Goal: Task Accomplishment & Management: Use online tool/utility

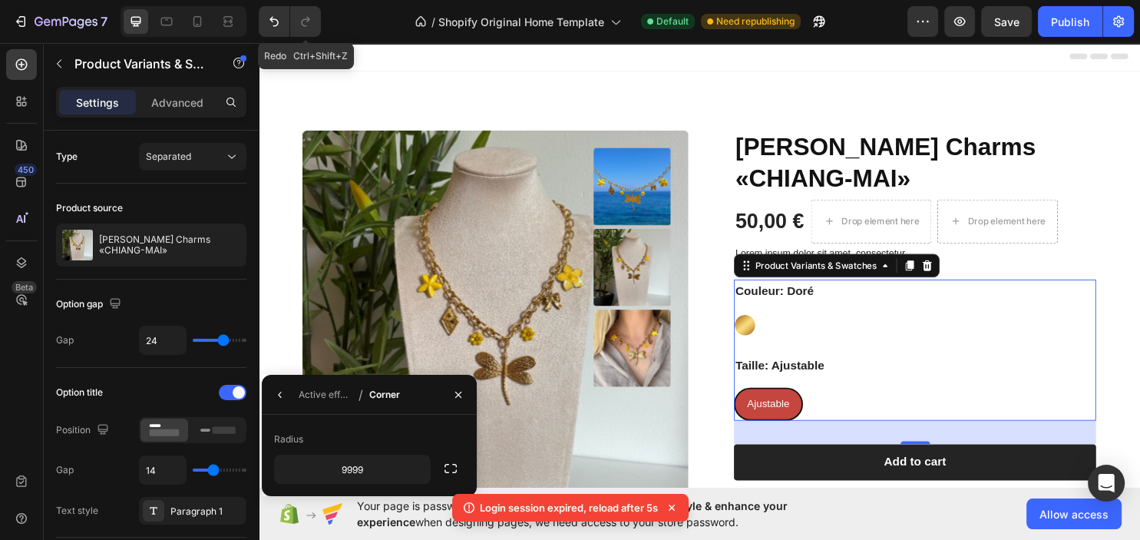
scroll to position [1160, 0]
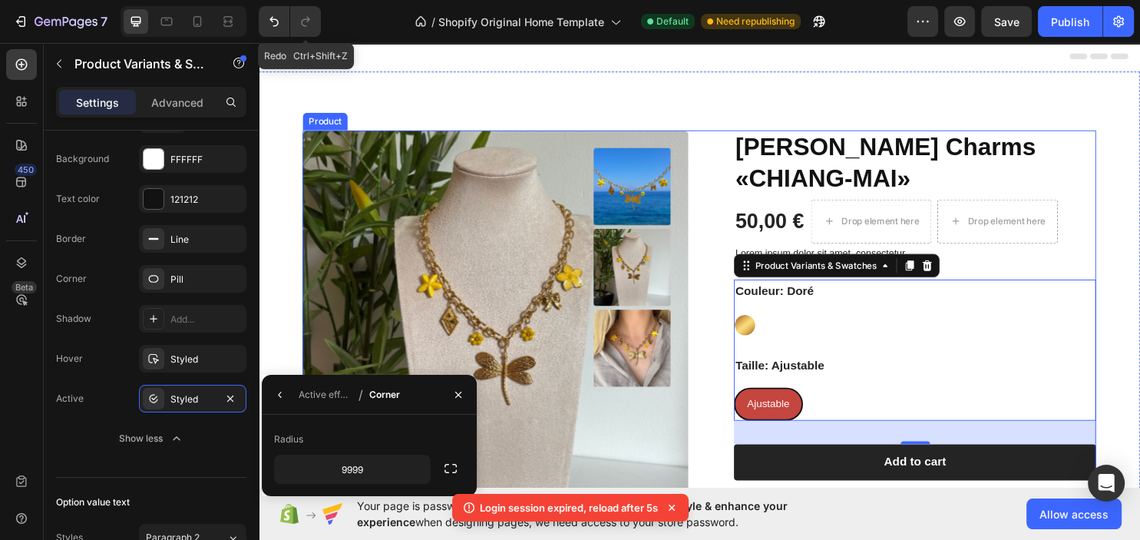
click at [614, 128] on div "Product Images Collier Charms «CHIANG-MAI» Product Title 50,00 € Product Price …" at bounding box center [719, 459] width 921 height 773
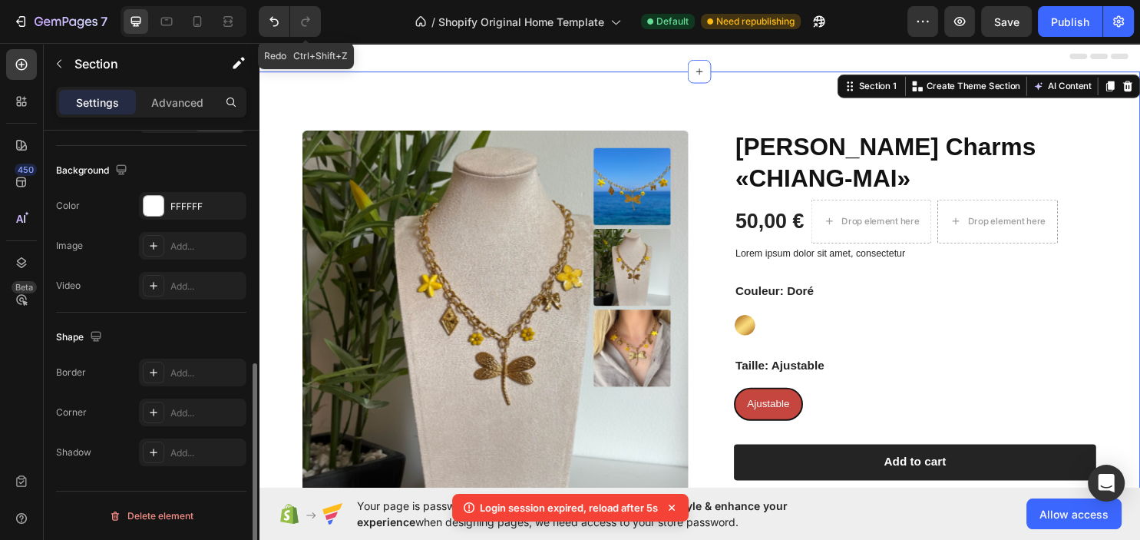
scroll to position [0, 0]
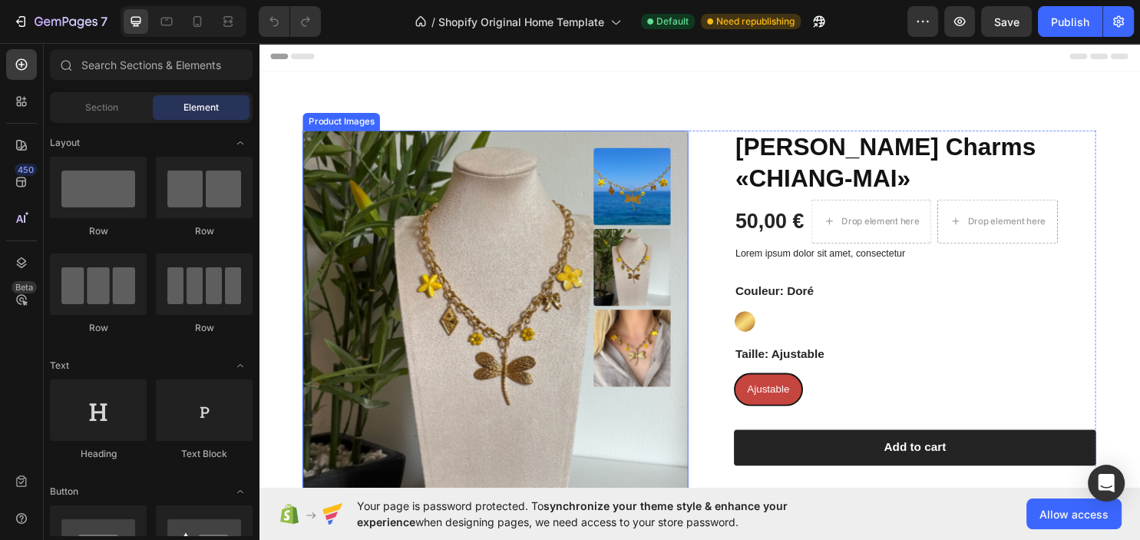
click at [645, 209] on img at bounding box center [649, 193] width 81 height 81
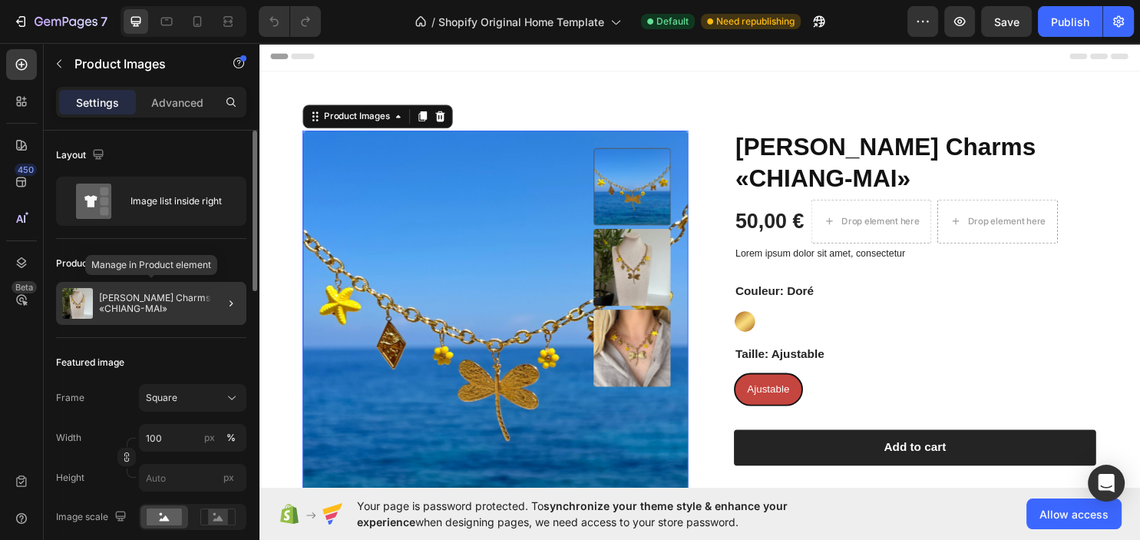
scroll to position [166, 0]
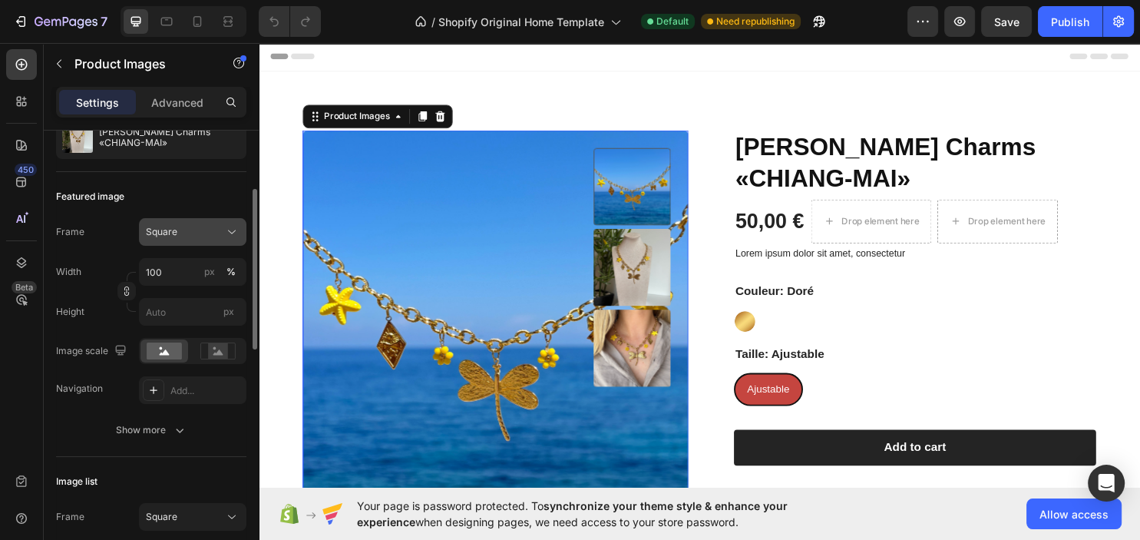
click at [209, 237] on div "Square" at bounding box center [183, 232] width 75 height 14
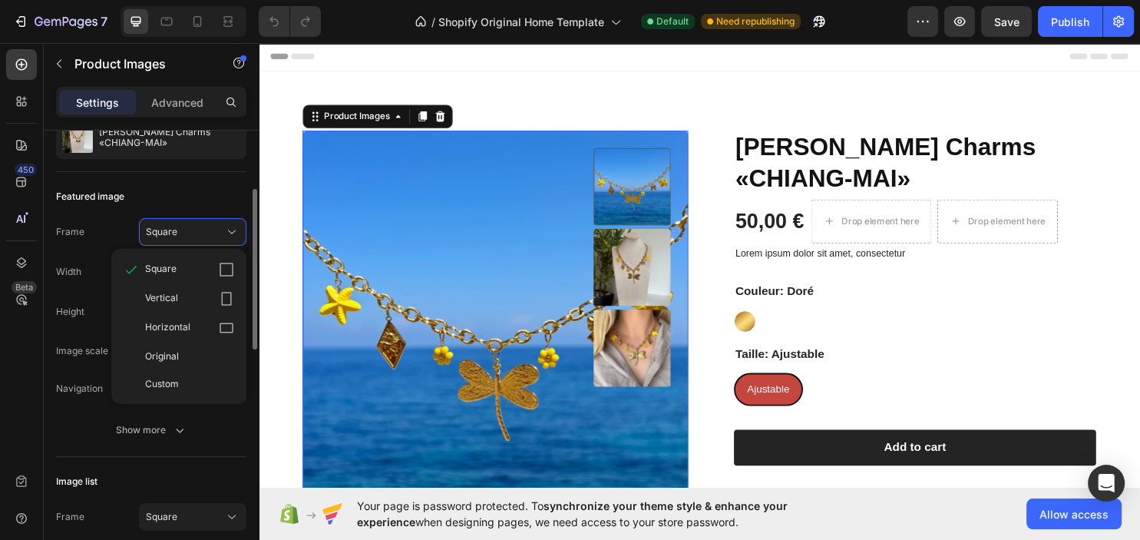
click at [189, 289] on div "Vertical" at bounding box center [178, 298] width 123 height 29
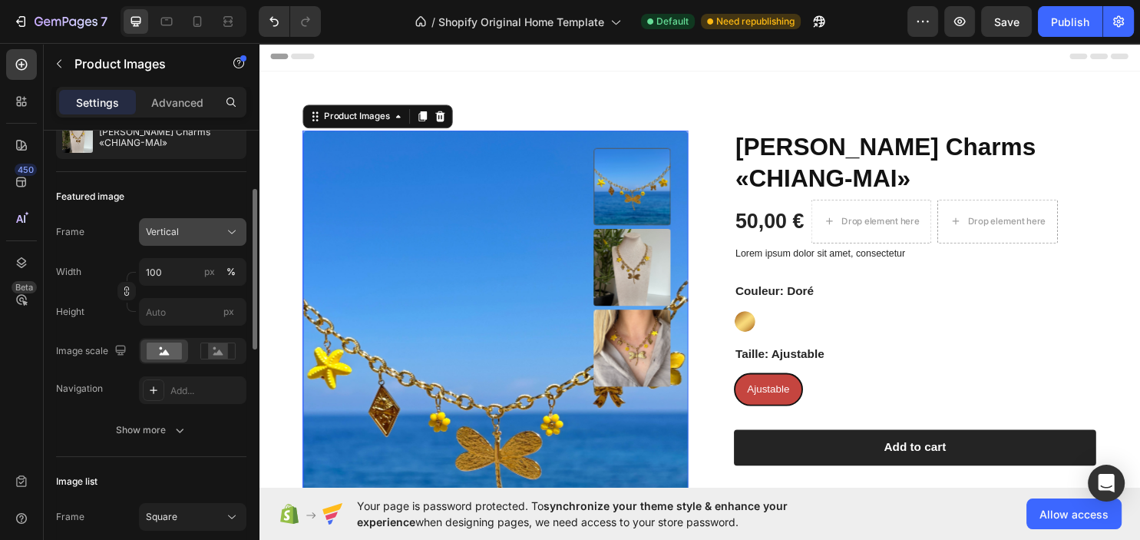
click at [193, 239] on button "Vertical" at bounding box center [192, 232] width 107 height 28
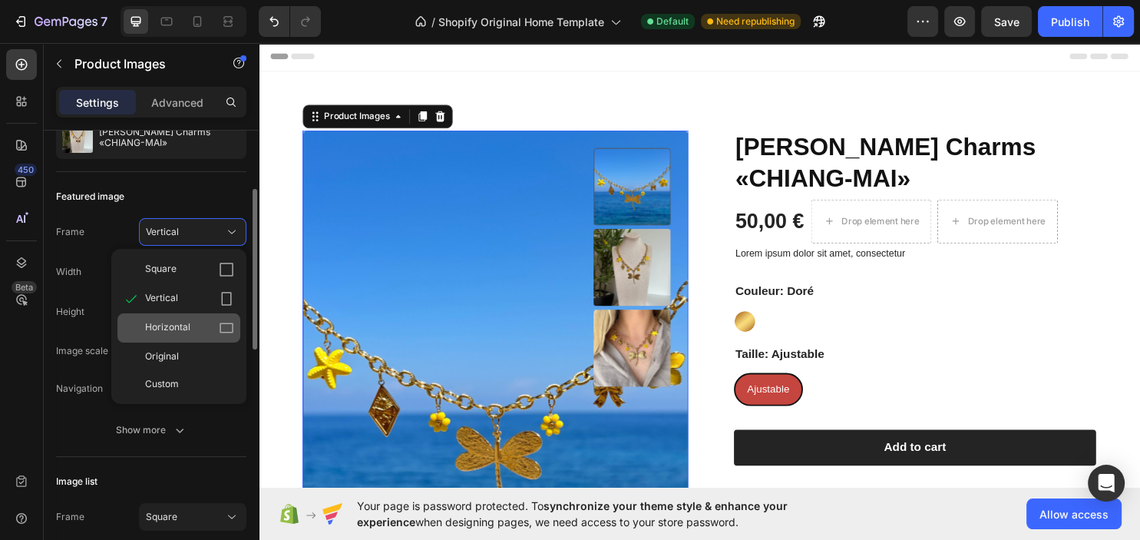
click at [174, 320] on span "Horizontal" at bounding box center [167, 327] width 45 height 15
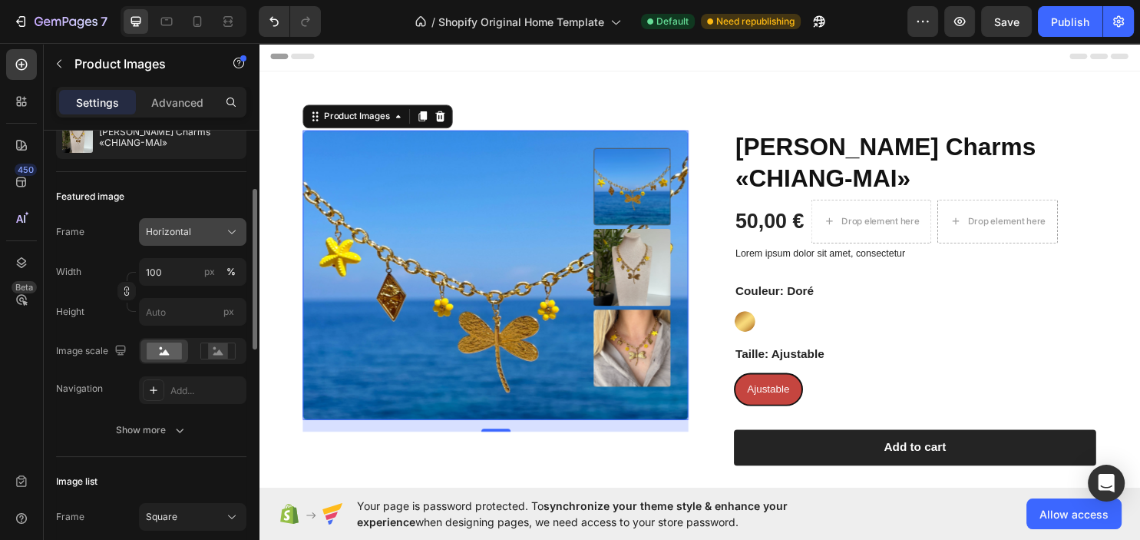
click at [204, 239] on button "Horizontal" at bounding box center [192, 232] width 107 height 28
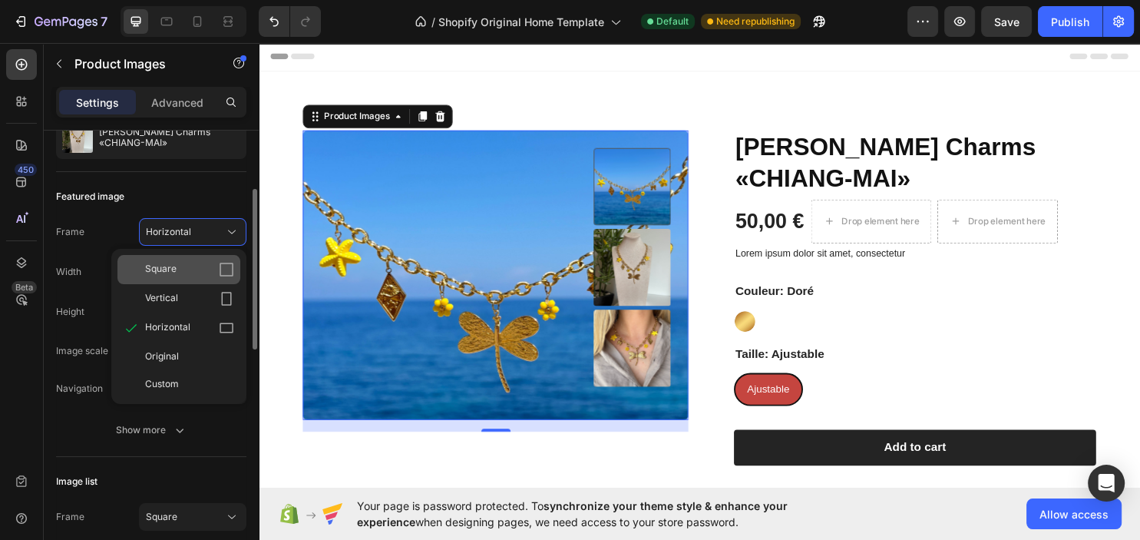
click at [191, 268] on div "Square" at bounding box center [189, 269] width 89 height 15
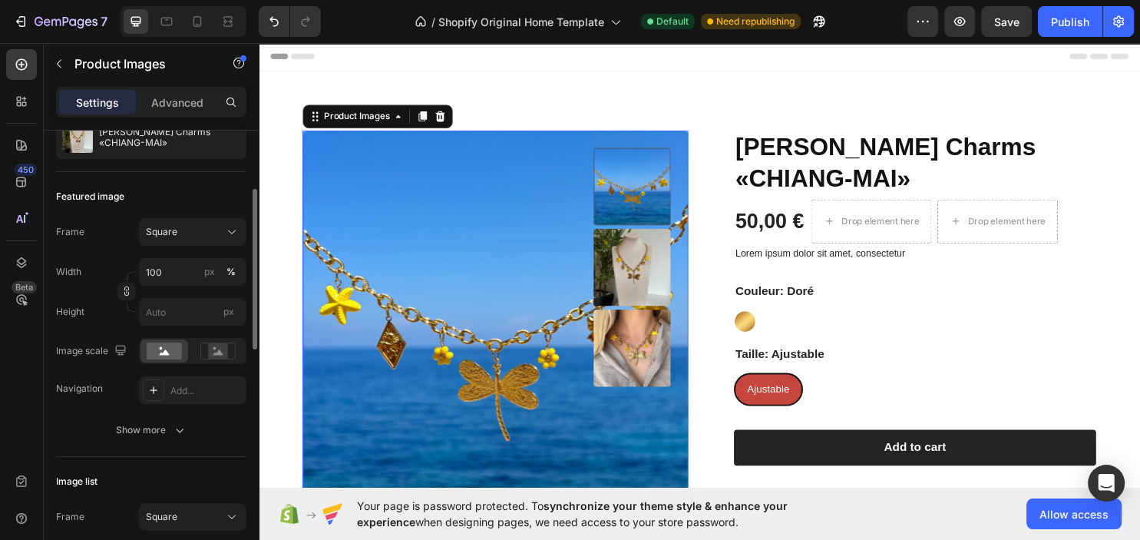
scroll to position [81, 0]
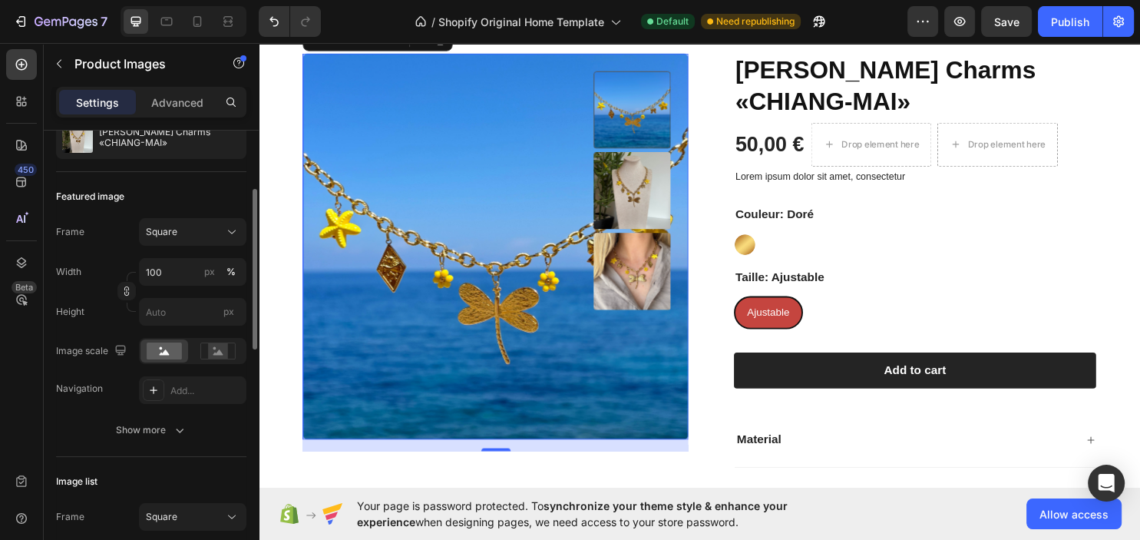
click at [631, 191] on img at bounding box center [649, 197] width 81 height 81
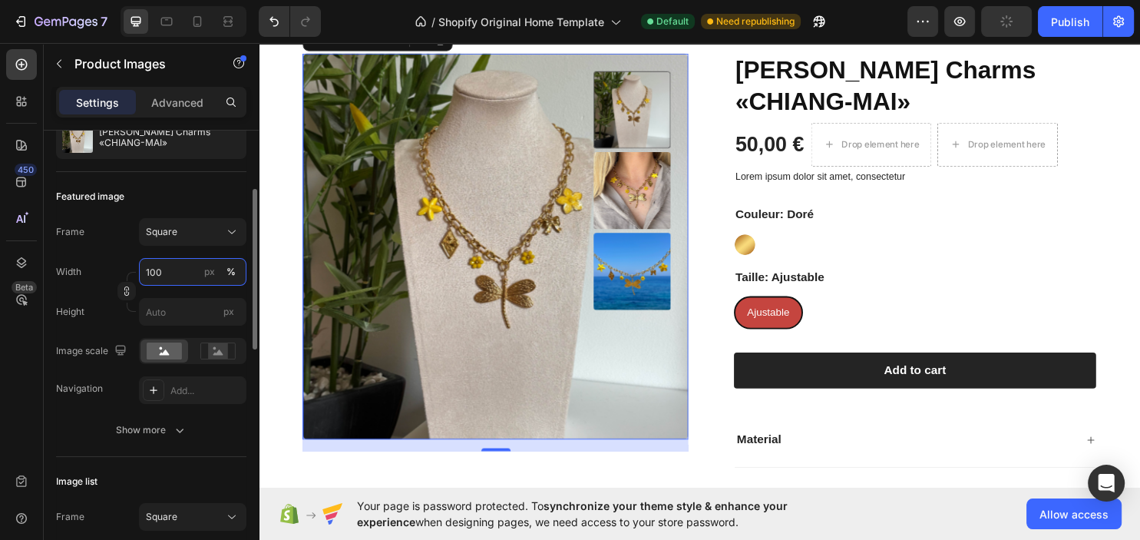
click at [183, 266] on input "100" at bounding box center [192, 272] width 107 height 28
click at [233, 267] on div "%" at bounding box center [230, 272] width 9 height 14
click at [216, 351] on rect at bounding box center [218, 350] width 20 height 15
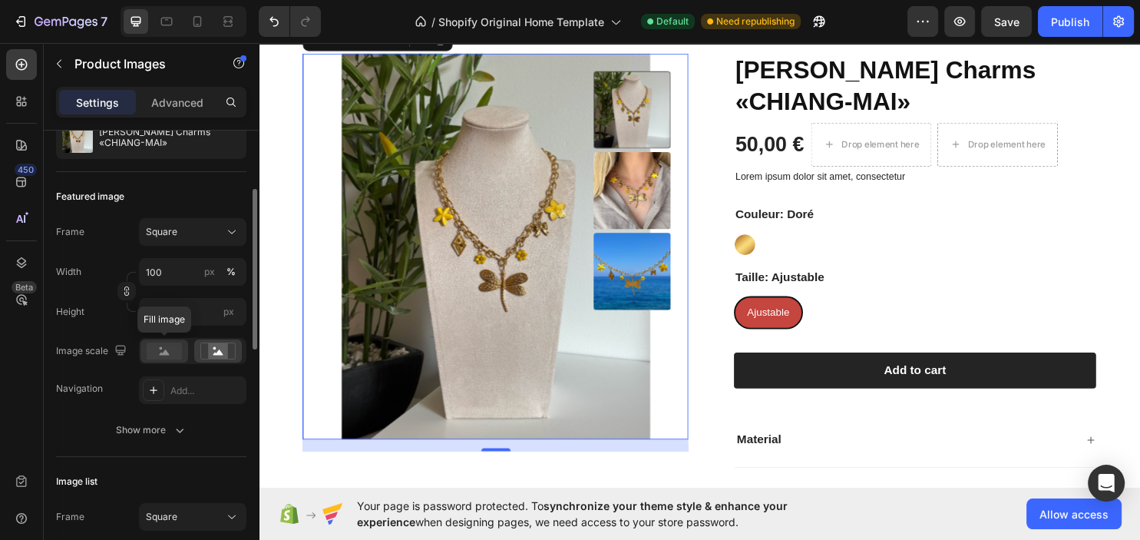
click at [163, 342] on rect at bounding box center [164, 350] width 35 height 17
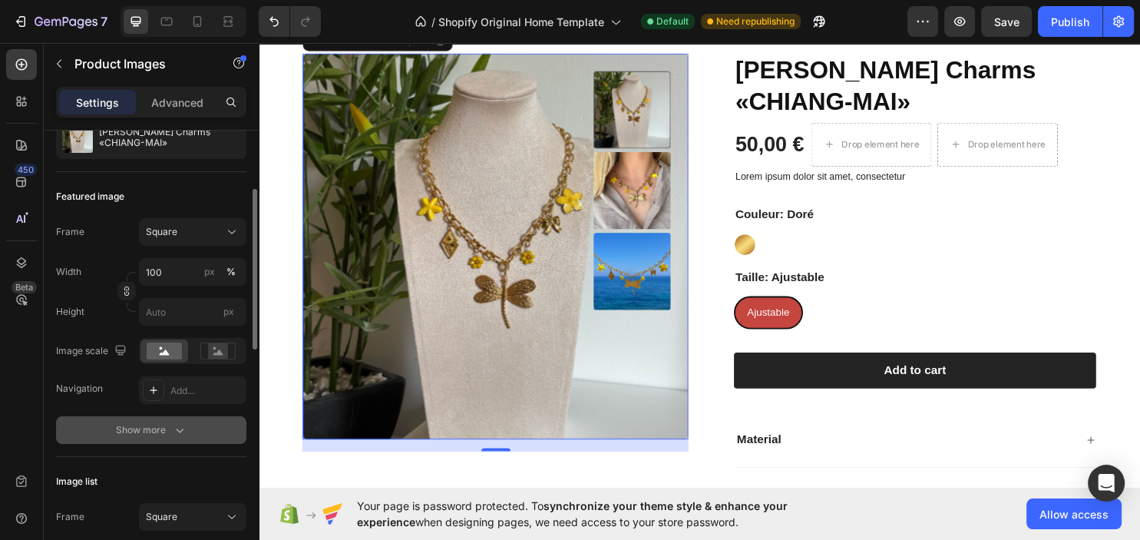
click at [157, 428] on div "Show more" at bounding box center [151, 429] width 71 height 15
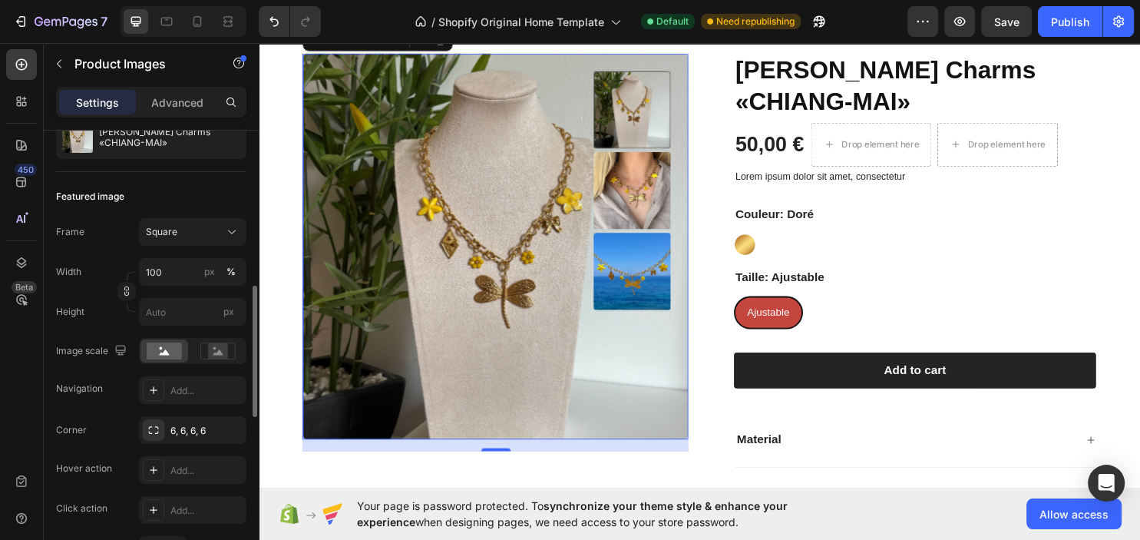
scroll to position [332, 0]
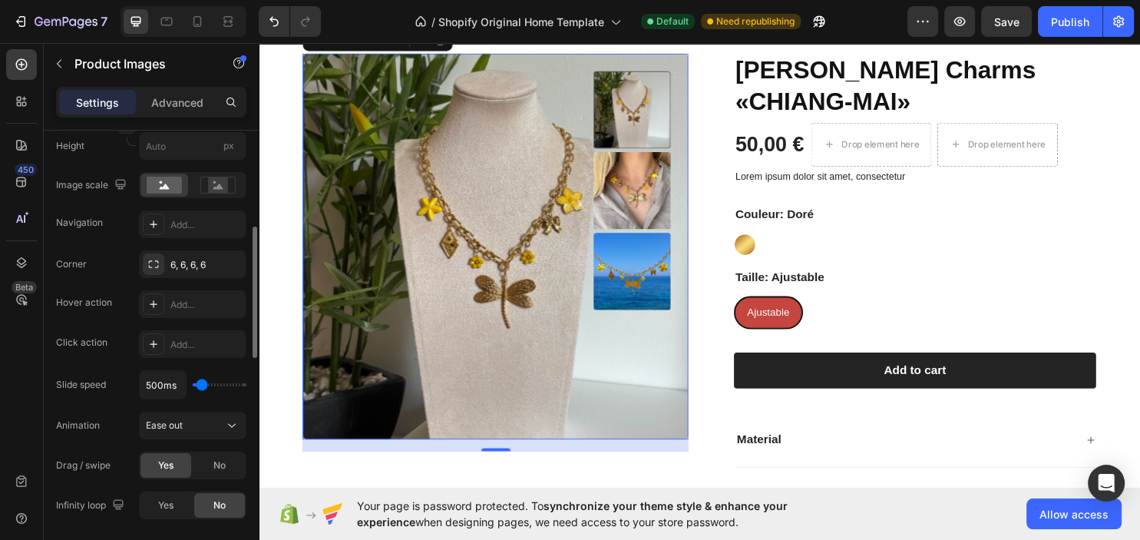
type input "800ms"
type input "800"
type input "950ms"
type input "950"
type input "1000ms"
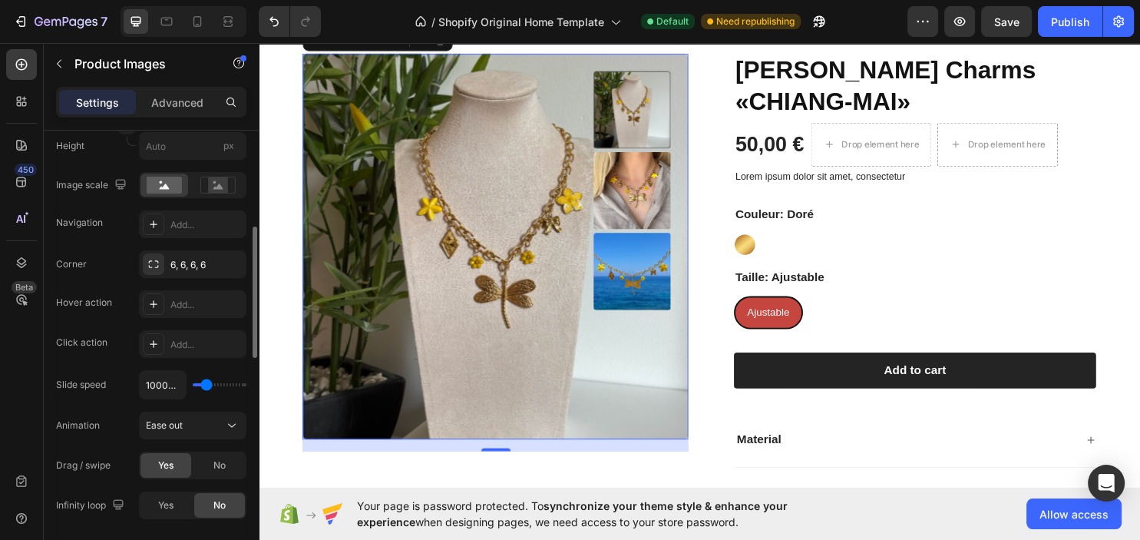
type input "1000"
click at [207, 386] on input "range" at bounding box center [220, 384] width 54 height 3
type input "1250ms"
type input "1250"
type input "1550ms"
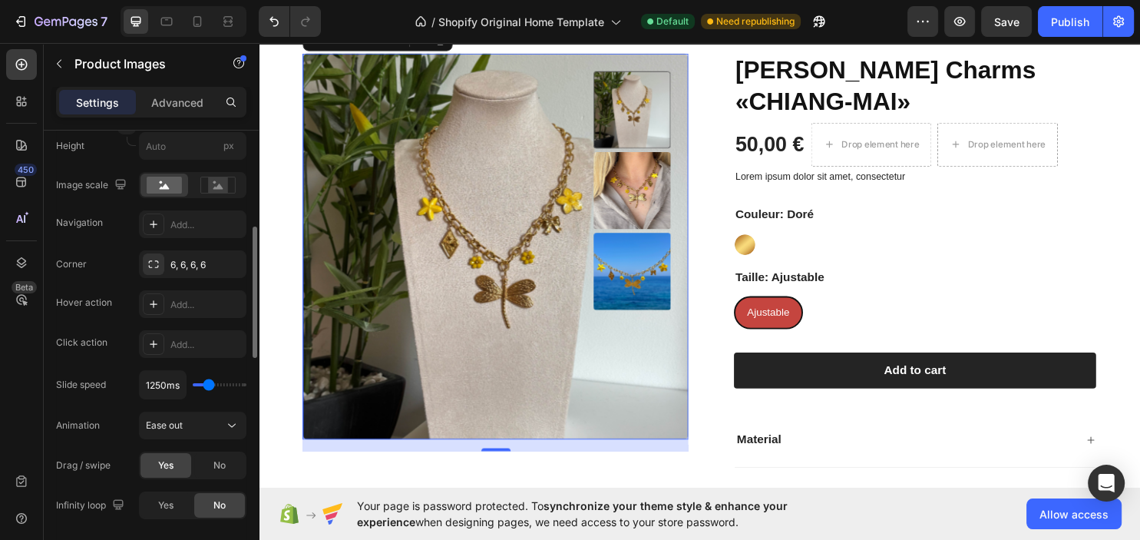
type input "1550"
type input "1850ms"
type input "1850"
type input "2050ms"
type input "2050"
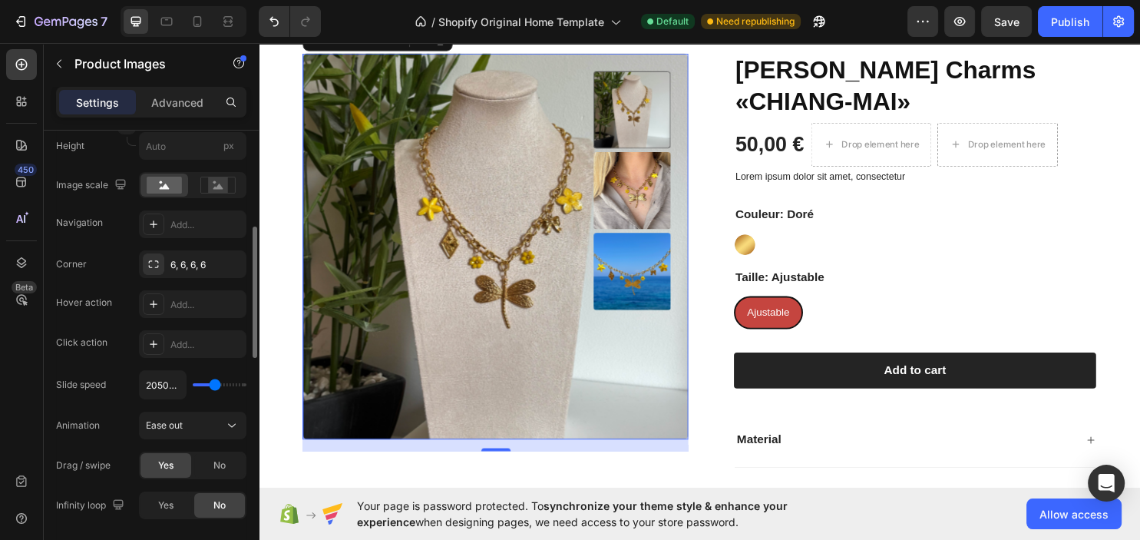
click at [216, 384] on input "range" at bounding box center [220, 384] width 54 height 3
type input "1100ms"
type input "1150"
click at [208, 384] on input "range" at bounding box center [220, 384] width 54 height 3
click at [618, 190] on img at bounding box center [649, 197] width 81 height 81
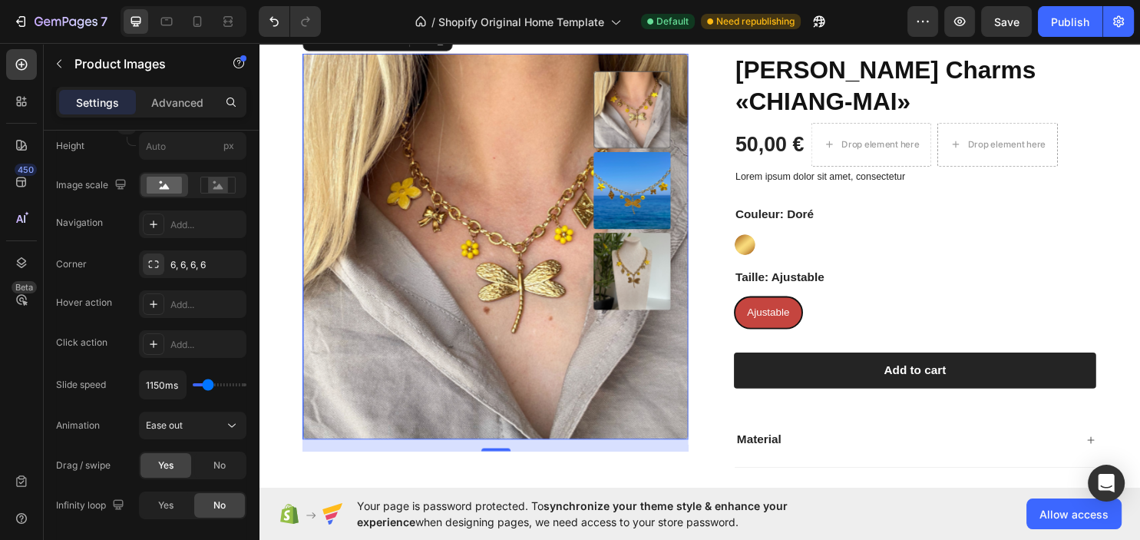
click at [638, 276] on img at bounding box center [649, 281] width 81 height 81
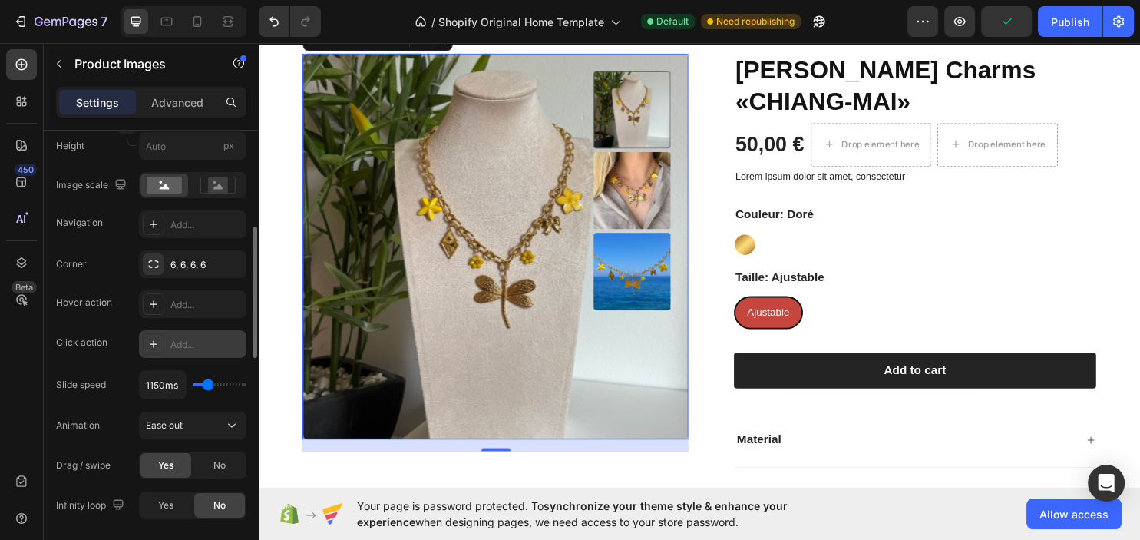
scroll to position [414, 0]
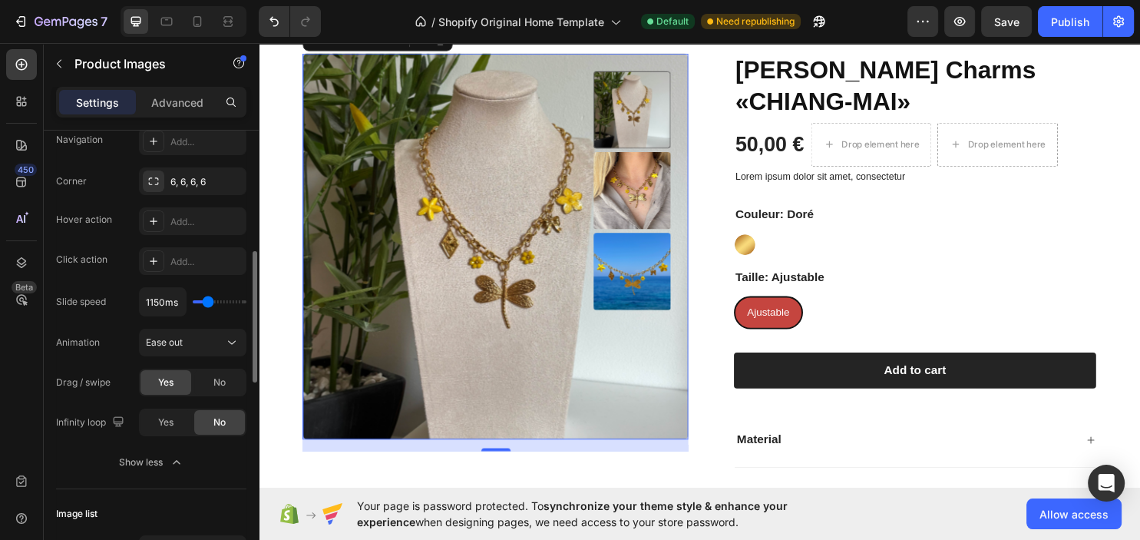
click at [222, 369] on div "Yes No" at bounding box center [192, 382] width 107 height 28
click at [227, 388] on div "No" at bounding box center [219, 382] width 51 height 25
click at [652, 160] on img at bounding box center [649, 197] width 81 height 81
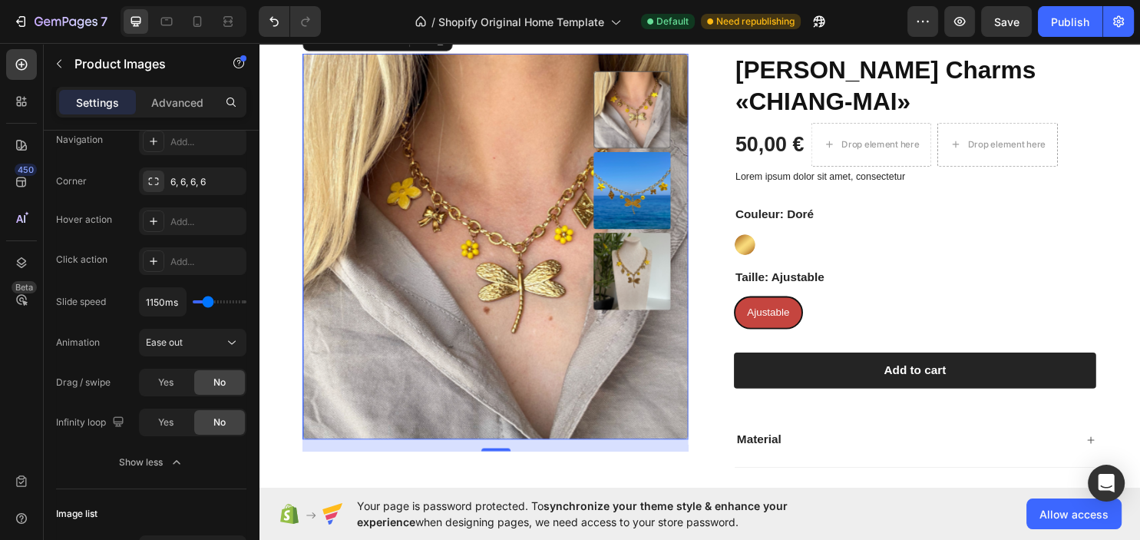
click at [635, 210] on img at bounding box center [649, 197] width 81 height 81
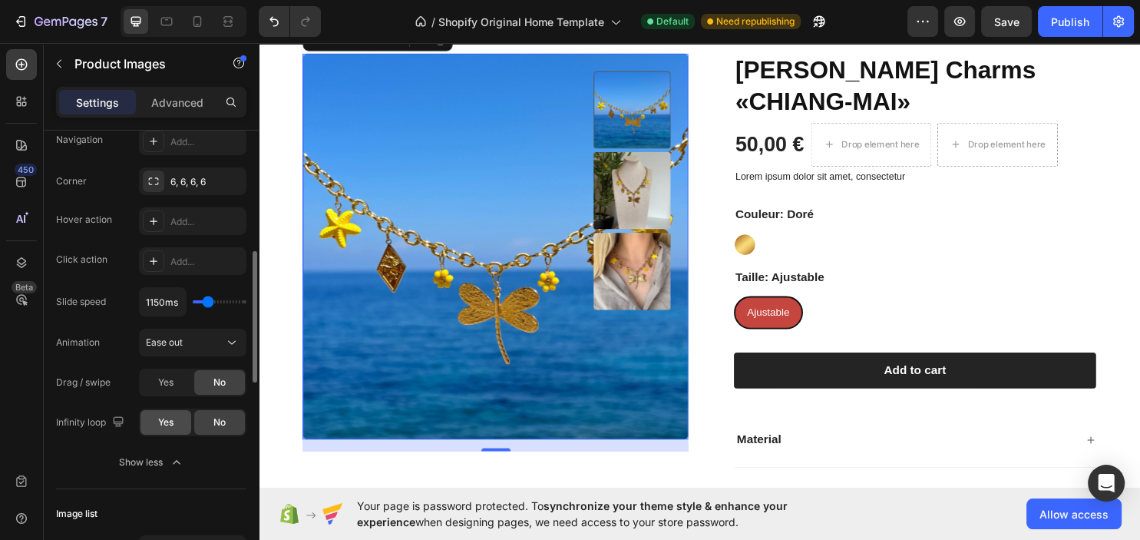
click at [179, 423] on div "Yes" at bounding box center [165, 422] width 51 height 25
click at [651, 182] on img at bounding box center [649, 197] width 81 height 81
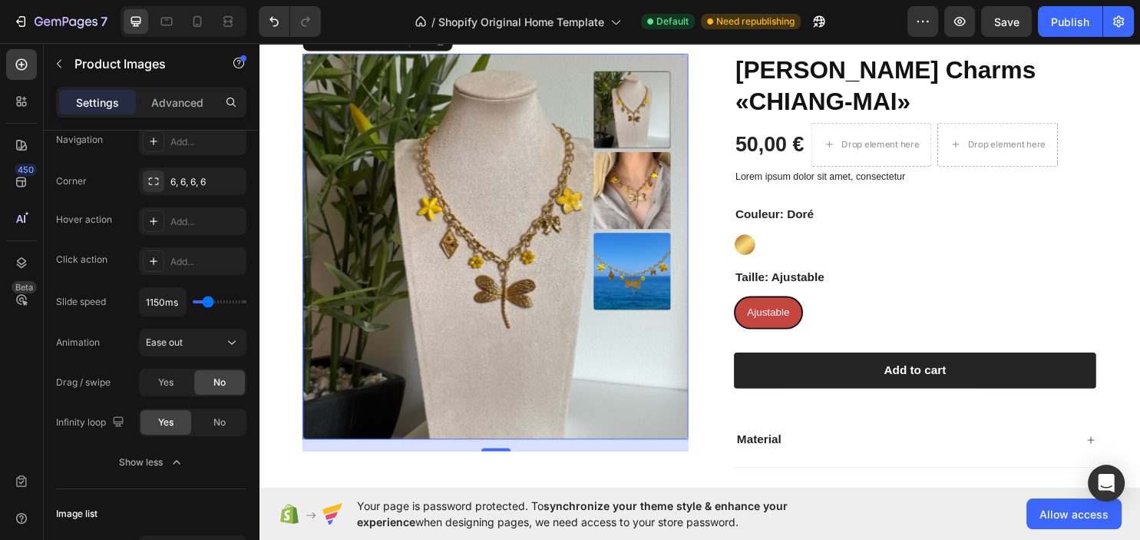
click at [640, 215] on img at bounding box center [649, 197] width 81 height 81
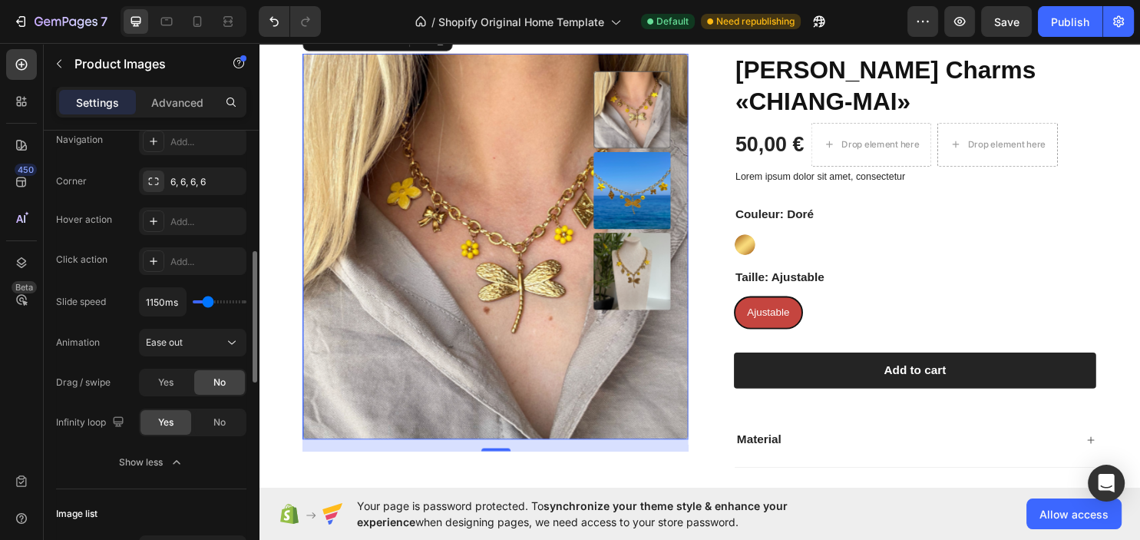
type input "1050ms"
type input "1050"
type input "1150ms"
type input "1150"
type input "1550ms"
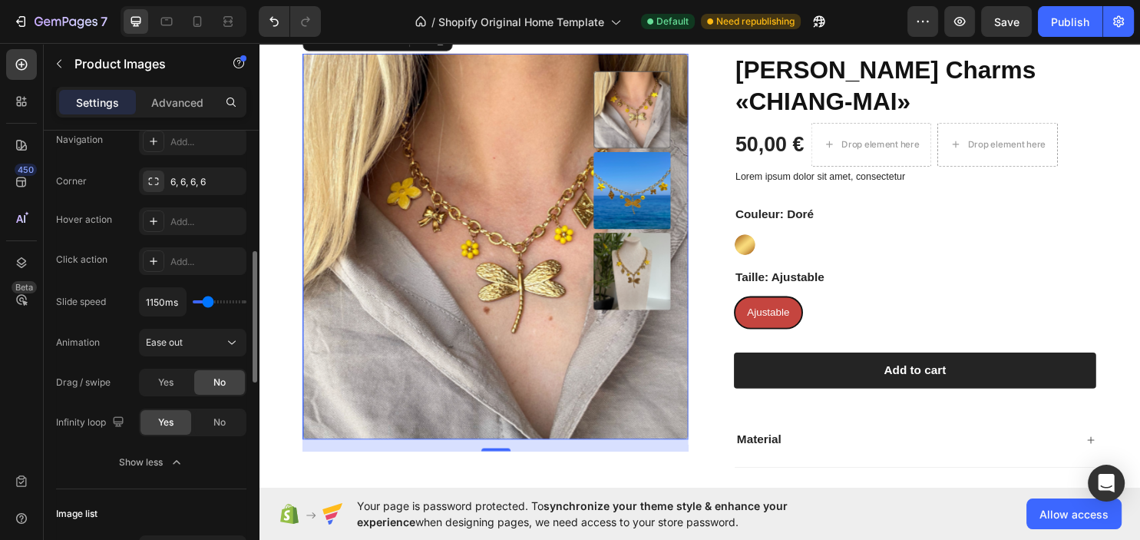
type input "1550"
type input "1600ms"
type input "1600"
type input "1750ms"
type input "1750"
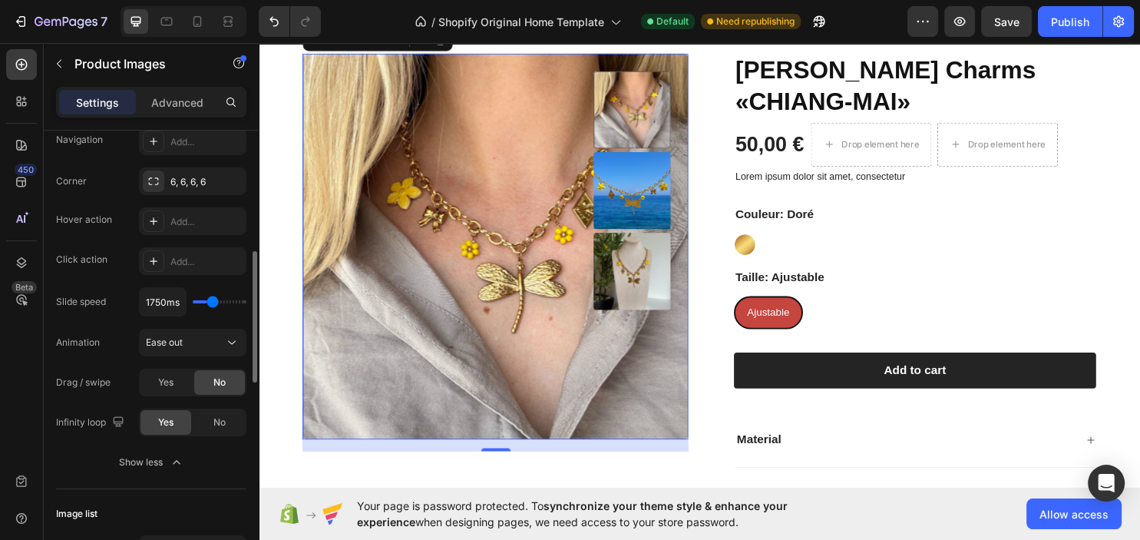
type input "1900ms"
drag, startPoint x: 207, startPoint y: 294, endPoint x: 215, endPoint y: 298, distance: 8.6
type input "2000"
click at [215, 300] on input "range" at bounding box center [220, 301] width 54 height 3
type input "2000ms"
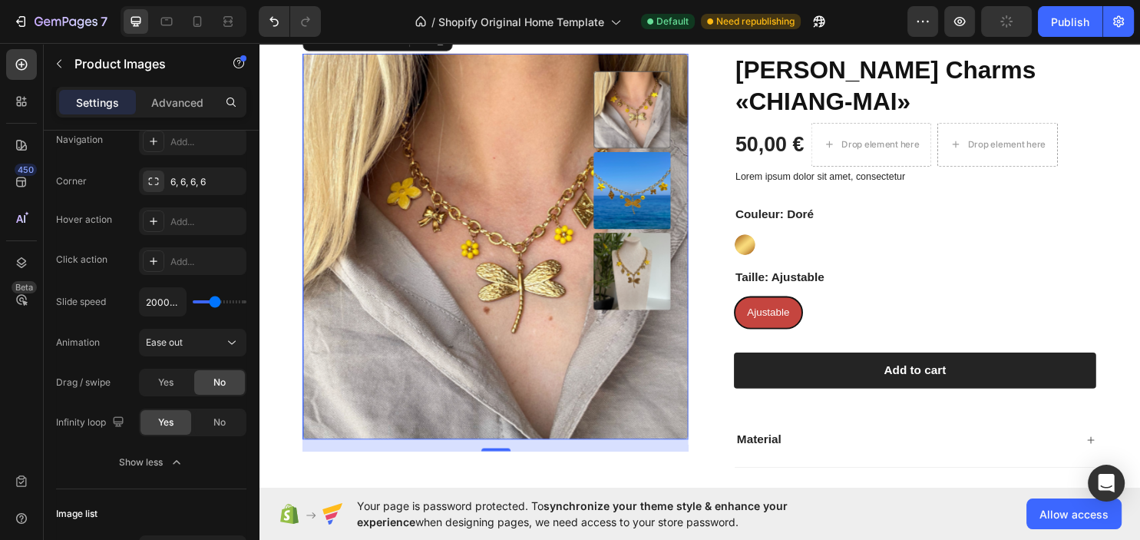
click at [693, 185] on img at bounding box center [506, 255] width 403 height 403
click at [667, 196] on img at bounding box center [649, 197] width 81 height 81
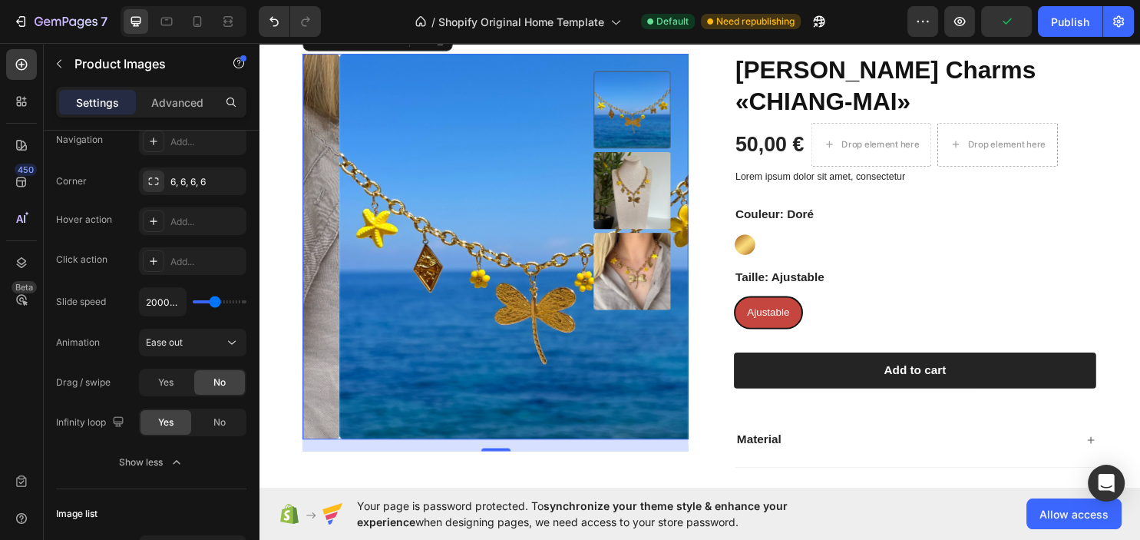
click at [648, 217] on img at bounding box center [649, 197] width 81 height 81
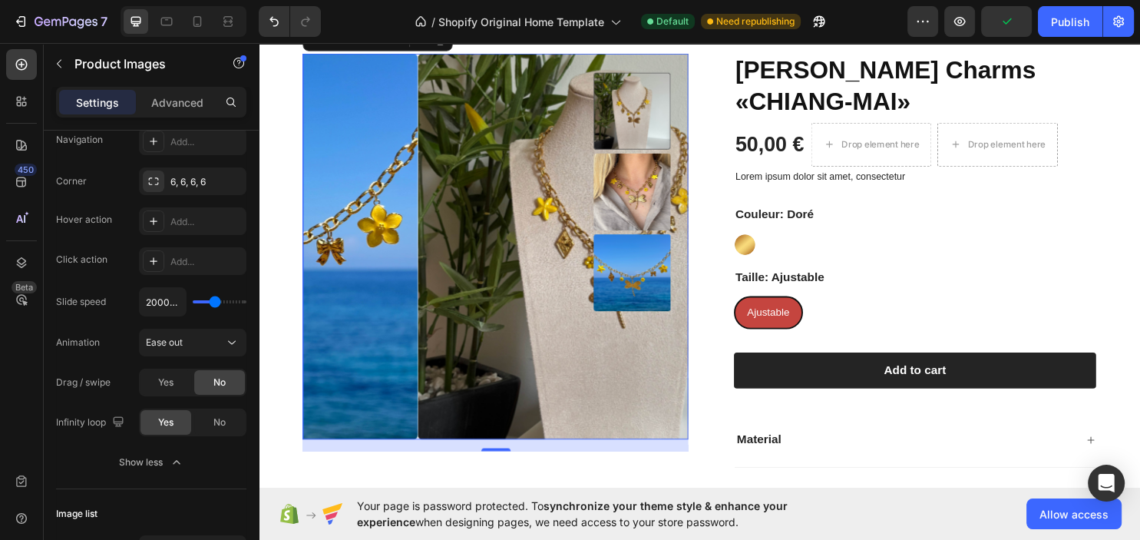
click at [648, 217] on img at bounding box center [649, 198] width 81 height 81
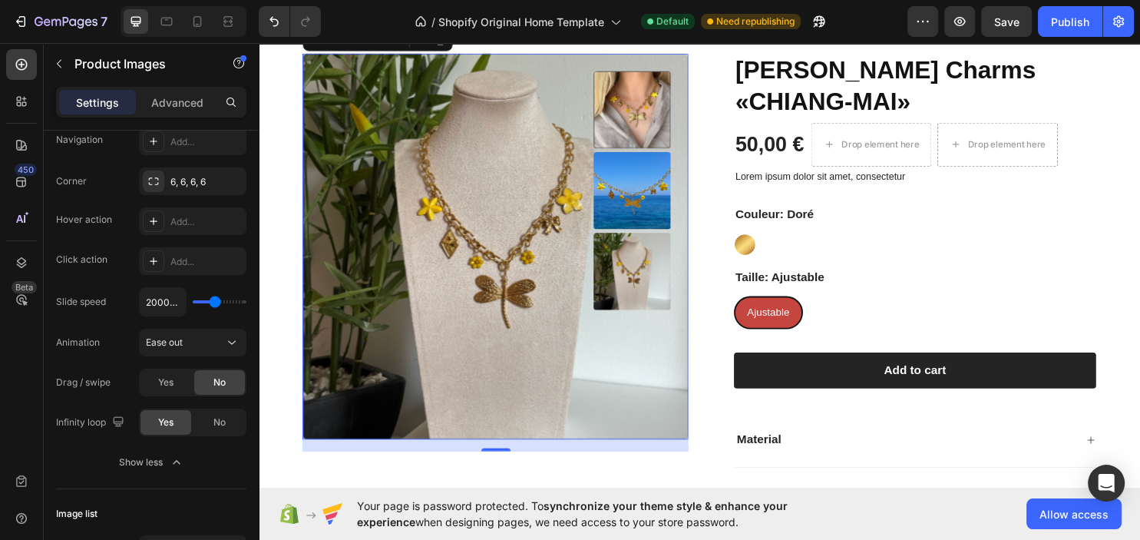
click at [648, 252] on img at bounding box center [649, 281] width 81 height 81
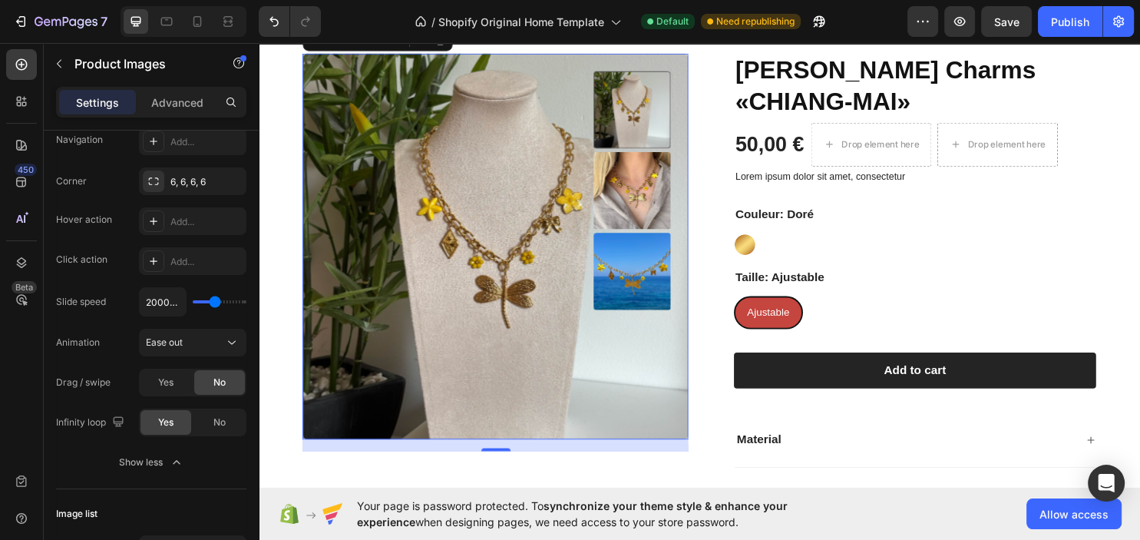
click at [655, 173] on img at bounding box center [649, 197] width 81 height 81
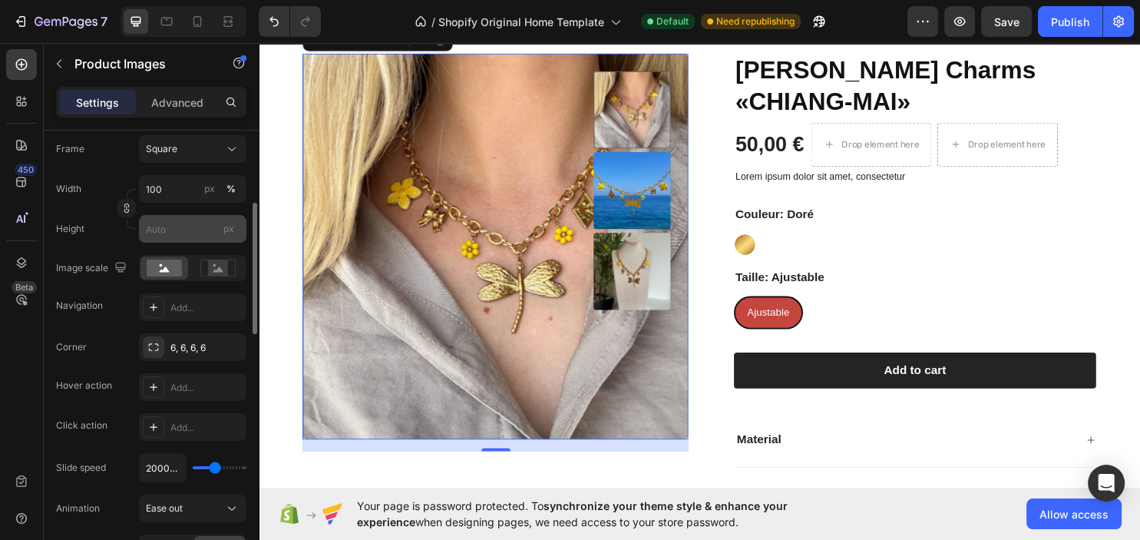
scroll to position [166, 0]
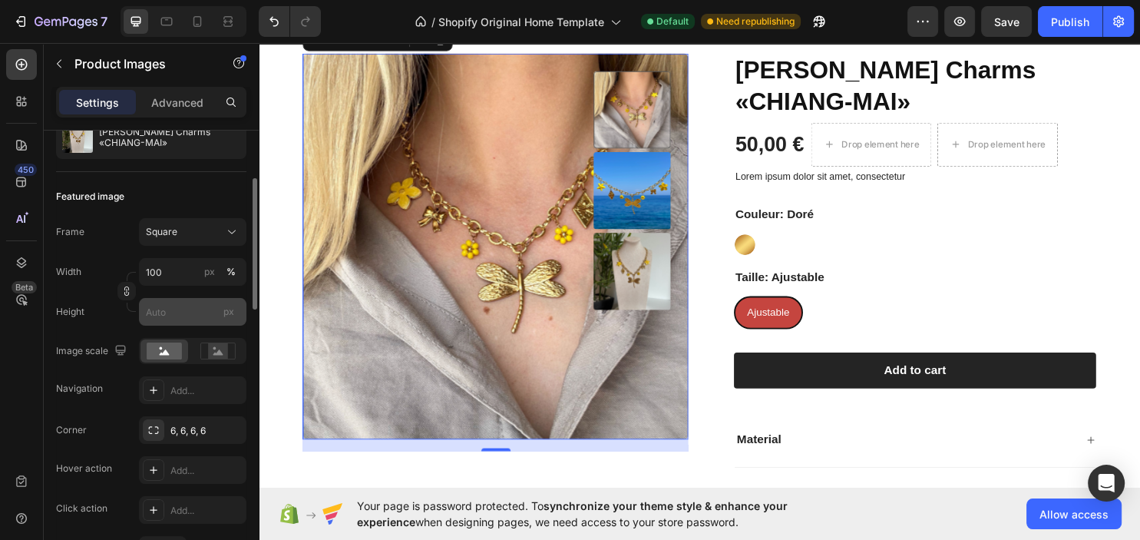
click at [200, 312] on input "px" at bounding box center [192, 312] width 107 height 28
click at [206, 351] on icon at bounding box center [217, 350] width 35 height 17
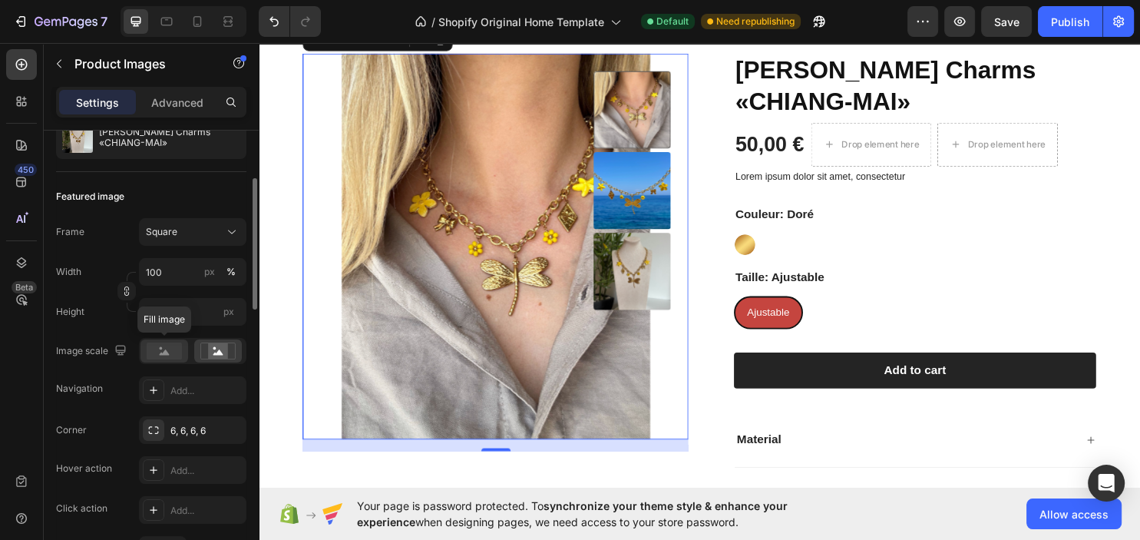
click at [158, 358] on rect at bounding box center [164, 350] width 35 height 17
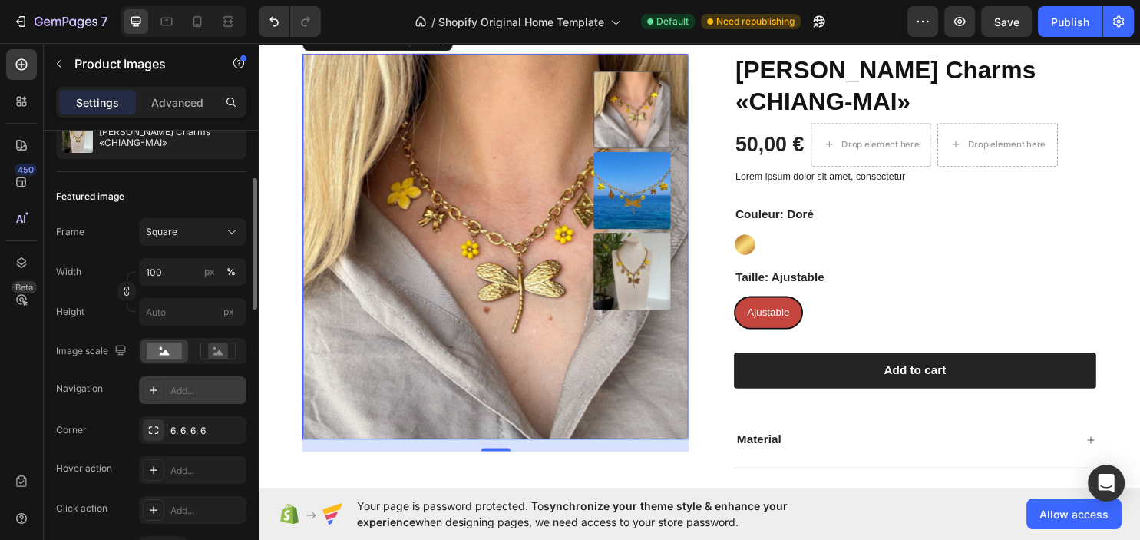
click at [191, 388] on div "Add..." at bounding box center [206, 391] width 72 height 14
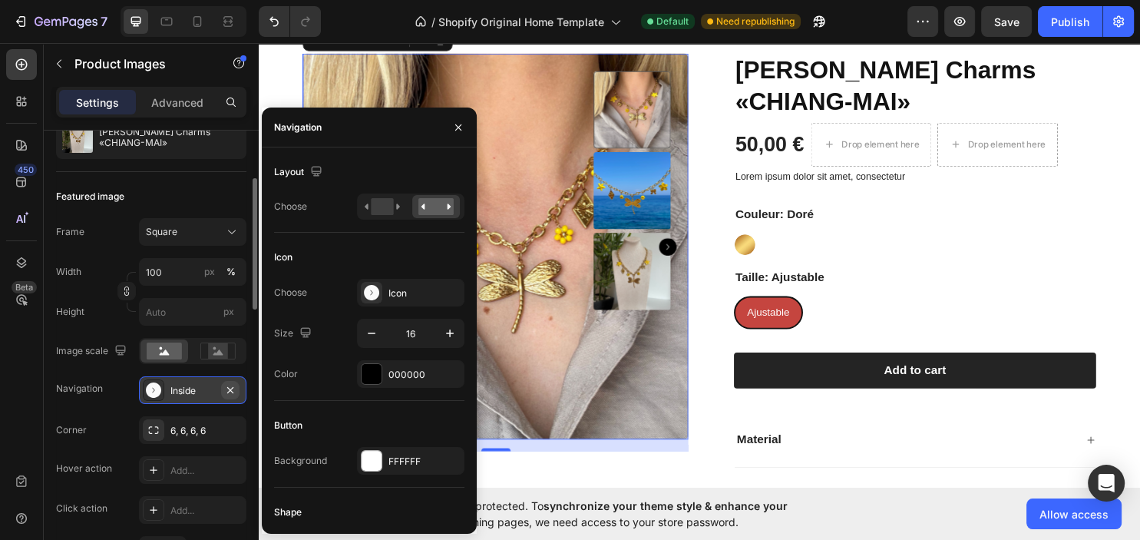
click at [230, 390] on icon "button" at bounding box center [230, 390] width 12 height 12
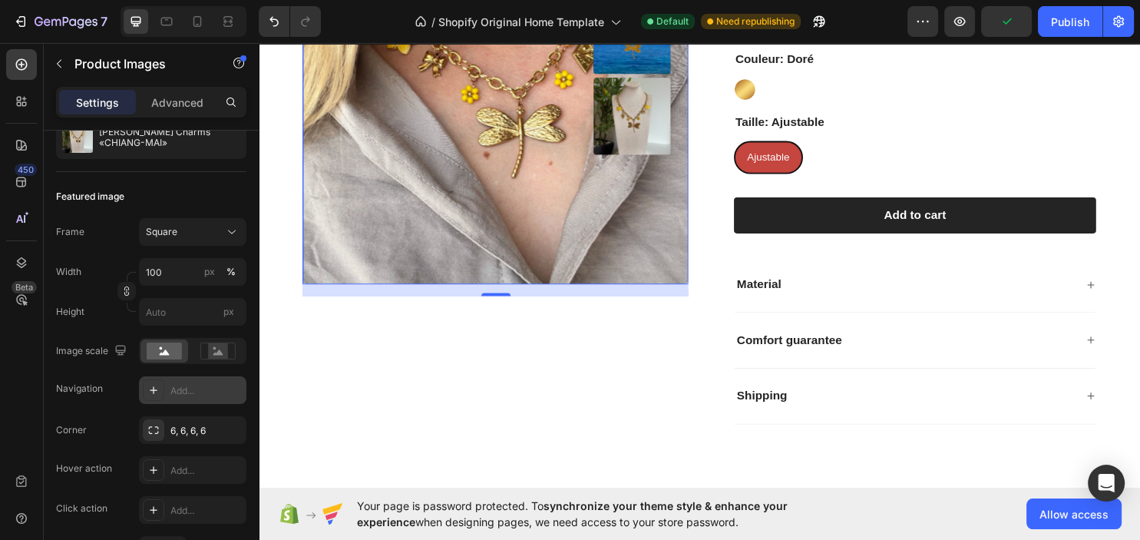
scroll to position [0, 0]
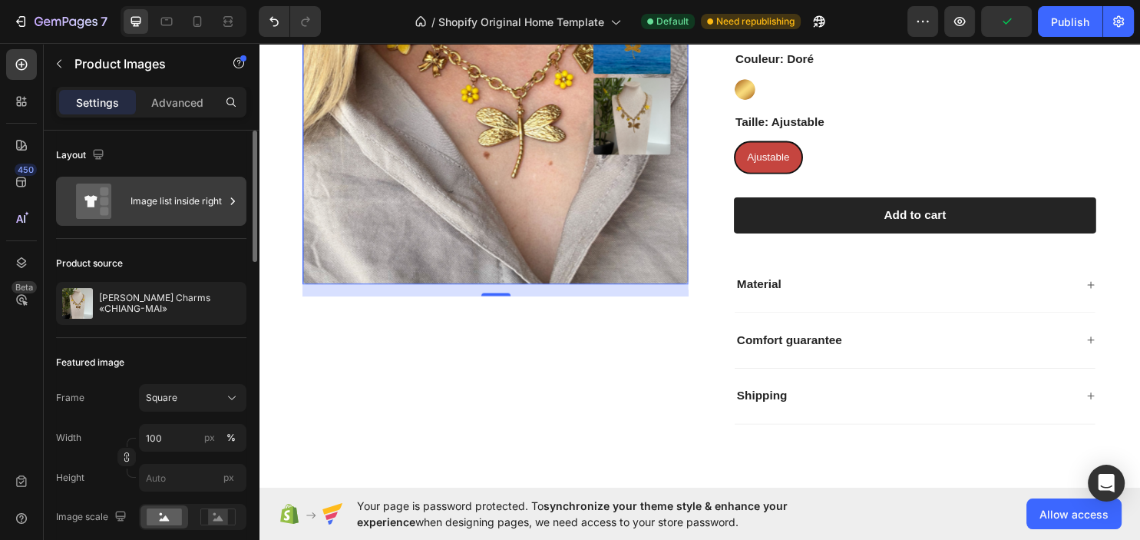
click at [205, 196] on div "Image list inside right" at bounding box center [177, 200] width 94 height 35
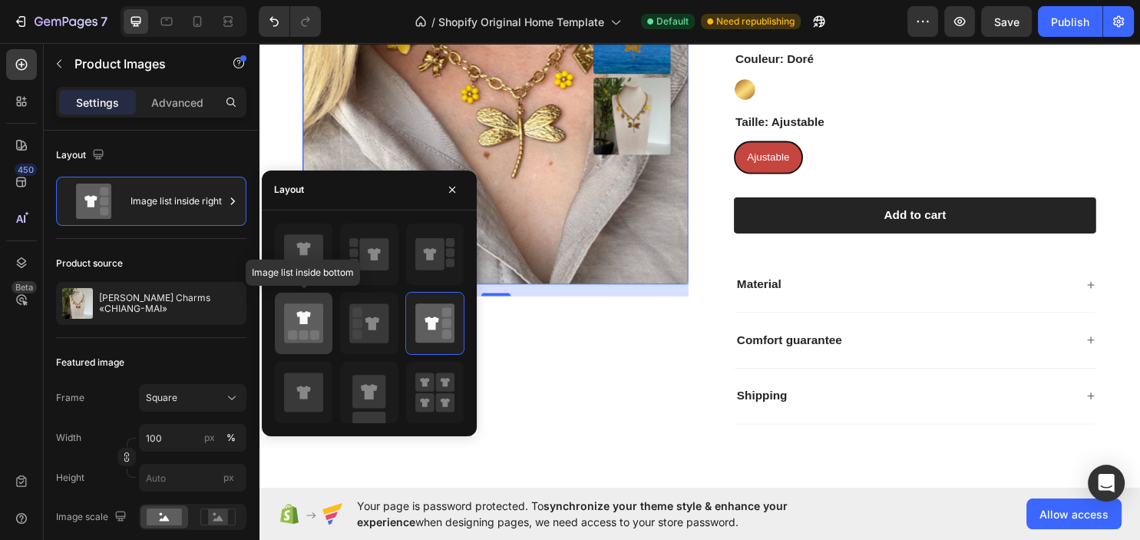
click at [312, 319] on icon at bounding box center [303, 322] width 39 height 39
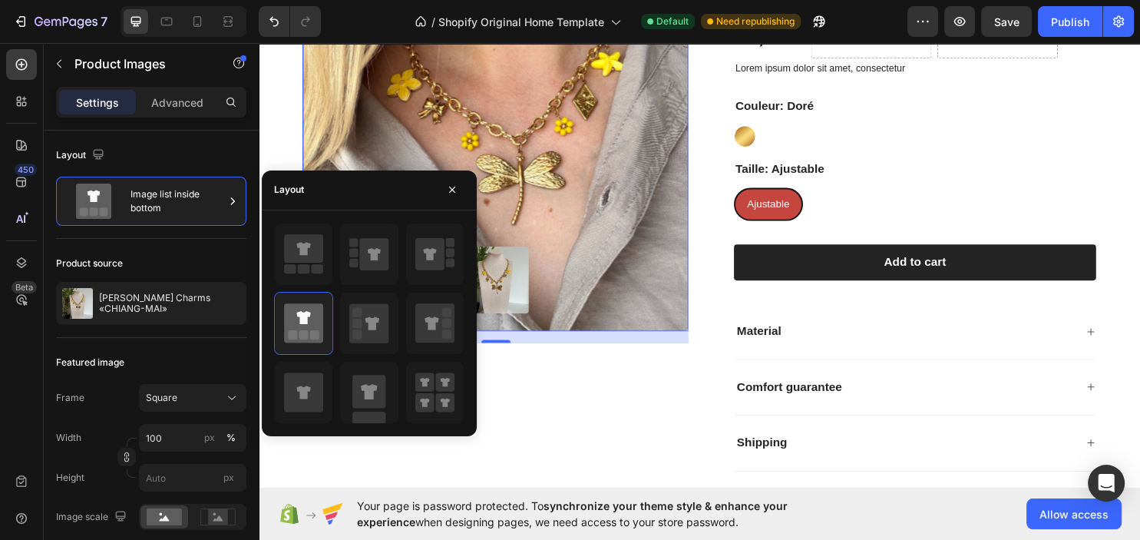
scroll to position [162, 0]
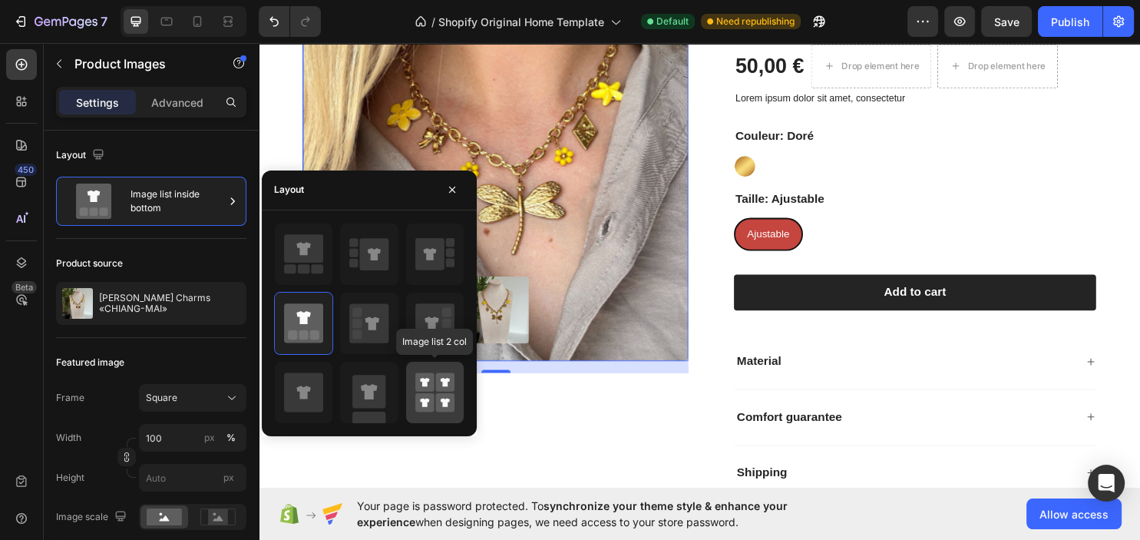
click at [428, 393] on rect at bounding box center [424, 402] width 19 height 19
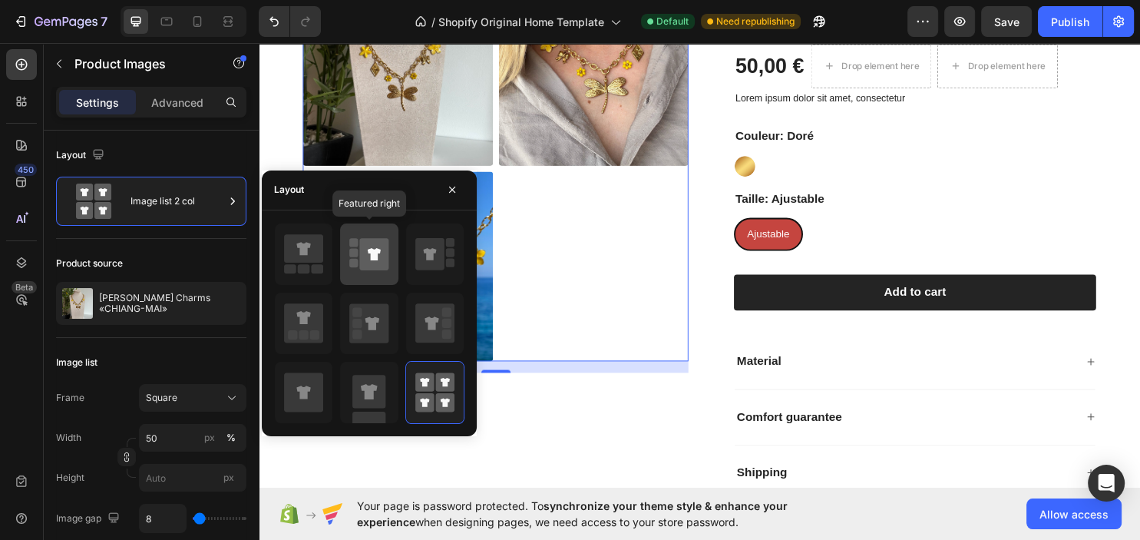
click at [374, 253] on icon at bounding box center [374, 254] width 13 height 12
type input "100"
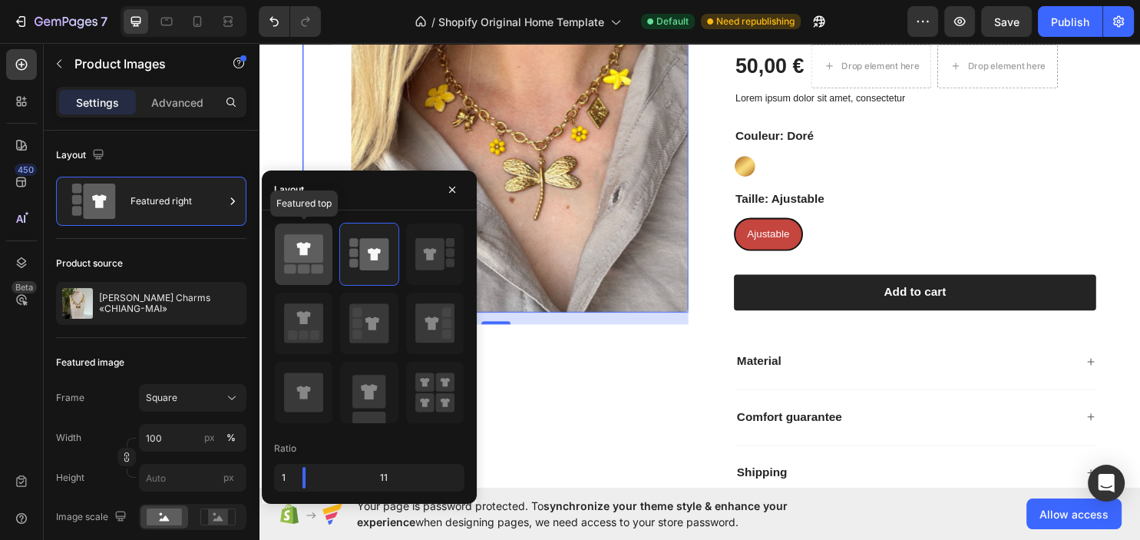
click at [293, 251] on icon at bounding box center [303, 248] width 39 height 28
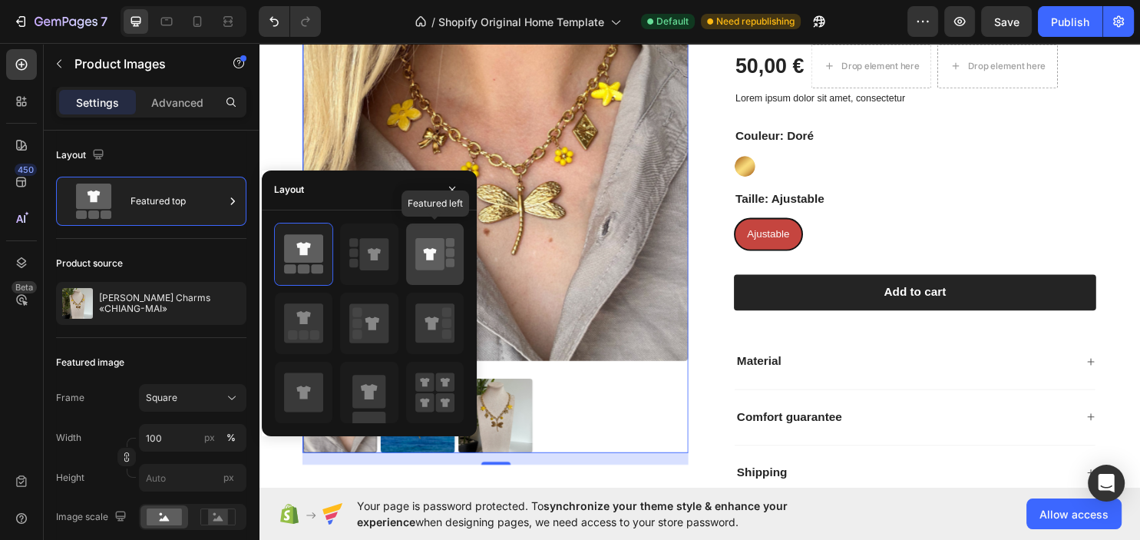
click at [437, 250] on icon at bounding box center [429, 254] width 29 height 32
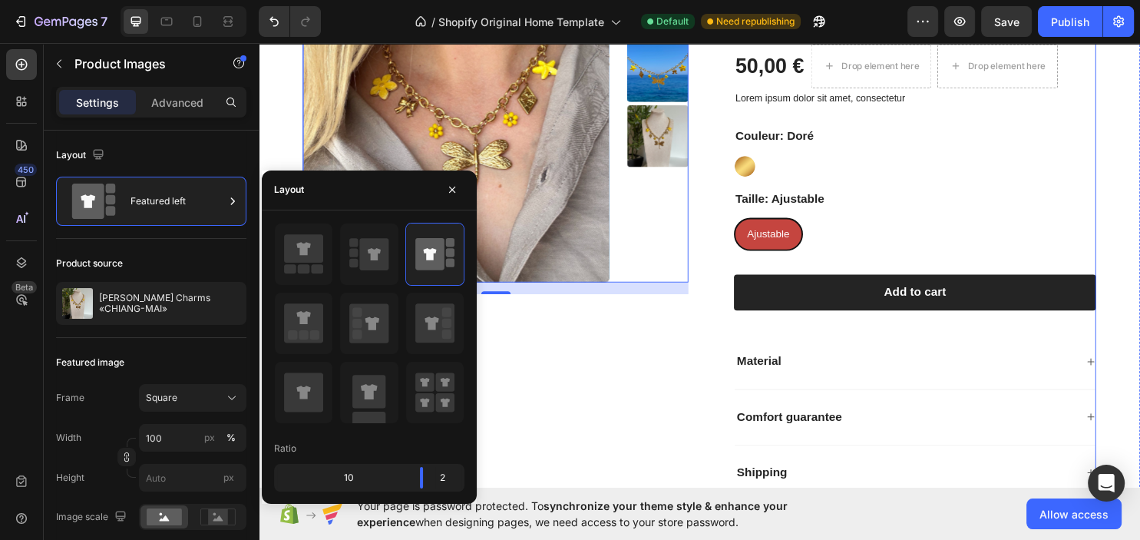
click at [625, 338] on div "Product Images 16" at bounding box center [506, 253] width 403 height 562
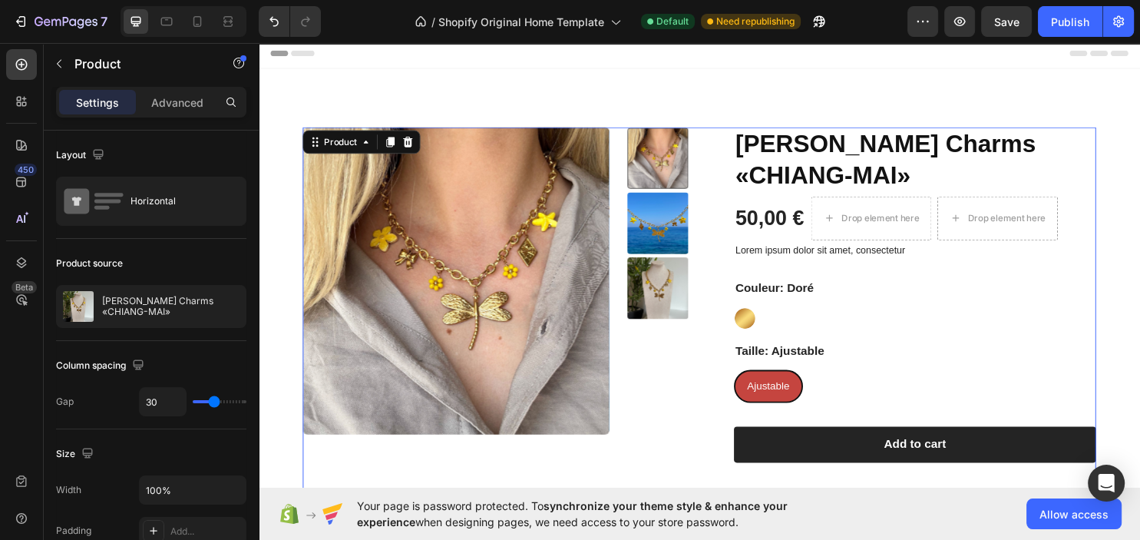
scroll to position [0, 0]
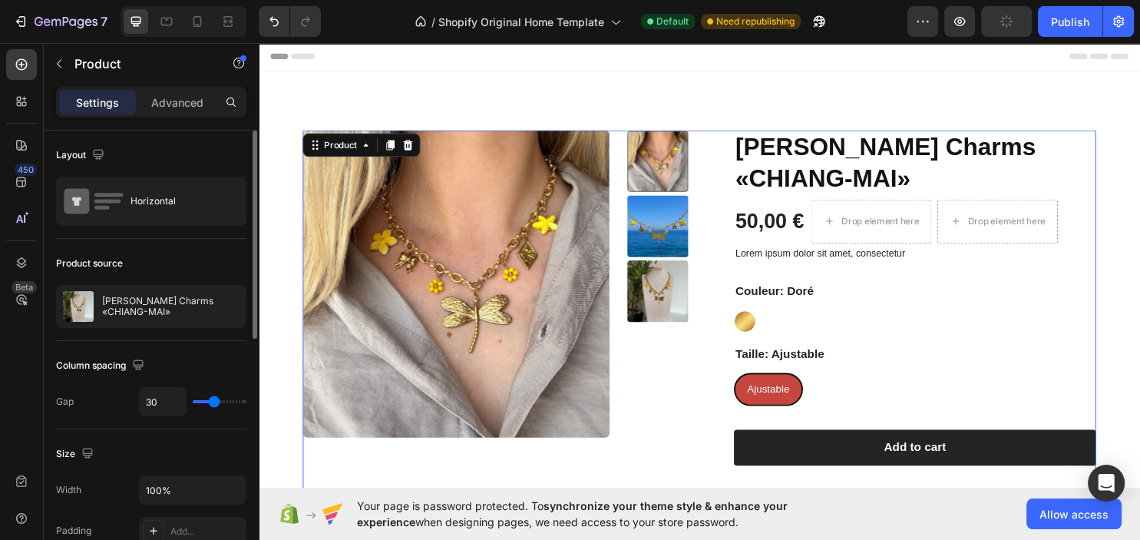
type input "31"
type input "36"
type input "43"
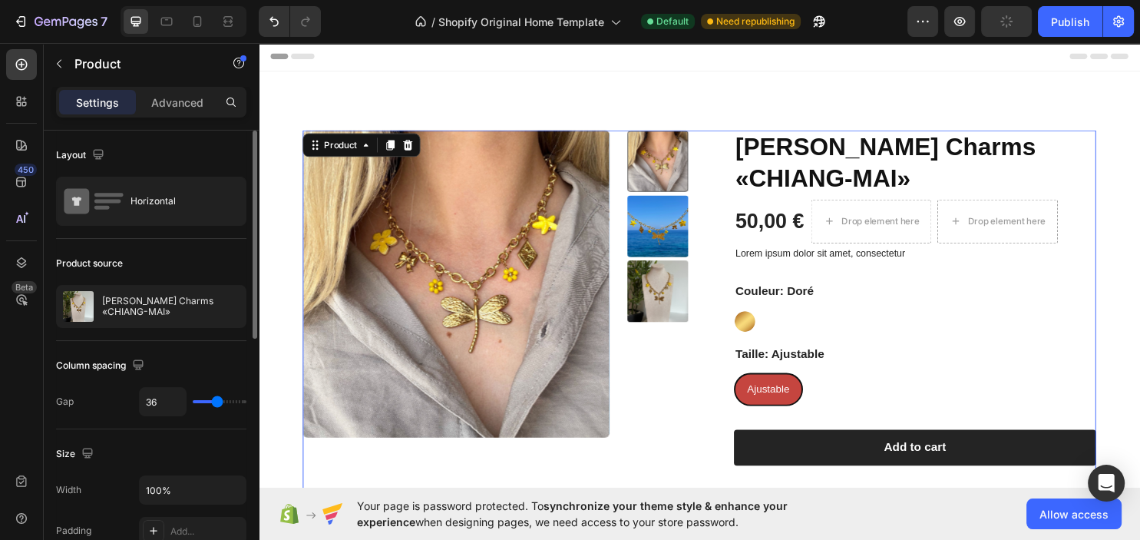
type input "43"
type input "44"
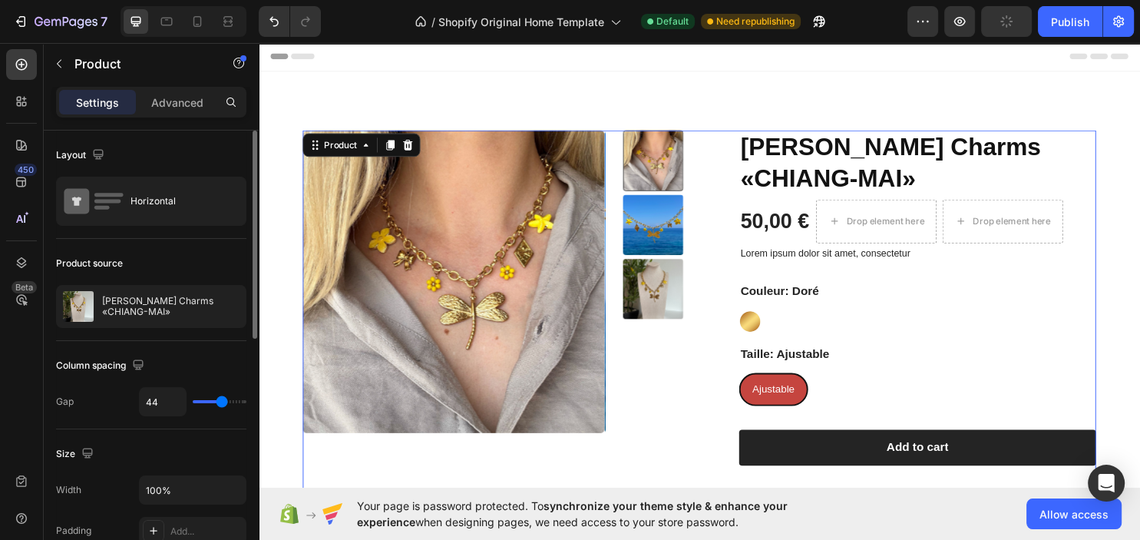
type input "44"
click at [222, 403] on input "range" at bounding box center [220, 401] width 54 height 3
type input "45"
type input "53"
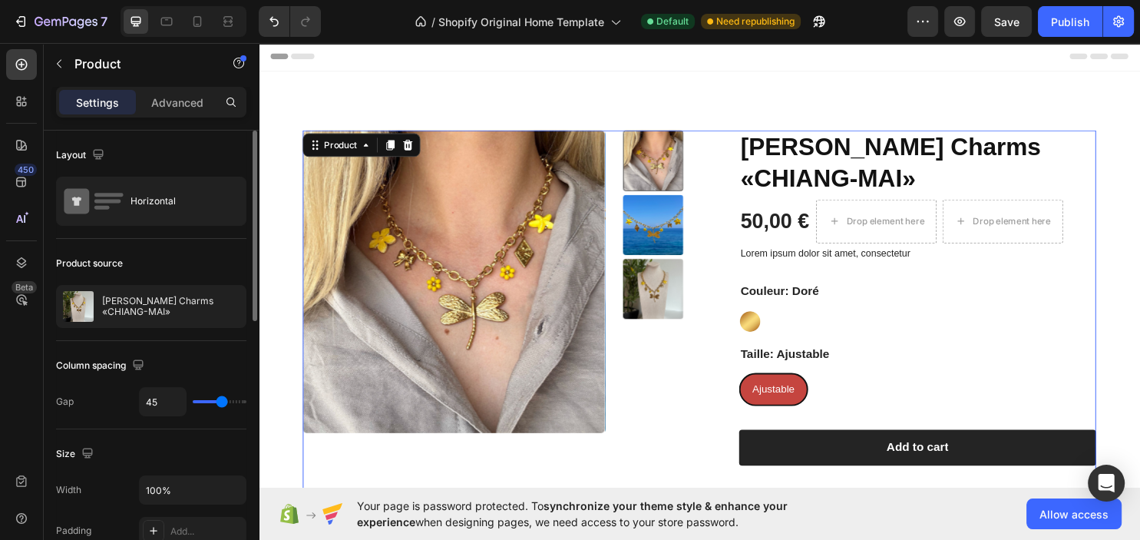
type input "53"
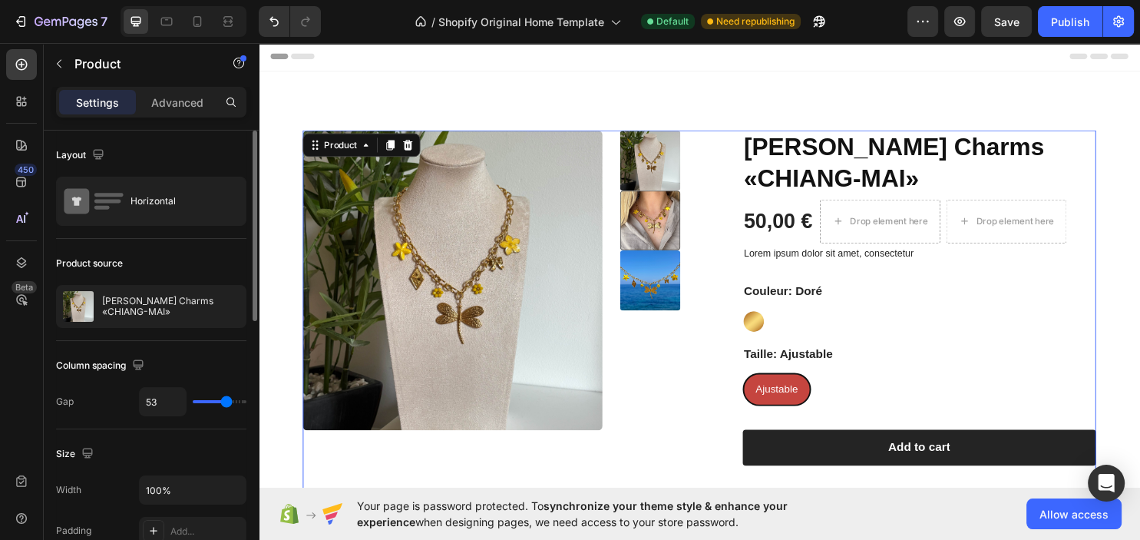
type input "64"
type input "67"
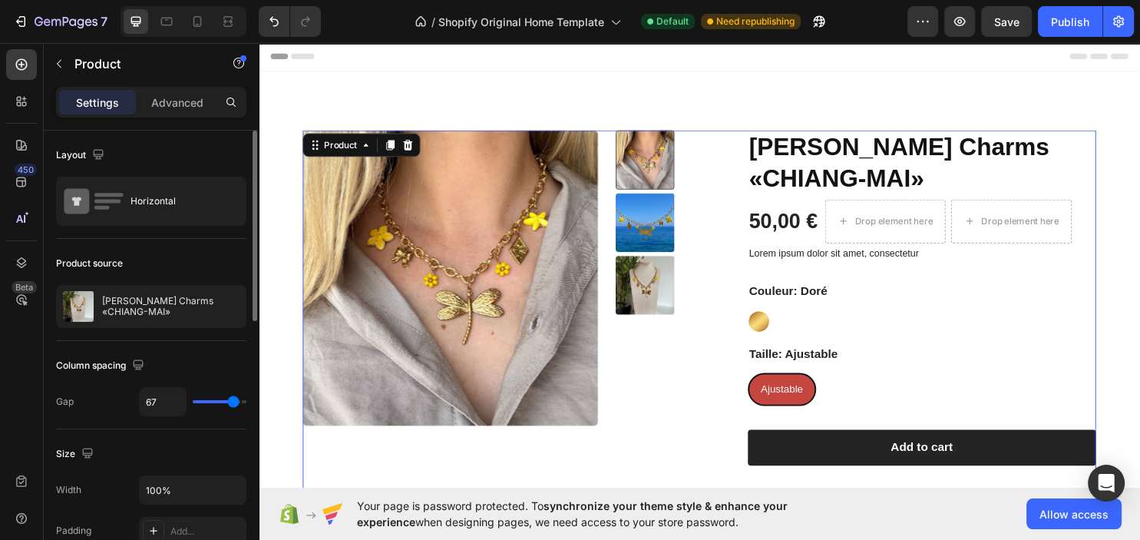
type input "65"
type input "56"
type input "45"
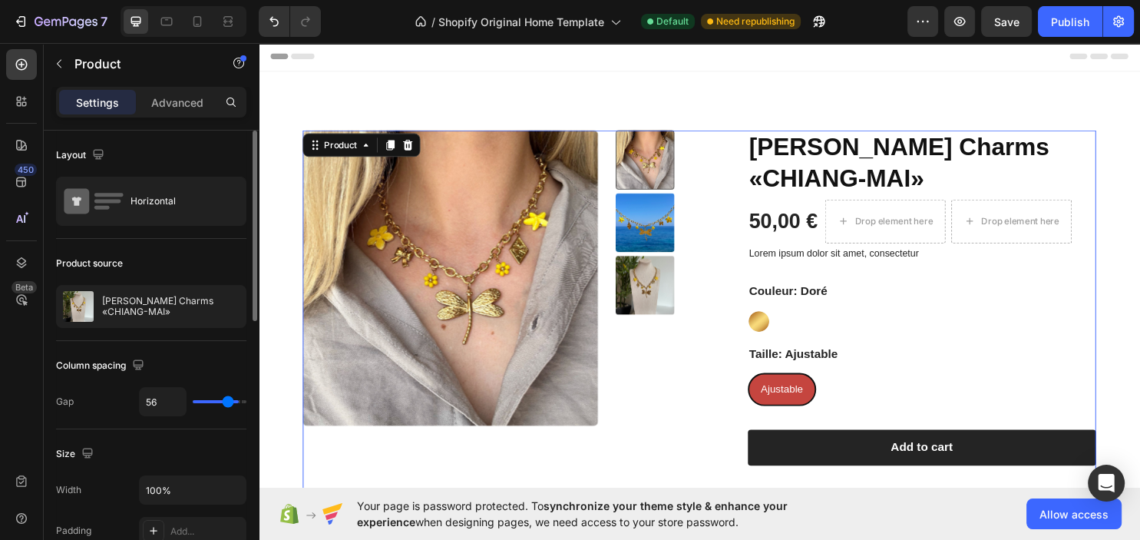
type input "45"
type input "35"
type input "22"
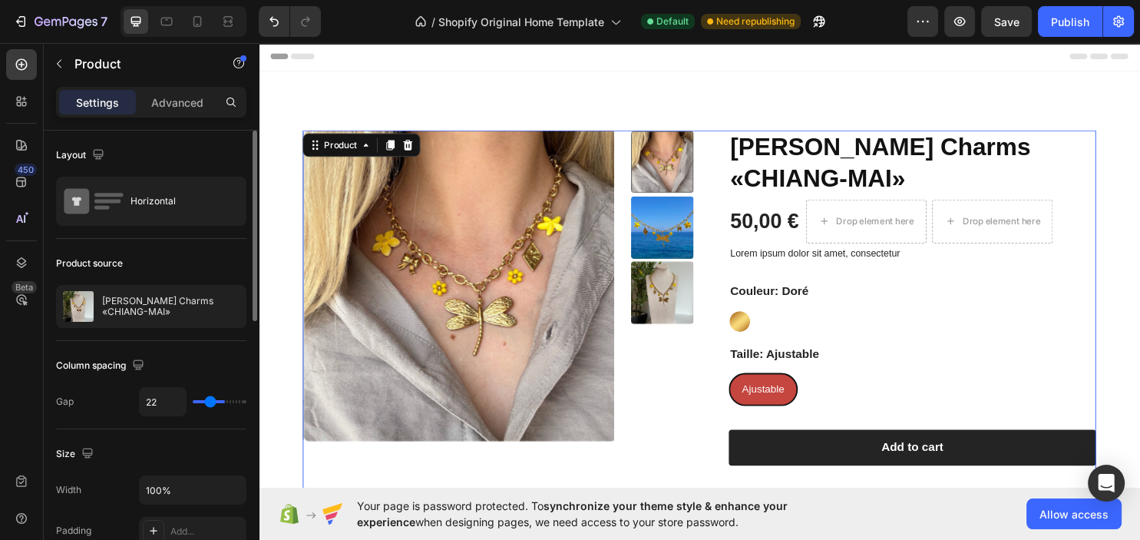
type input "16"
type input "7"
type input "3"
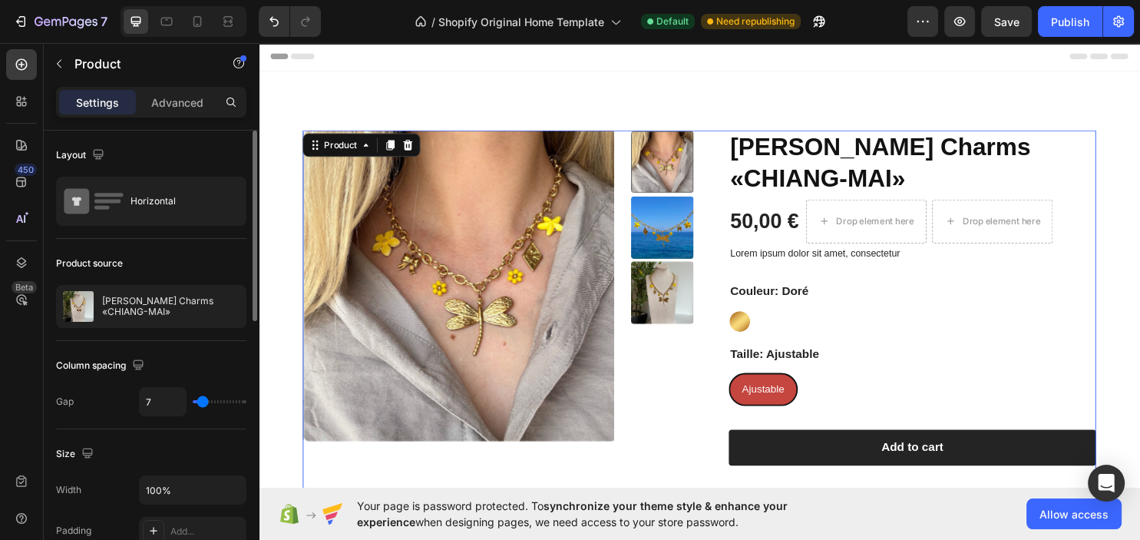
type input "3"
type input "0"
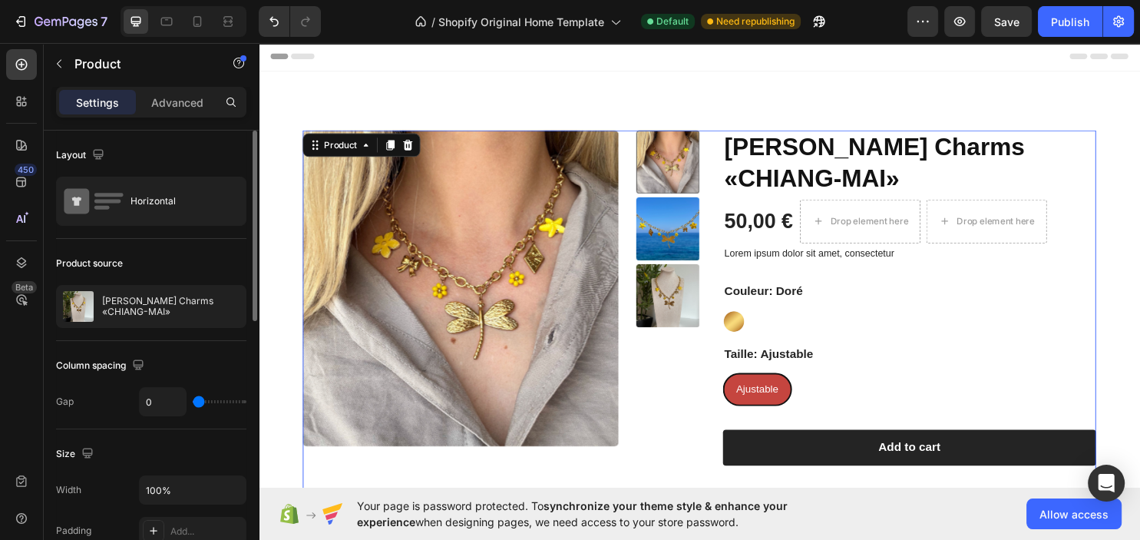
drag, startPoint x: 222, startPoint y: 404, endPoint x: 177, endPoint y: 388, distance: 47.1
type input "0"
click at [193, 400] on input "range" at bounding box center [220, 401] width 54 height 3
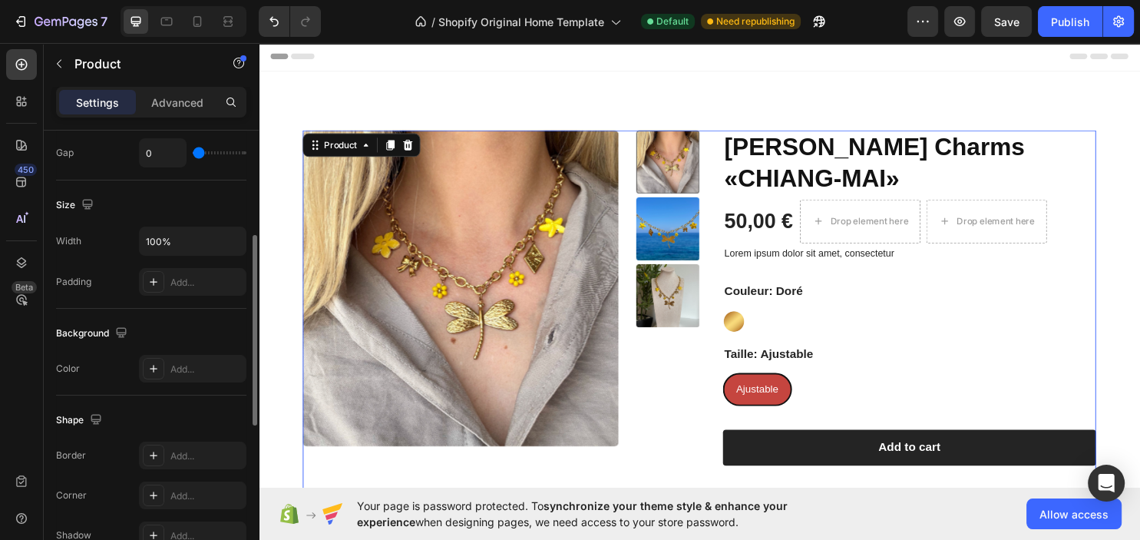
scroll to position [414, 0]
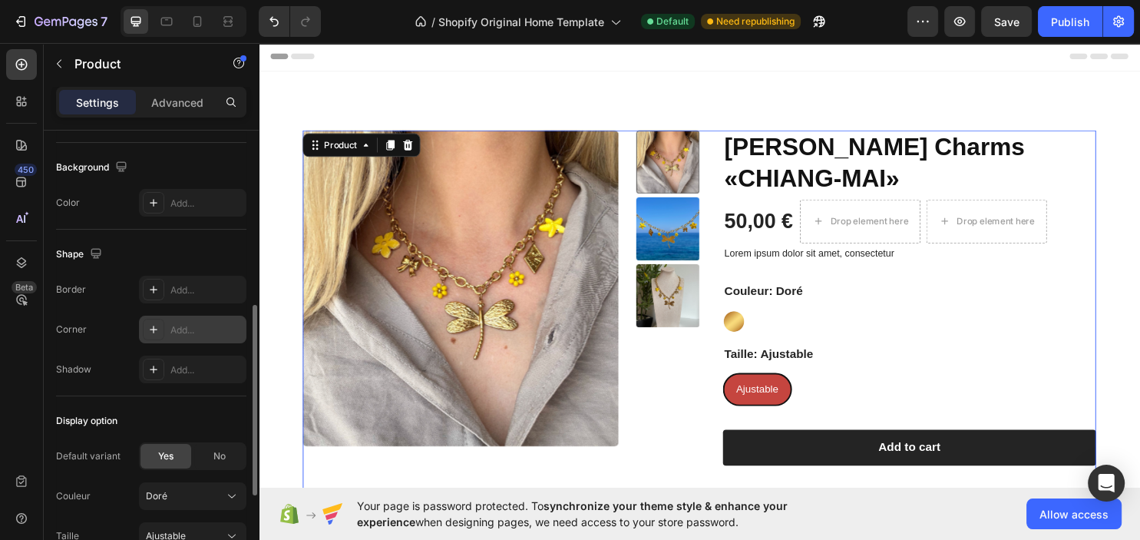
click at [210, 328] on div "Add..." at bounding box center [206, 330] width 72 height 14
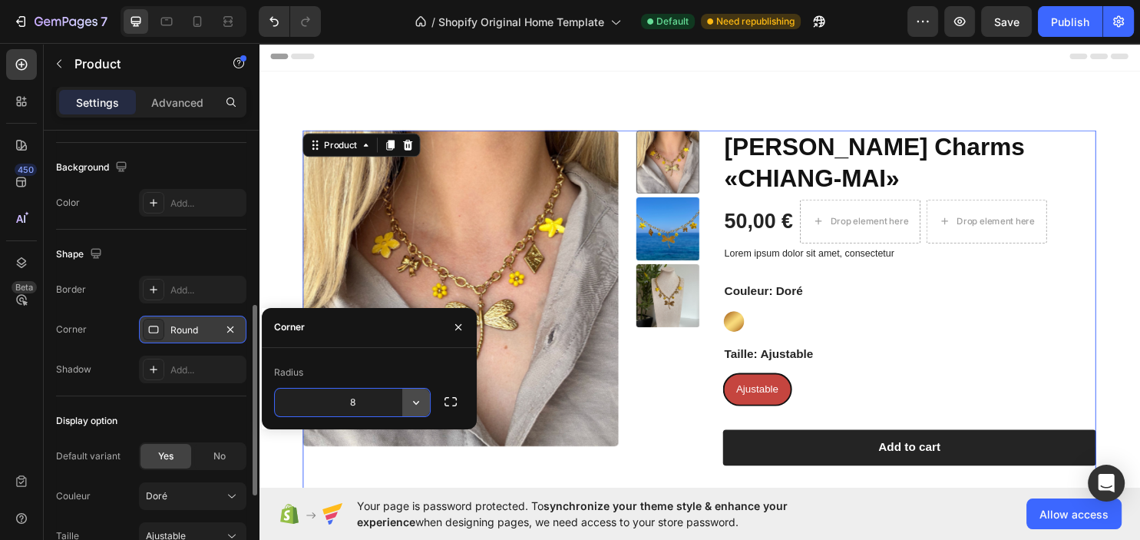
click at [424, 408] on button "button" at bounding box center [416, 402] width 28 height 28
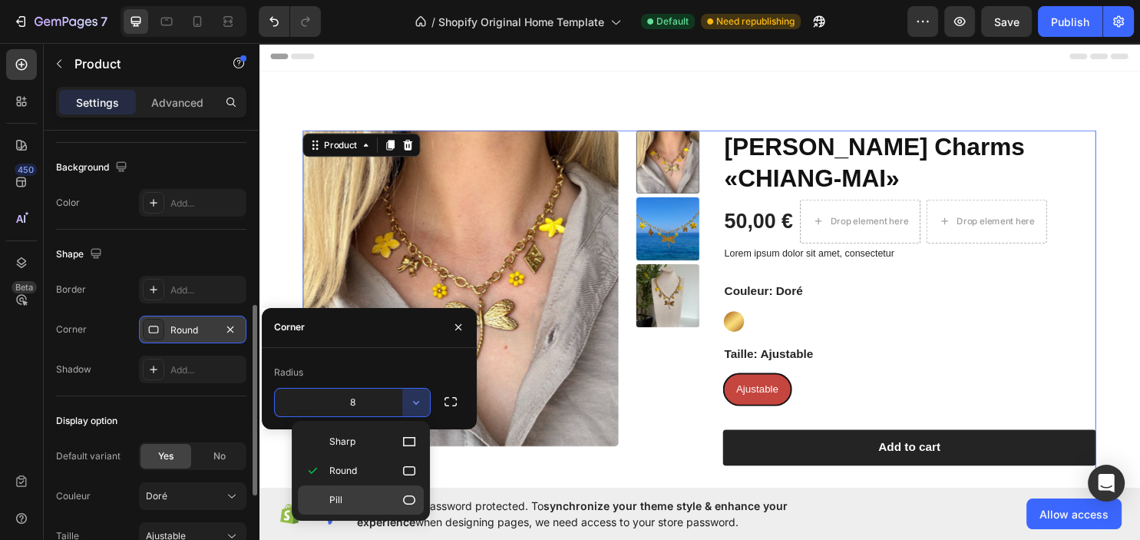
click at [385, 492] on p "Pill" at bounding box center [372, 499] width 87 height 15
type input "9999"
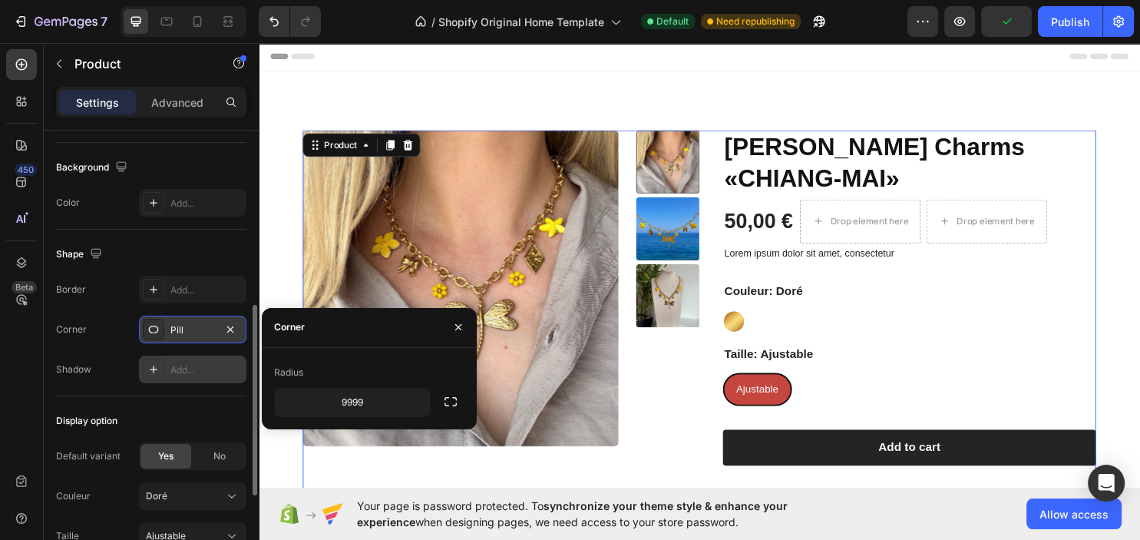
click at [191, 368] on div "Add..." at bounding box center [206, 370] width 72 height 14
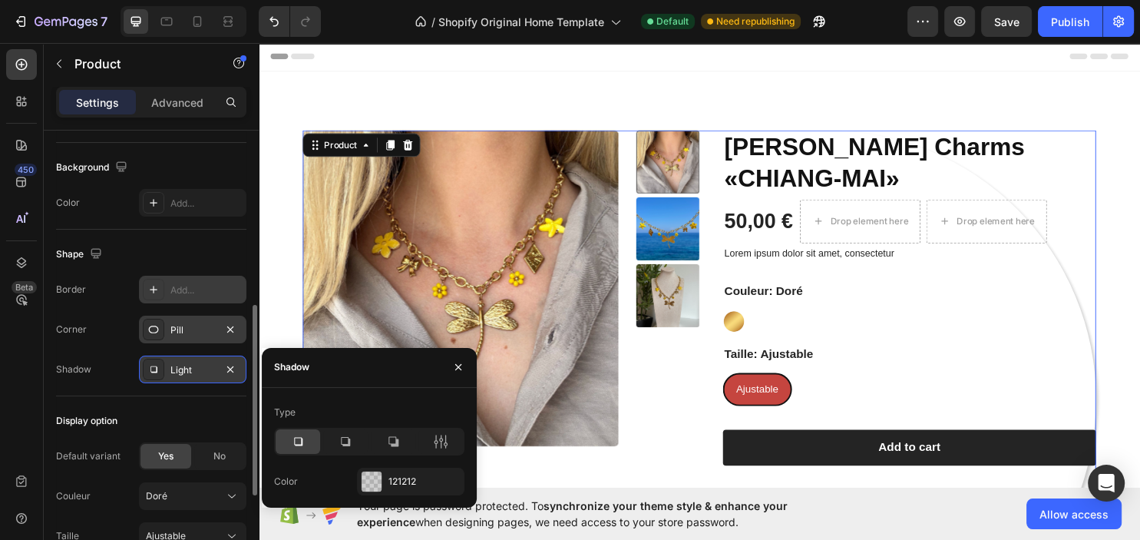
click at [183, 292] on div "Add..." at bounding box center [206, 290] width 72 height 14
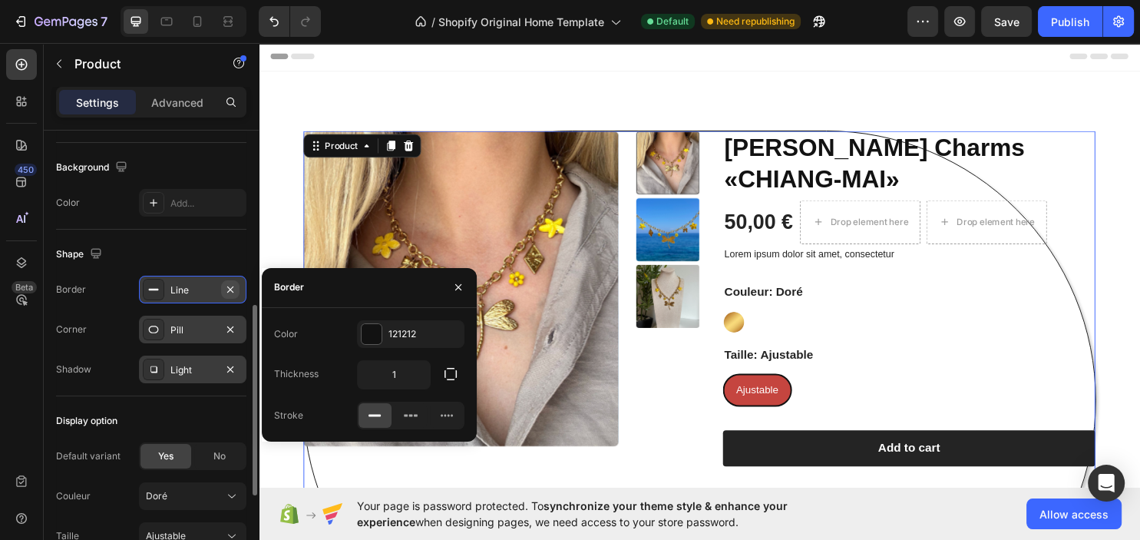
click at [226, 283] on icon "button" at bounding box center [230, 289] width 12 height 12
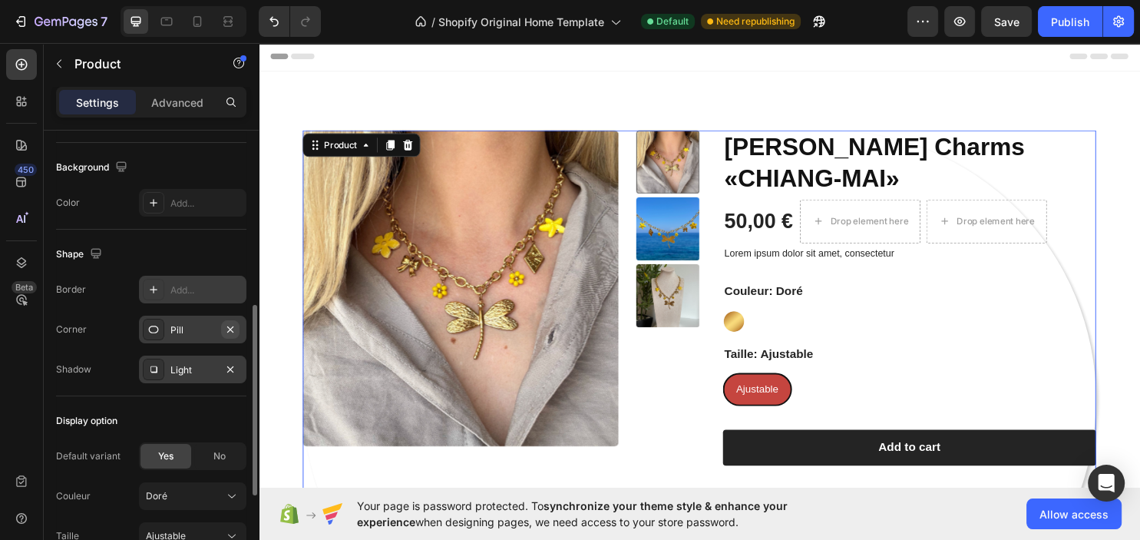
click at [229, 326] on icon "button" at bounding box center [230, 328] width 6 height 6
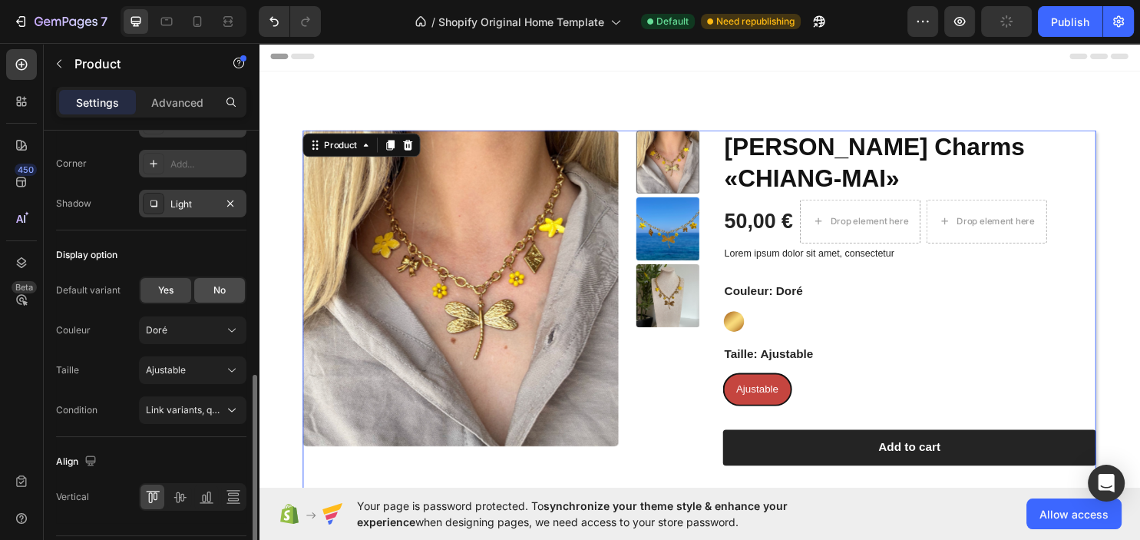
click at [217, 283] on span "No" at bounding box center [219, 290] width 12 height 14
radio input "false"
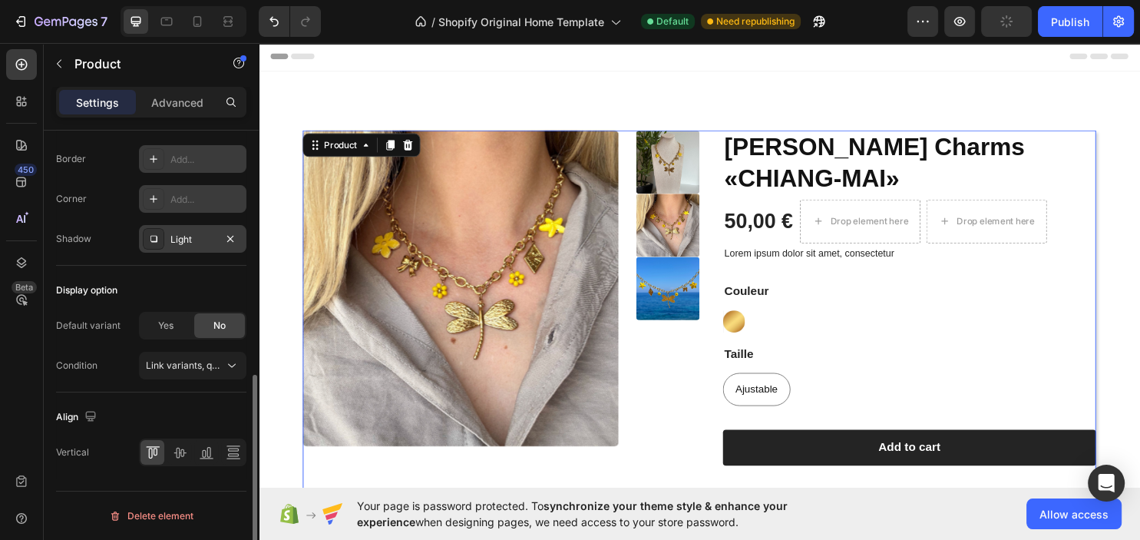
scroll to position [543, 0]
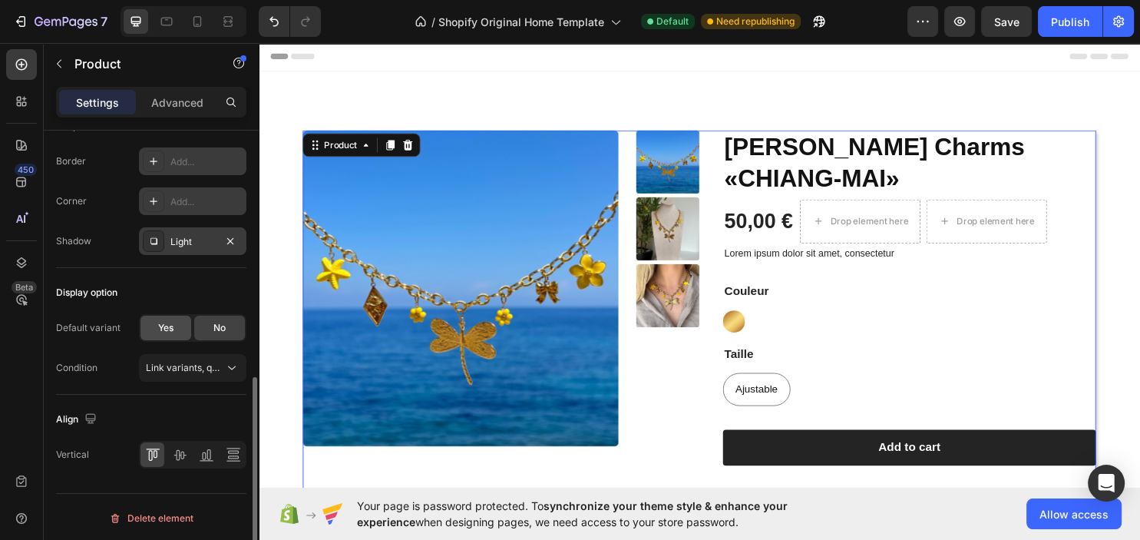
click at [164, 324] on span "Yes" at bounding box center [165, 328] width 15 height 14
radio input "true"
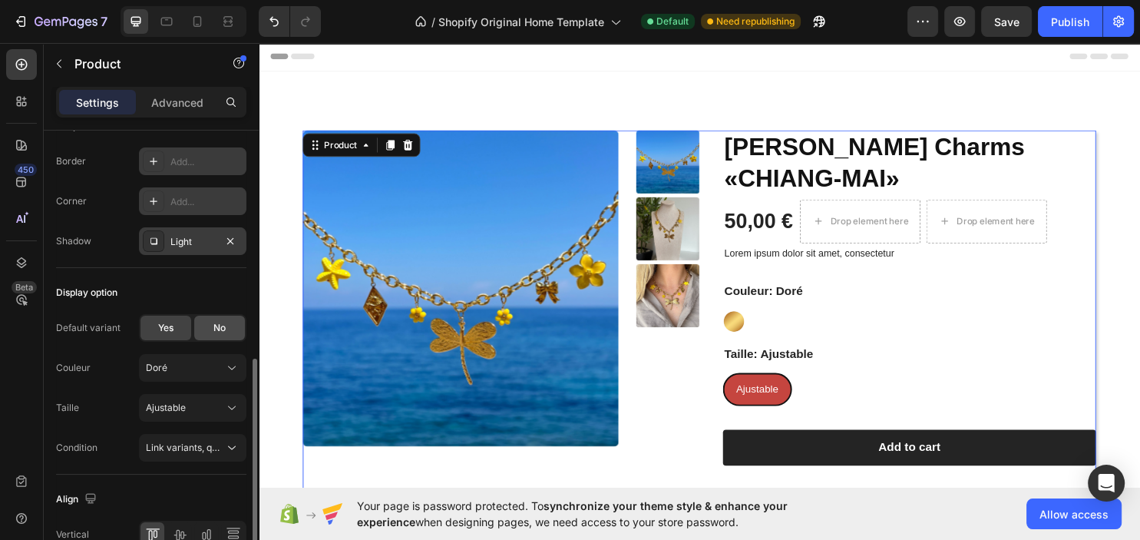
click at [207, 327] on div "No" at bounding box center [219, 327] width 51 height 25
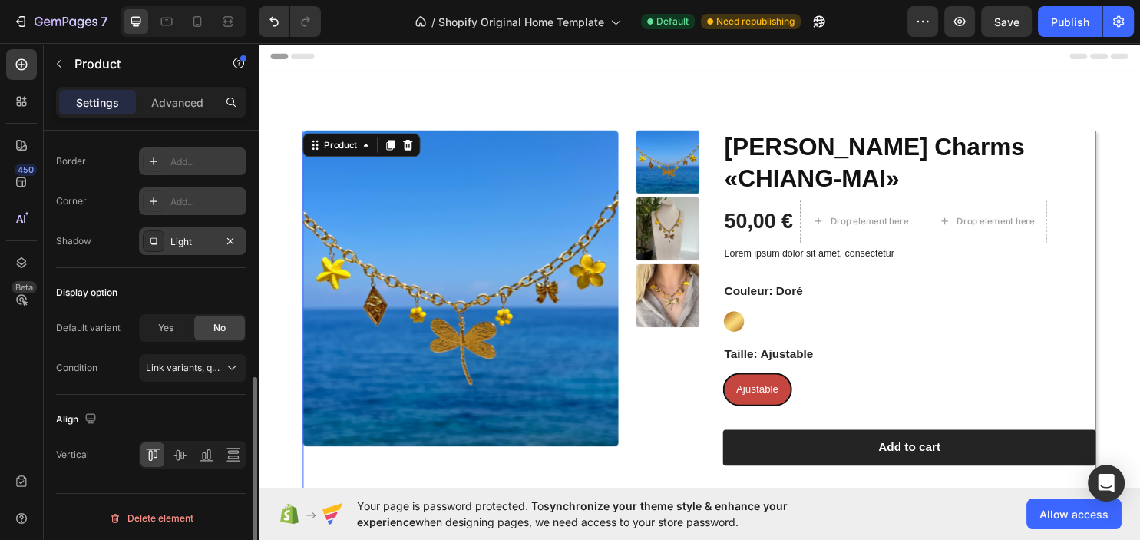
radio input "false"
click at [161, 323] on span "Yes" at bounding box center [165, 328] width 15 height 14
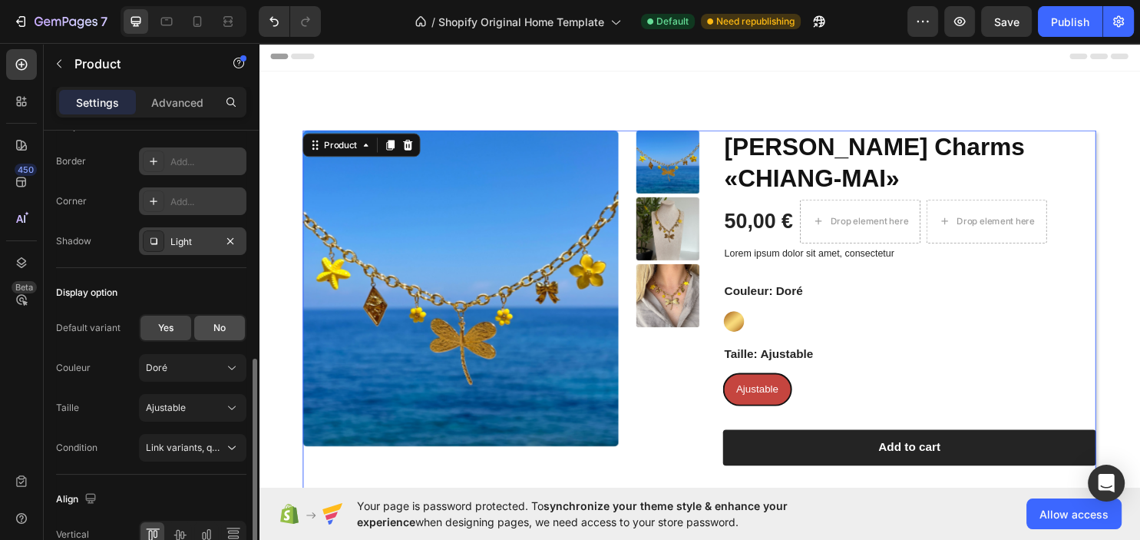
radio input "true"
click at [219, 329] on span "No" at bounding box center [219, 328] width 12 height 14
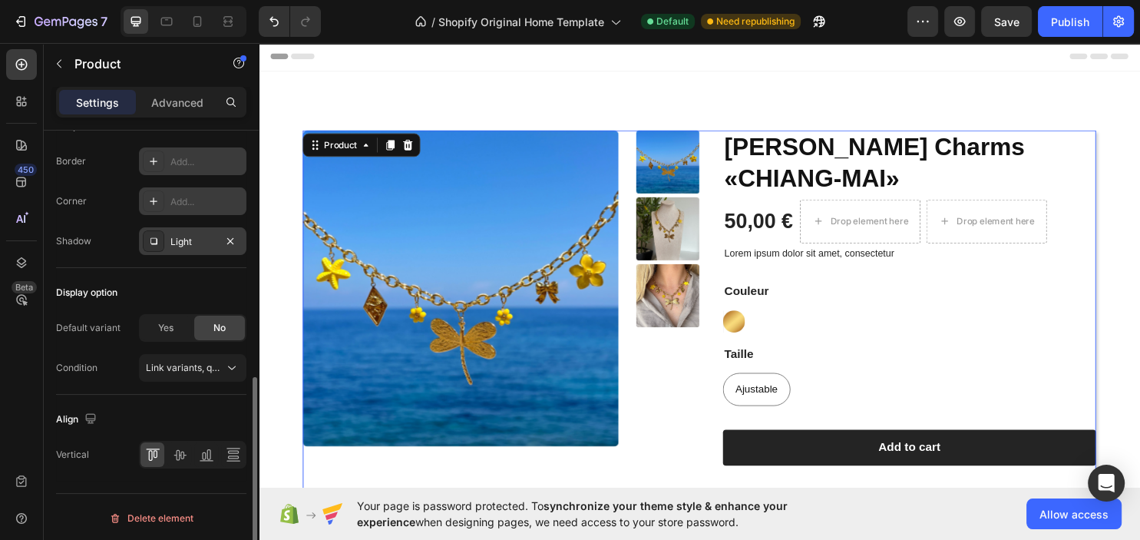
radio input "false"
click at [186, 321] on div "Yes" at bounding box center [165, 327] width 51 height 25
radio input "true"
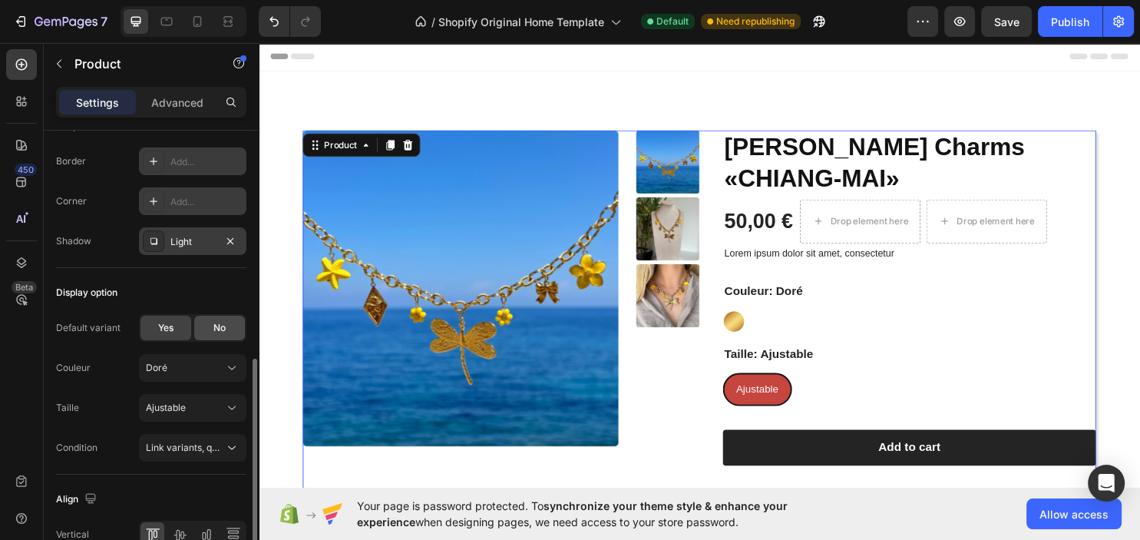
click at [226, 325] on div "No" at bounding box center [219, 327] width 51 height 25
radio input "false"
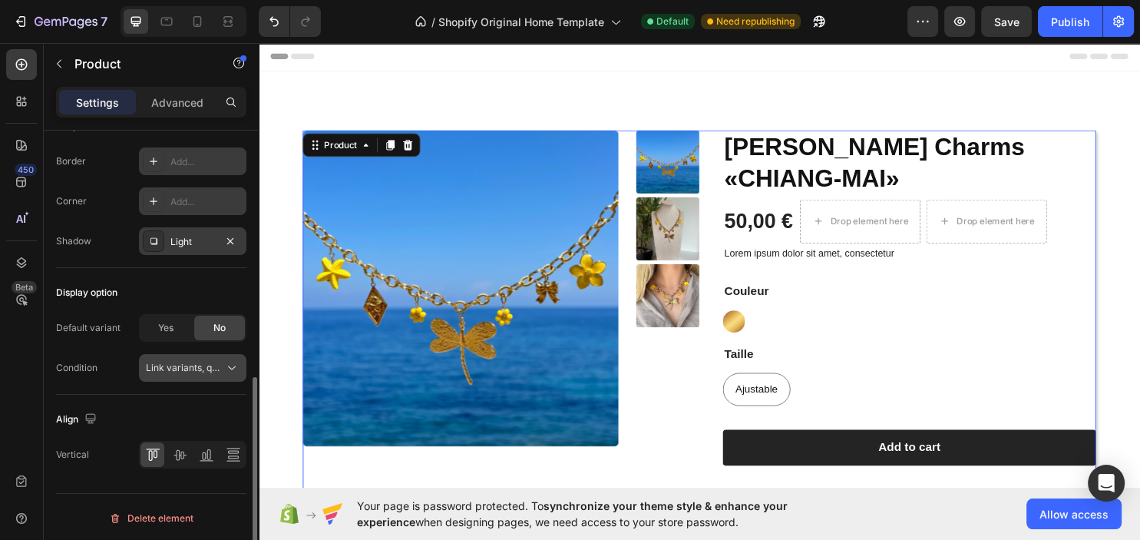
click at [201, 365] on span "Link variants, quantity <br> between same products" at bounding box center [259, 367] width 226 height 12
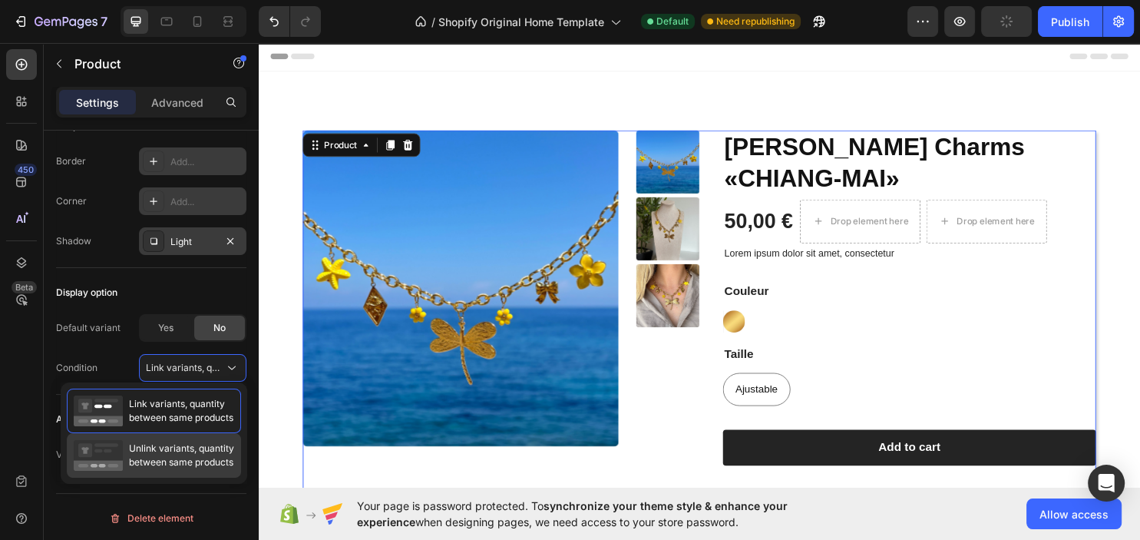
click at [167, 455] on span "Unlink variants, quantity between same products" at bounding box center [181, 455] width 105 height 28
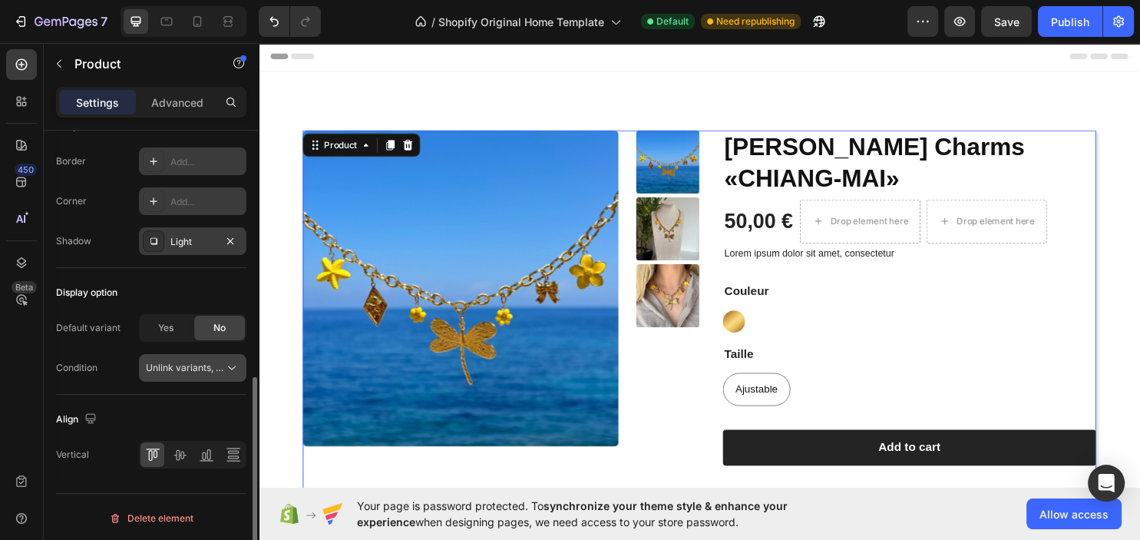
click at [203, 363] on span "Unlink variants, quantity <br> between same products" at bounding box center [264, 367] width 236 height 12
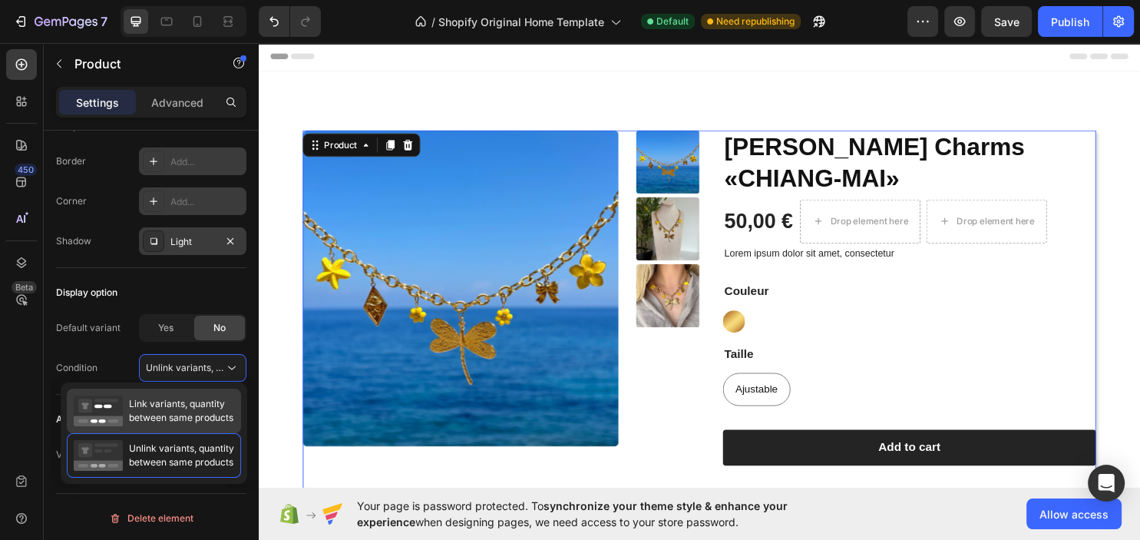
click at [180, 410] on span "Link variants, quantity between same products" at bounding box center [181, 411] width 104 height 28
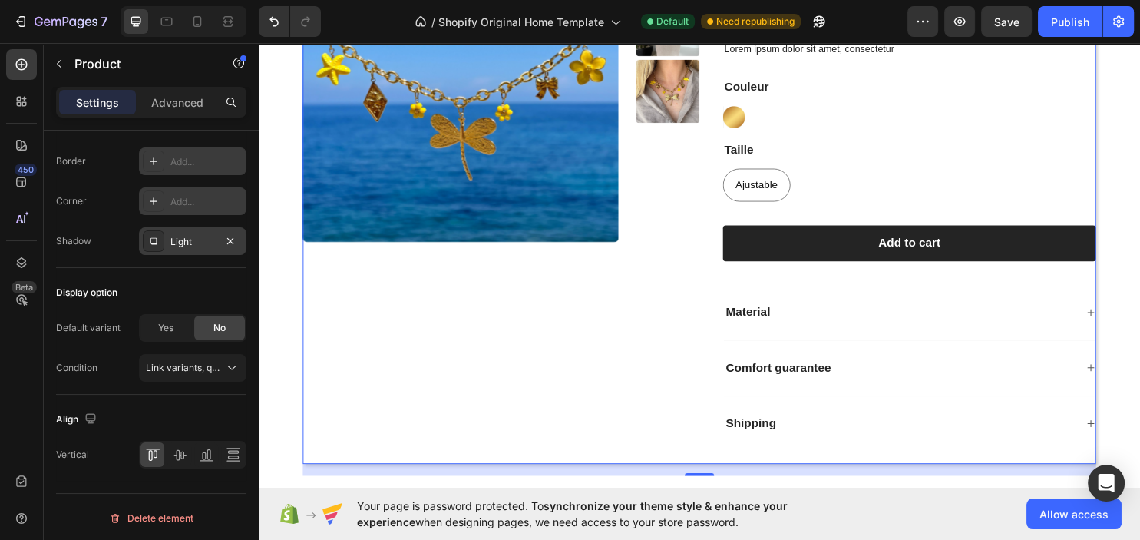
scroll to position [243, 0]
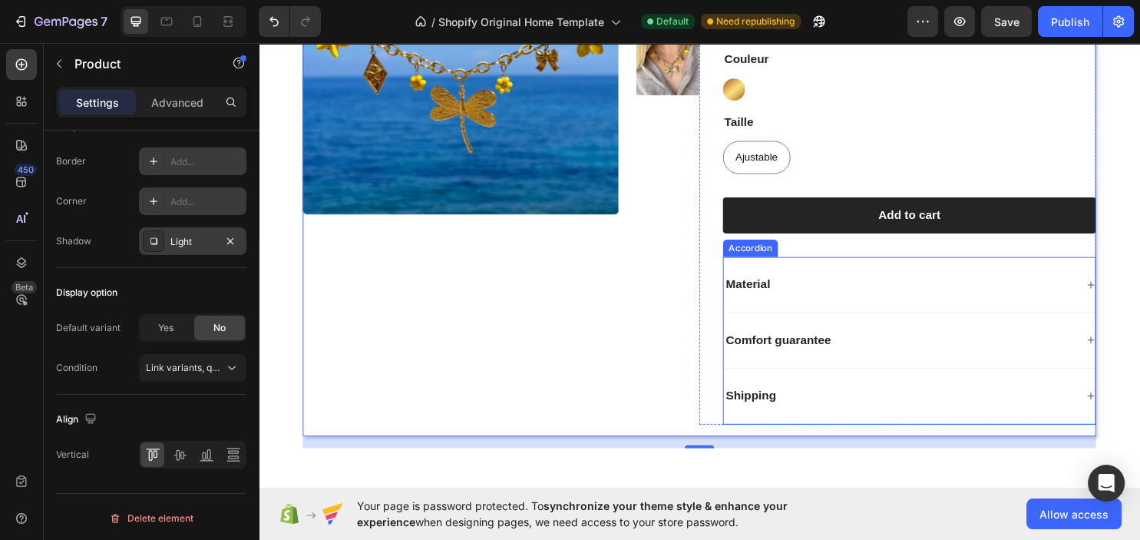
click at [873, 285] on div "Material" at bounding box center [927, 295] width 367 height 21
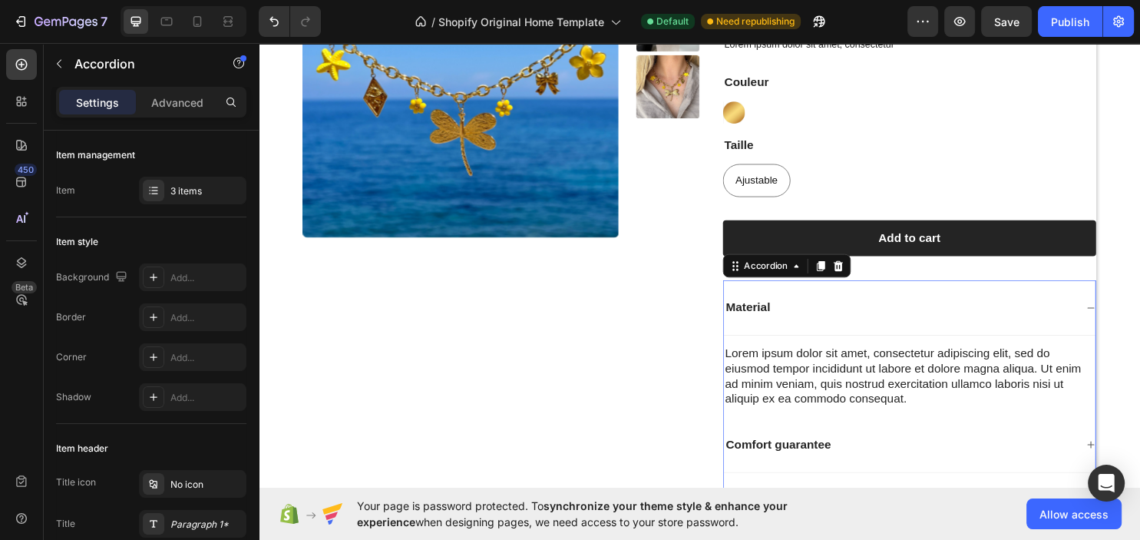
scroll to position [0, 0]
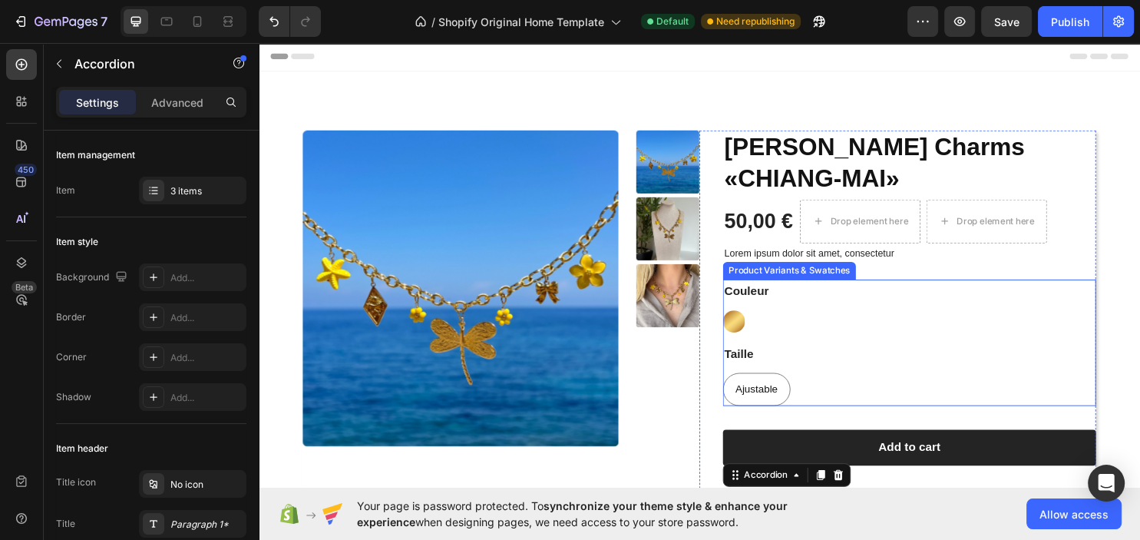
click at [809, 322] on div "[PERSON_NAME]" at bounding box center [939, 333] width 390 height 23
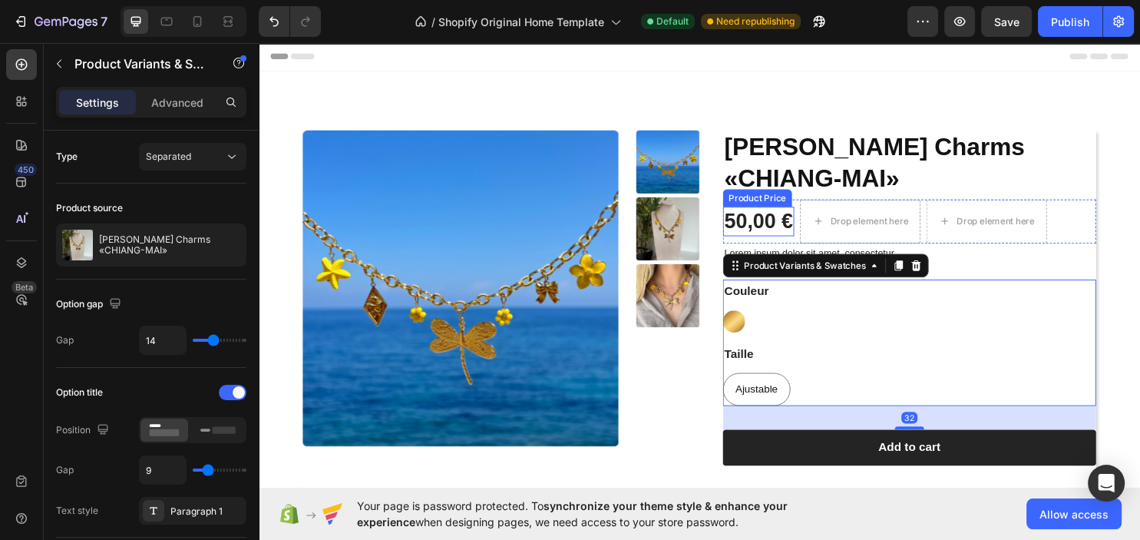
click at [792, 214] on div "50,00 €" at bounding box center [781, 229] width 74 height 31
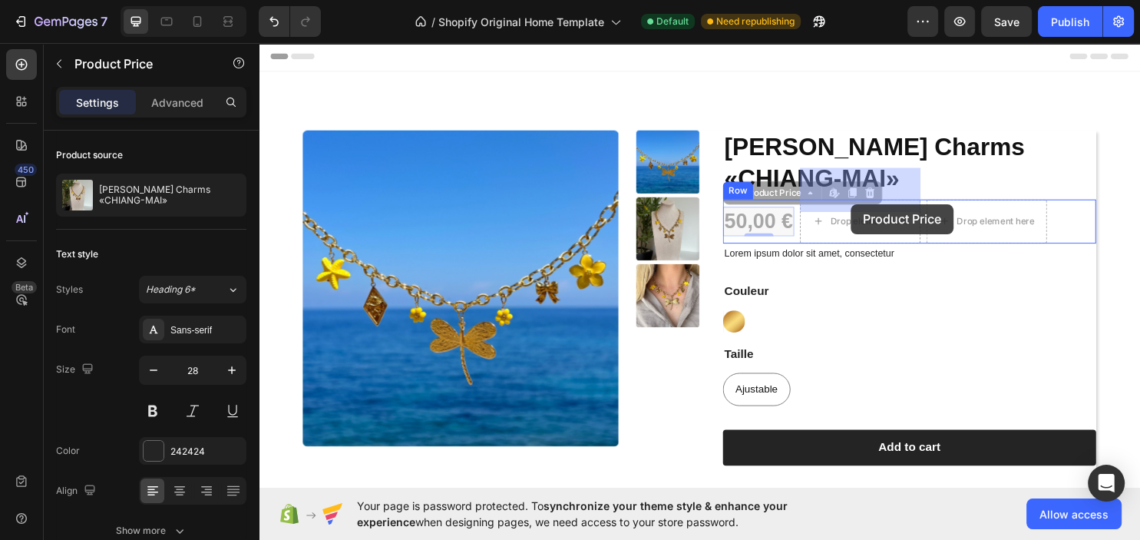
drag, startPoint x: 790, startPoint y: 198, endPoint x: 850, endPoint y: 203, distance: 60.1
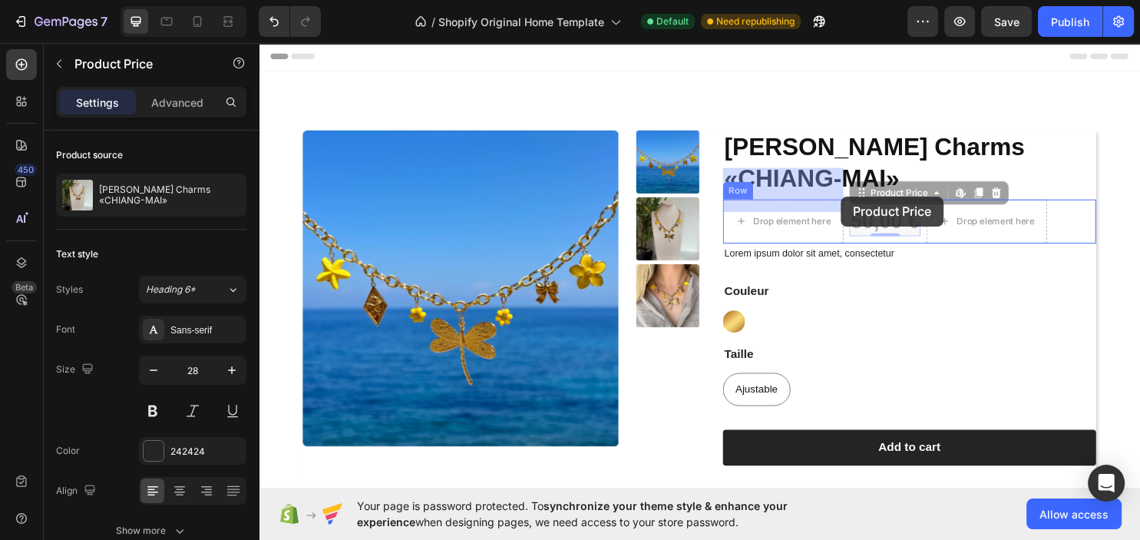
drag, startPoint x: 902, startPoint y: 196, endPoint x: 834, endPoint y: 194, distance: 67.6
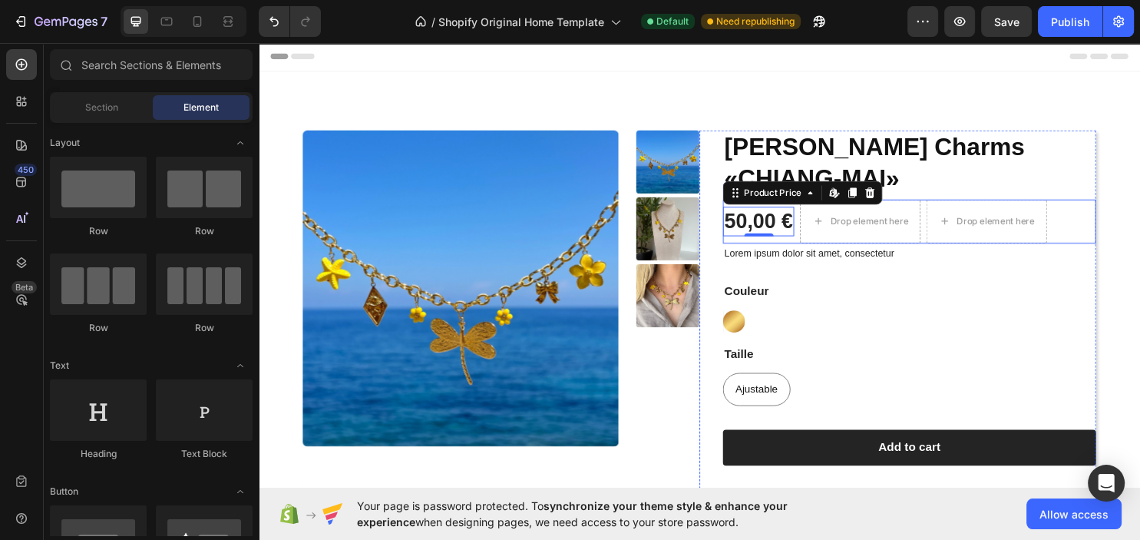
click at [902, 223] on div "Drop element here" at bounding box center [896, 229] width 81 height 12
click at [903, 223] on div "Drop element here" at bounding box center [896, 229] width 81 height 12
click at [884, 223] on div "Drop element here" at bounding box center [896, 229] width 81 height 12
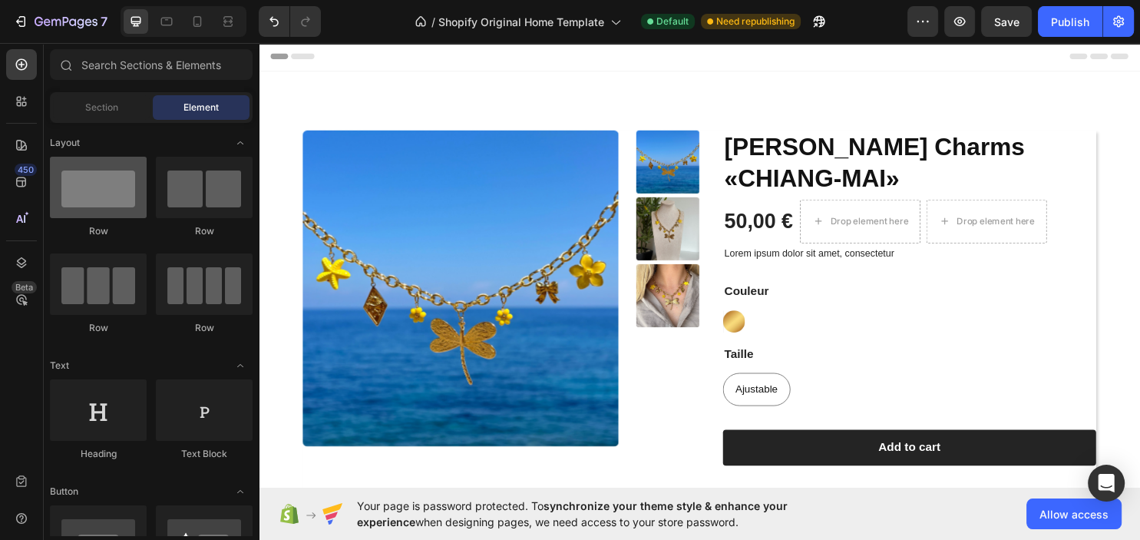
click at [123, 196] on div at bounding box center [98, 187] width 97 height 61
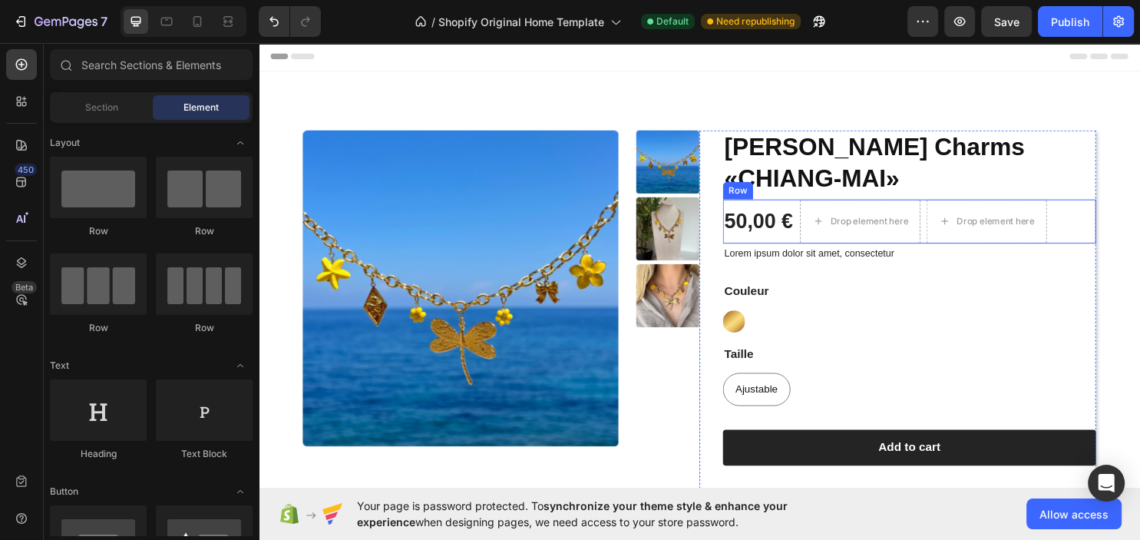
click at [823, 213] on div "50,00 € Product Price Product Price Drop element here Drop element here Row" at bounding box center [939, 229] width 390 height 46
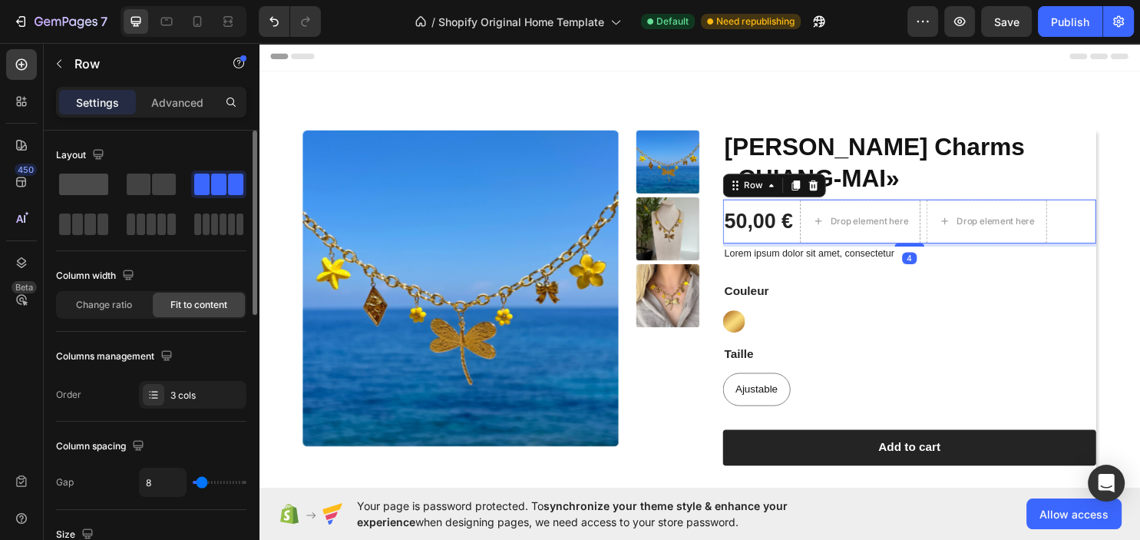
click at [91, 186] on span at bounding box center [83, 183] width 49 height 21
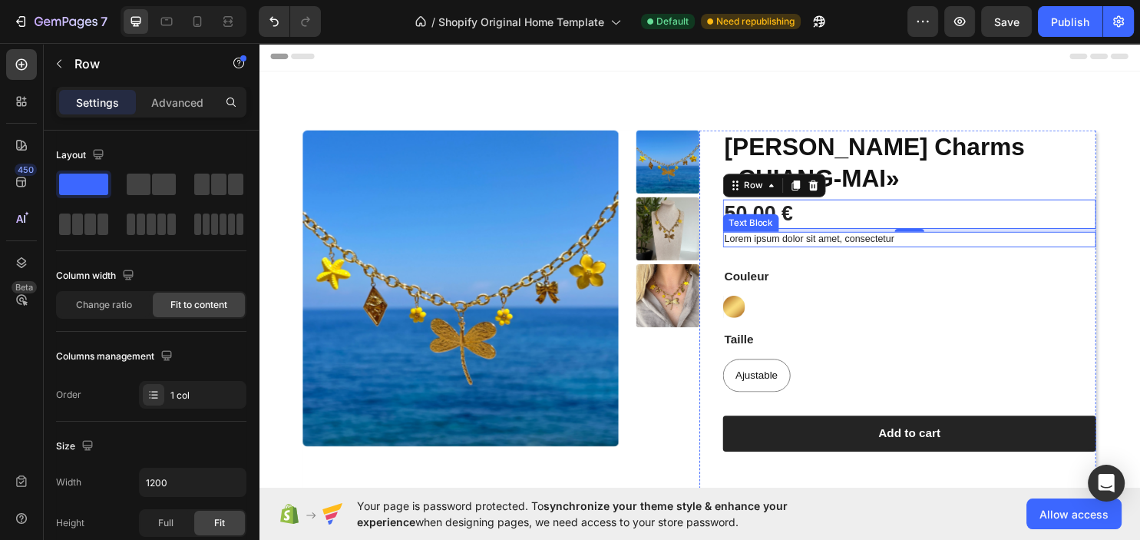
click at [876, 242] on p "Lorem ipsum dolor sit amet, consectetur" at bounding box center [938, 248] width 387 height 13
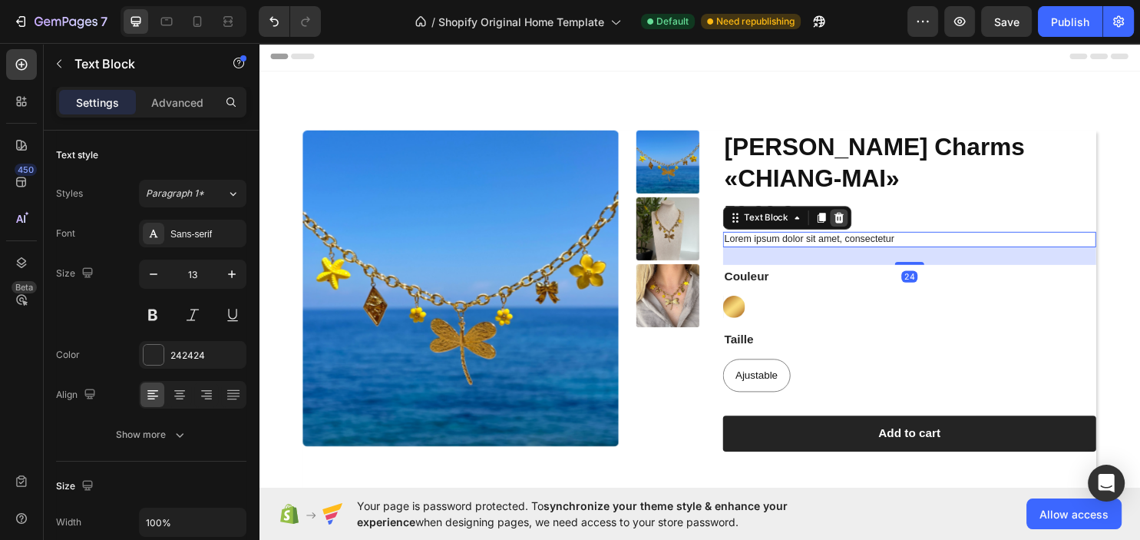
click at [862, 220] on icon at bounding box center [865, 225] width 10 height 11
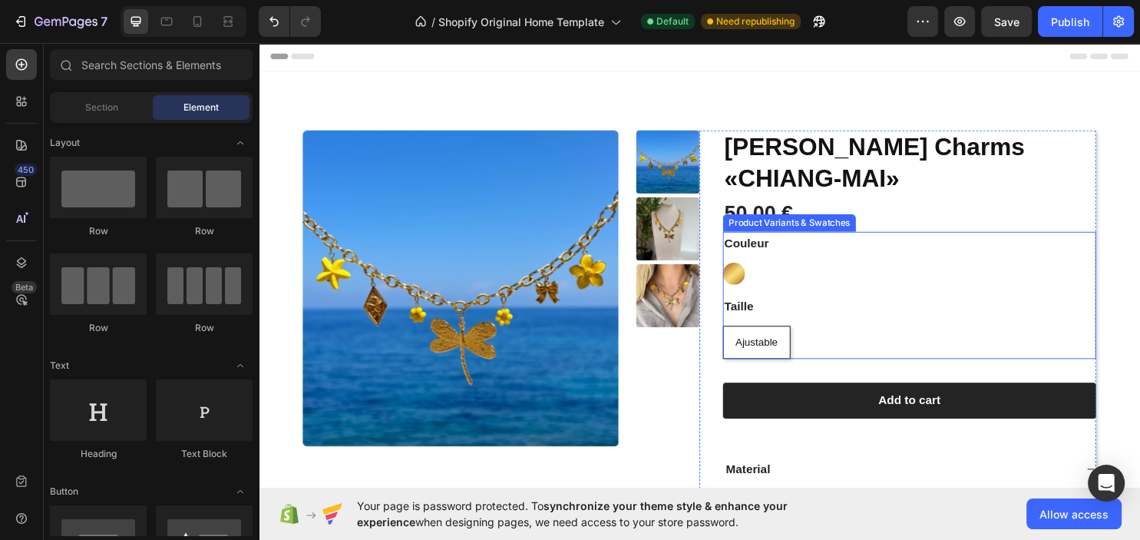
click at [780, 349] on span "Ajustable" at bounding box center [779, 355] width 45 height 12
click at [744, 338] on input "Ajustable Ajustable Ajustable" at bounding box center [743, 338] width 1 height 1
radio input "true"
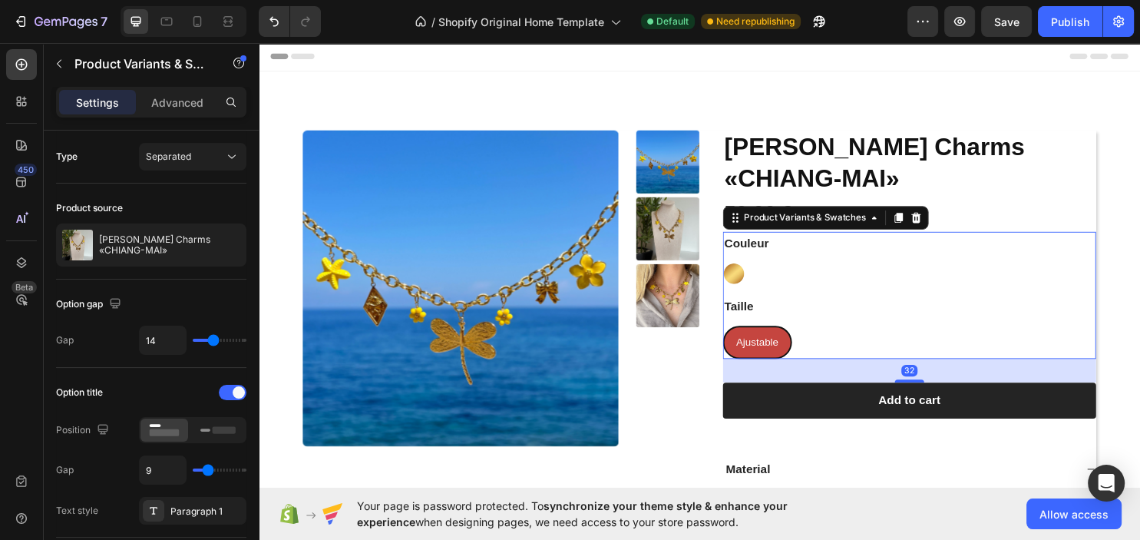
radio input "true"
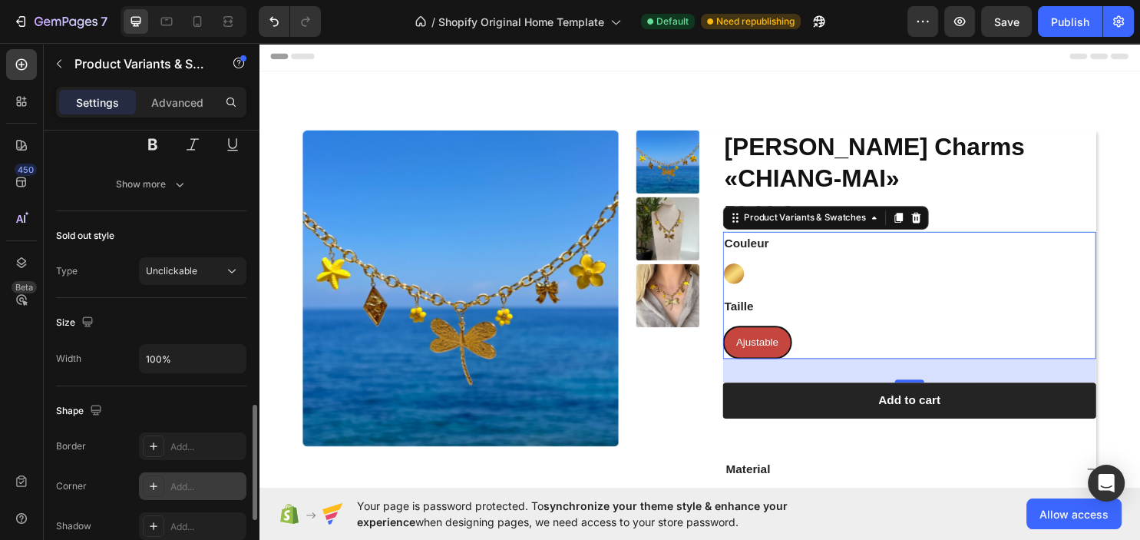
scroll to position [907, 0]
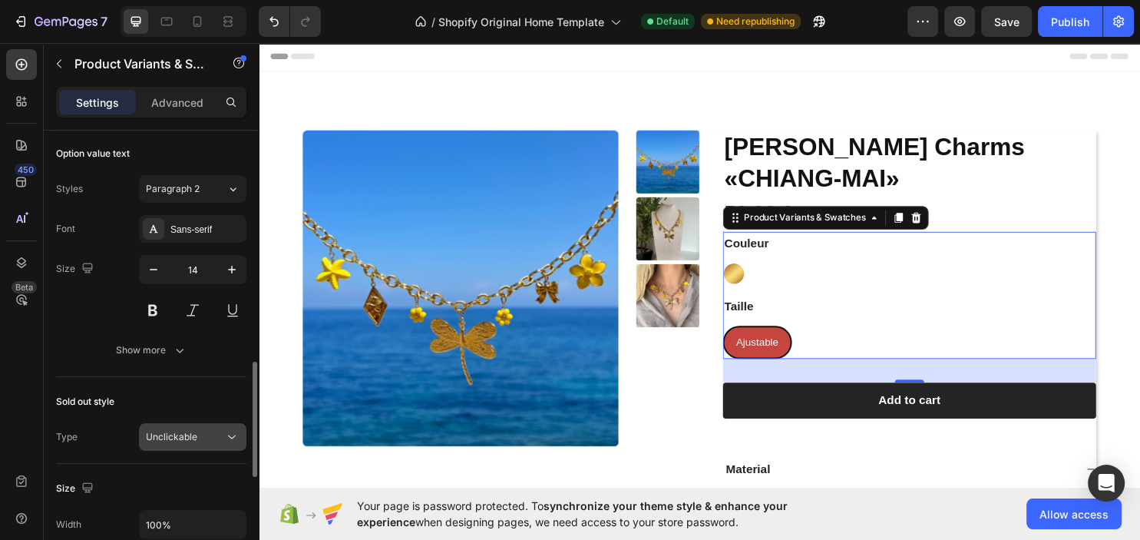
click at [192, 431] on span "Unclickable" at bounding box center [171, 437] width 51 height 12
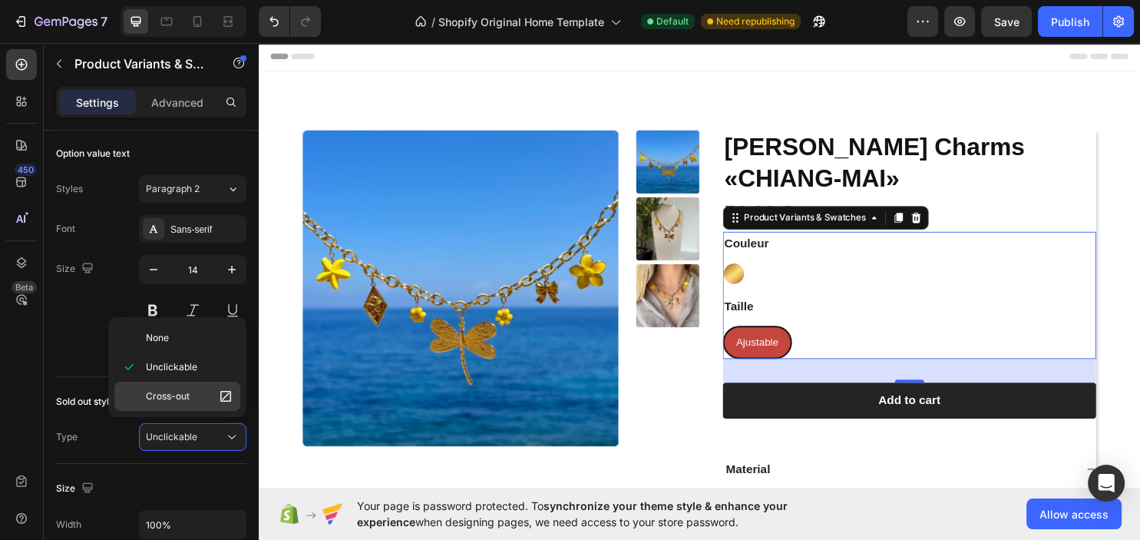
drag, startPoint x: 216, startPoint y: 361, endPoint x: 195, endPoint y: 394, distance: 38.3
click at [195, 394] on p "Cross-out" at bounding box center [189, 395] width 87 height 15
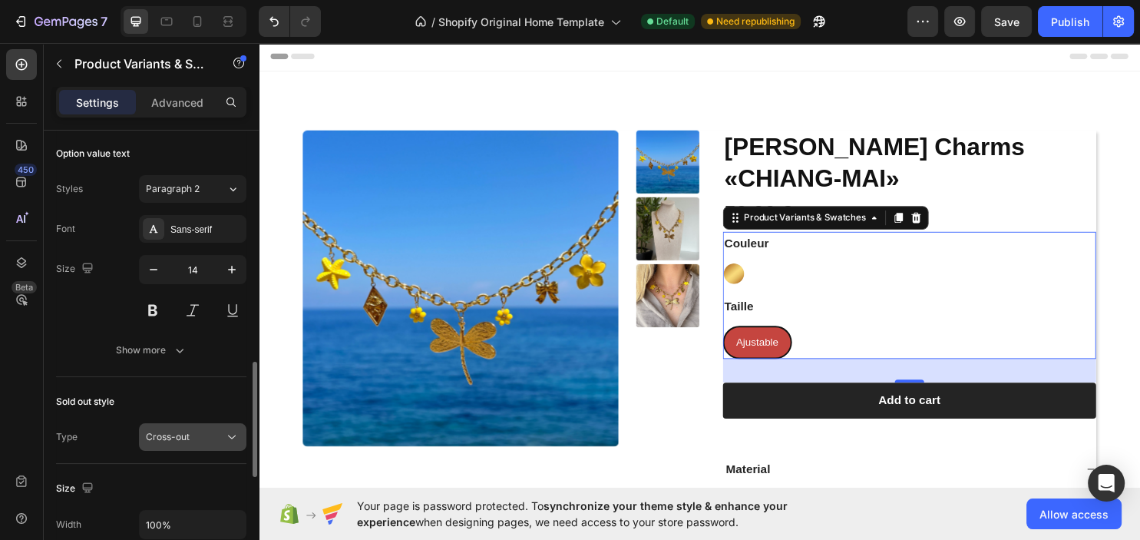
click at [199, 439] on div "Cross-out" at bounding box center [185, 437] width 78 height 14
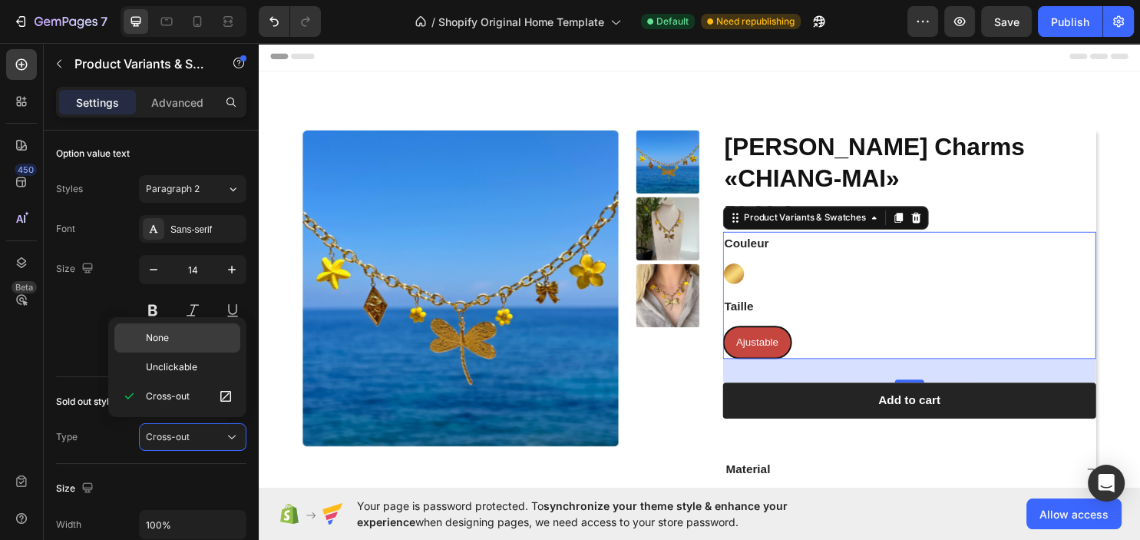
click at [193, 339] on p "None" at bounding box center [189, 338] width 87 height 14
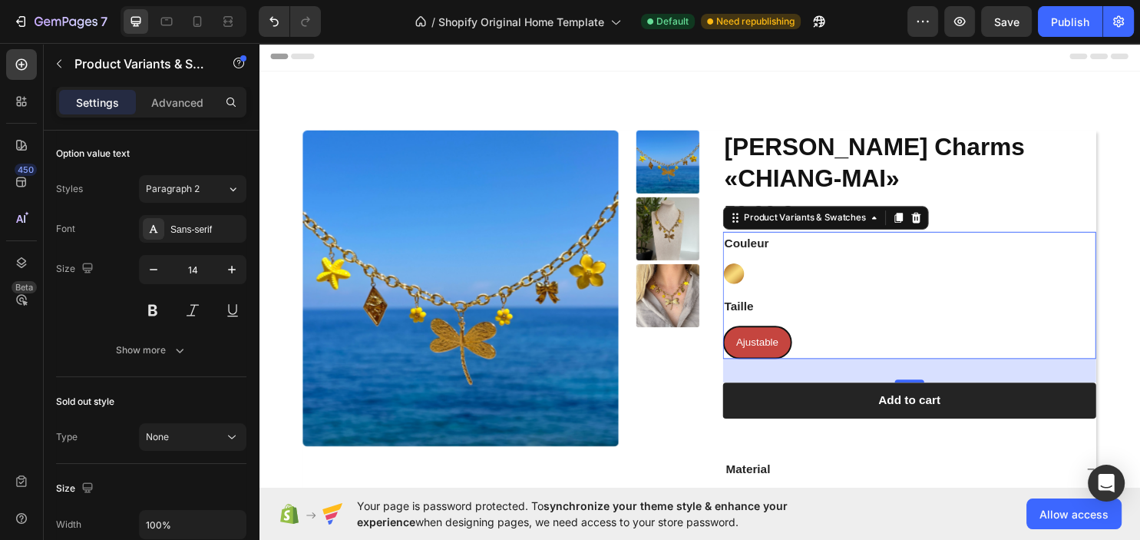
click at [787, 349] on span "Ajustable" at bounding box center [779, 355] width 45 height 12
click at [744, 338] on input "Ajustable Ajustable Ajustable" at bounding box center [743, 338] width 1 height 1
click at [701, 384] on div at bounding box center [686, 299] width 66 height 330
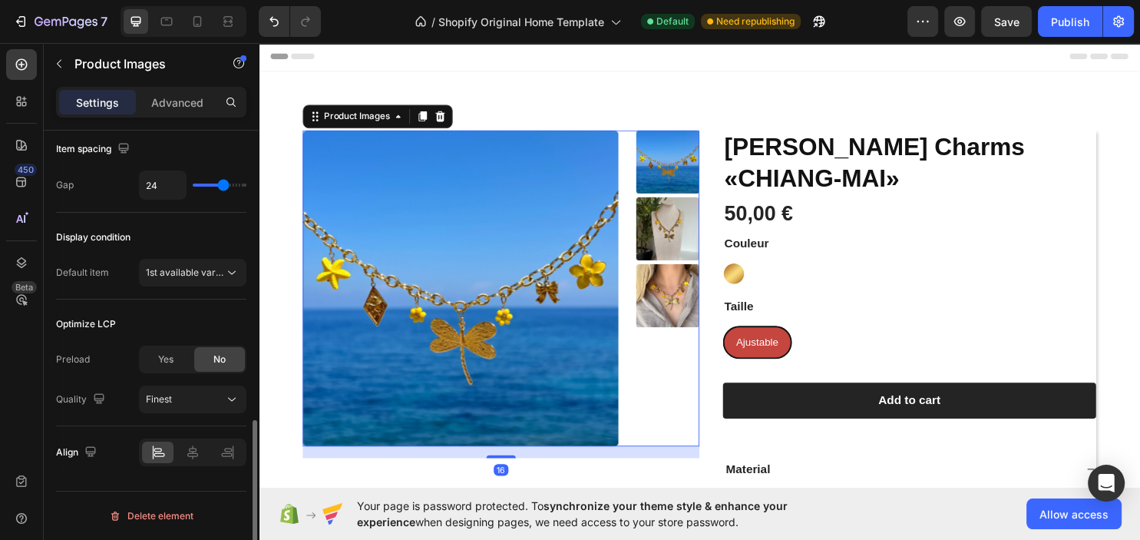
scroll to position [0, 0]
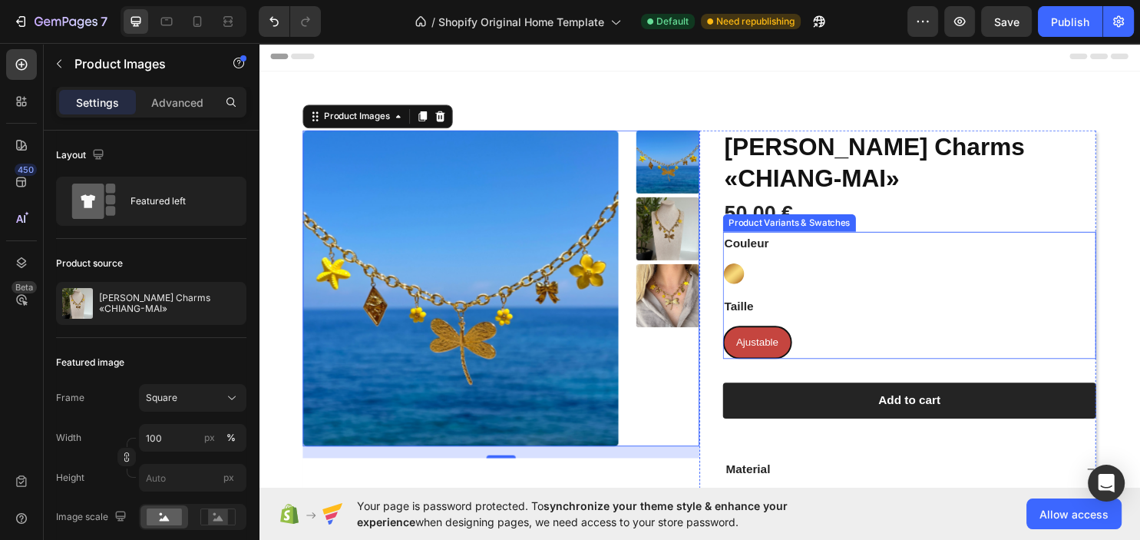
click at [798, 349] on span "Ajustable" at bounding box center [779, 355] width 45 height 12
click at [744, 338] on input "Ajustable Ajustable Ajustable" at bounding box center [743, 338] width 1 height 1
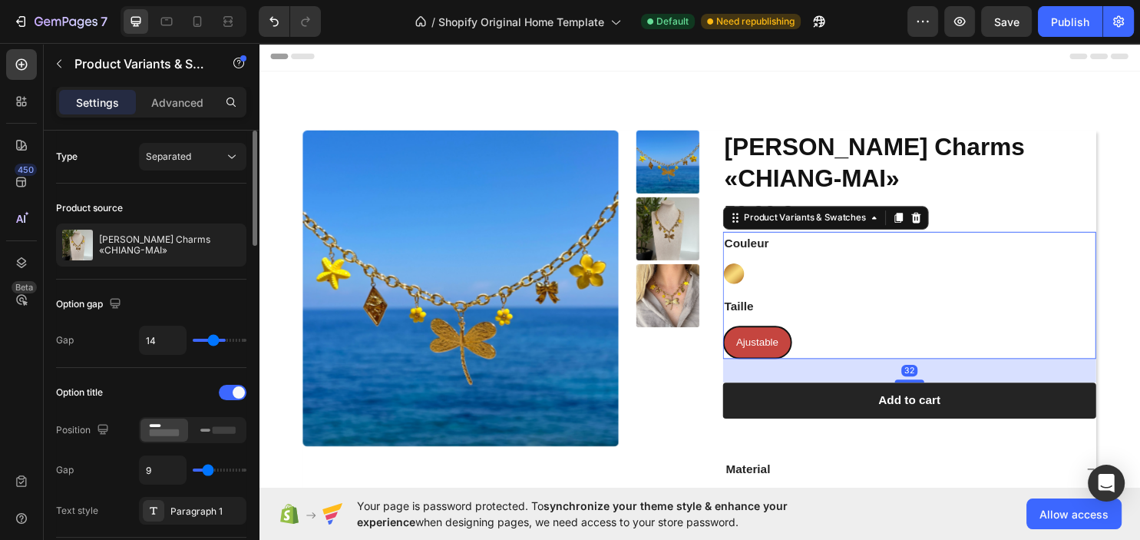
type input "23"
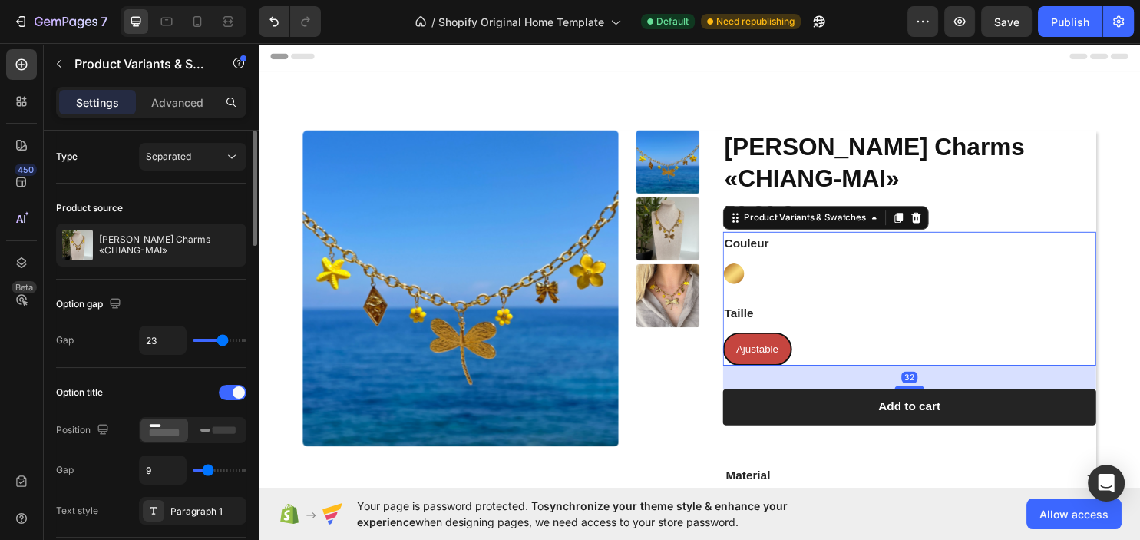
type input "26"
type input "27"
type input "28"
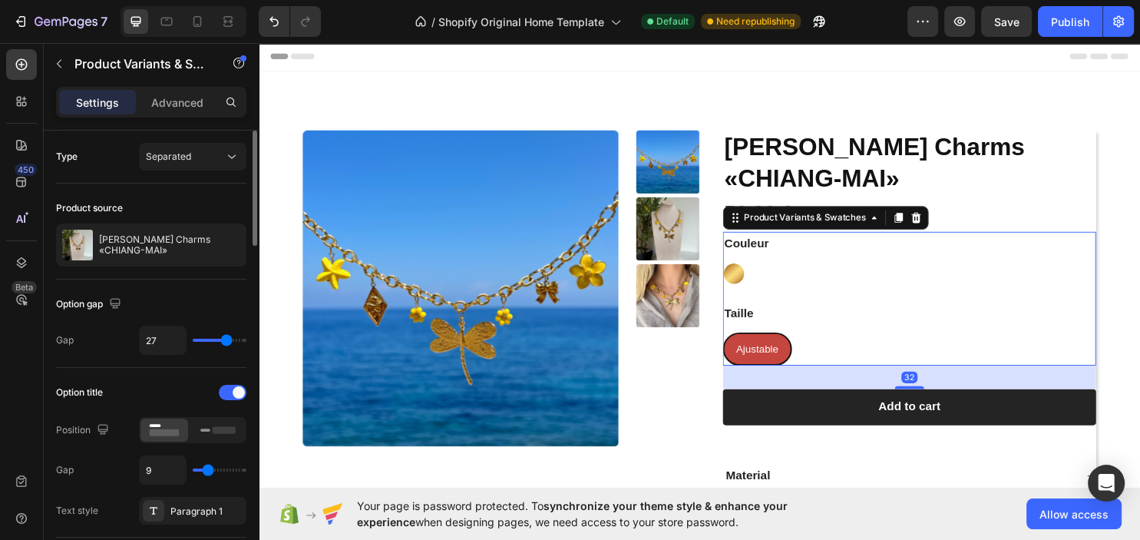
type input "28"
type input "29"
type input "30"
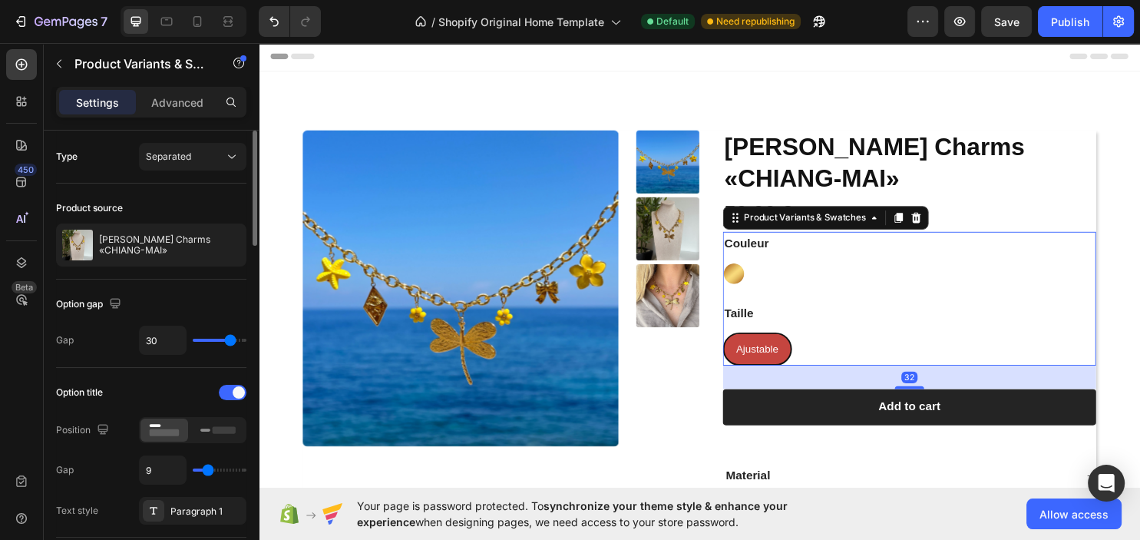
type input "31"
type input "32"
type input "33"
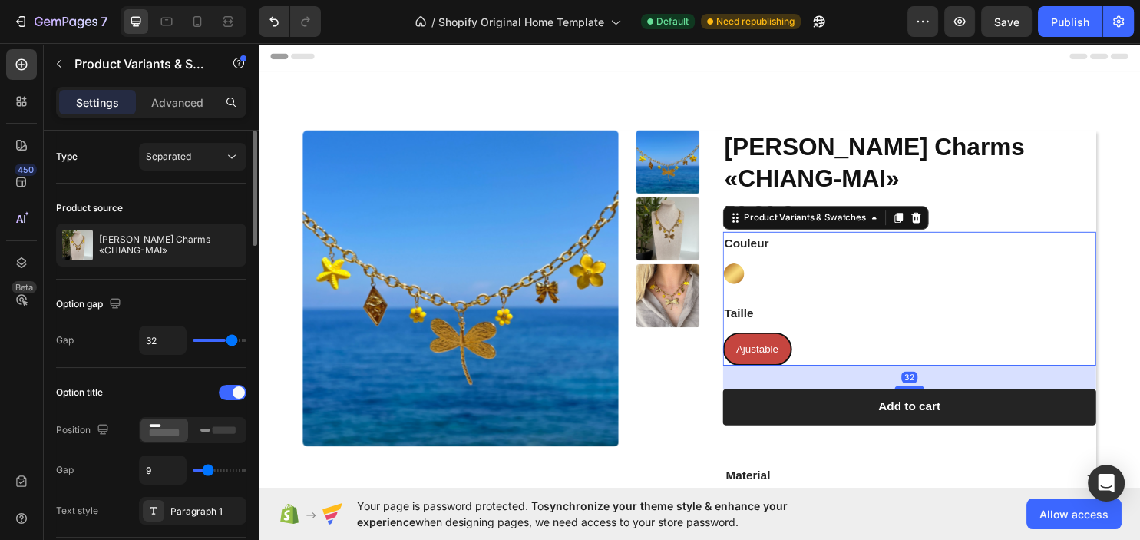
type input "33"
type input "34"
type input "35"
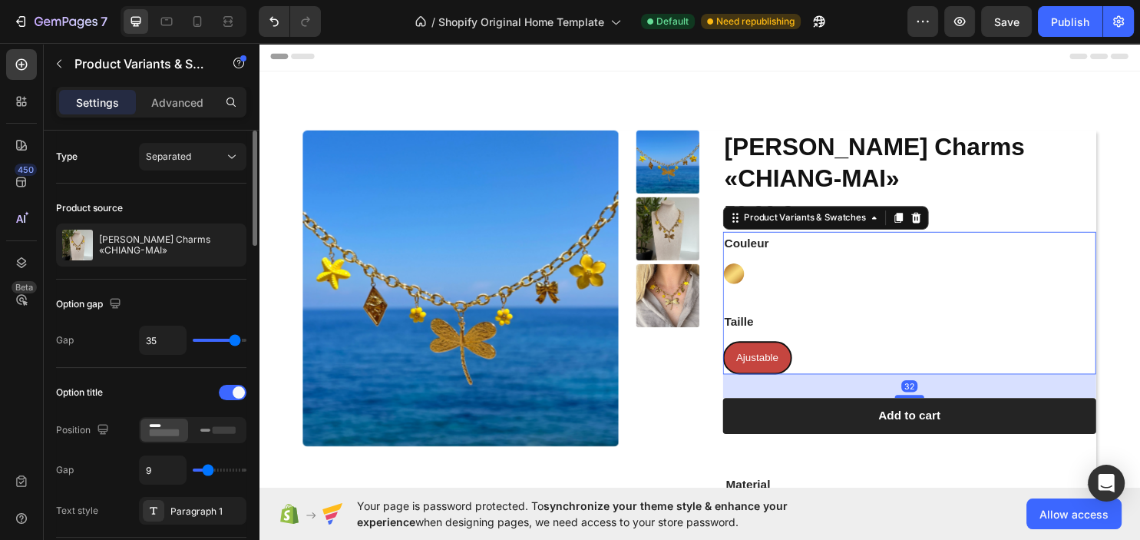
type input "33"
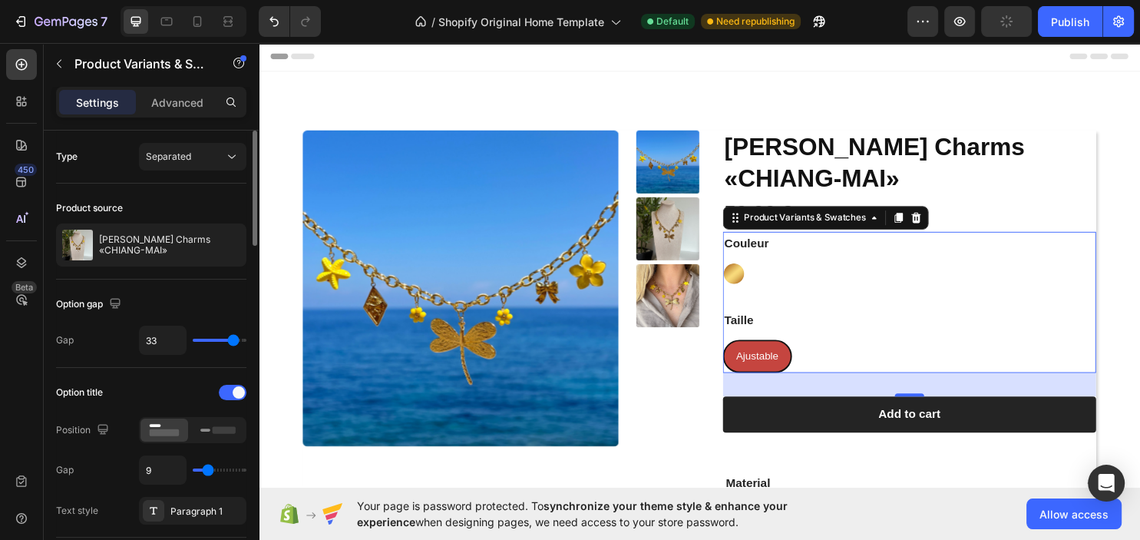
type input "32"
type input "31"
type input "30"
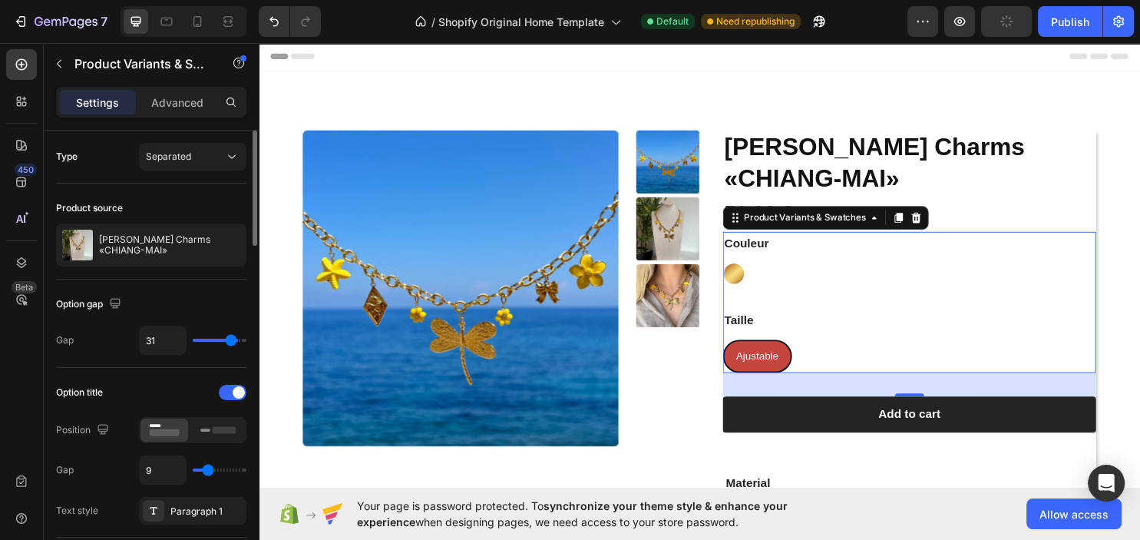
type input "30"
type input "29"
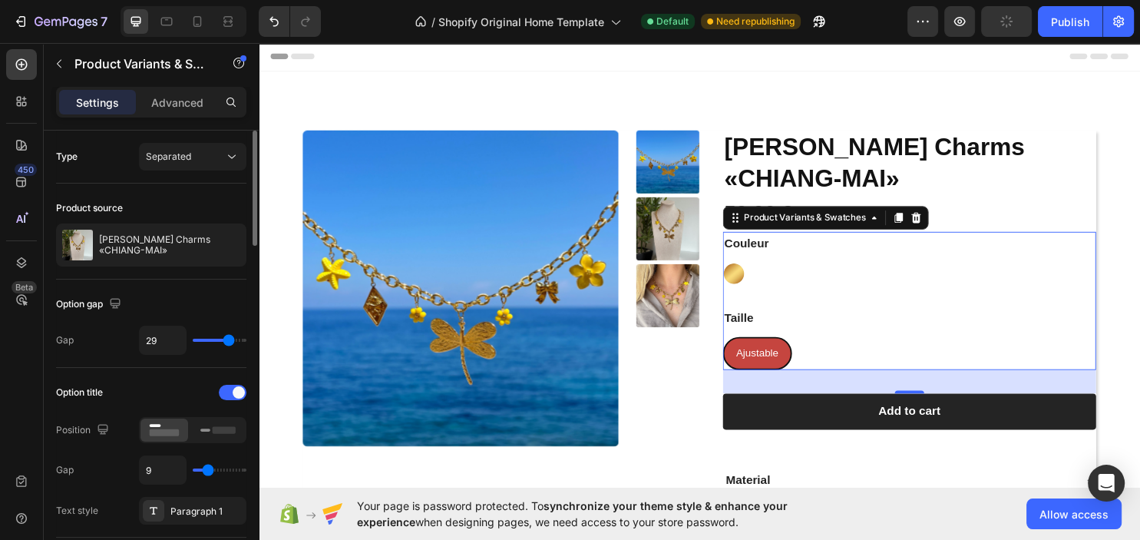
type input "28"
type input "27"
type input "26"
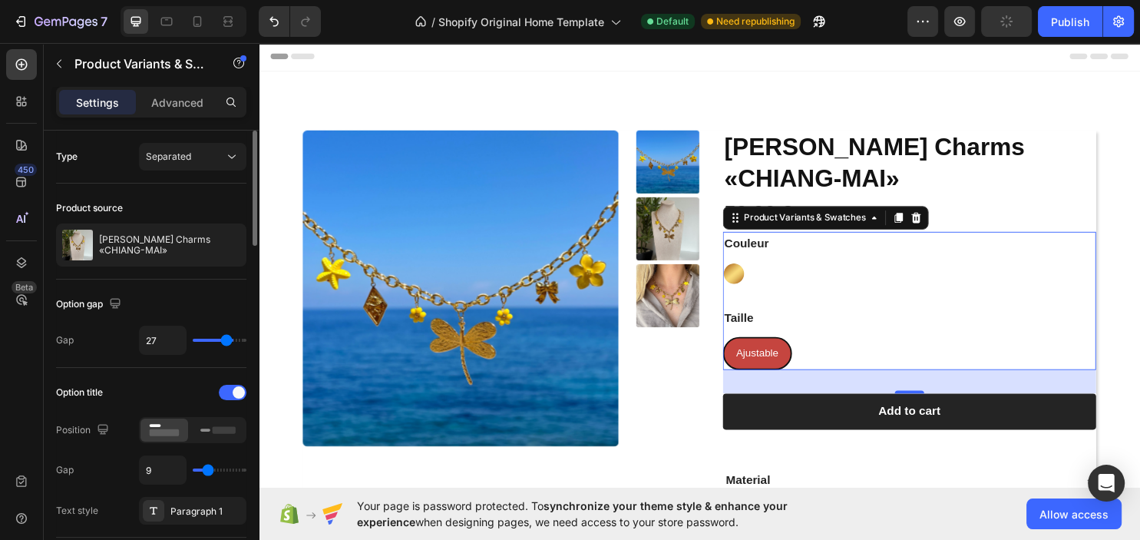
type input "26"
type input "25"
type input "24"
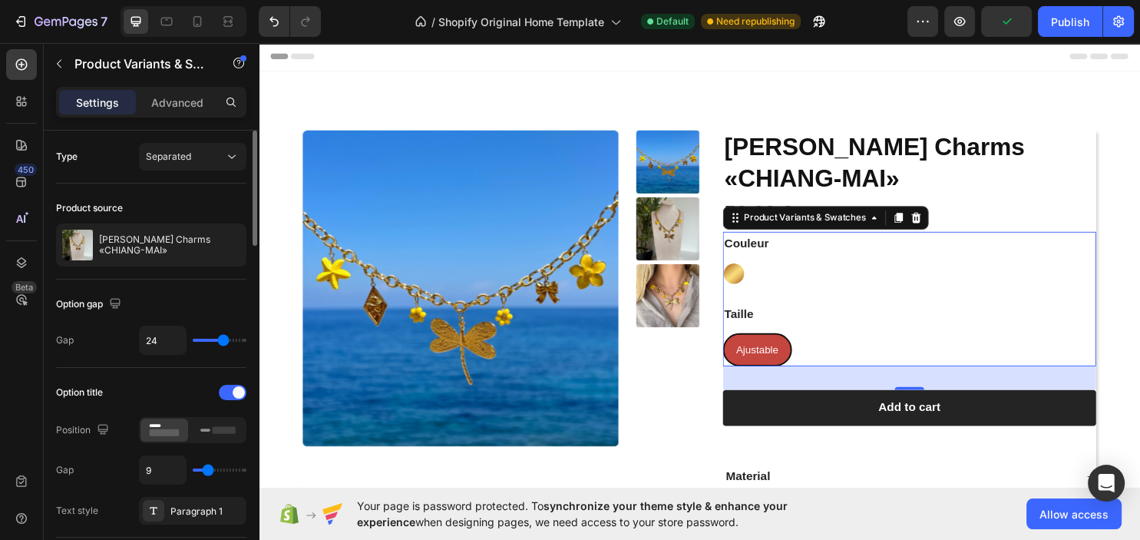
type input "23"
type input "22"
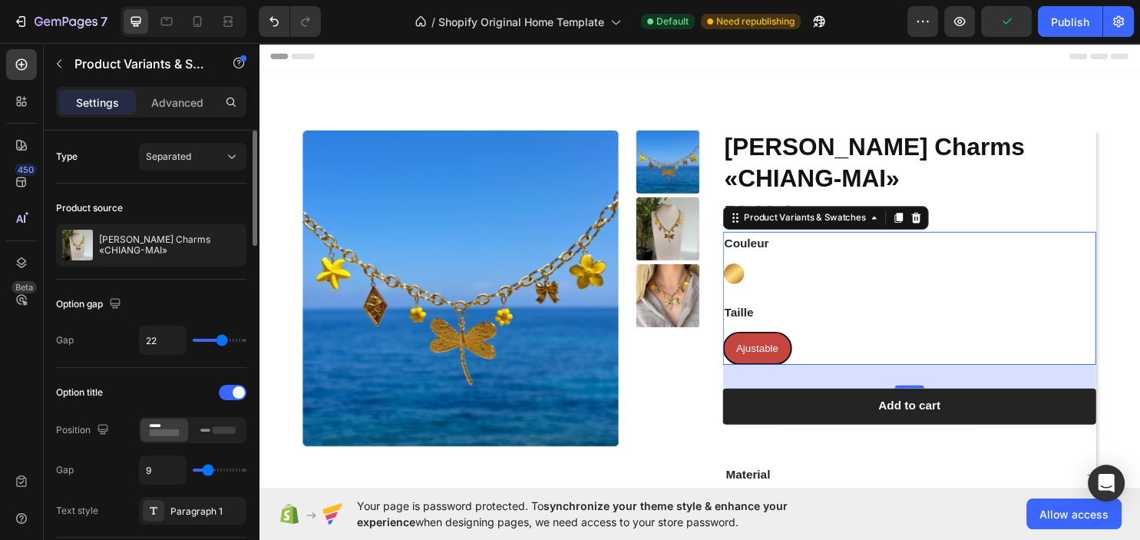
type input "22"
click at [221, 339] on input "range" at bounding box center [220, 339] width 54 height 3
click at [238, 383] on div "Option title" at bounding box center [151, 392] width 190 height 25
click at [238, 387] on span at bounding box center [239, 392] width 12 height 12
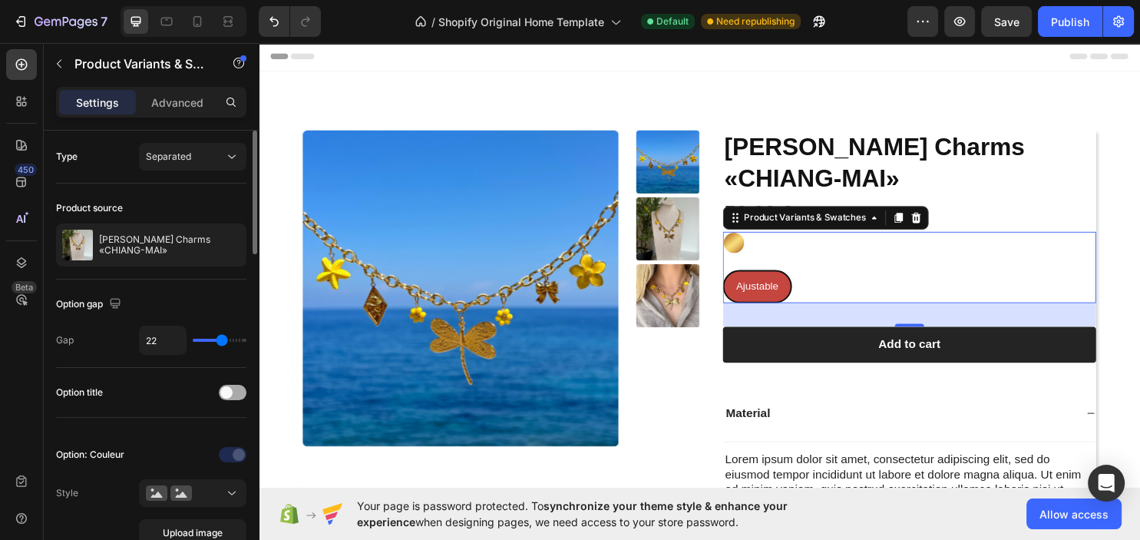
click at [235, 390] on div at bounding box center [233, 391] width 28 height 15
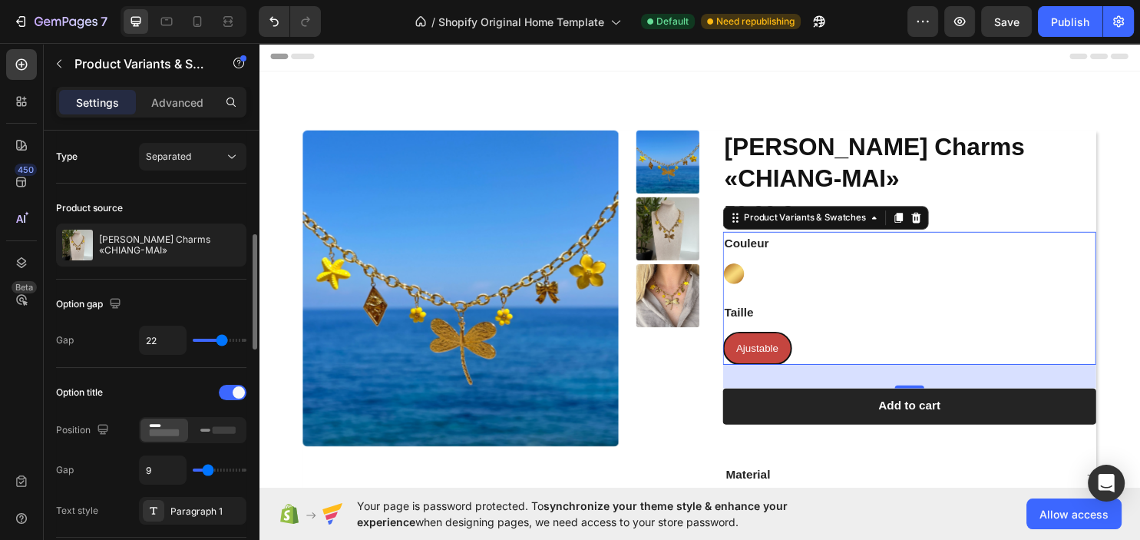
scroll to position [83, 0]
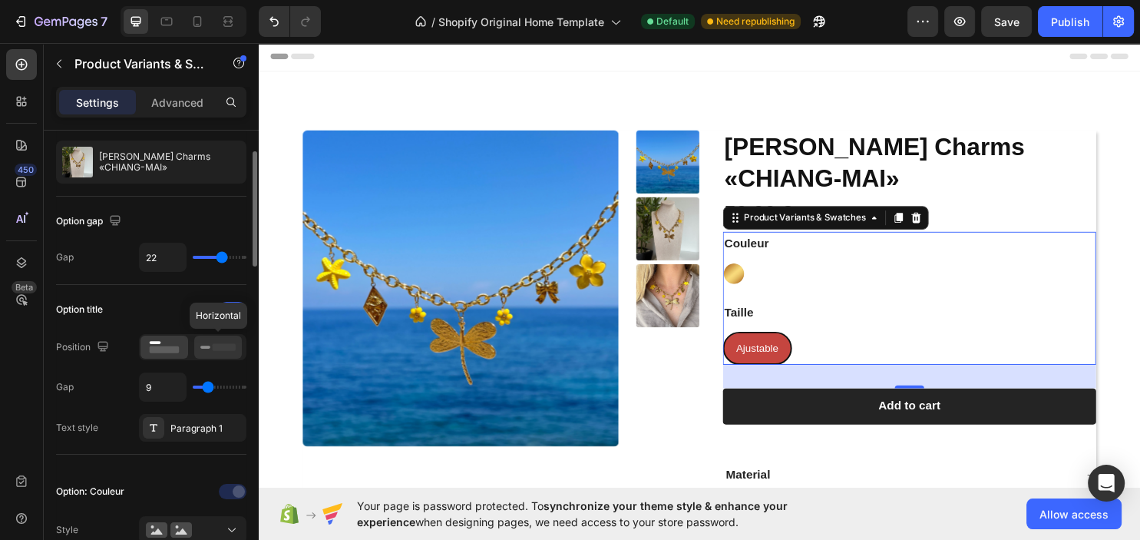
click at [228, 350] on icon at bounding box center [217, 346] width 35 height 17
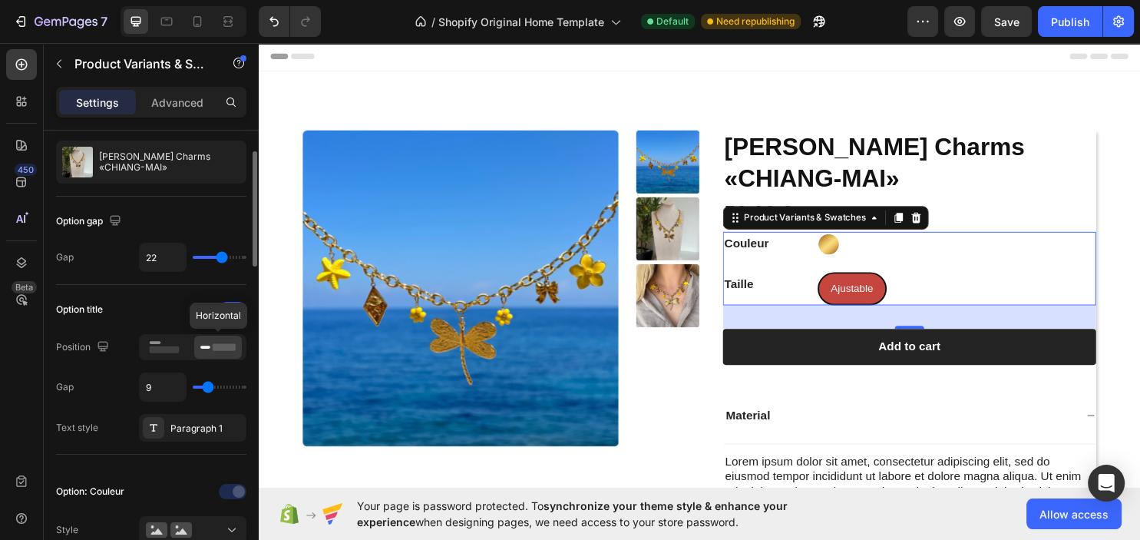
click at [224, 348] on rect at bounding box center [224, 346] width 23 height 7
click at [167, 351] on rect at bounding box center [165, 349] width 30 height 7
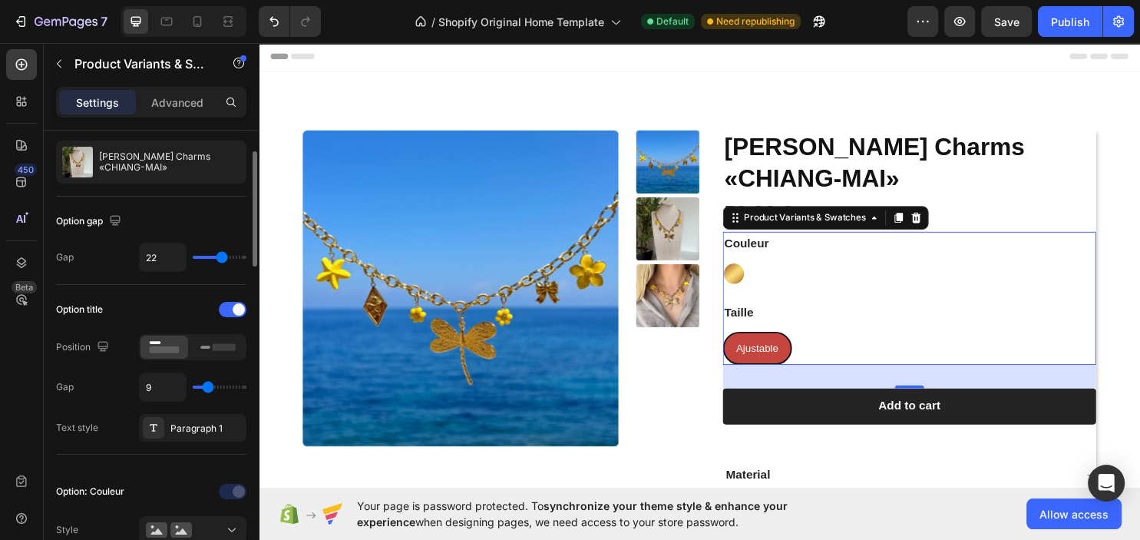
type input "7"
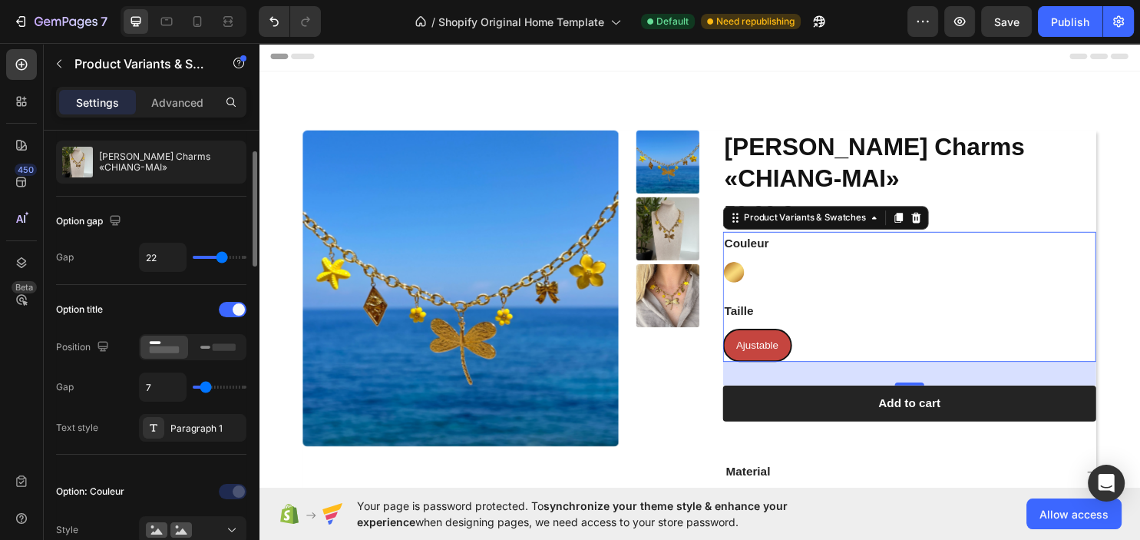
type input "9"
type input "12"
type input "13"
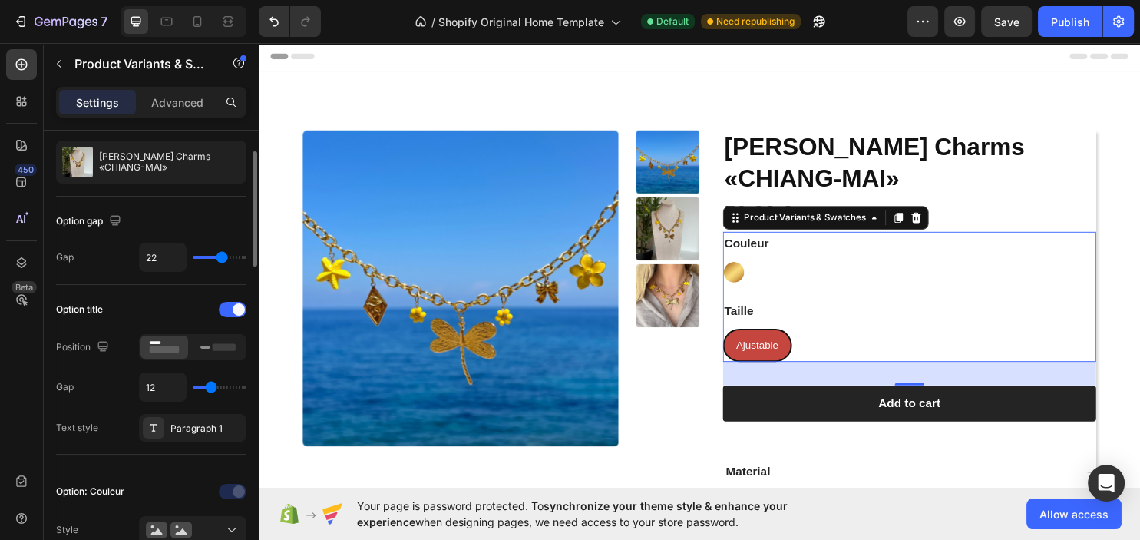
type input "13"
type input "14"
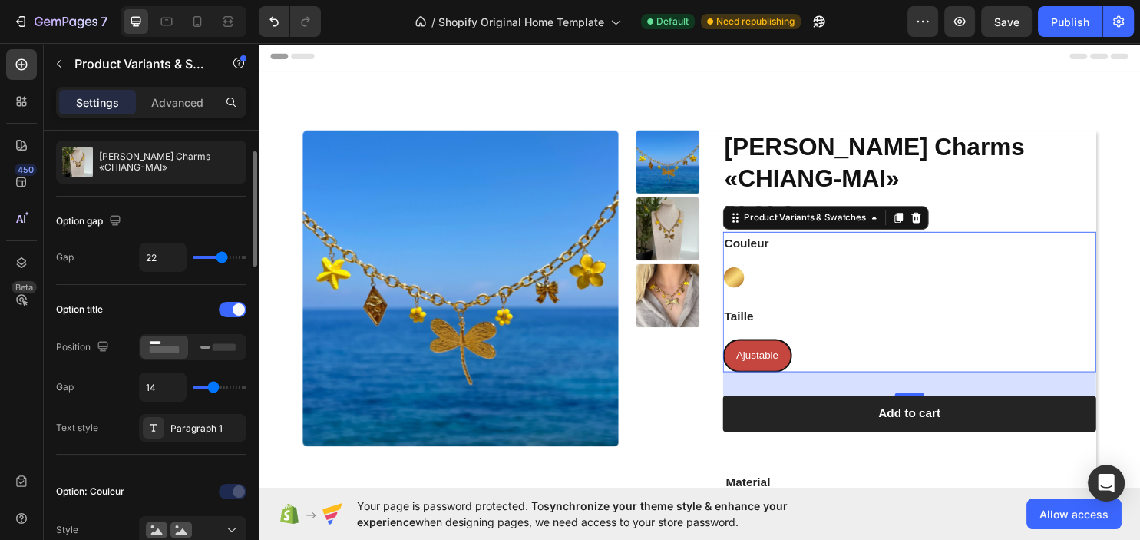
type input "15"
type input "16"
type input "17"
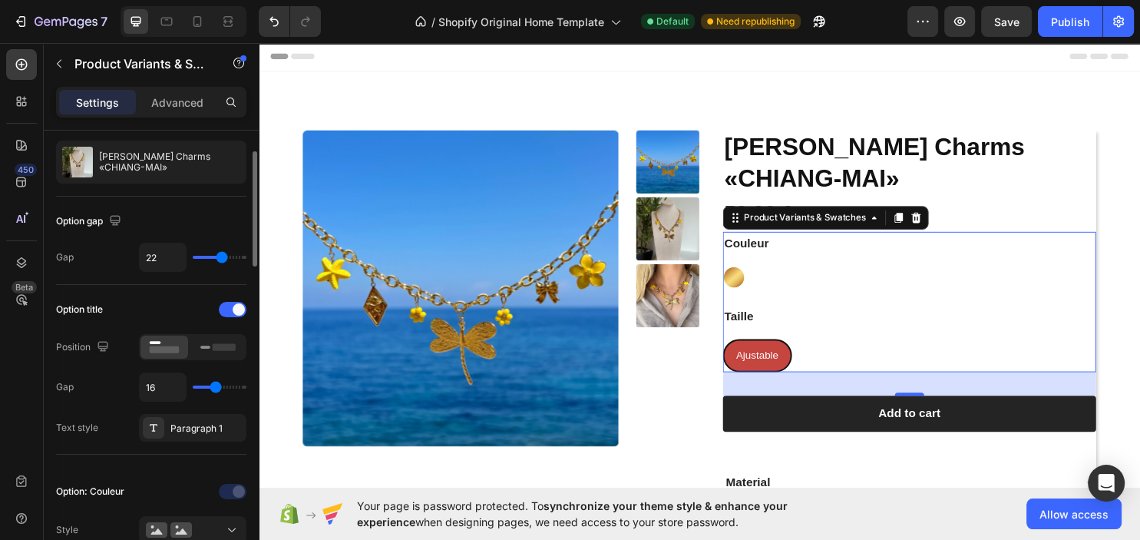
type input "17"
type input "19"
type input "20"
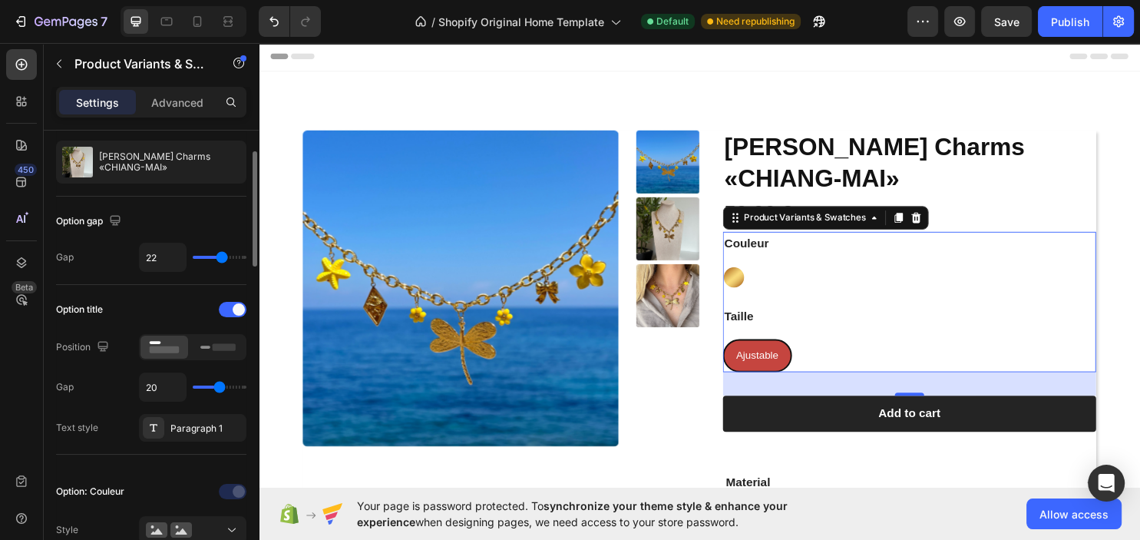
type input "22"
type input "23"
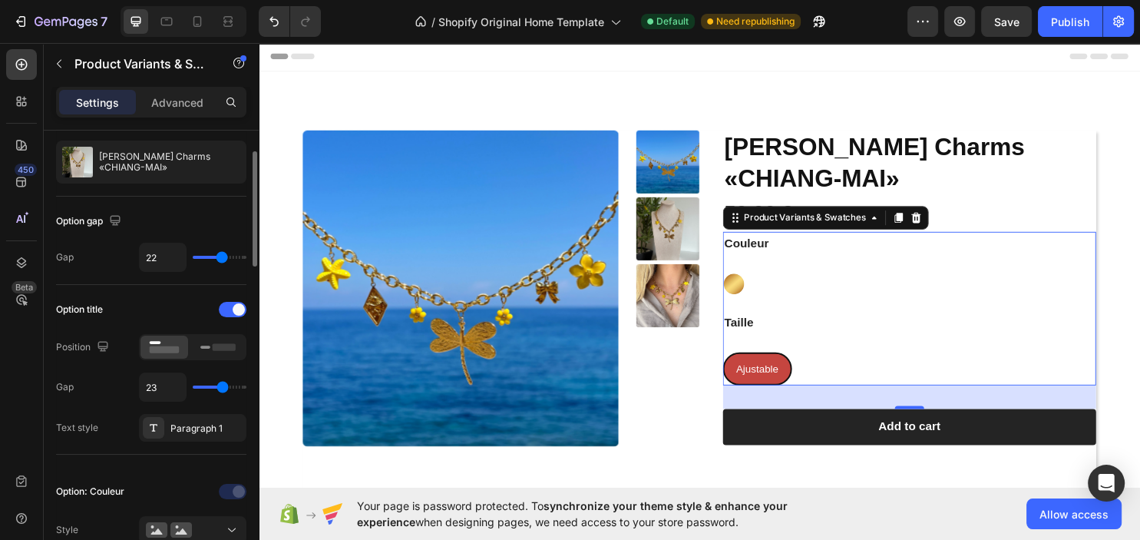
type input "25"
type input "26"
type input "27"
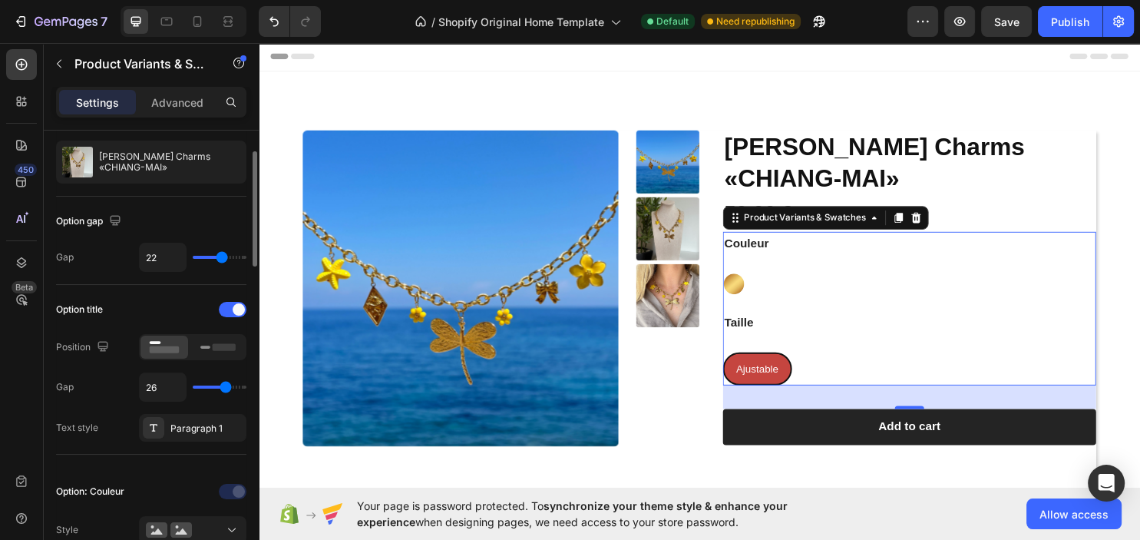
type input "27"
type input "28"
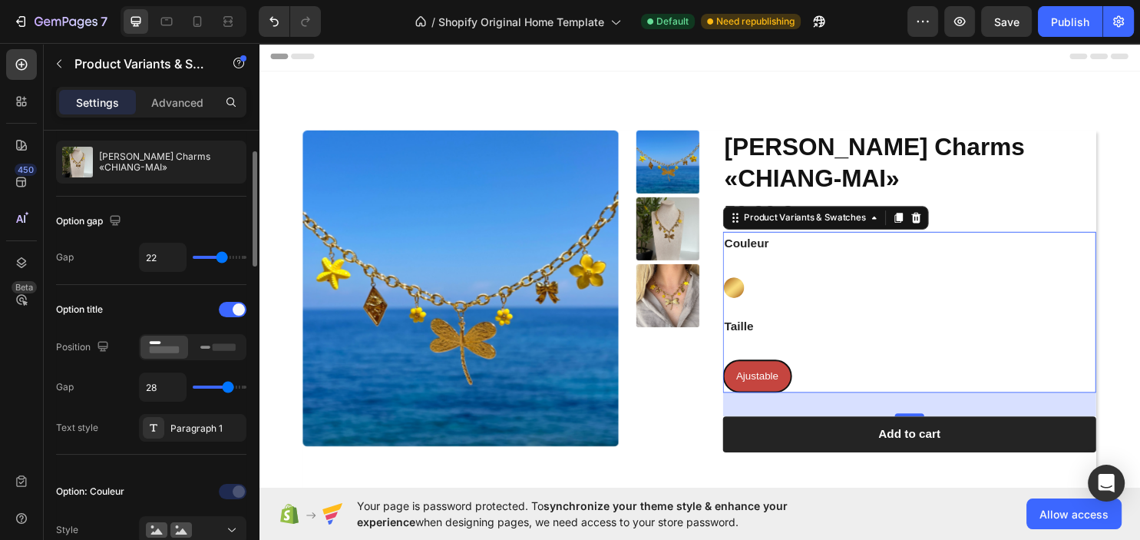
type input "25"
type input "23"
type input "22"
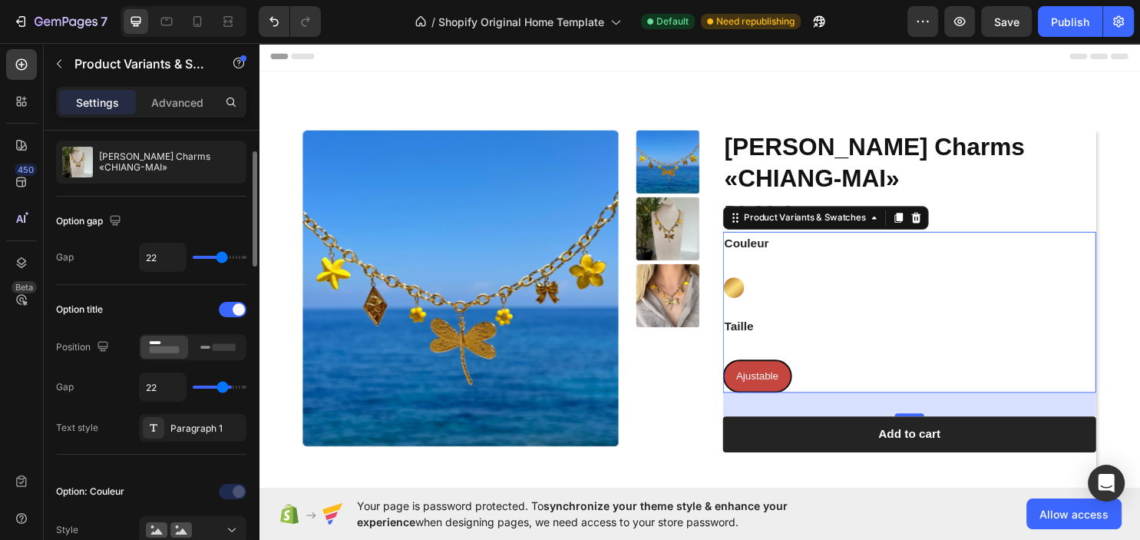
type input "22"
type input "20"
type input "19"
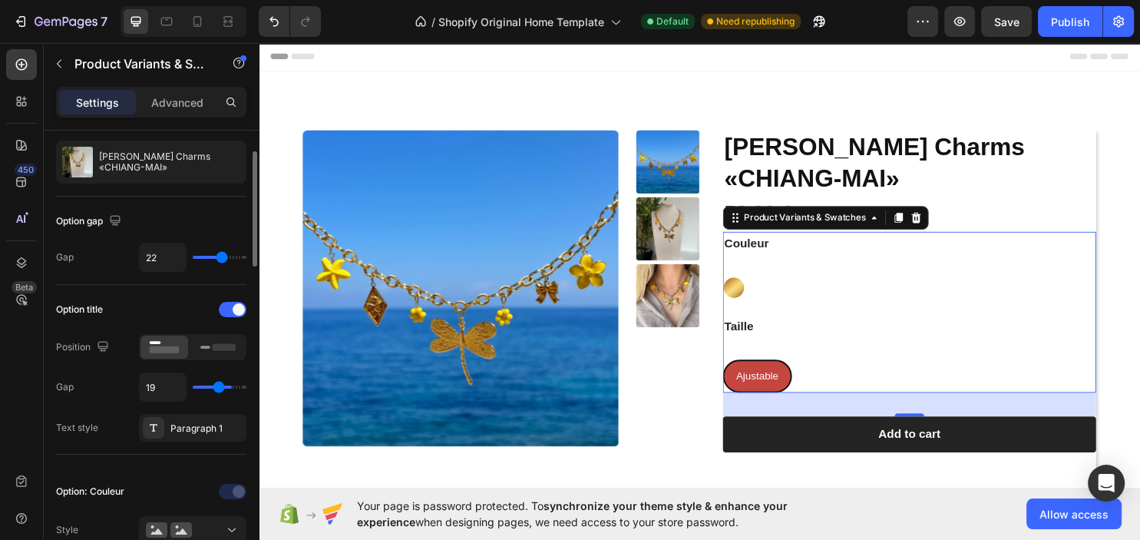
type input "18"
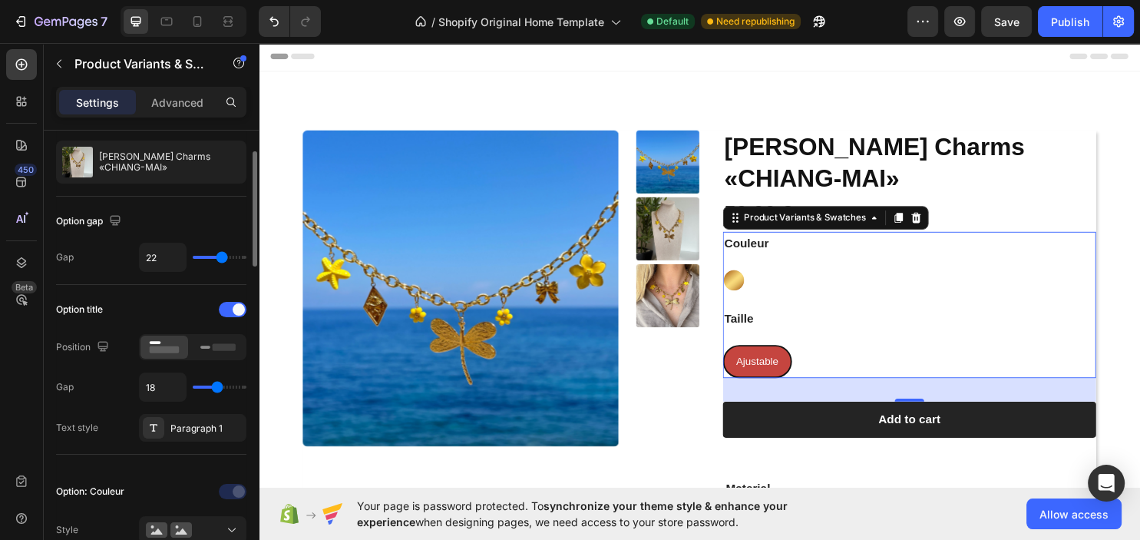
type input "17"
type input "16"
type input "15"
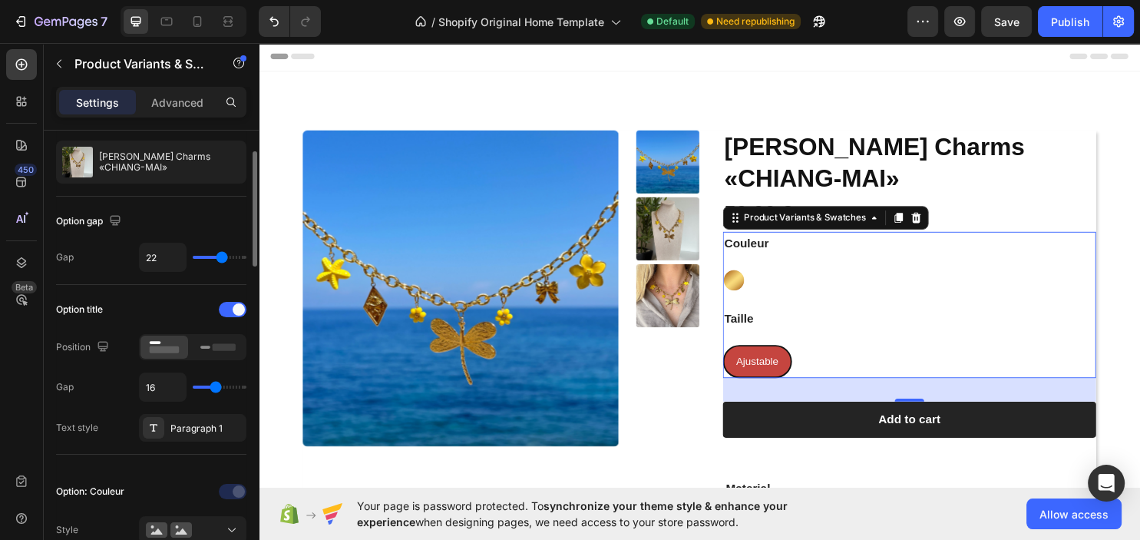
type input "15"
type input "14"
type input "13"
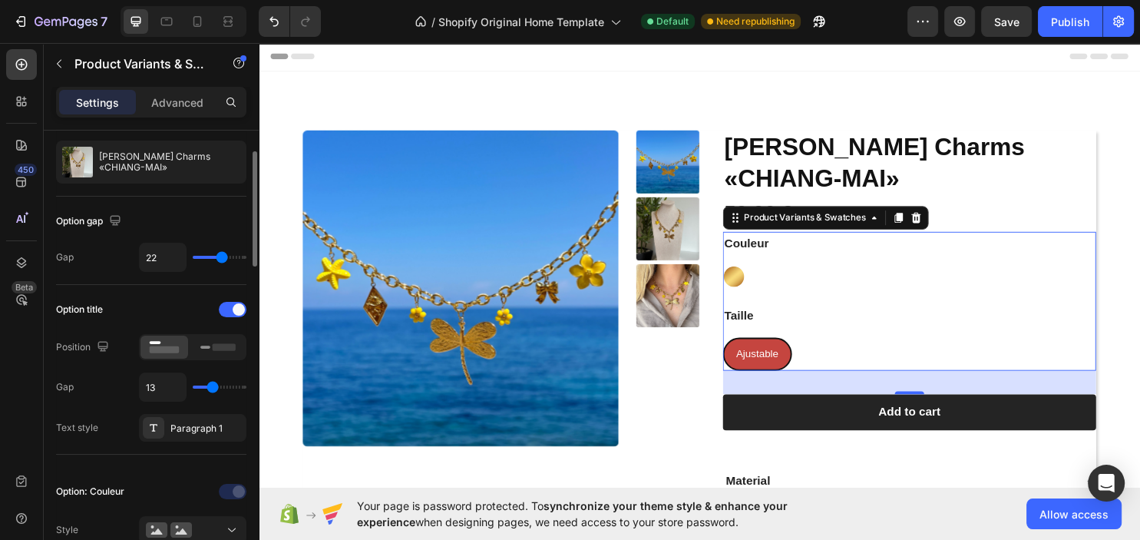
type input "12"
type input "11"
type input "9"
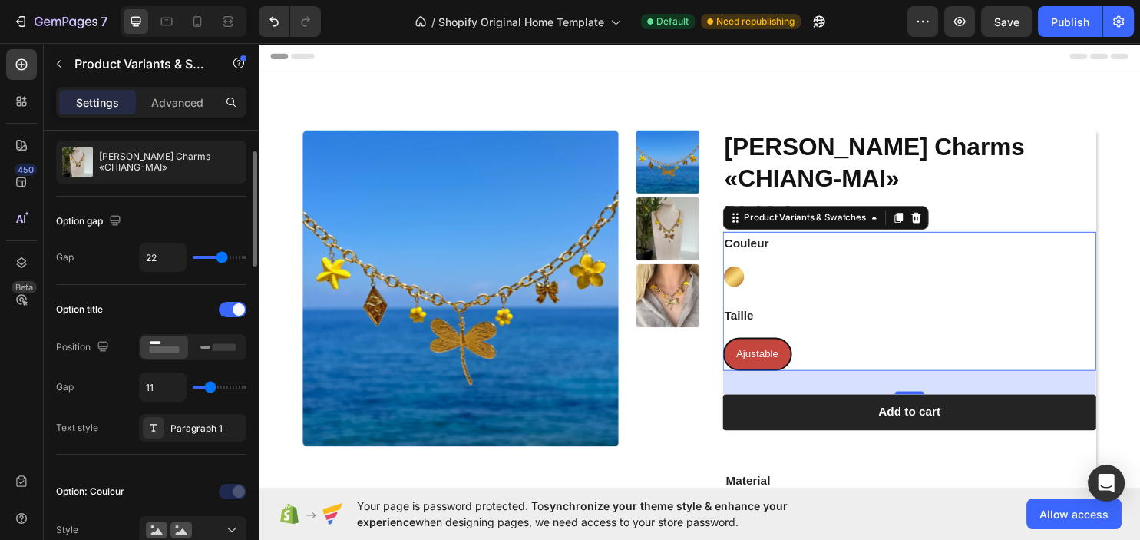
type input "9"
type input "8"
type input "7"
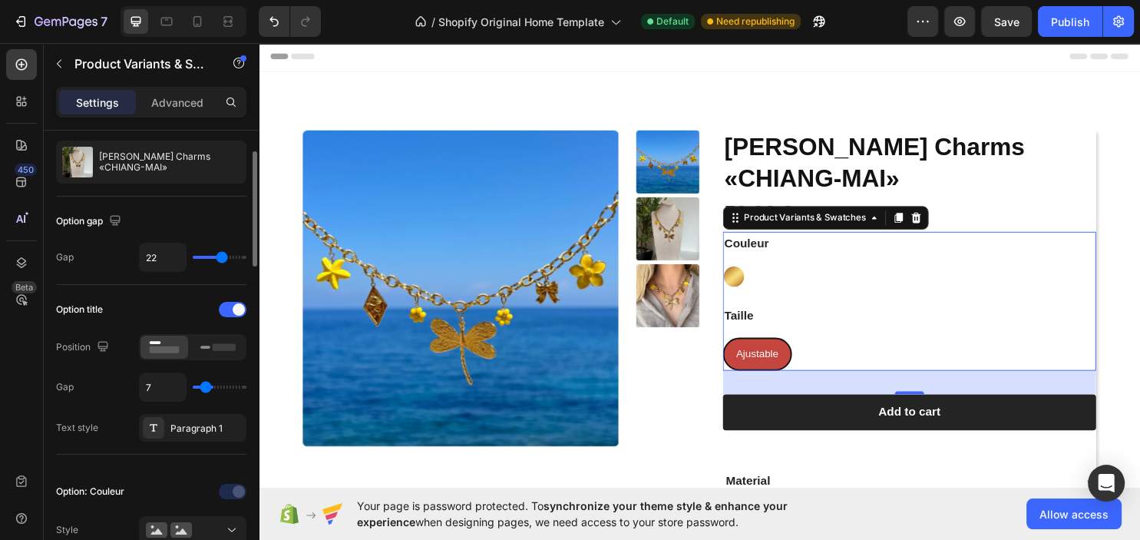
type input "6"
type input "5"
type input "4"
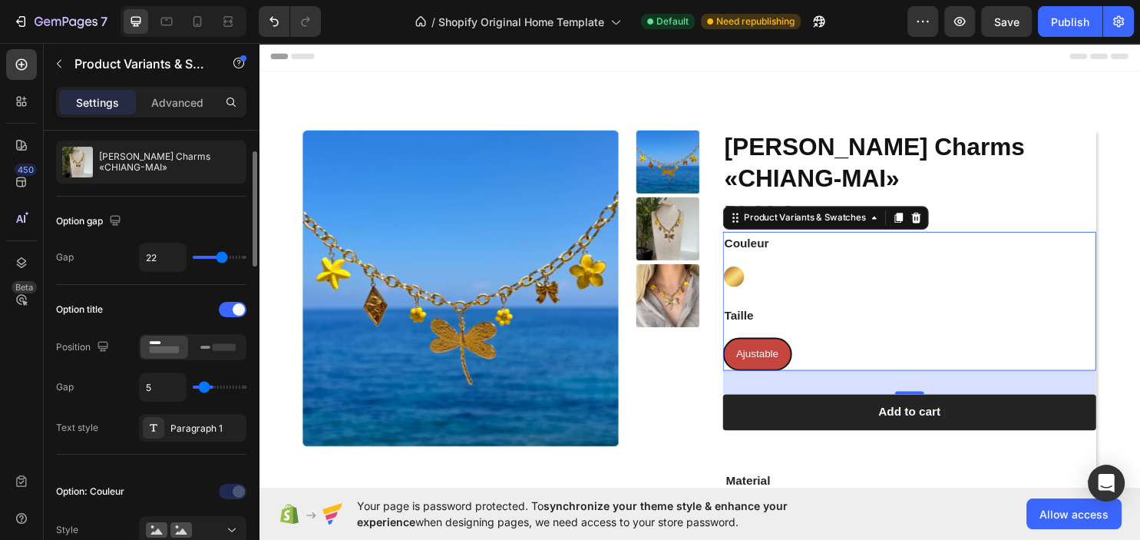
type input "4"
type input "3"
type input "2"
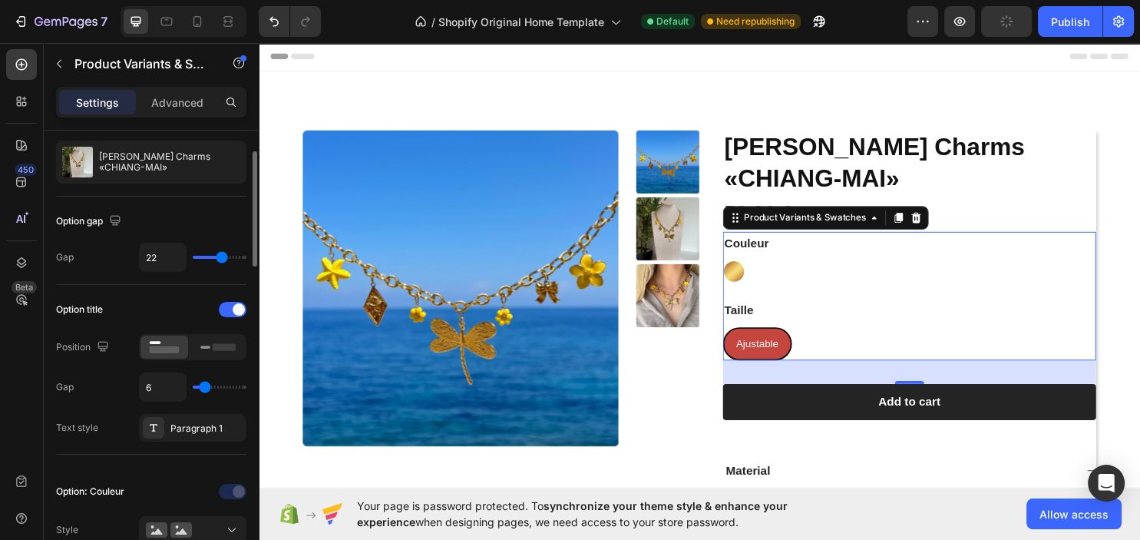
click at [206, 388] on input "range" at bounding box center [220, 386] width 54 height 3
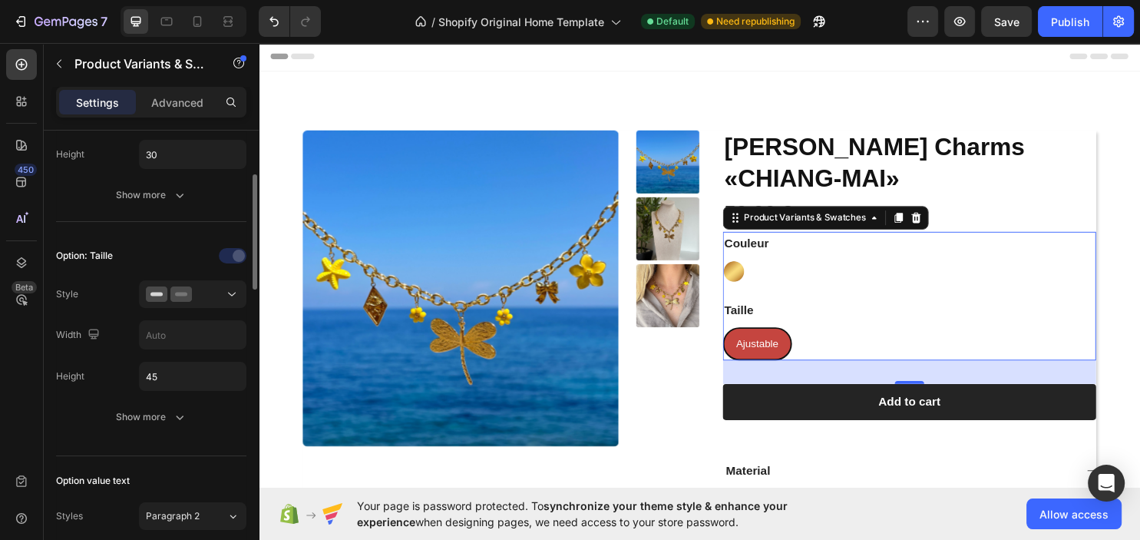
scroll to position [663, 0]
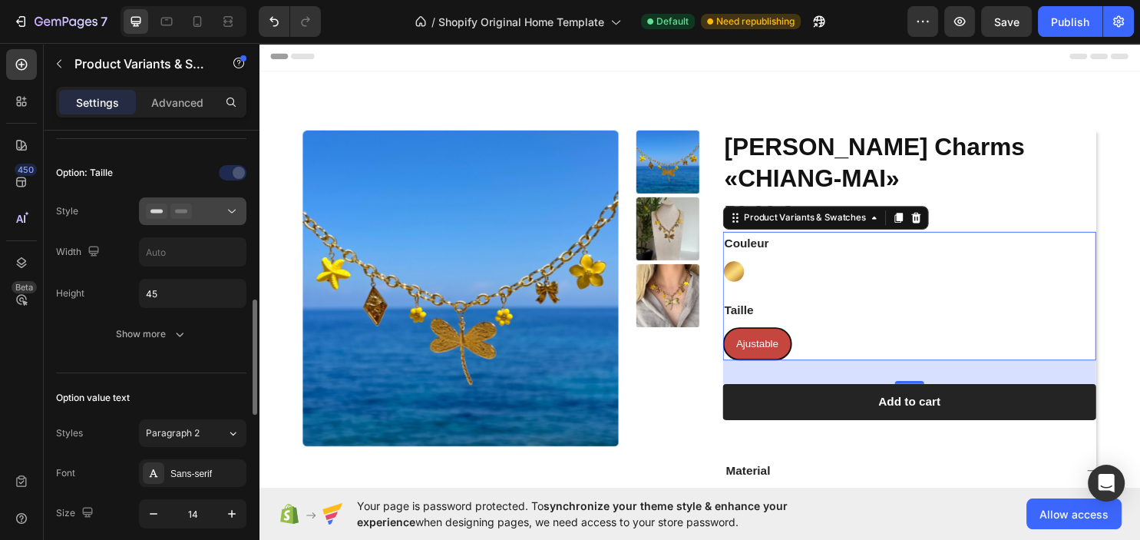
click at [179, 211] on icon at bounding box center [180, 210] width 21 height 15
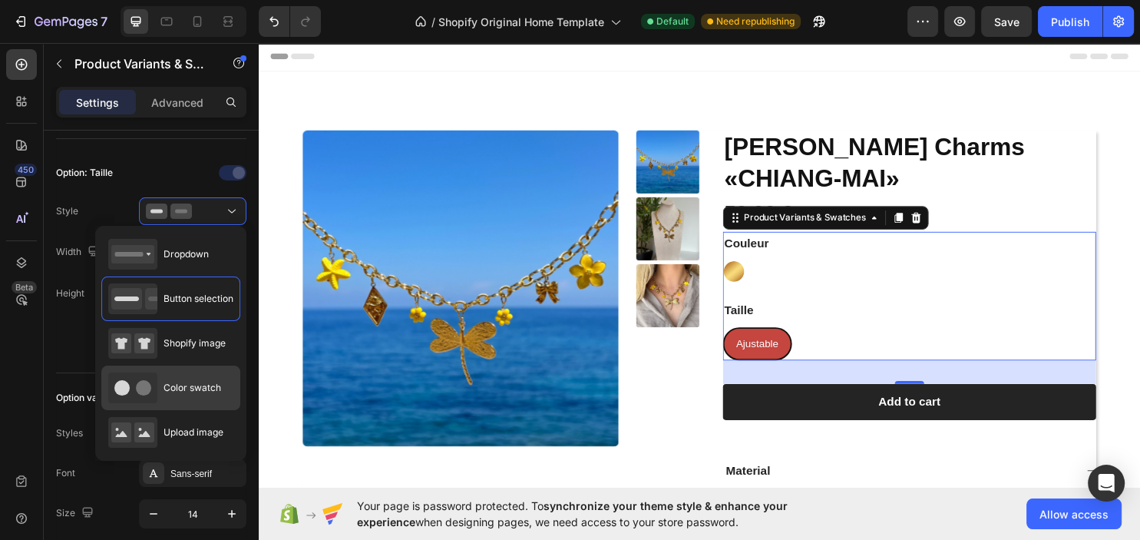
click at [188, 385] on span "Color swatch" at bounding box center [192, 388] width 58 height 14
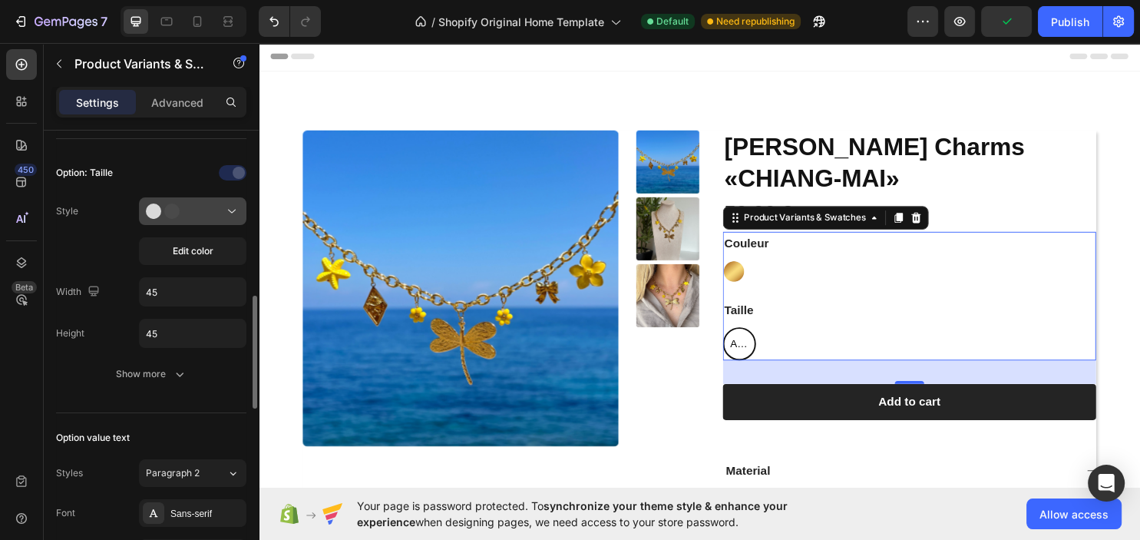
click at [210, 216] on div at bounding box center [193, 210] width 94 height 15
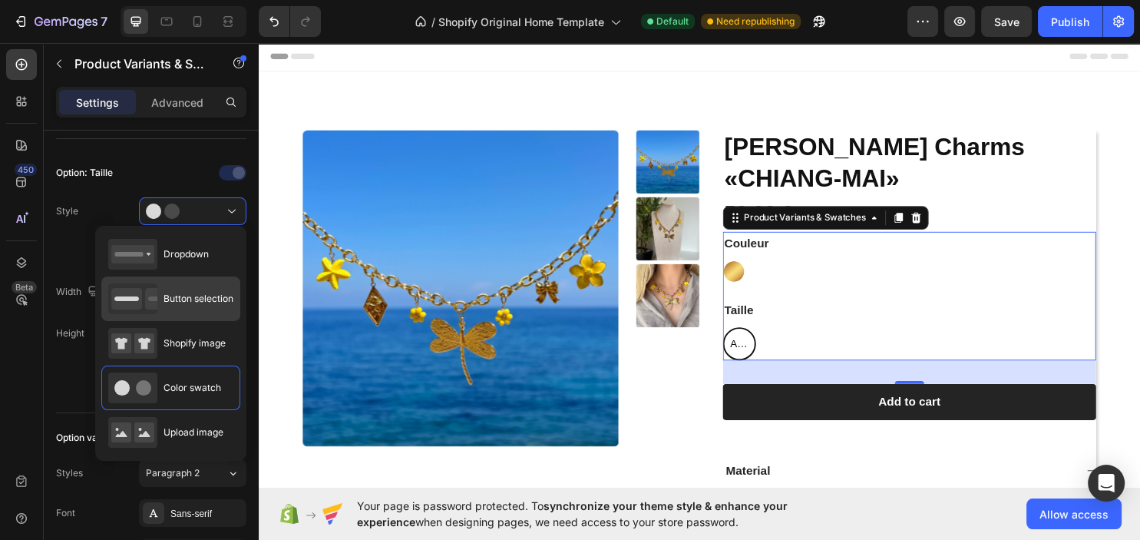
click at [185, 302] on span "Button selection" at bounding box center [198, 299] width 70 height 14
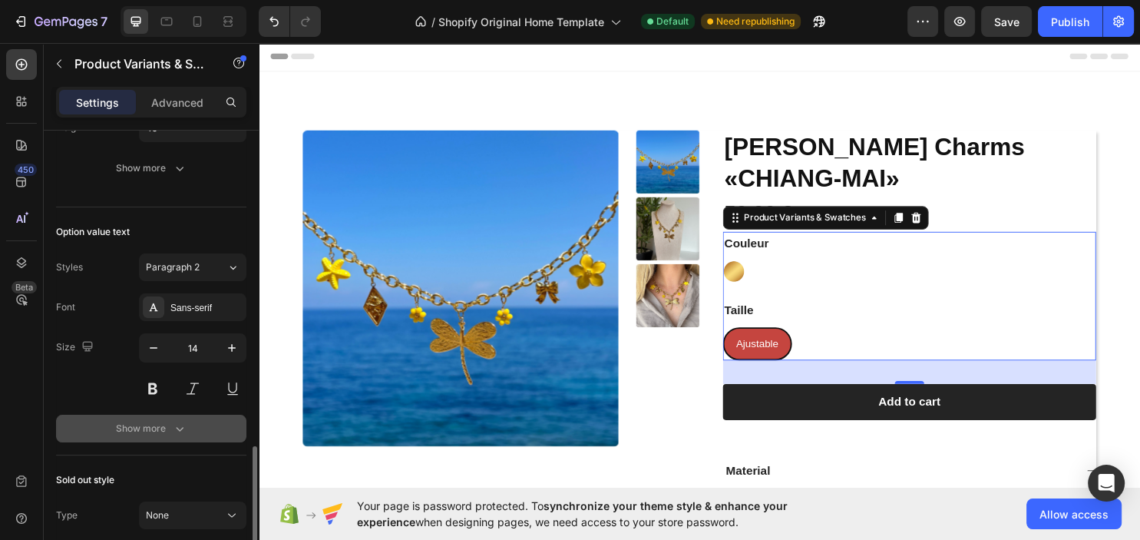
scroll to position [912, 0]
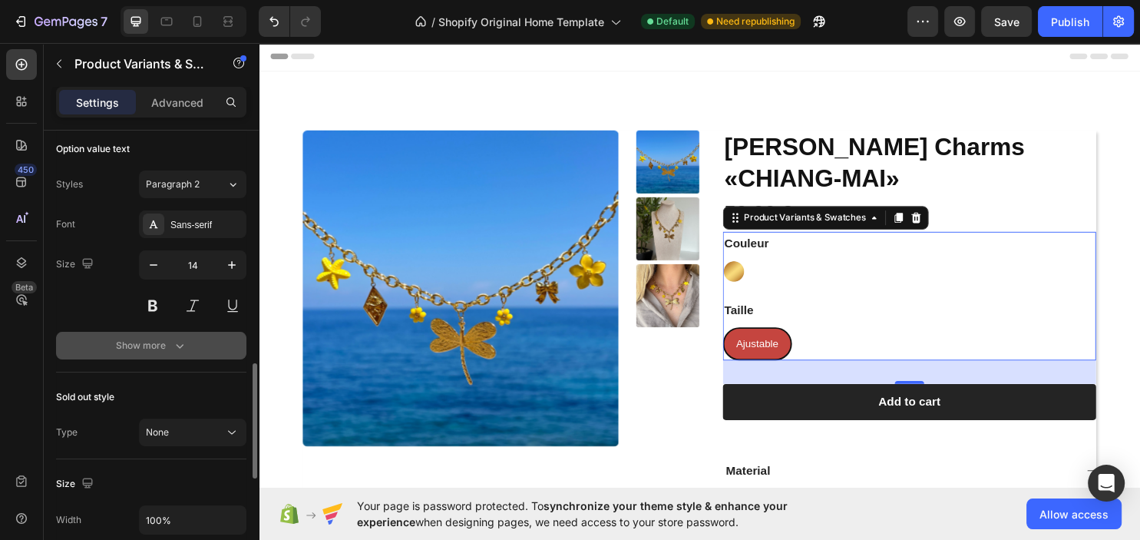
click at [211, 342] on button "Show more" at bounding box center [151, 346] width 190 height 28
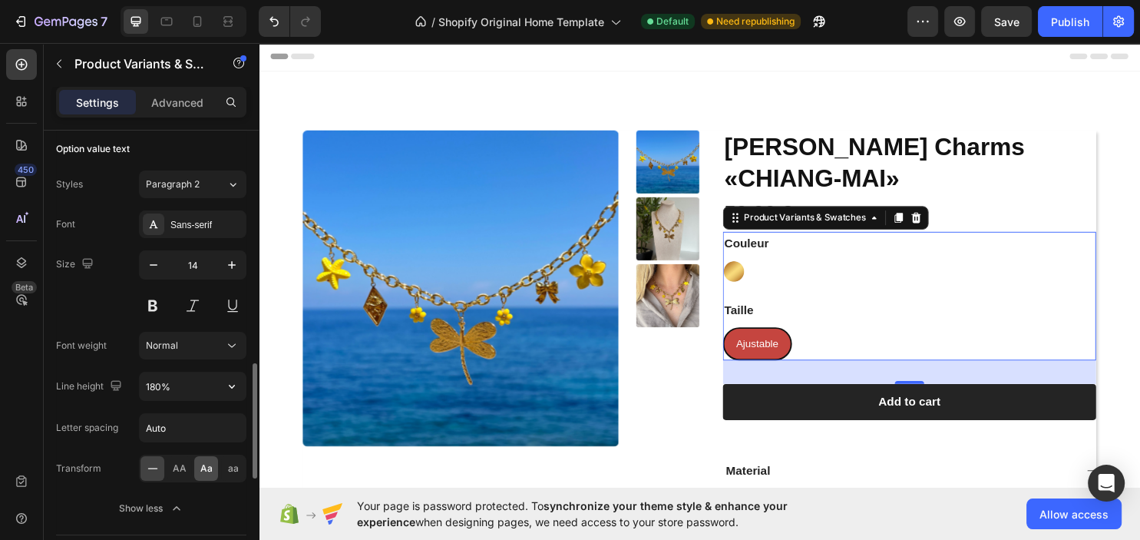
scroll to position [995, 0]
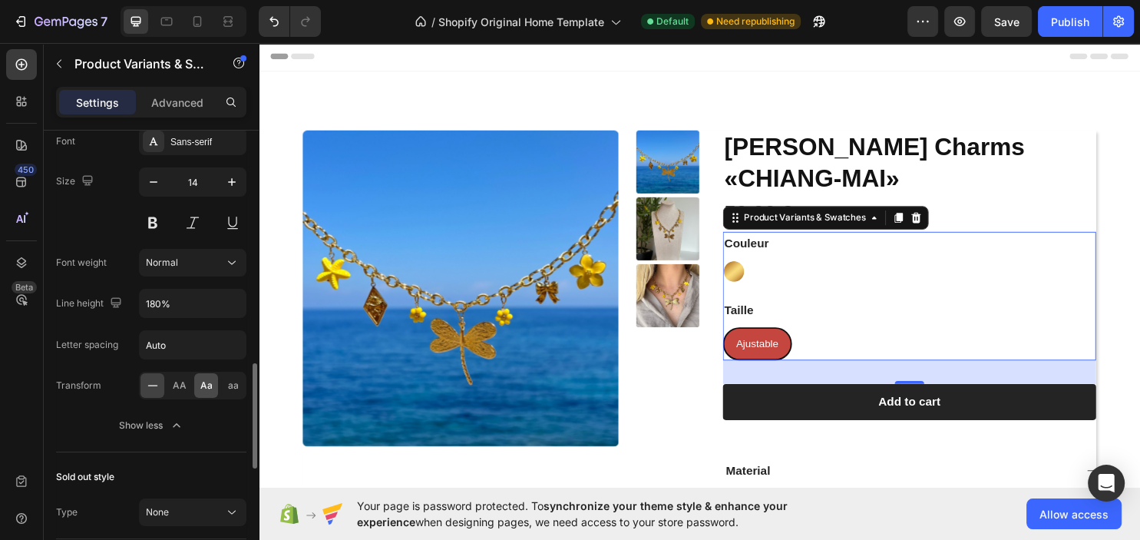
click at [173, 382] on div "AA" at bounding box center [179, 385] width 24 height 25
click at [210, 385] on span "Aa" at bounding box center [206, 385] width 12 height 14
click at [156, 423] on div "Show less" at bounding box center [151, 424] width 65 height 15
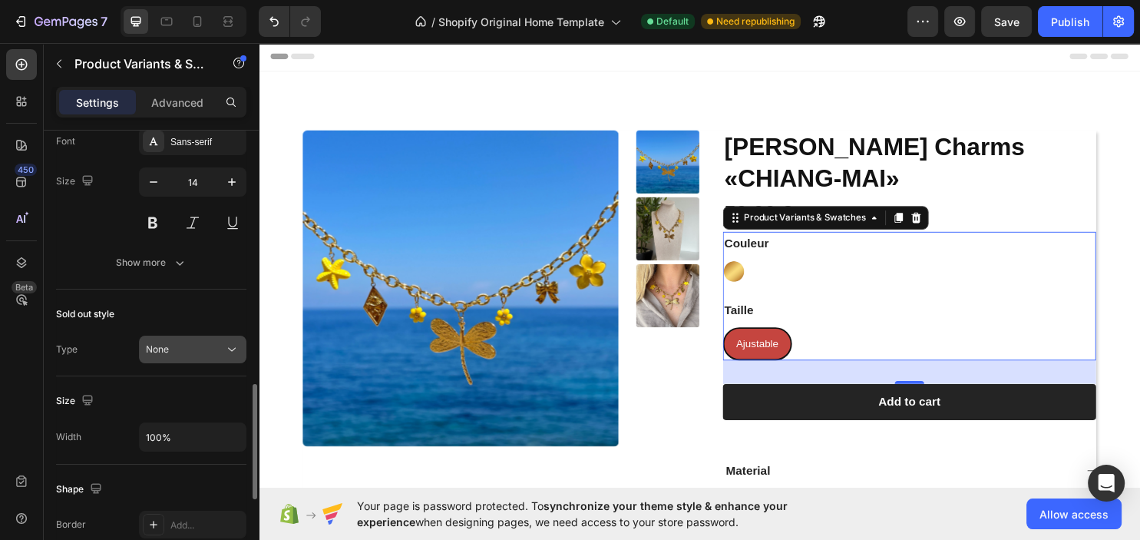
click at [229, 345] on icon at bounding box center [231, 349] width 15 height 15
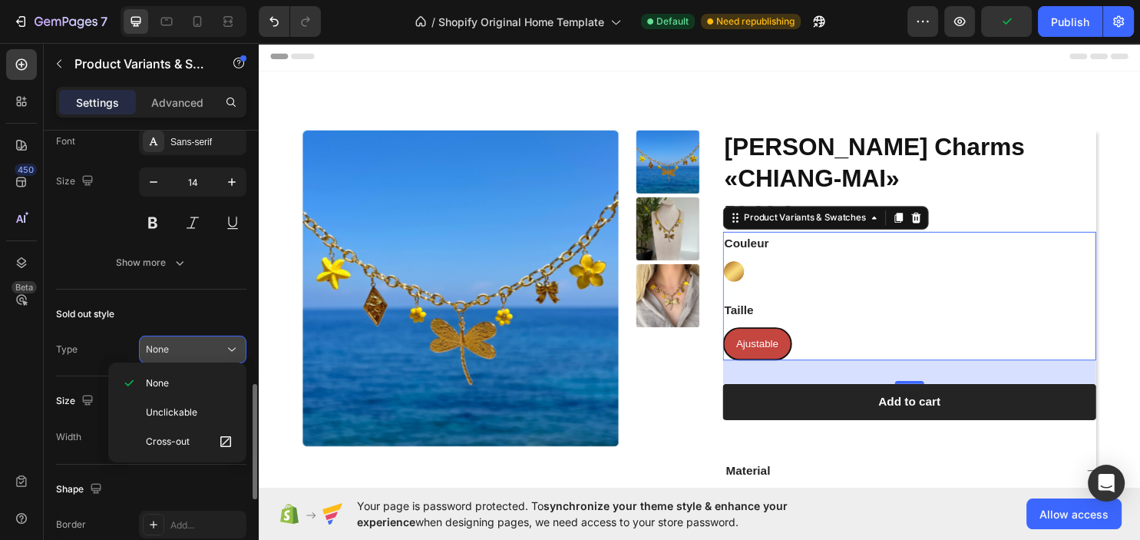
click at [224, 345] on div "None" at bounding box center [185, 349] width 78 height 14
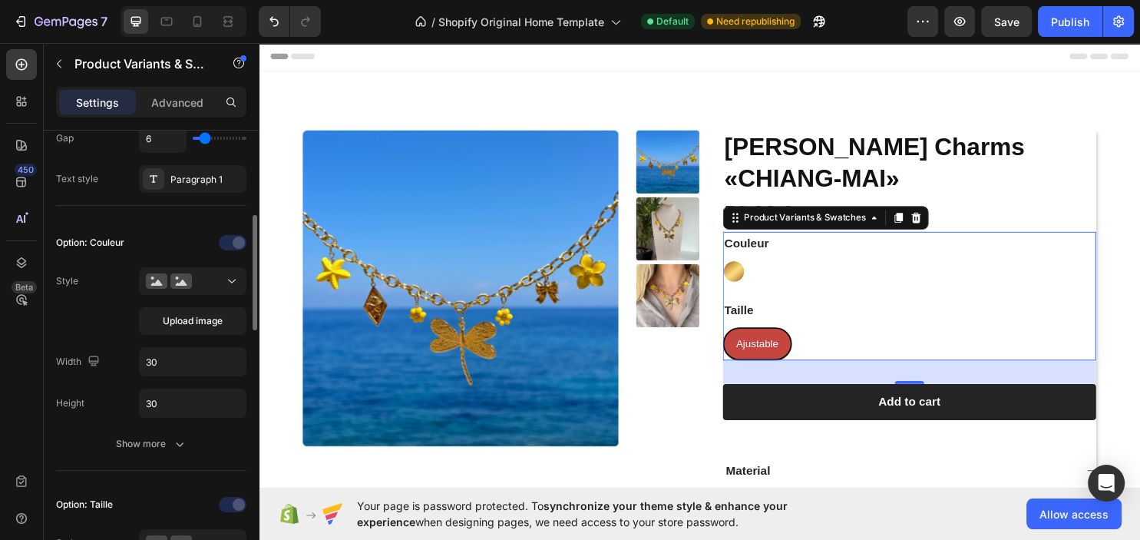
scroll to position [0, 0]
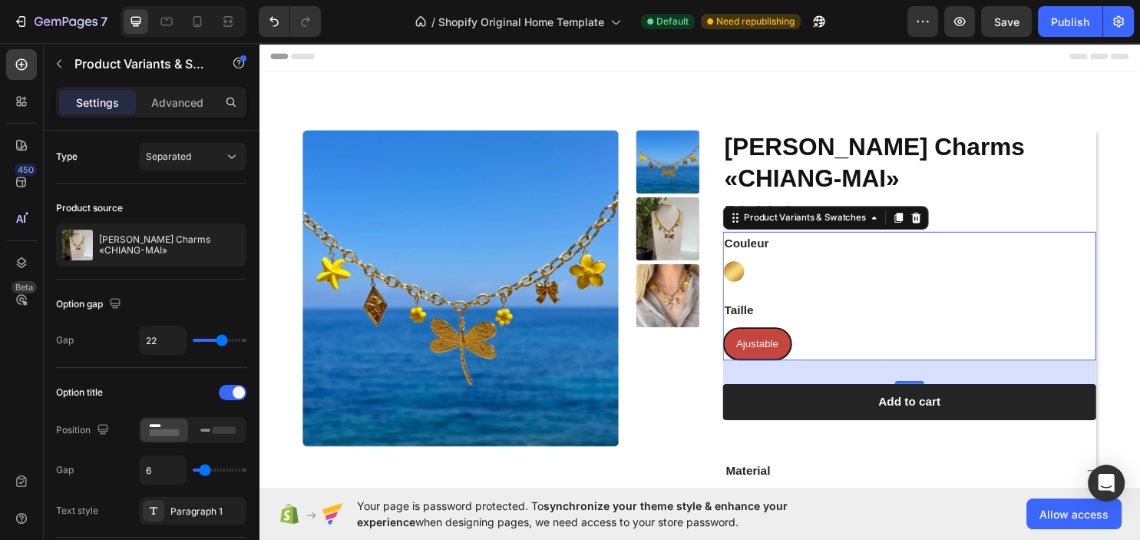
click at [193, 106] on p "Advanced" at bounding box center [177, 102] width 52 height 16
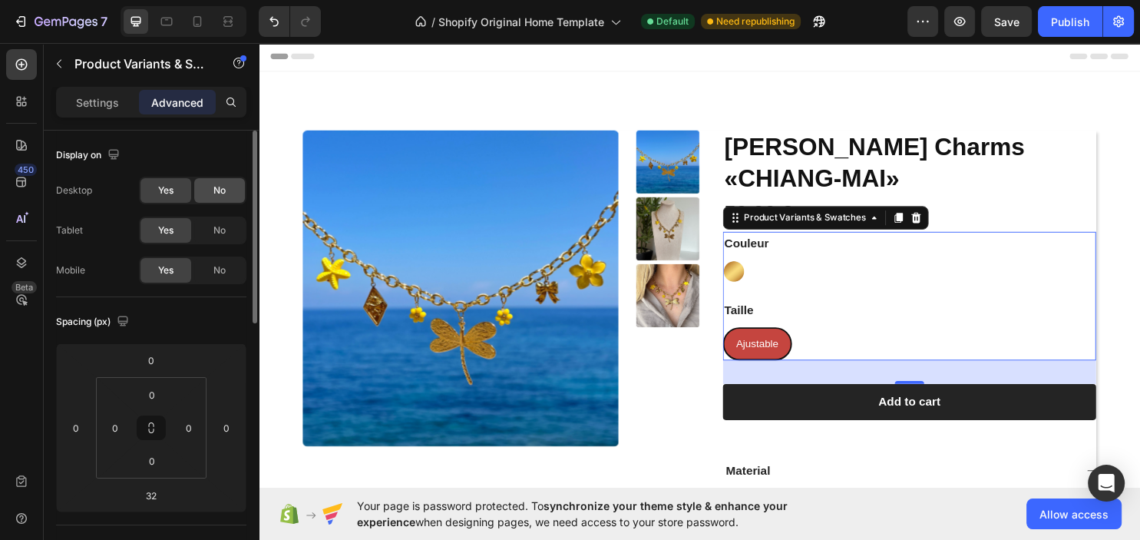
click at [205, 195] on div "No" at bounding box center [219, 190] width 51 height 25
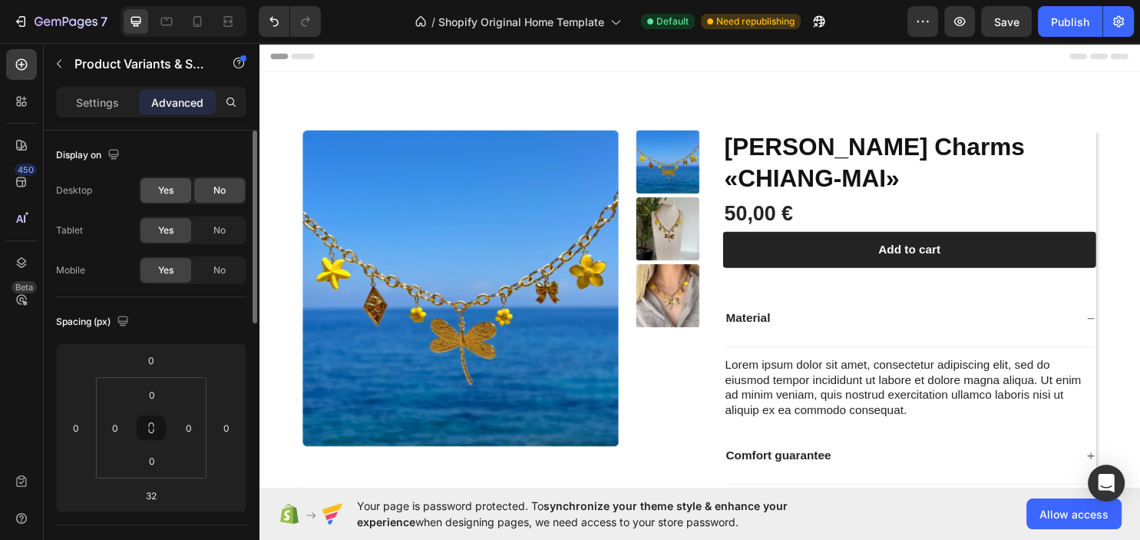
click at [153, 178] on div "Yes" at bounding box center [165, 190] width 51 height 25
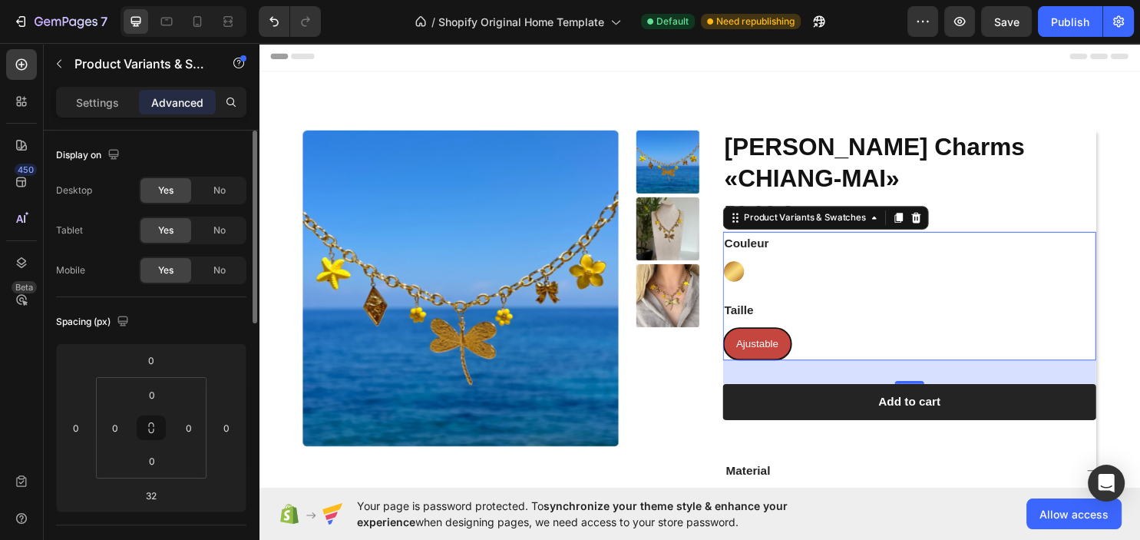
click at [204, 245] on div "Desktop Yes No Tablet Yes No Mobile Yes No" at bounding box center [151, 230] width 190 height 107
click at [208, 236] on div "No" at bounding box center [219, 230] width 51 height 25
click at [211, 235] on div "No" at bounding box center [219, 230] width 51 height 25
click at [171, 229] on span "Yes" at bounding box center [165, 230] width 15 height 14
click at [221, 270] on span "No" at bounding box center [219, 270] width 12 height 14
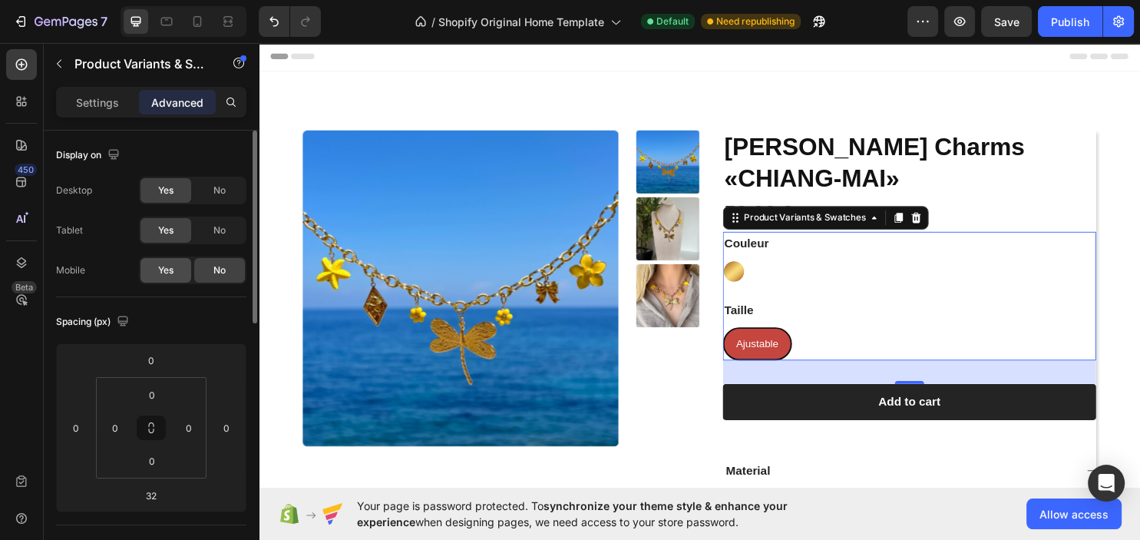
click at [164, 276] on span "Yes" at bounding box center [165, 270] width 15 height 14
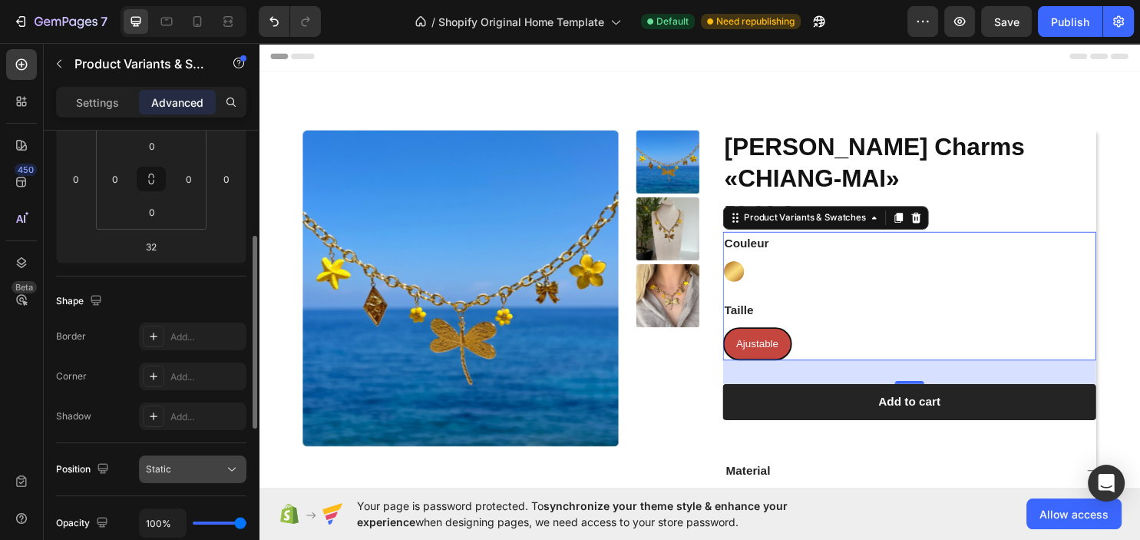
scroll to position [414, 0]
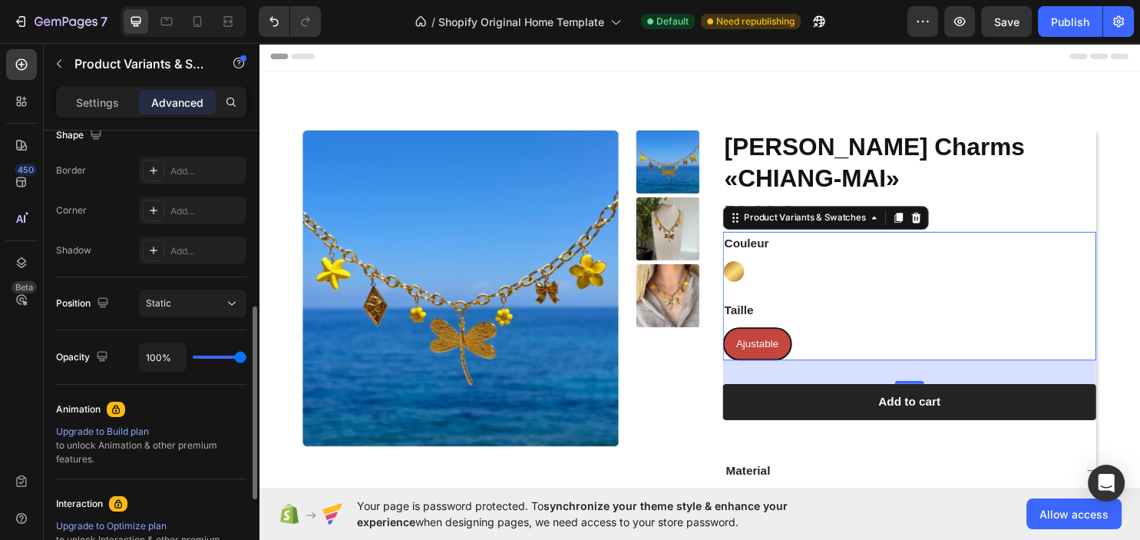
drag, startPoint x: 223, startPoint y: 355, endPoint x: 289, endPoint y: 339, distance: 67.0
click at [246, 355] on input "range" at bounding box center [220, 356] width 54 height 3
click at [194, 311] on button "Static" at bounding box center [192, 303] width 107 height 28
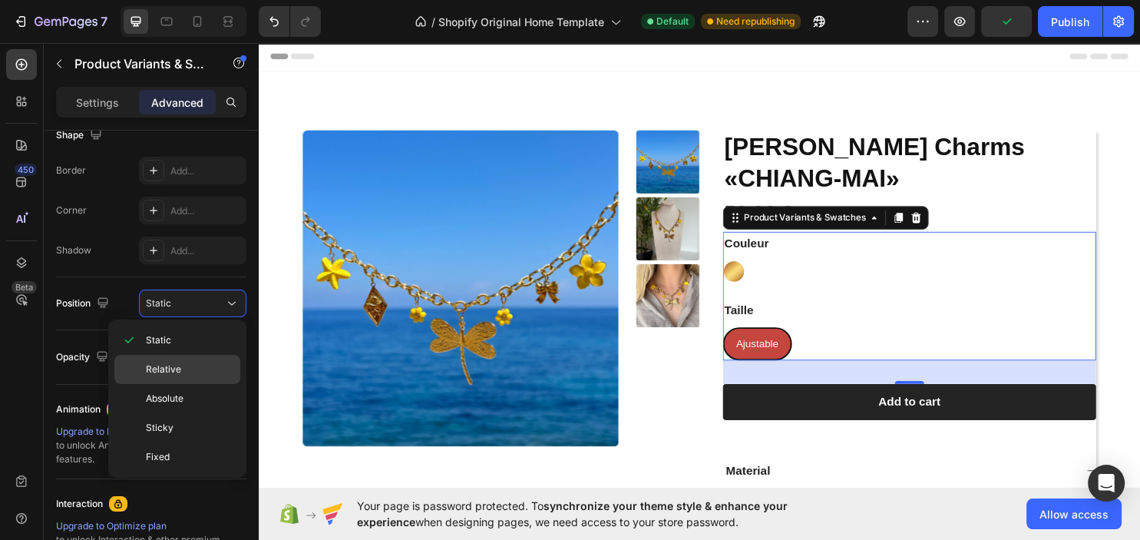
click at [172, 369] on span "Relative" at bounding box center [163, 369] width 35 height 14
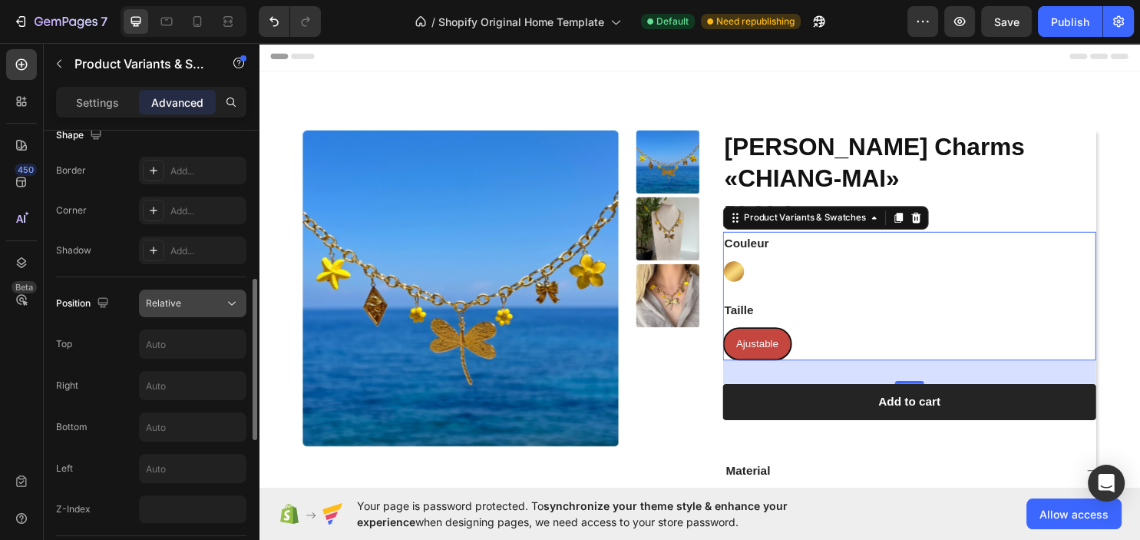
click at [195, 297] on div "Relative" at bounding box center [185, 303] width 78 height 14
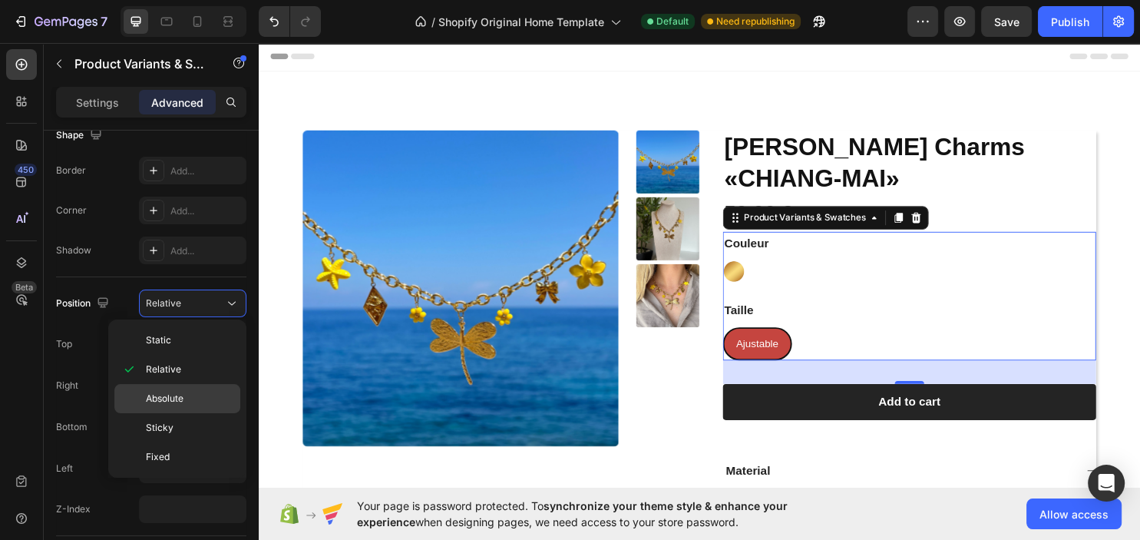
click at [164, 404] on span "Absolute" at bounding box center [165, 398] width 38 height 14
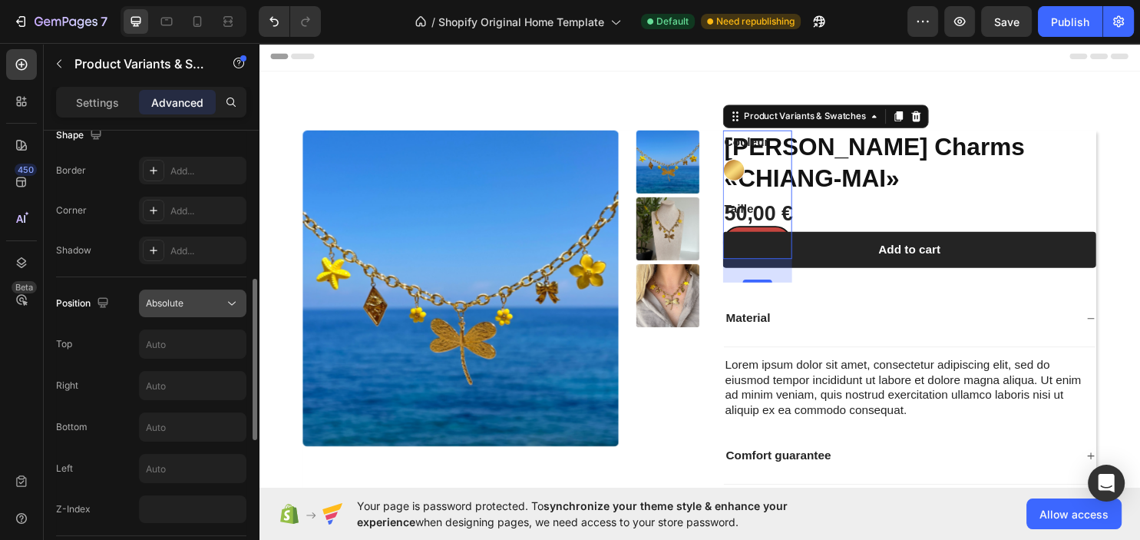
click at [189, 311] on button "Absolute" at bounding box center [192, 303] width 107 height 28
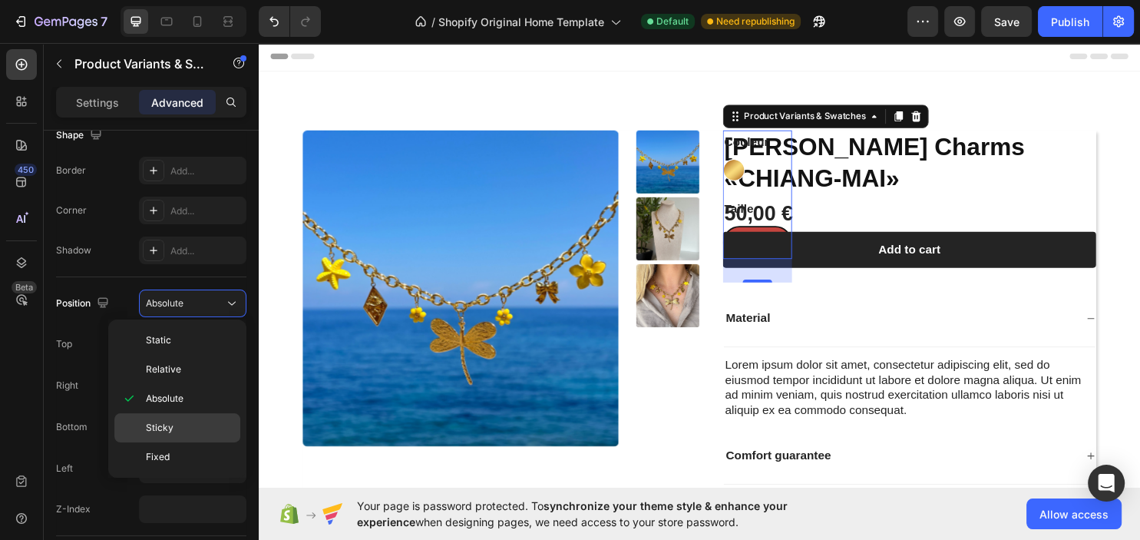
click at [165, 428] on span "Sticky" at bounding box center [160, 428] width 28 height 14
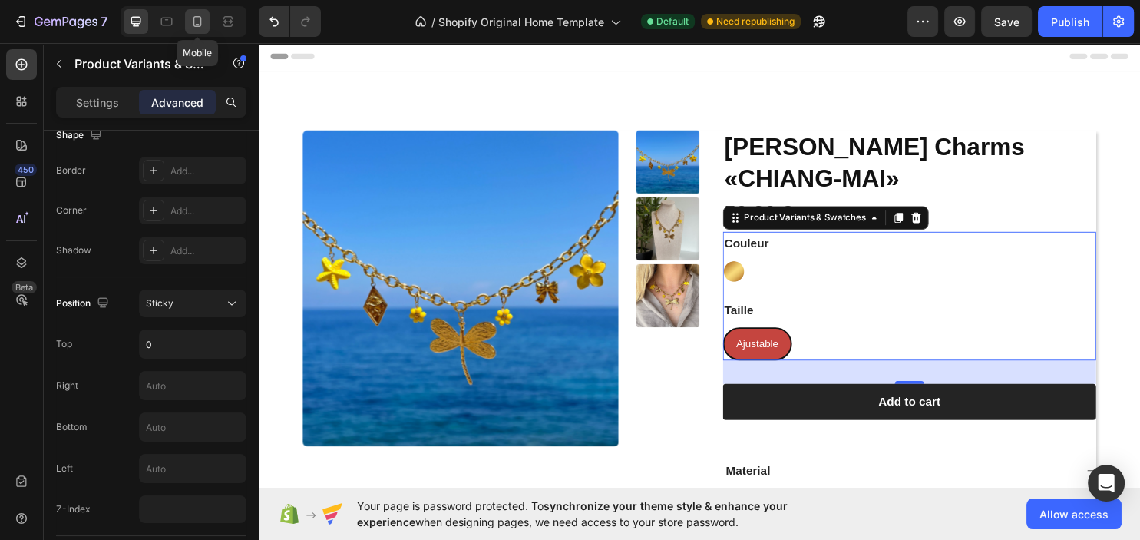
click at [201, 19] on icon at bounding box center [197, 21] width 8 height 11
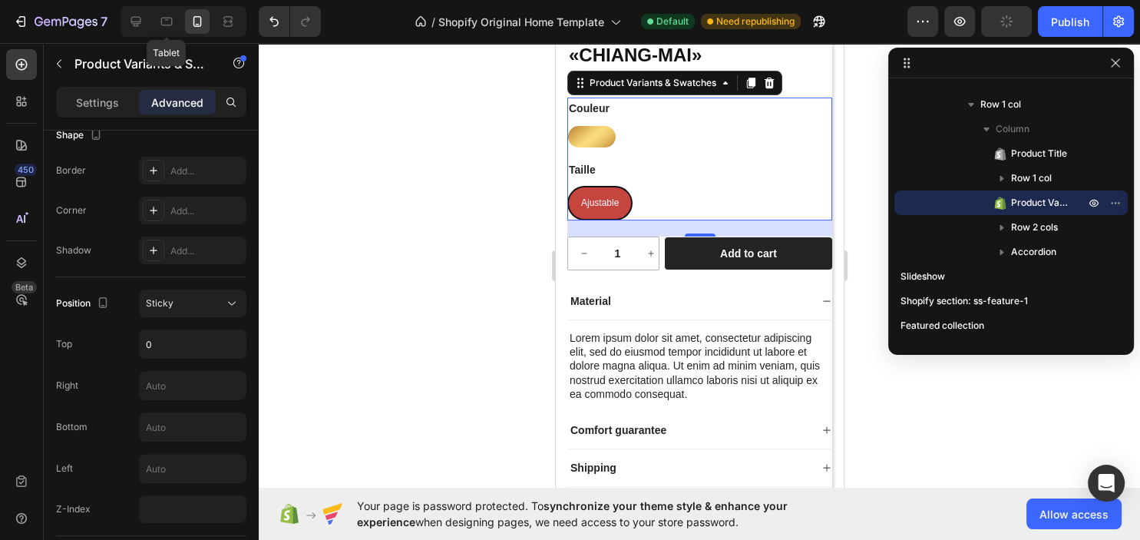
scroll to position [305, 0]
click at [853, 135] on div at bounding box center [699, 291] width 881 height 497
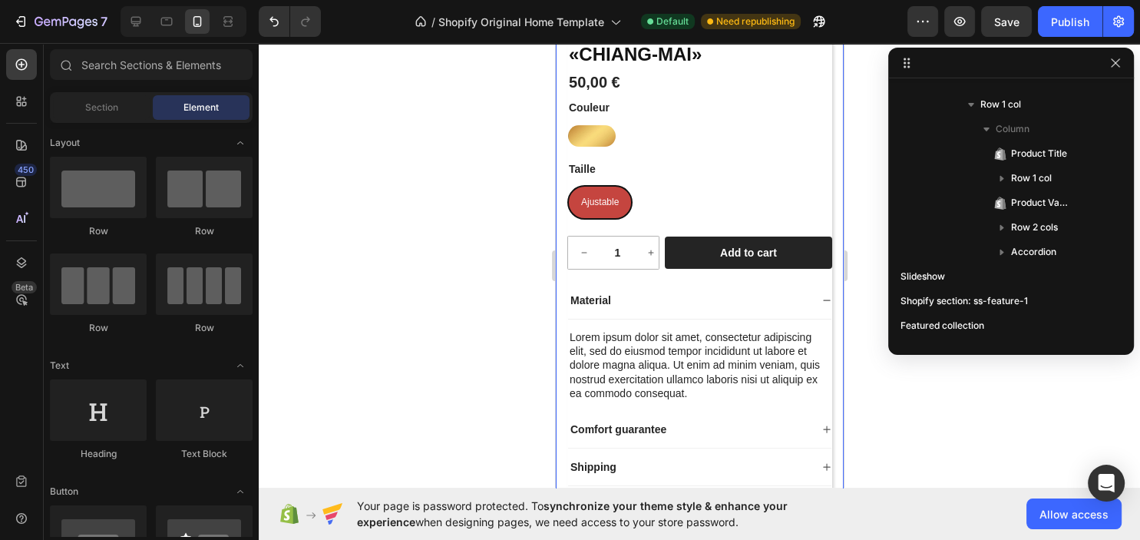
scroll to position [0, 0]
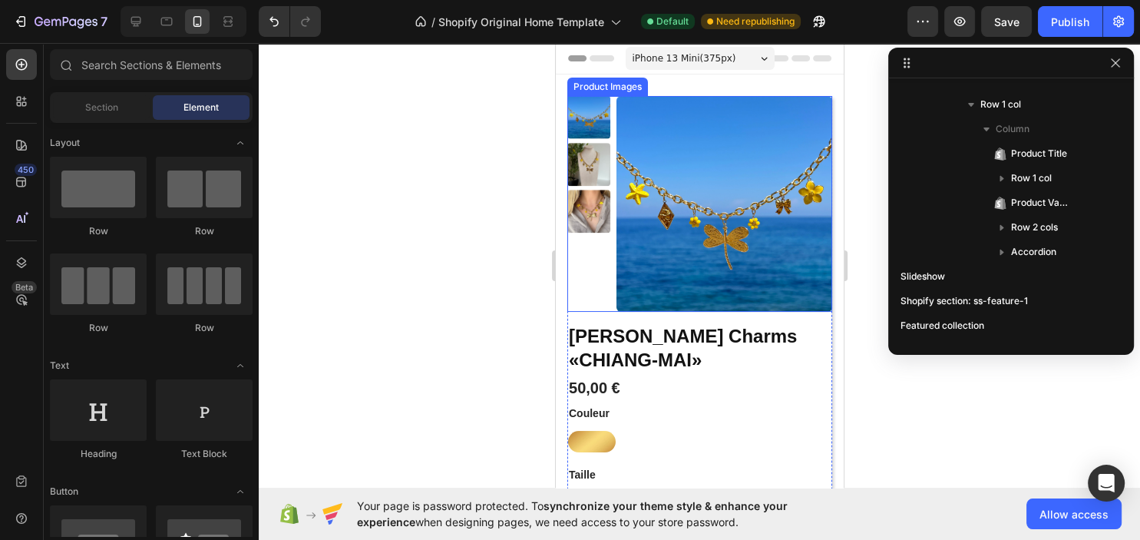
click at [587, 247] on div at bounding box center [587, 204] width 43 height 216
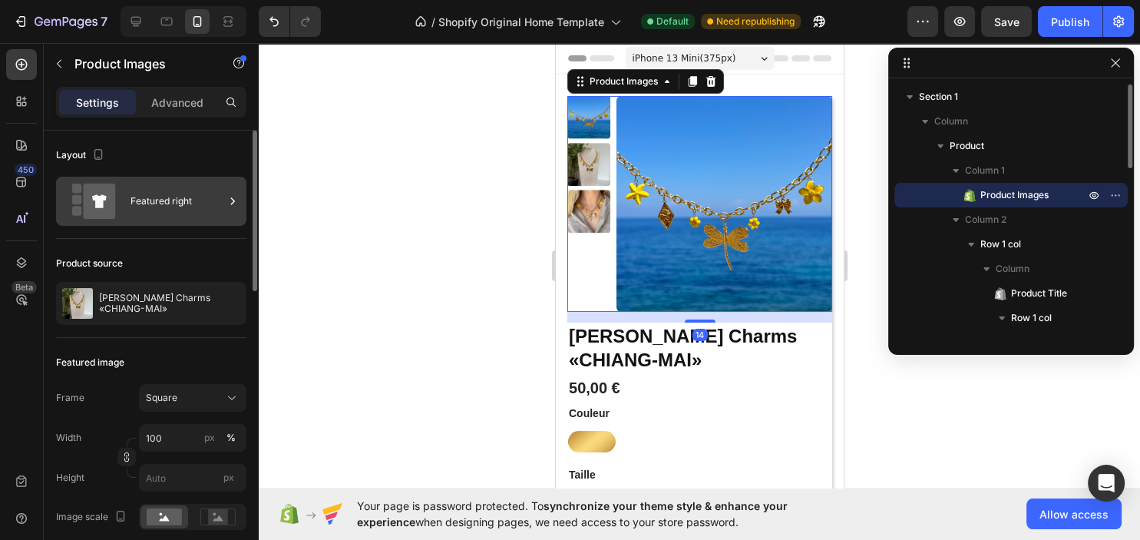
click at [146, 213] on div "Featured right" at bounding box center [177, 200] width 94 height 35
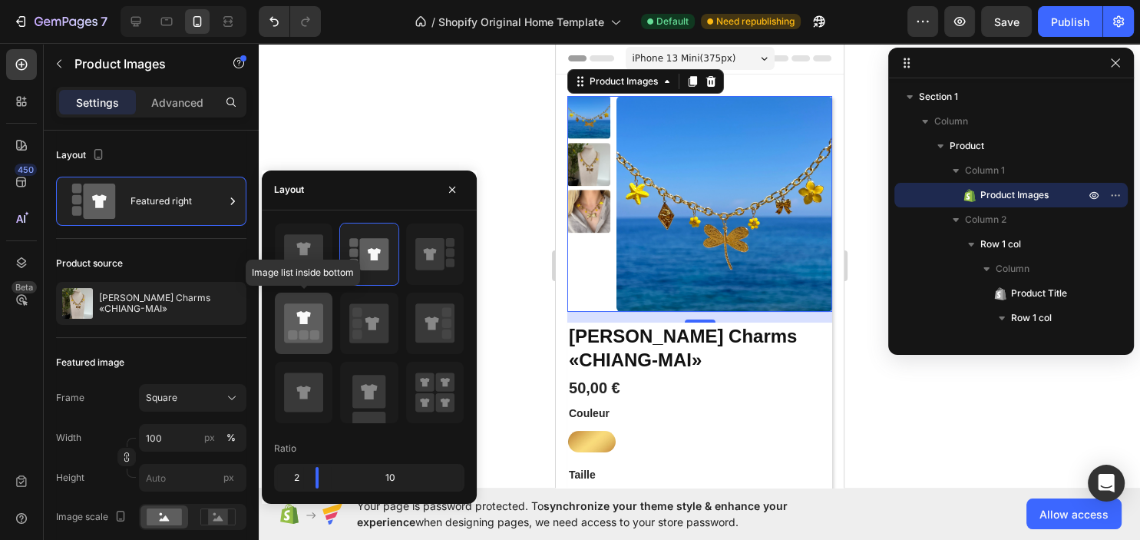
click at [312, 315] on icon at bounding box center [303, 322] width 39 height 39
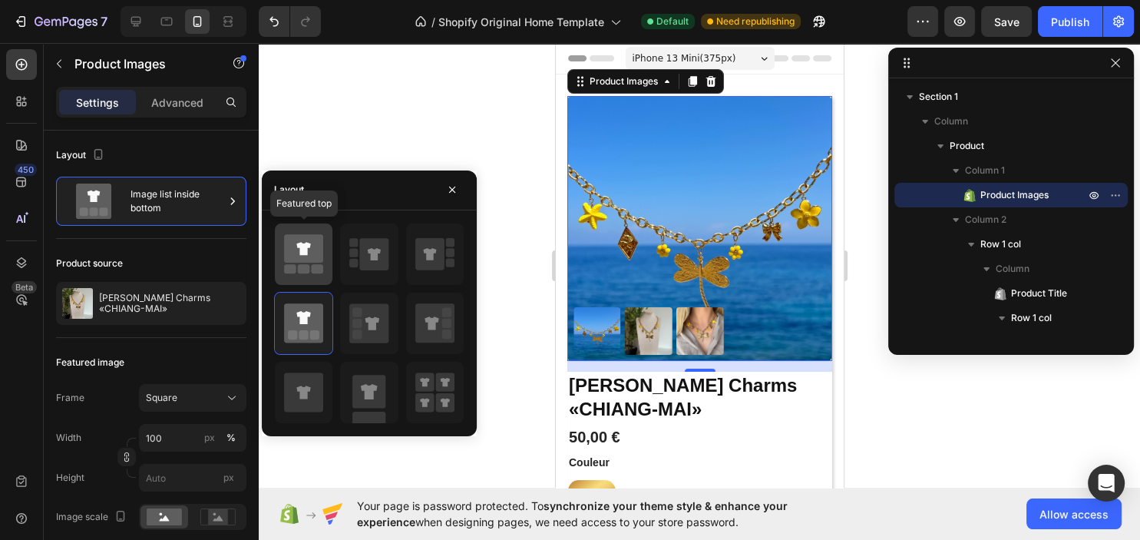
click at [322, 252] on icon at bounding box center [303, 248] width 39 height 28
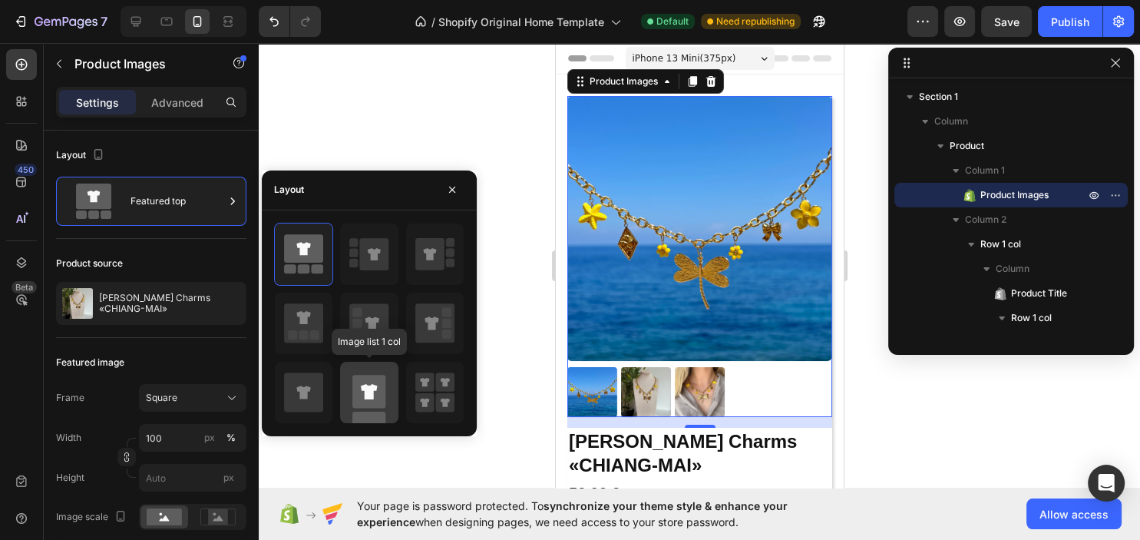
click at [360, 392] on rect at bounding box center [368, 391] width 33 height 33
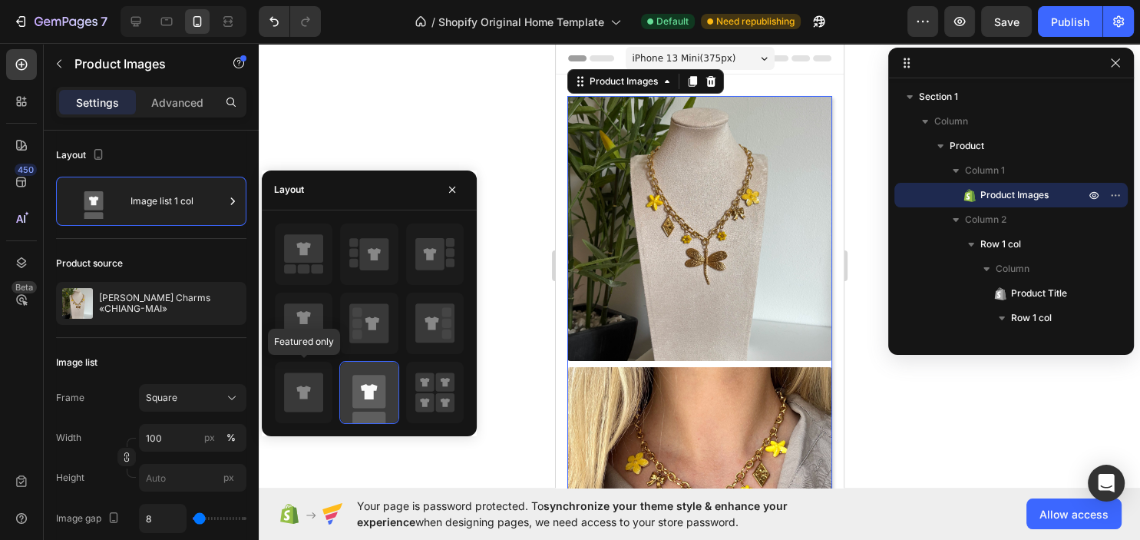
click at [318, 387] on icon at bounding box center [303, 391] width 39 height 39
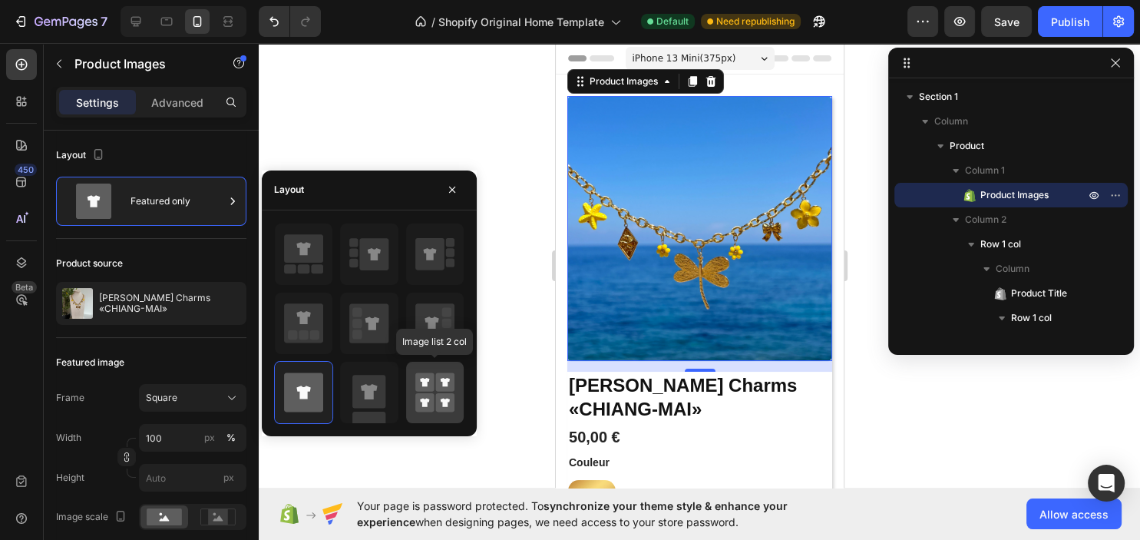
click at [425, 389] on rect at bounding box center [424, 381] width 19 height 19
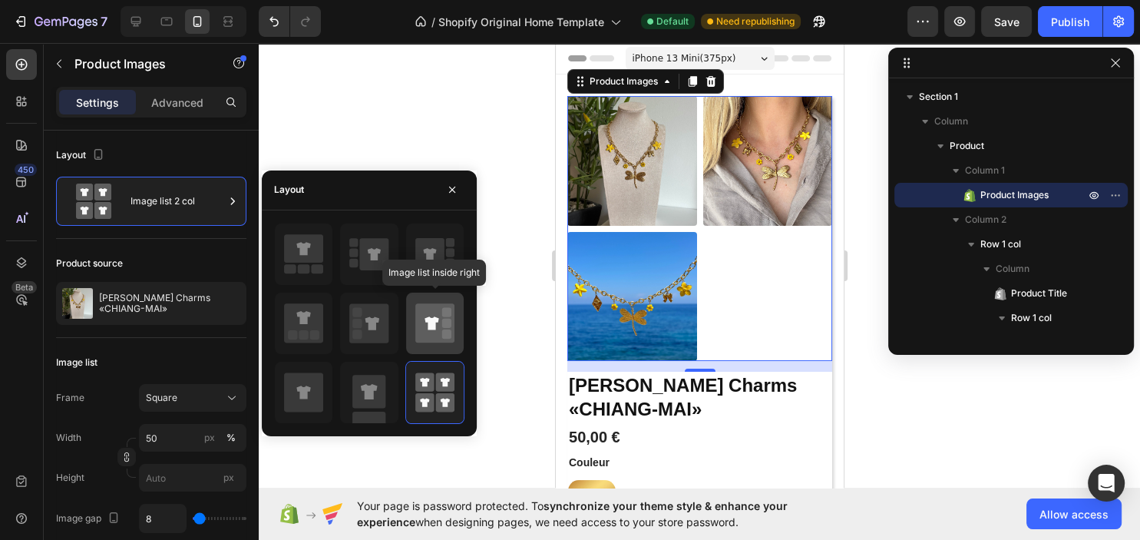
click at [431, 322] on icon at bounding box center [431, 322] width 14 height 13
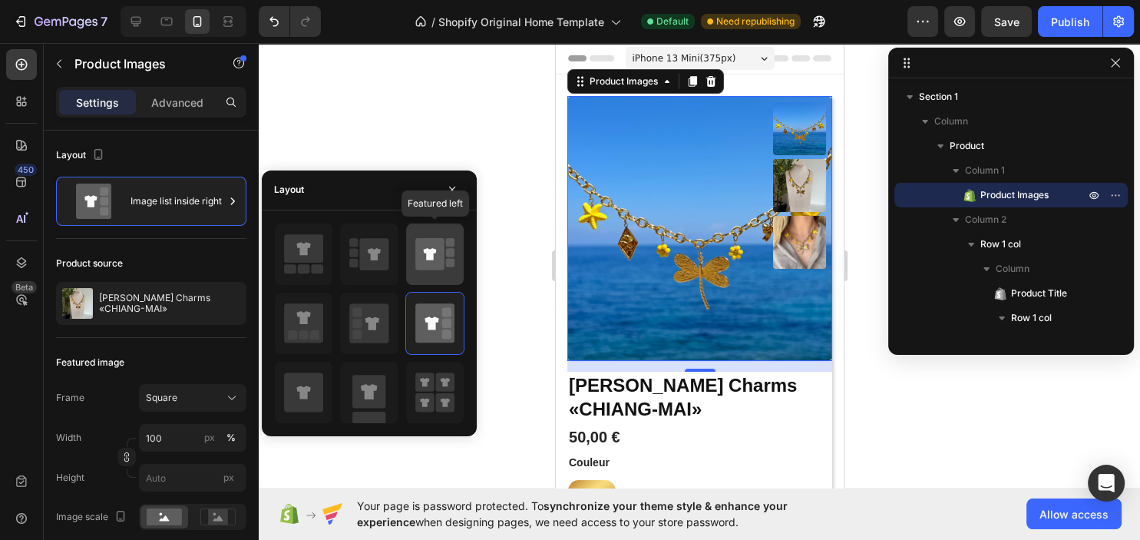
click at [453, 279] on div at bounding box center [435, 253] width 58 height 61
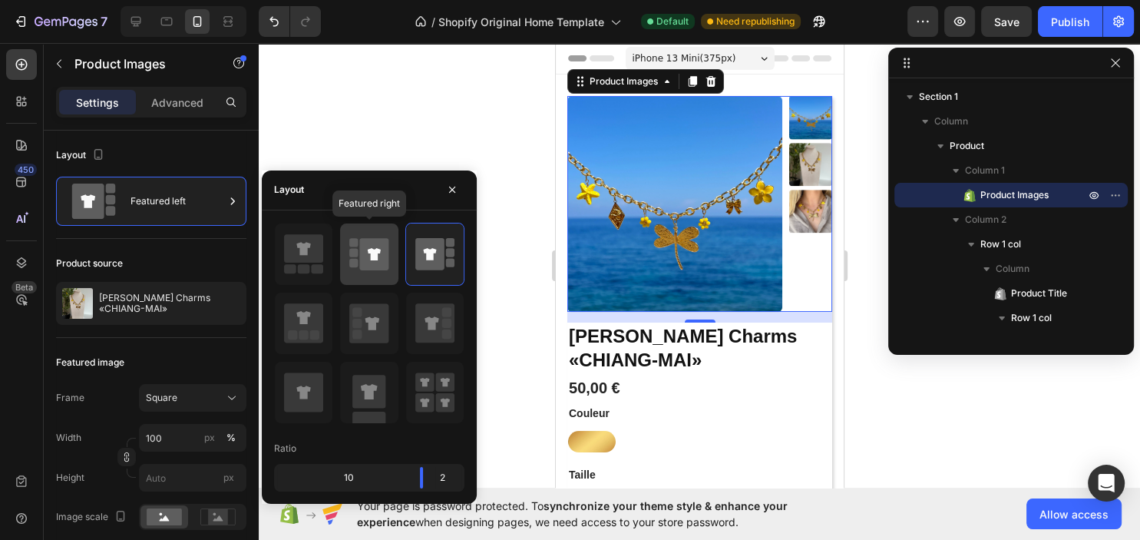
click at [390, 272] on div at bounding box center [369, 253] width 58 height 61
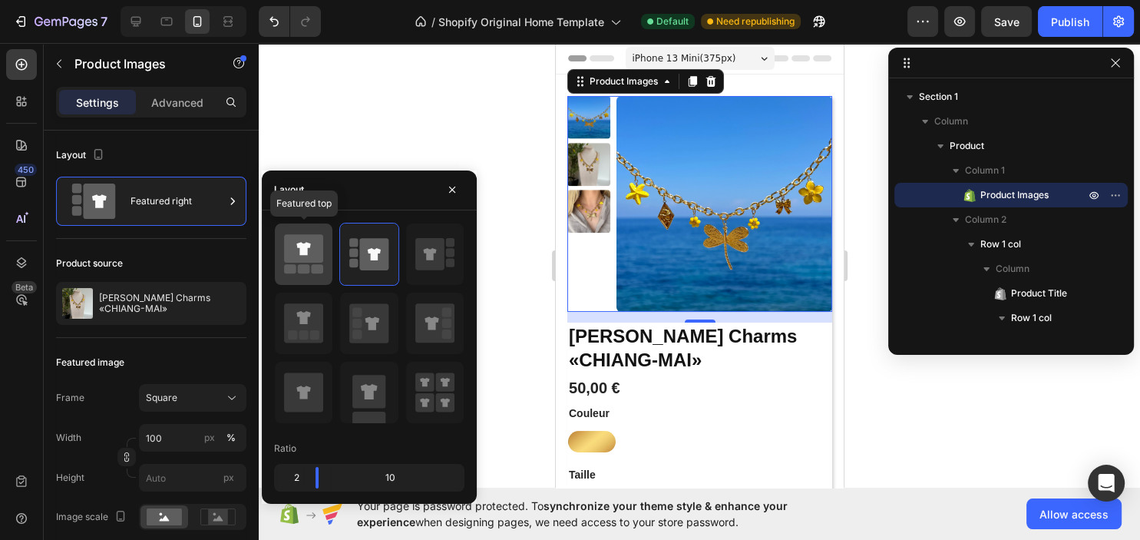
click at [305, 253] on icon at bounding box center [303, 248] width 14 height 13
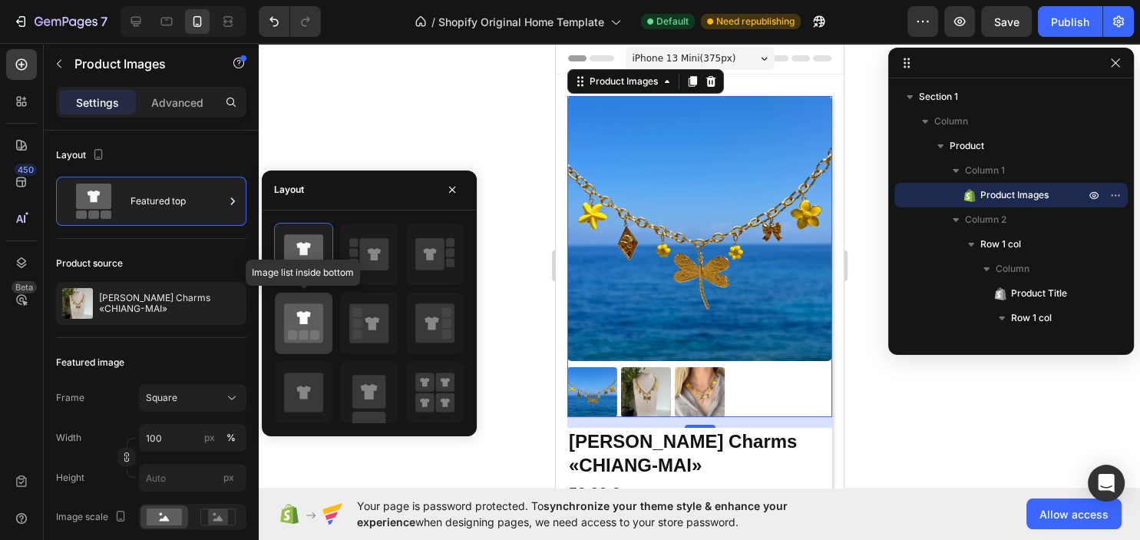
click at [317, 342] on icon at bounding box center [303, 322] width 39 height 39
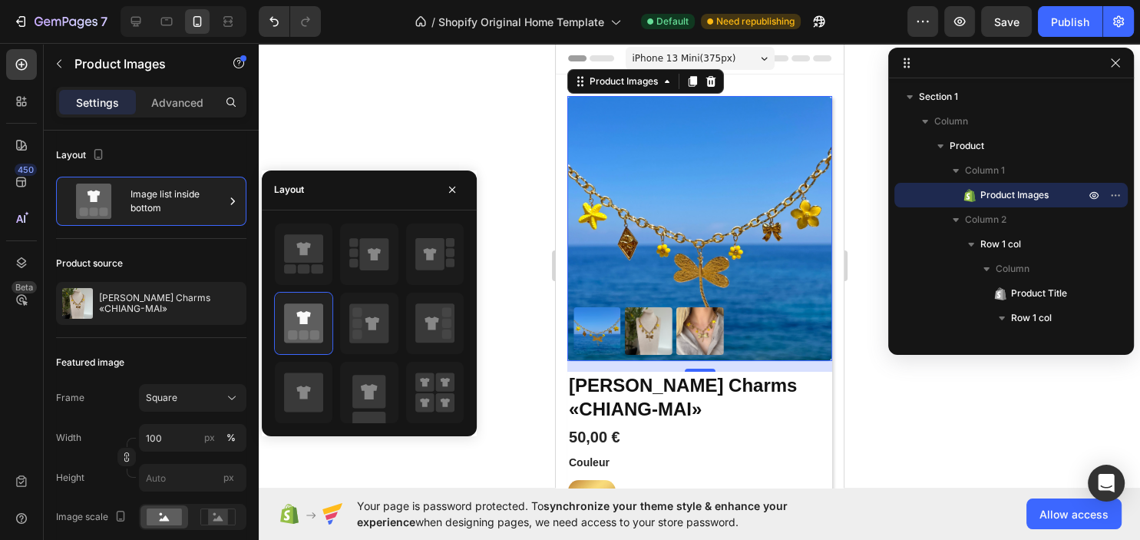
click at [655, 342] on img at bounding box center [648, 331] width 48 height 48
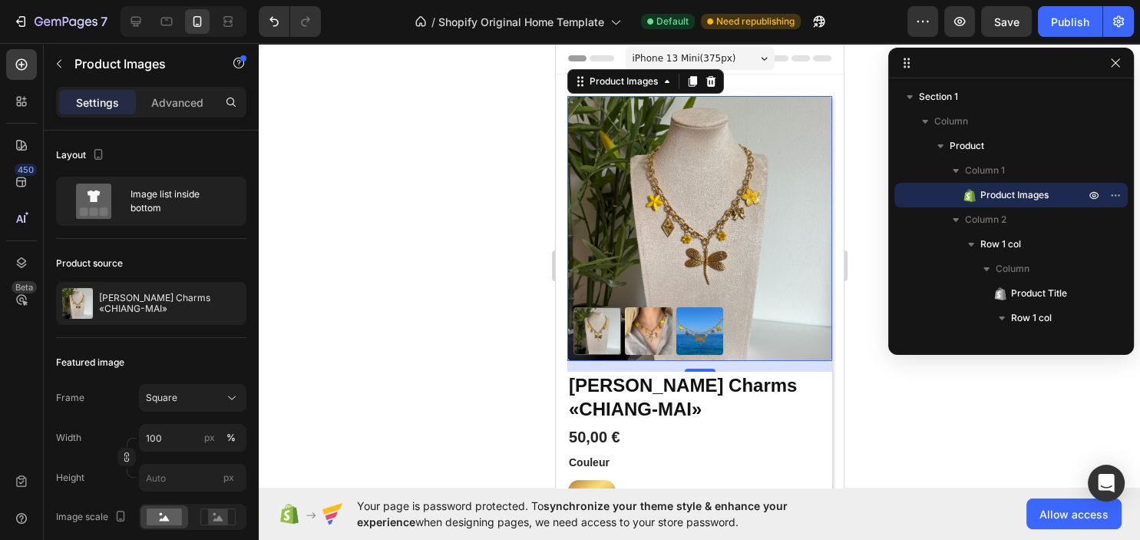
click at [695, 338] on img at bounding box center [699, 331] width 48 height 48
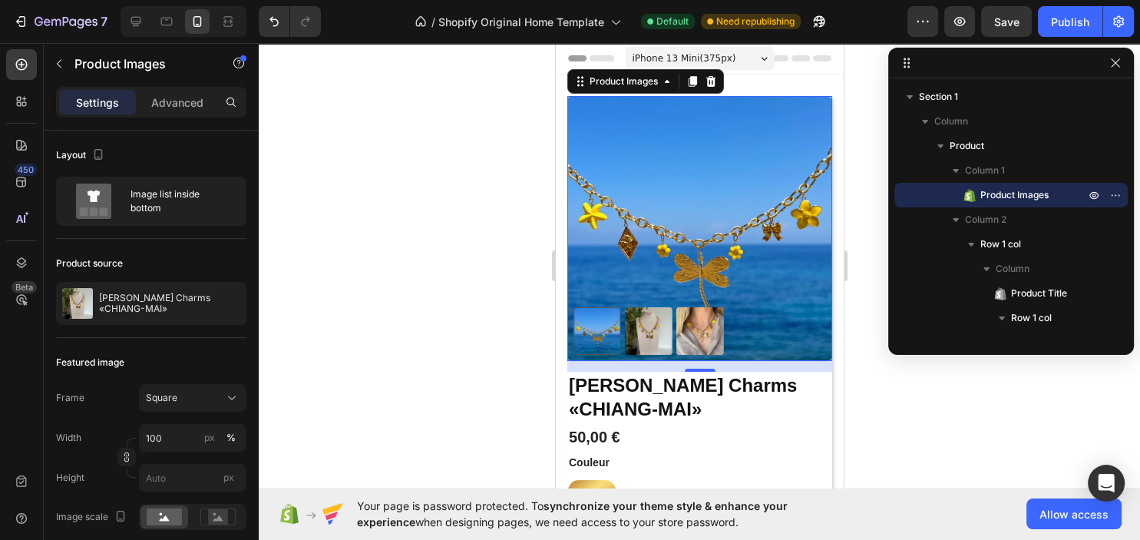
click at [603, 332] on div at bounding box center [597, 331] width 48 height 48
click at [685, 331] on img at bounding box center [699, 331] width 48 height 48
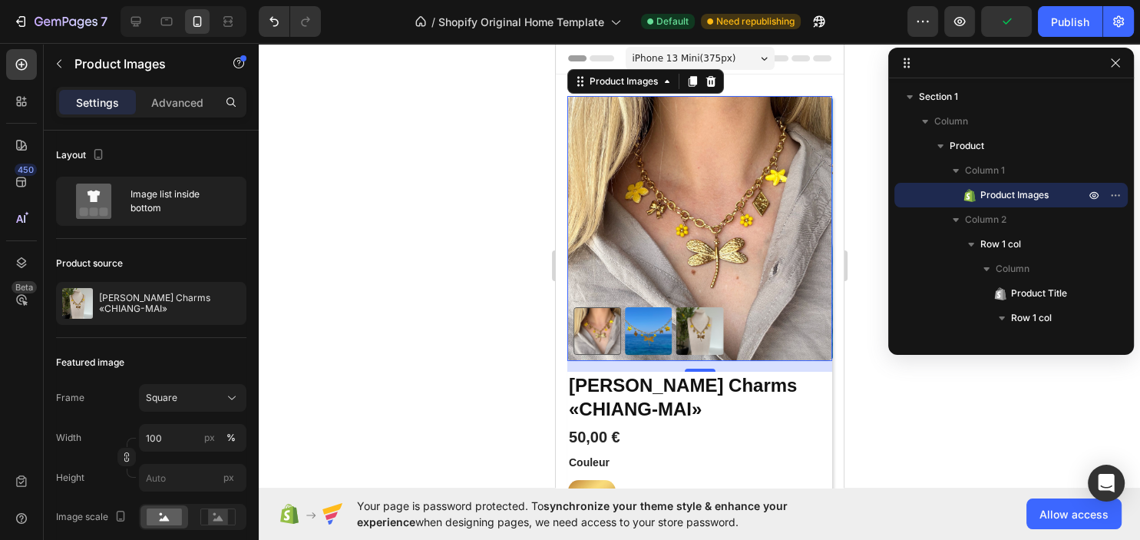
click at [636, 255] on img at bounding box center [698, 228] width 265 height 265
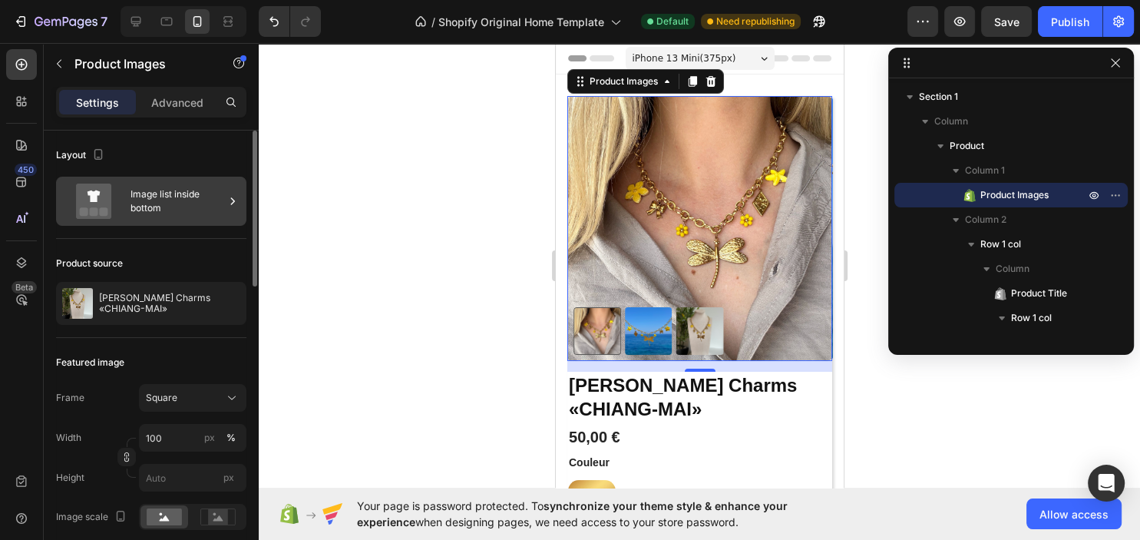
click at [177, 205] on div "Image list inside bottom" at bounding box center [177, 200] width 94 height 35
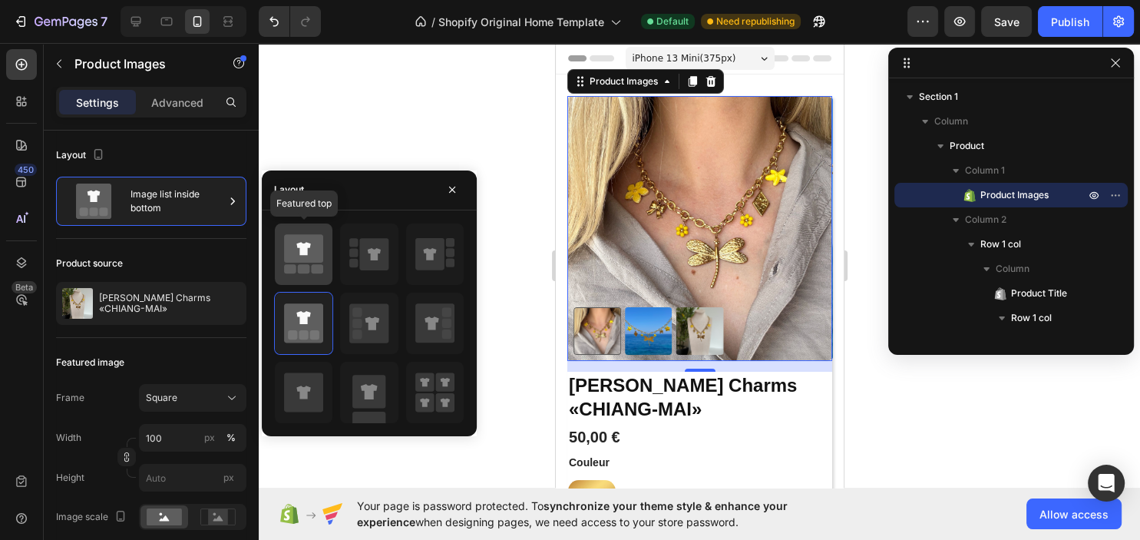
click at [309, 257] on icon at bounding box center [303, 248] width 39 height 28
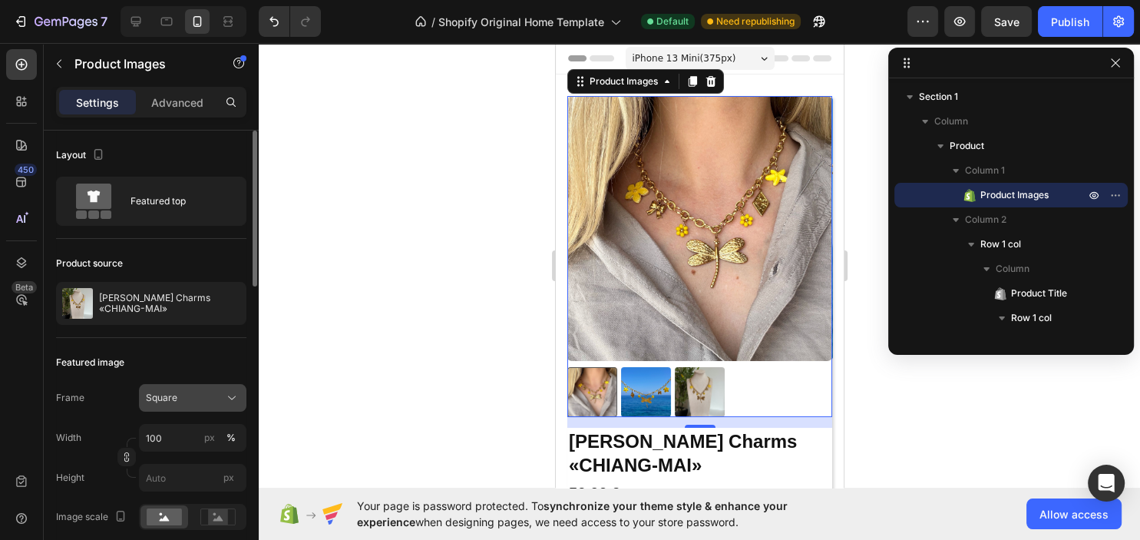
click at [210, 398] on div "Square" at bounding box center [183, 398] width 75 height 14
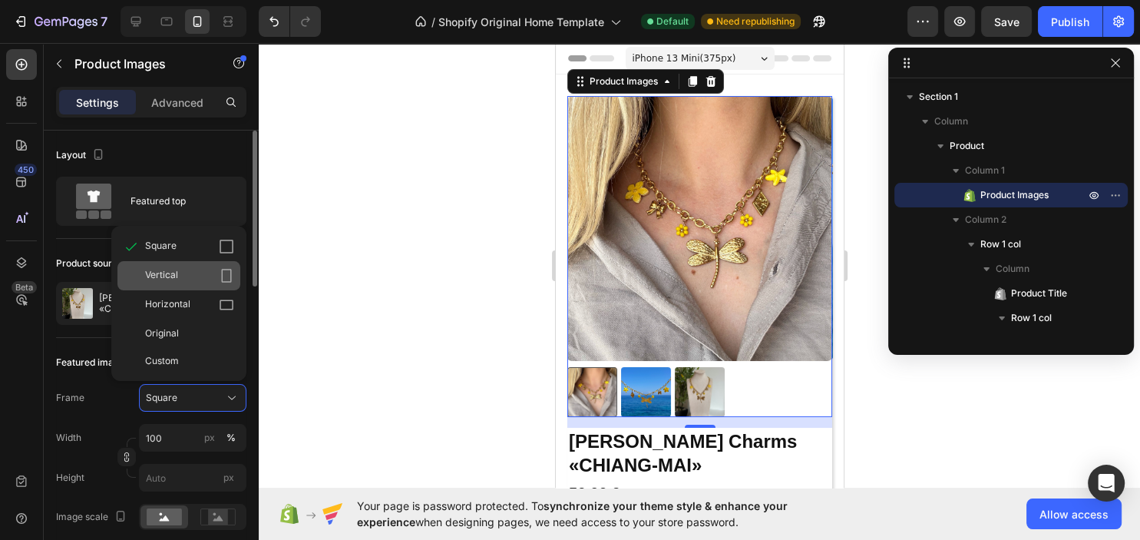
click at [186, 275] on div "Vertical" at bounding box center [189, 275] width 89 height 15
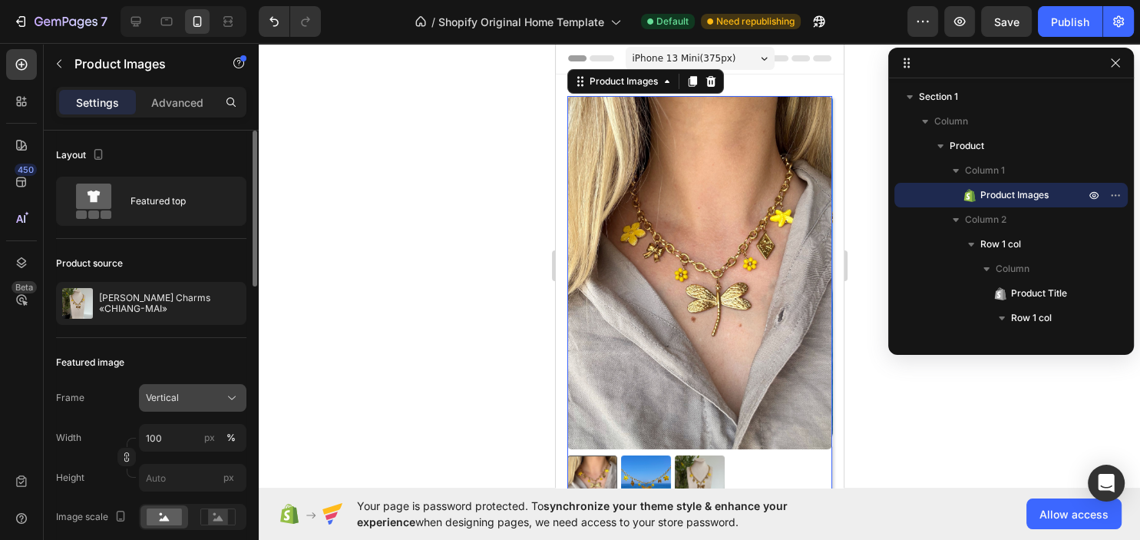
click at [185, 401] on div "Vertical" at bounding box center [183, 398] width 75 height 14
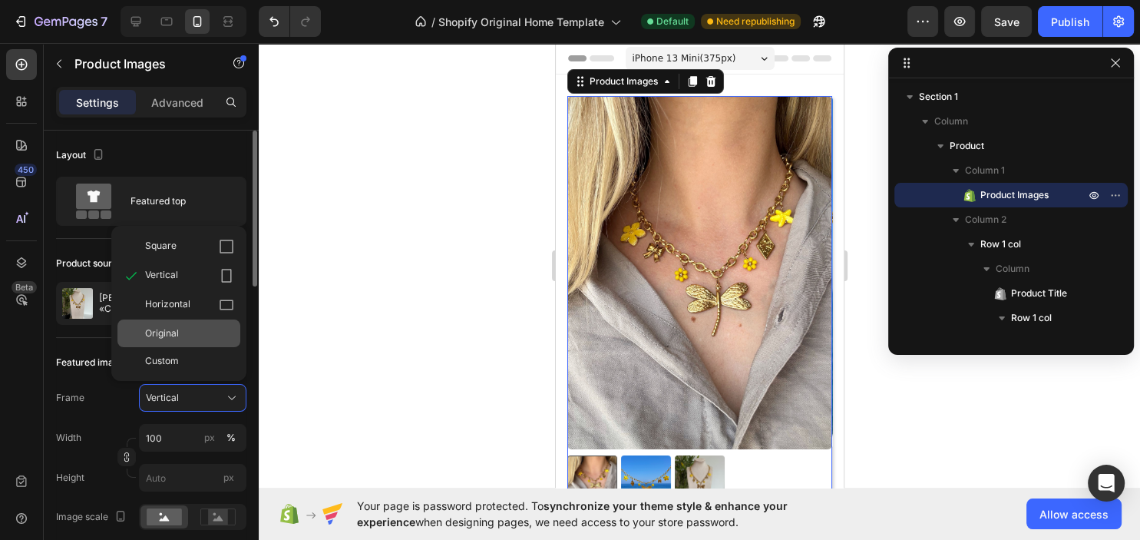
click at [180, 338] on div "Original" at bounding box center [189, 333] width 89 height 14
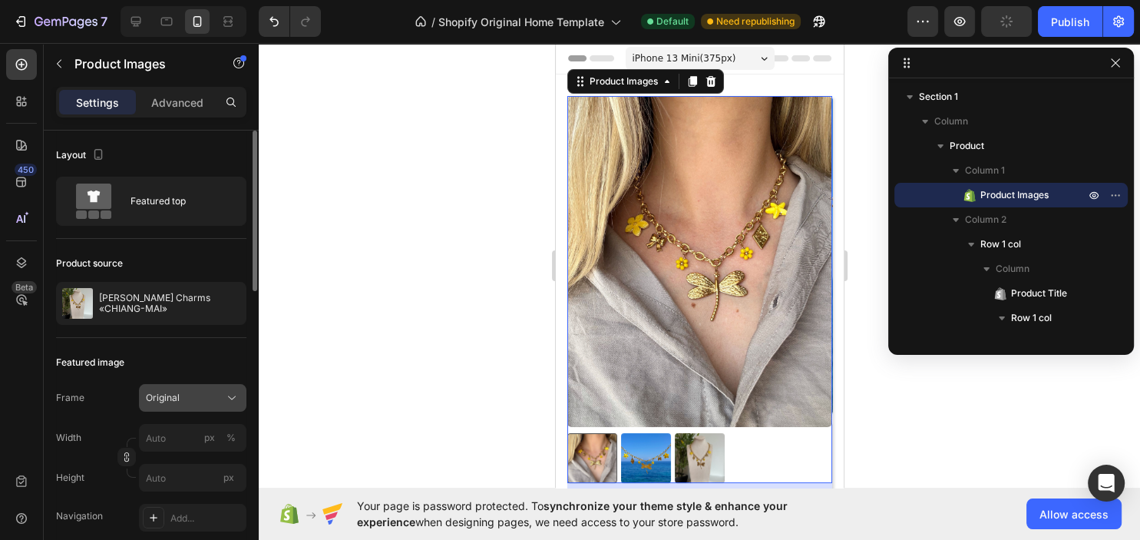
click at [170, 403] on span "Original" at bounding box center [163, 398] width 34 height 14
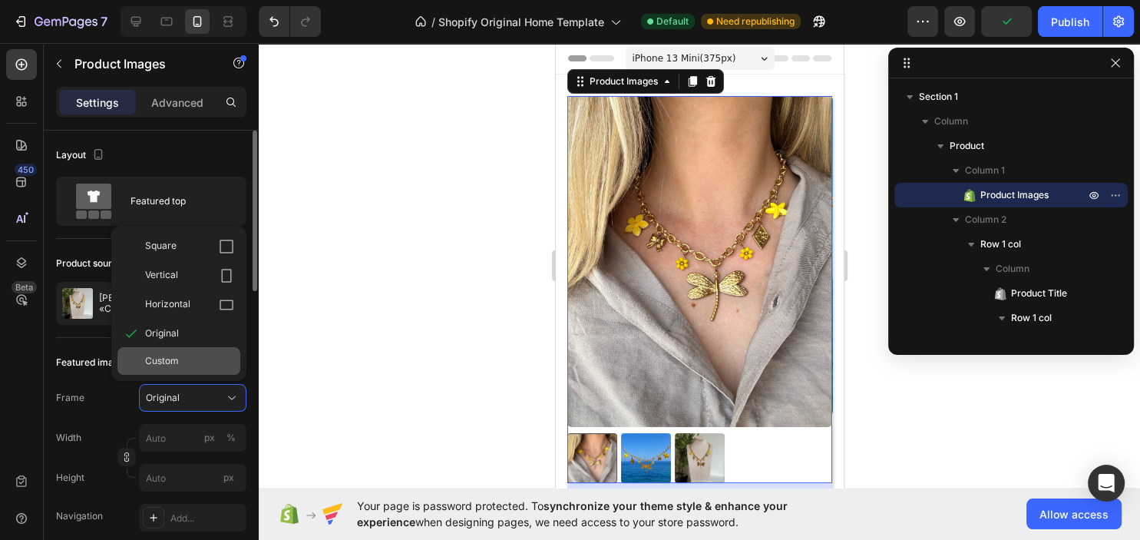
click at [187, 360] on div "Custom" at bounding box center [189, 361] width 89 height 14
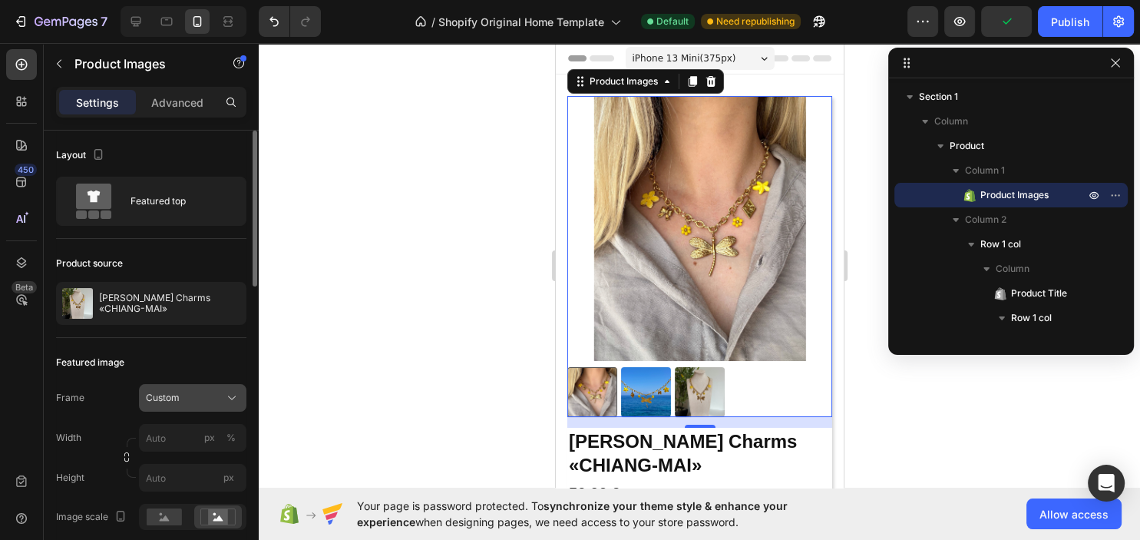
click at [192, 398] on div "Custom" at bounding box center [183, 398] width 75 height 14
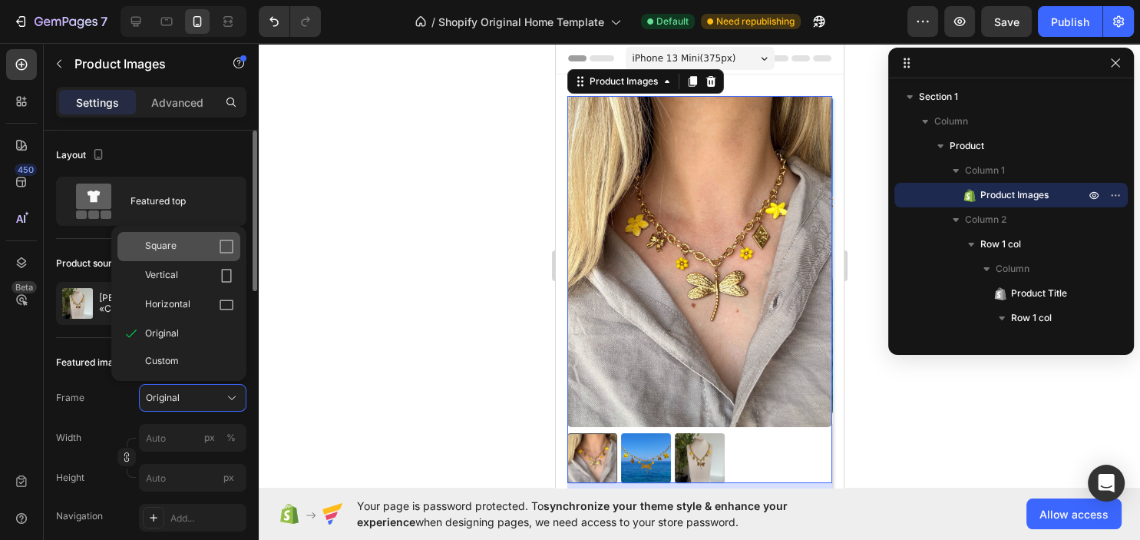
click at [193, 250] on div "Square" at bounding box center [189, 246] width 89 height 15
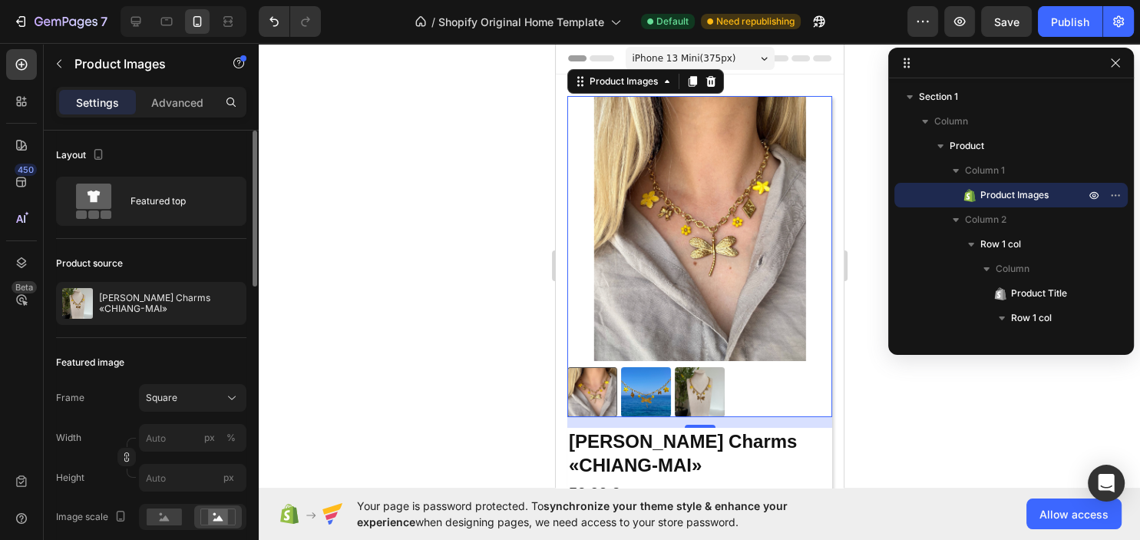
scroll to position [83, 0]
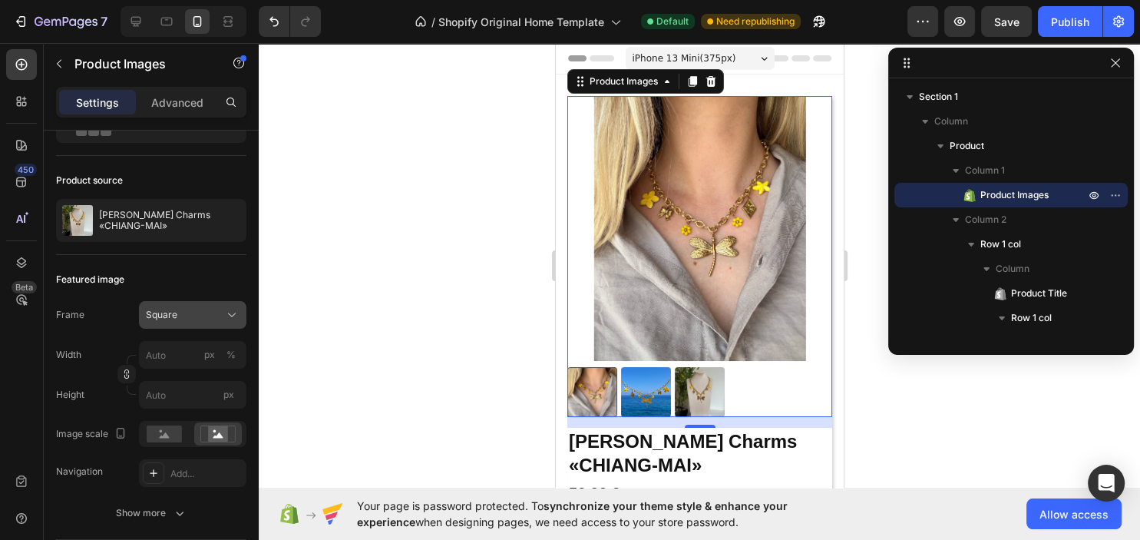
click at [167, 312] on span "Square" at bounding box center [161, 315] width 31 height 14
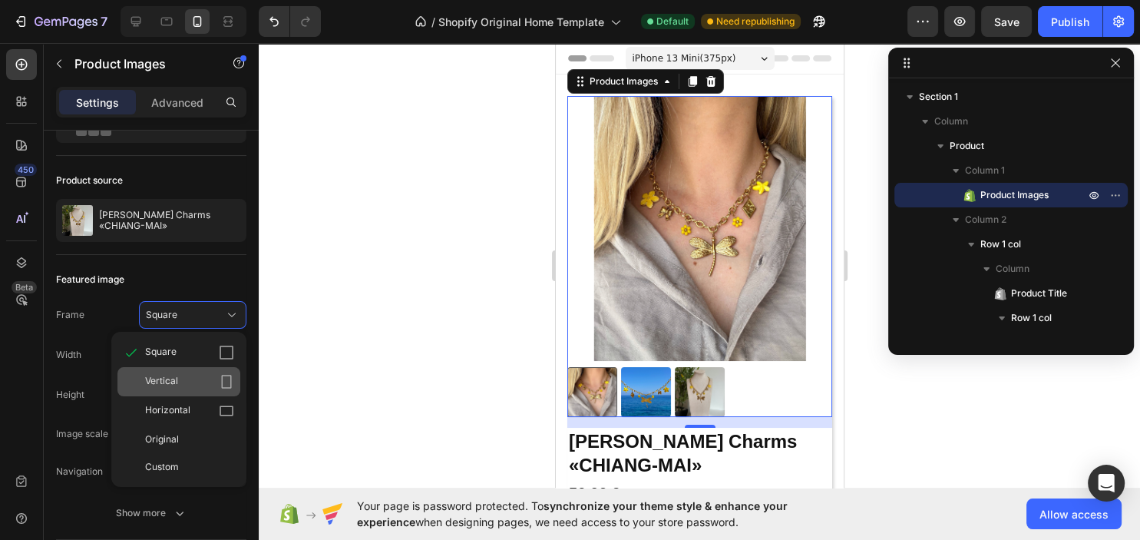
click at [163, 372] on div "Vertical" at bounding box center [178, 381] width 123 height 29
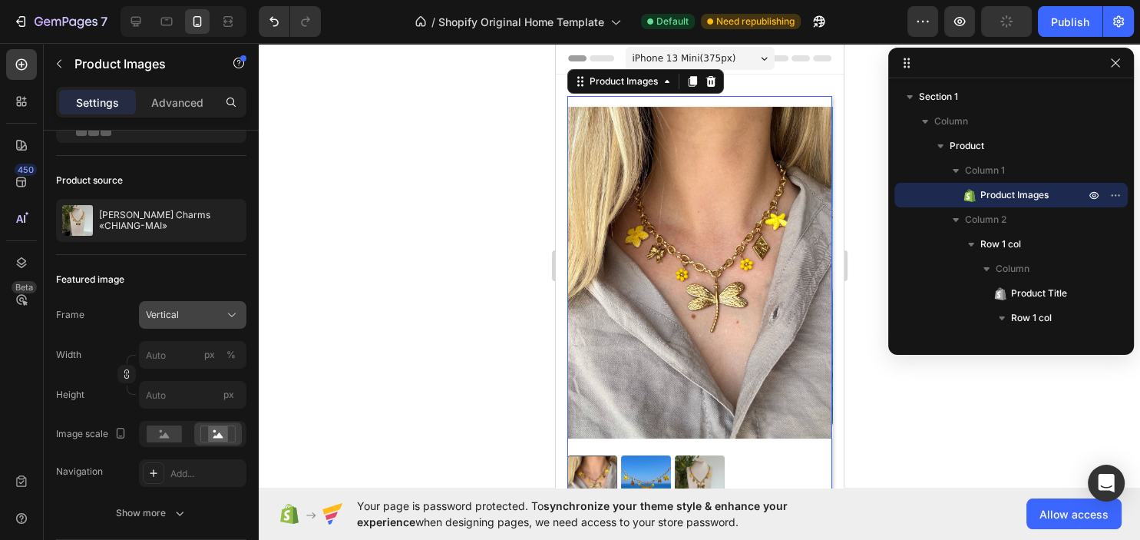
click at [178, 318] on span "Vertical" at bounding box center [162, 315] width 33 height 14
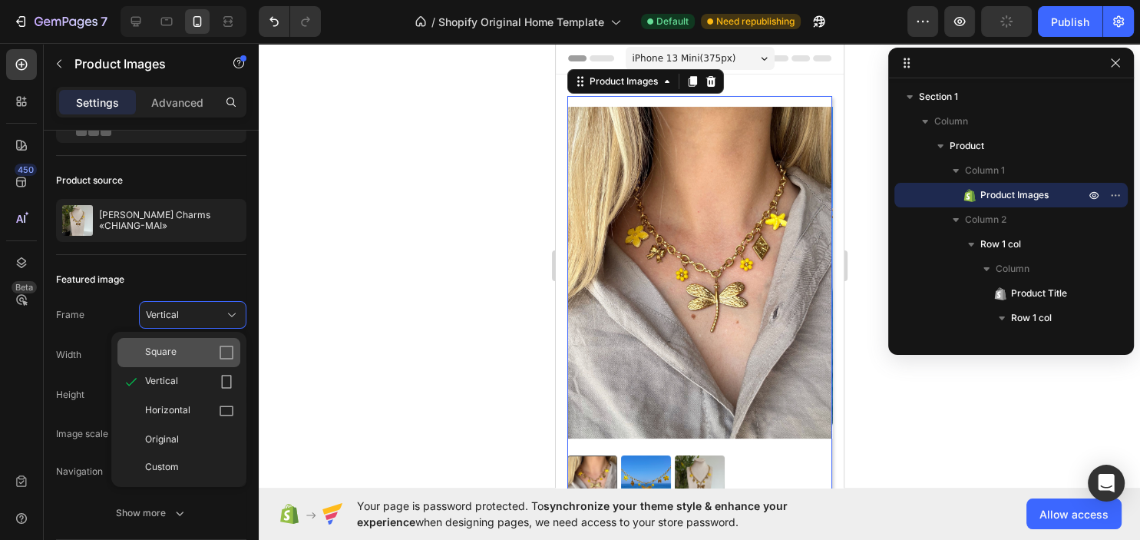
click at [170, 345] on span "Square" at bounding box center [160, 352] width 31 height 15
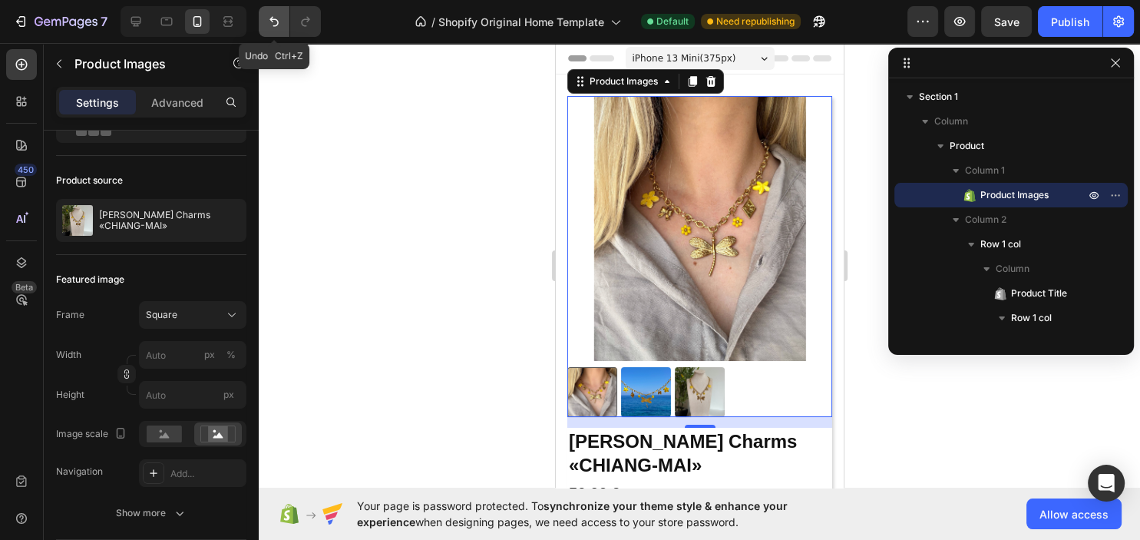
click at [272, 25] on icon "Undo/Redo" at bounding box center [273, 21] width 15 height 15
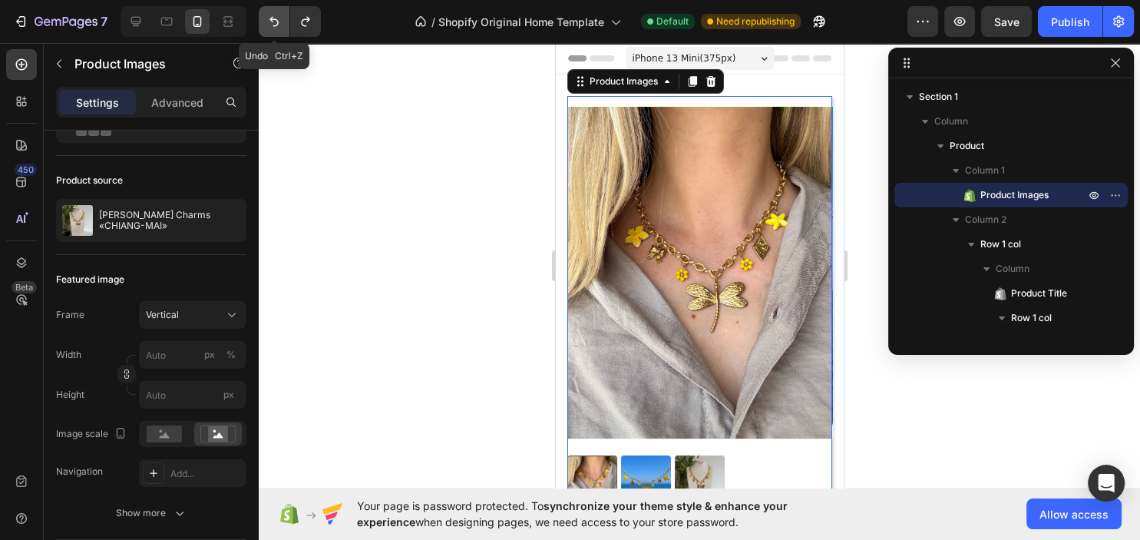
click at [283, 23] on button "Undo/Redo" at bounding box center [274, 21] width 31 height 31
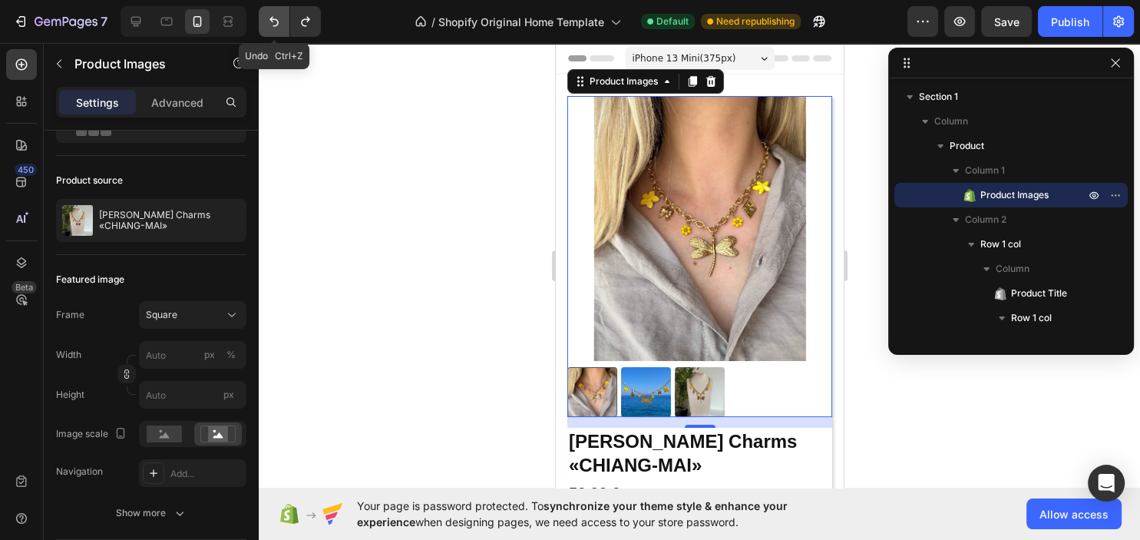
click at [283, 23] on button "Undo/Redo" at bounding box center [274, 21] width 31 height 31
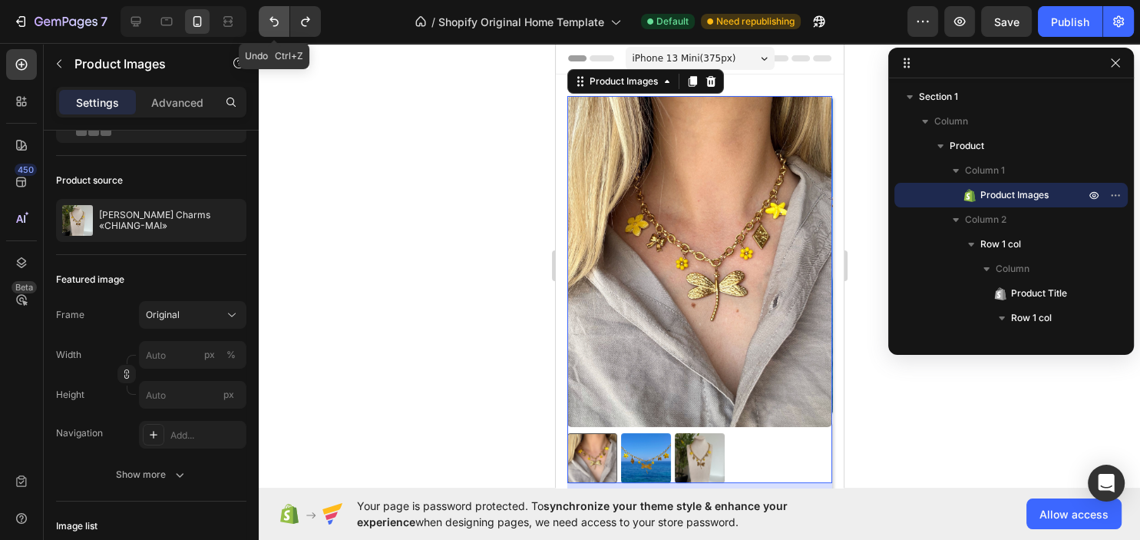
click at [283, 23] on button "Undo/Redo" at bounding box center [274, 21] width 31 height 31
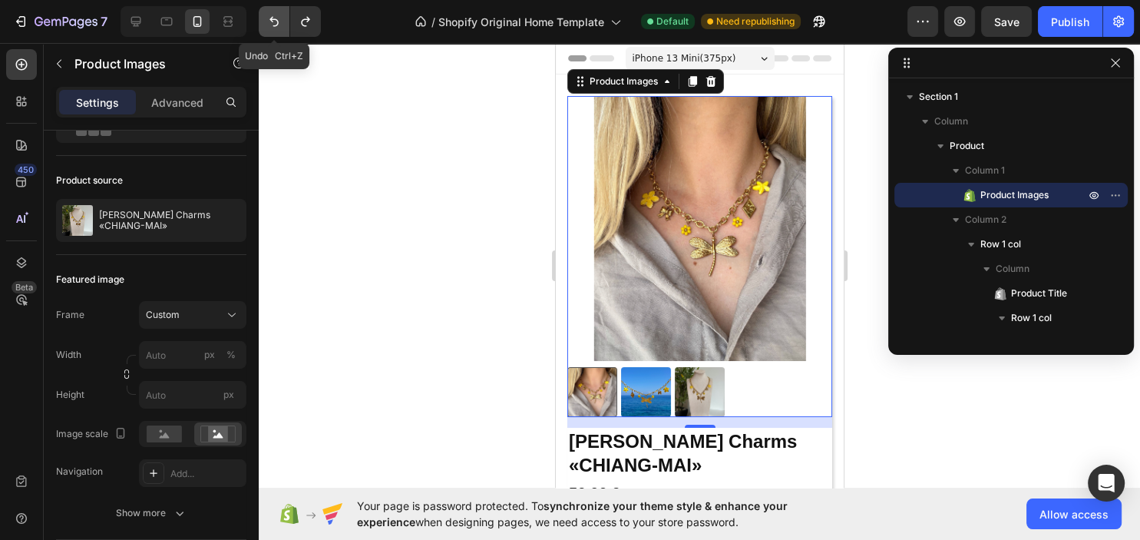
click at [283, 23] on button "Undo/Redo" at bounding box center [274, 21] width 31 height 31
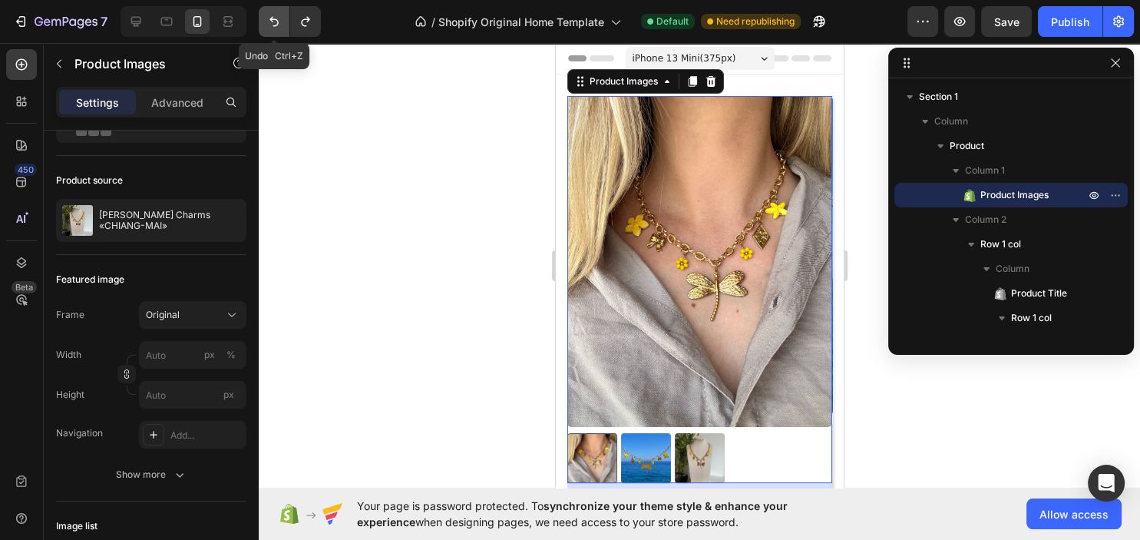
click at [282, 23] on button "Undo/Redo" at bounding box center [274, 21] width 31 height 31
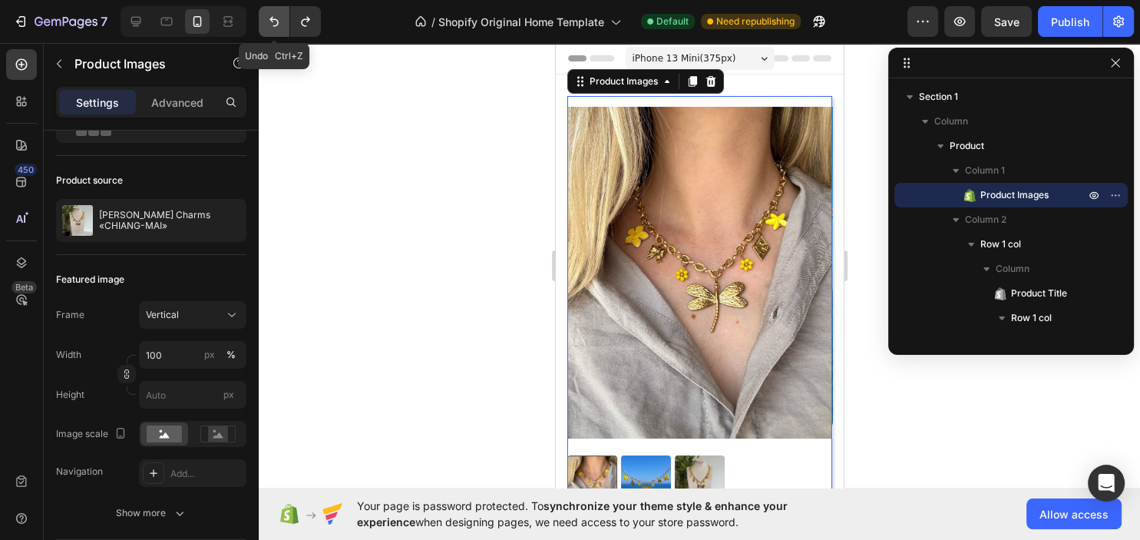
click at [282, 23] on button "Undo/Redo" at bounding box center [274, 21] width 31 height 31
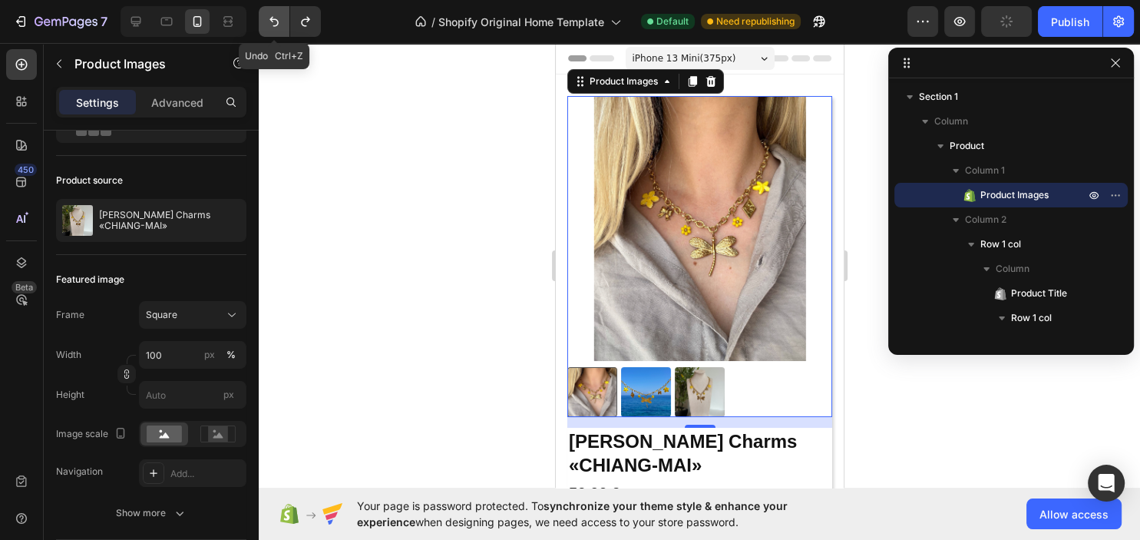
click at [280, 25] on icon "Undo/Redo" at bounding box center [273, 21] width 15 height 15
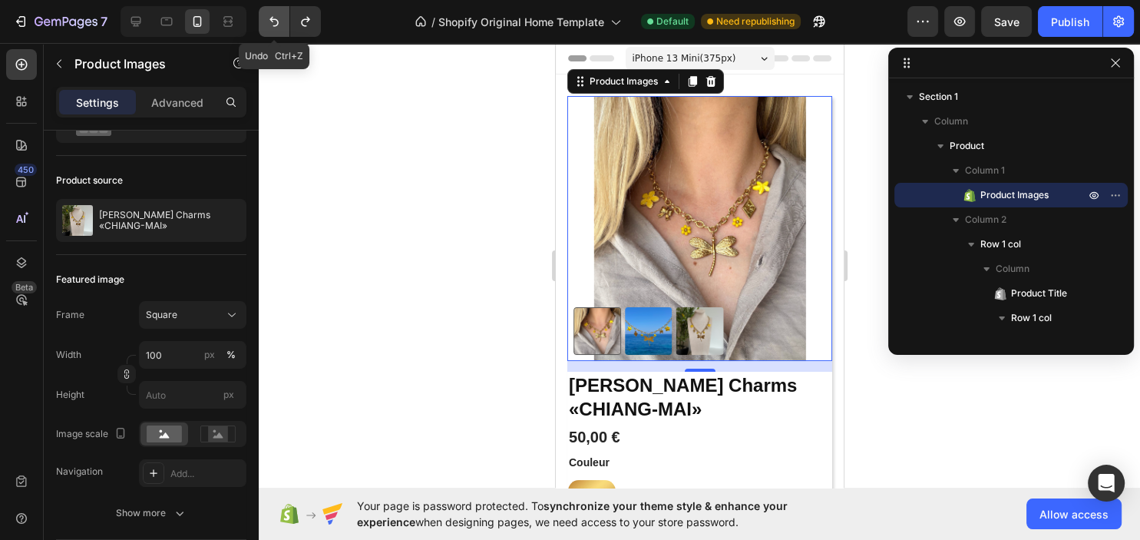
click at [282, 25] on button "Undo/Redo" at bounding box center [274, 21] width 31 height 31
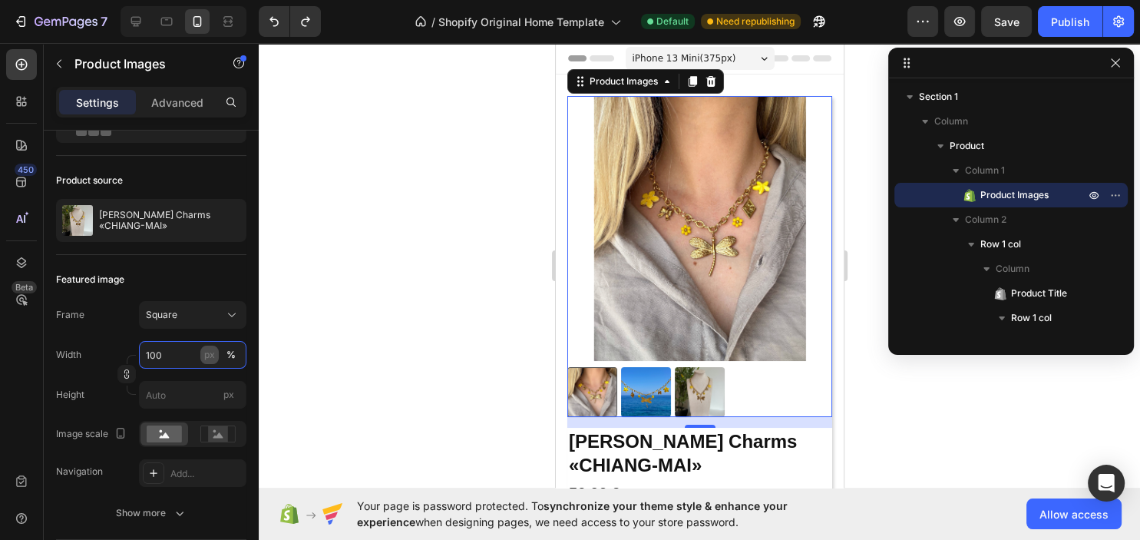
click at [201, 354] on input "100" at bounding box center [192, 355] width 107 height 28
click at [191, 386] on p "Full 100%" at bounding box center [189, 391] width 89 height 14
click at [152, 401] on input "px" at bounding box center [192, 395] width 107 height 28
click at [200, 392] on input "px" at bounding box center [192, 395] width 107 height 28
click at [213, 432] on rect at bounding box center [218, 433] width 20 height 15
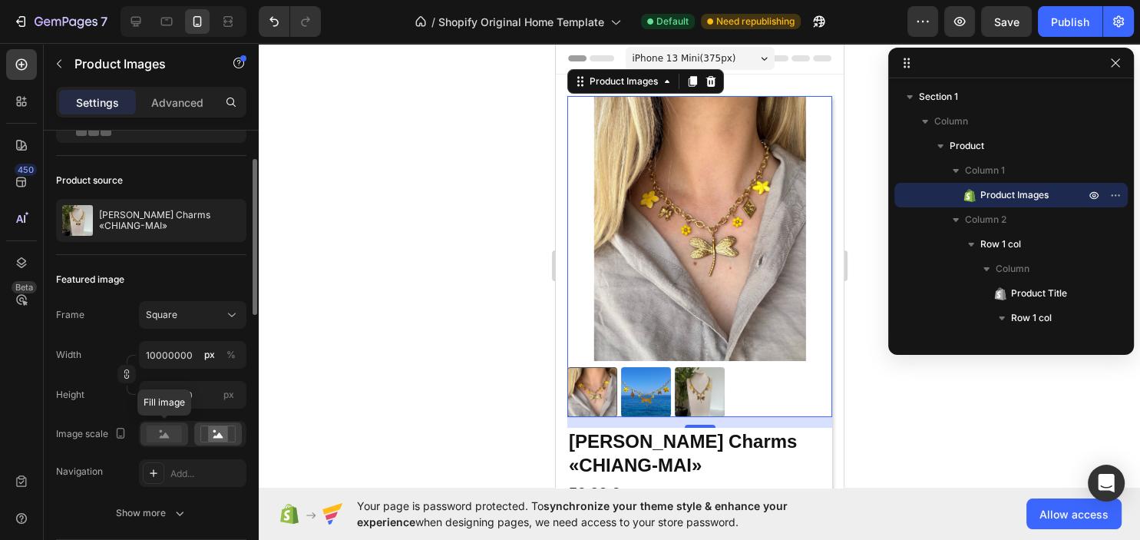
click at [153, 439] on rect at bounding box center [164, 433] width 35 height 17
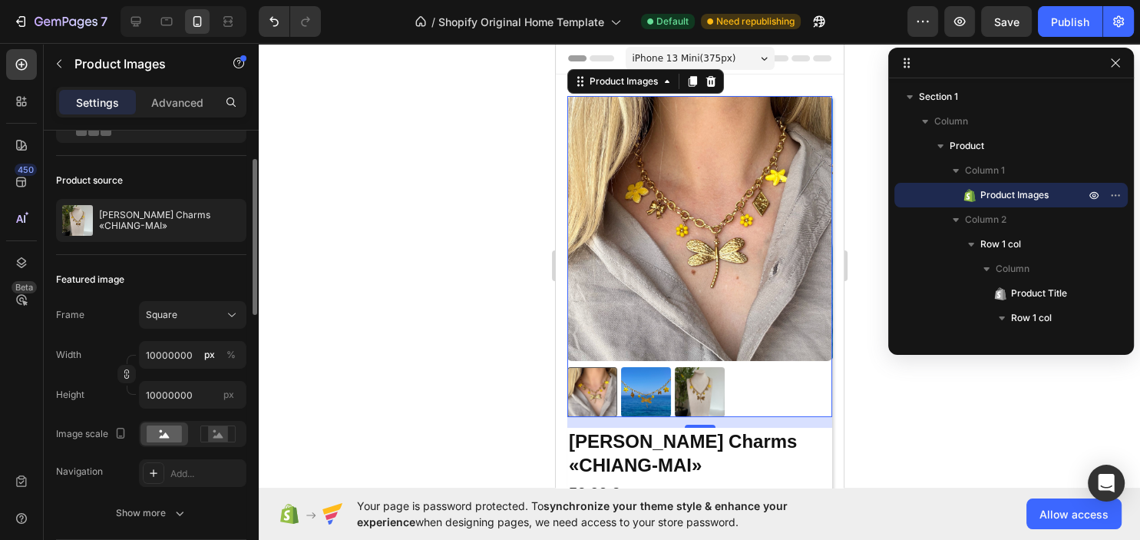
scroll to position [166, 0]
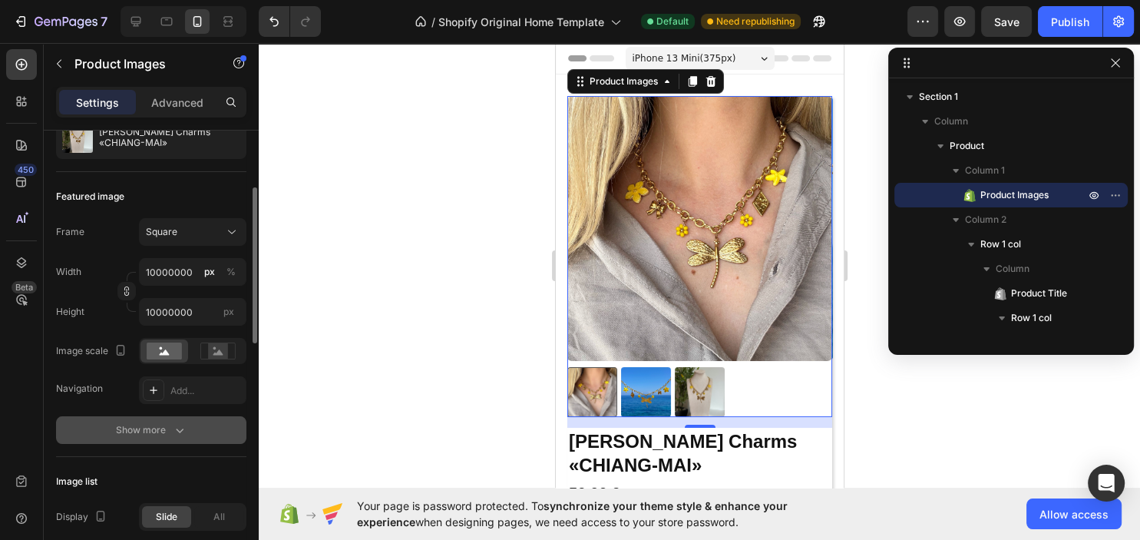
click at [160, 427] on div "Show more" at bounding box center [151, 429] width 71 height 15
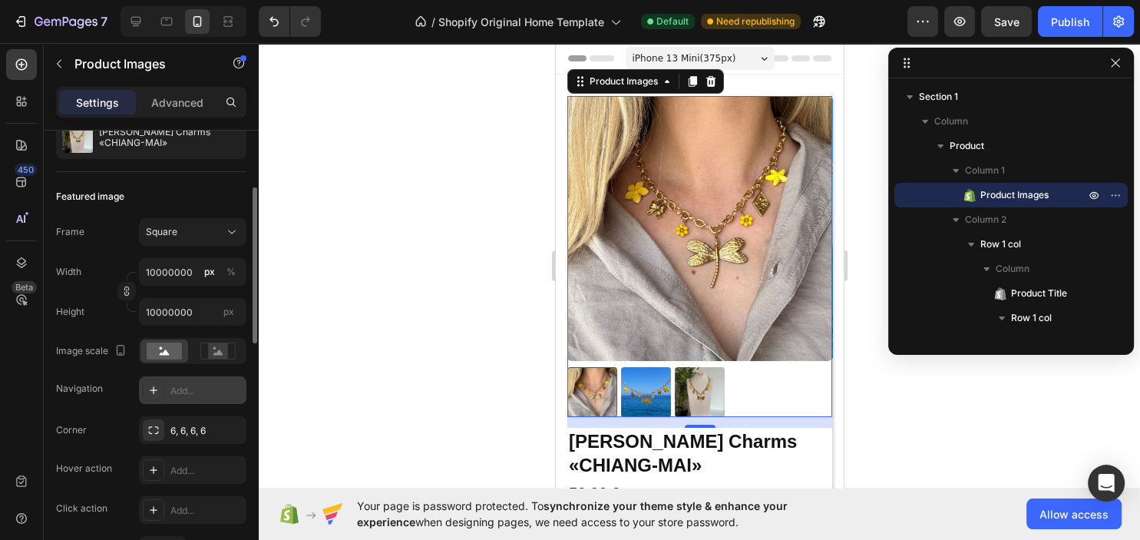
click at [177, 398] on div "Add..." at bounding box center [192, 390] width 107 height 28
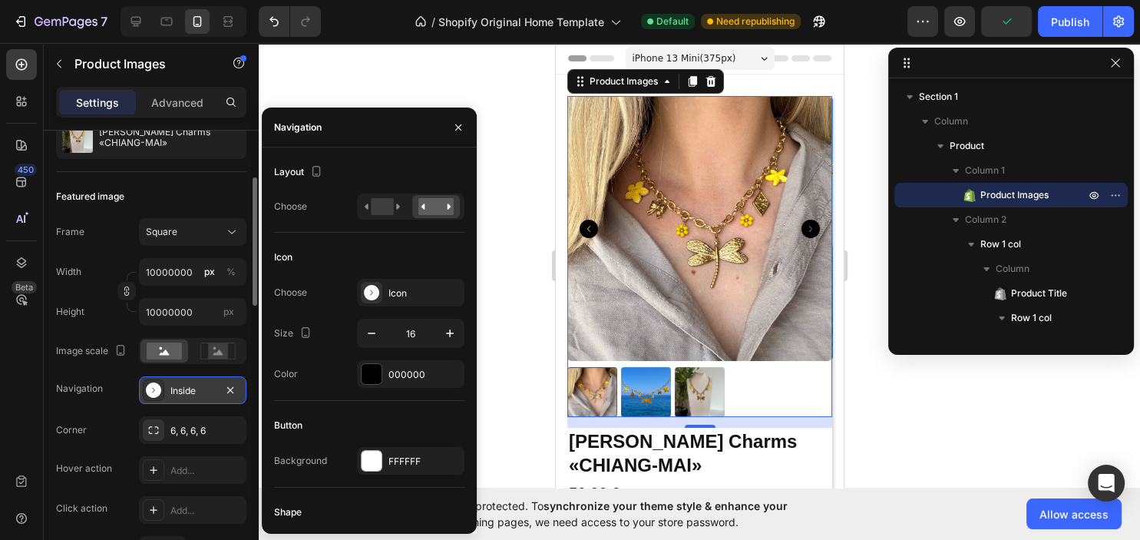
click at [200, 391] on div "Inside" at bounding box center [192, 391] width 45 height 14
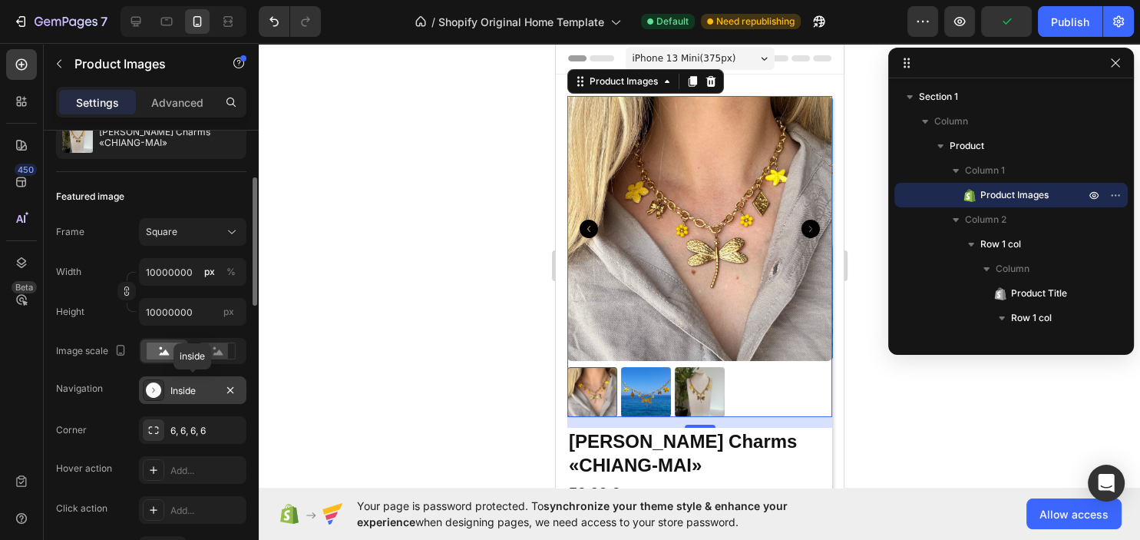
click at [200, 391] on div "Inside" at bounding box center [192, 391] width 45 height 14
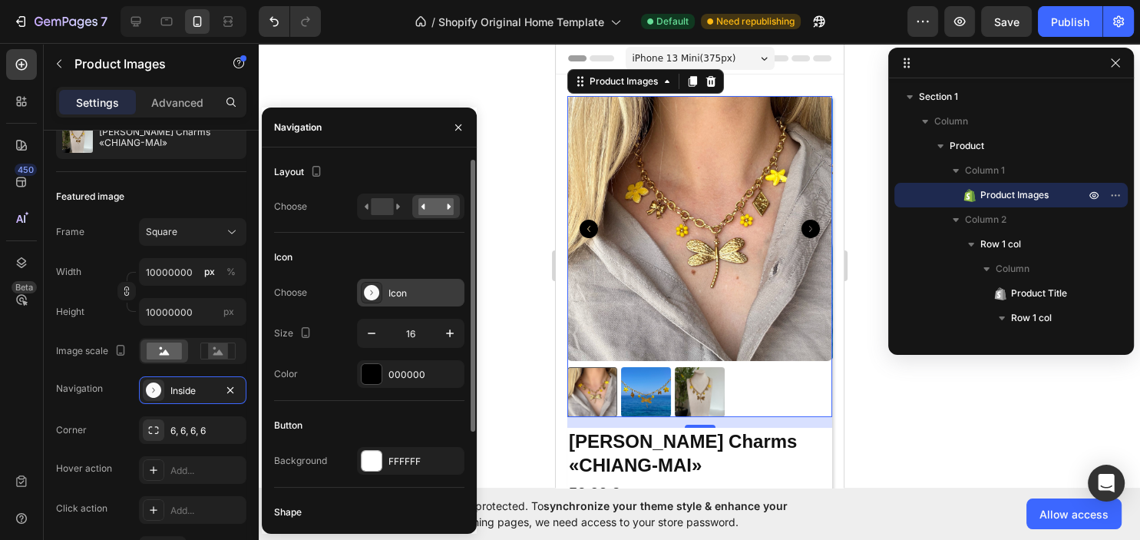
click at [391, 296] on div "Icon" at bounding box center [424, 293] width 72 height 14
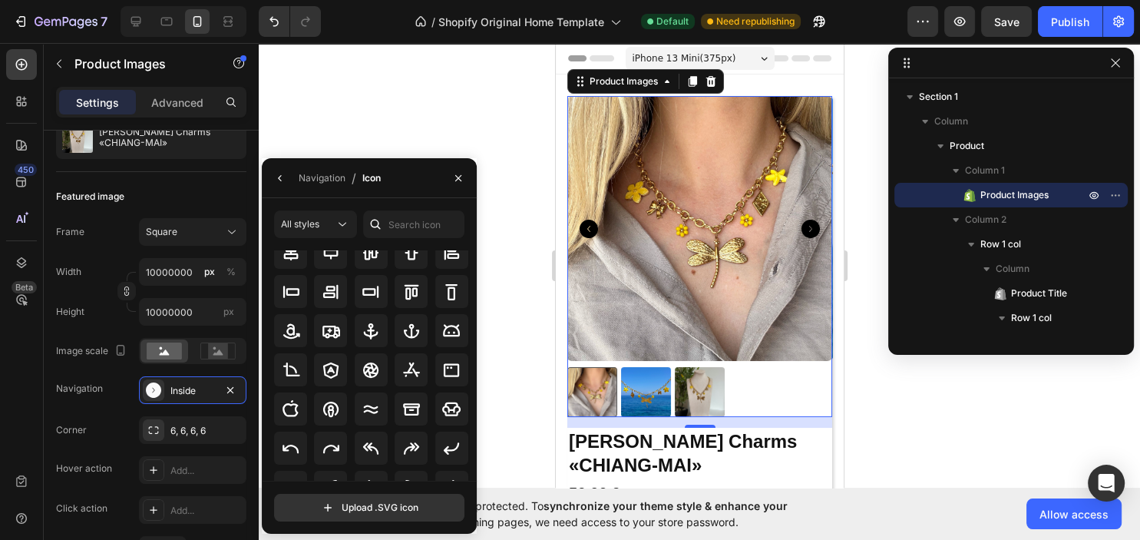
scroll to position [169, 0]
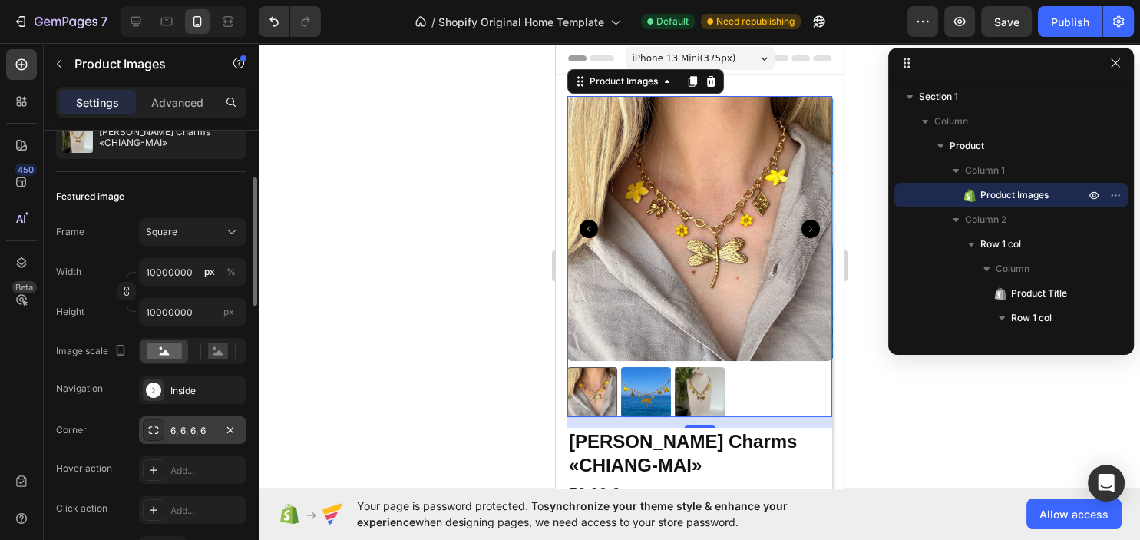
click at [196, 431] on div "6, 6, 6, 6" at bounding box center [192, 431] width 45 height 14
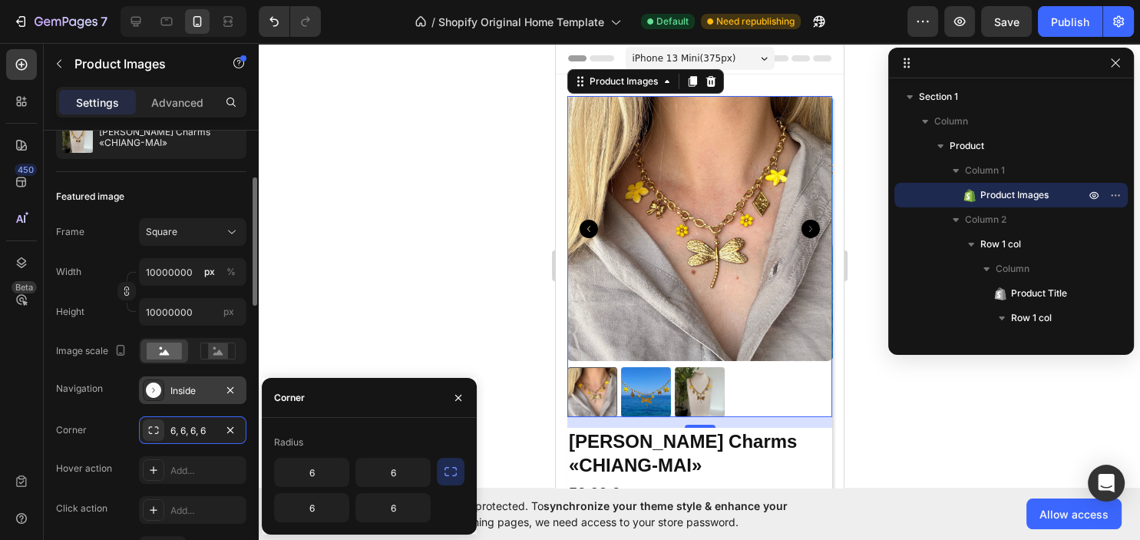
click at [193, 393] on div "Inside" at bounding box center [192, 391] width 45 height 14
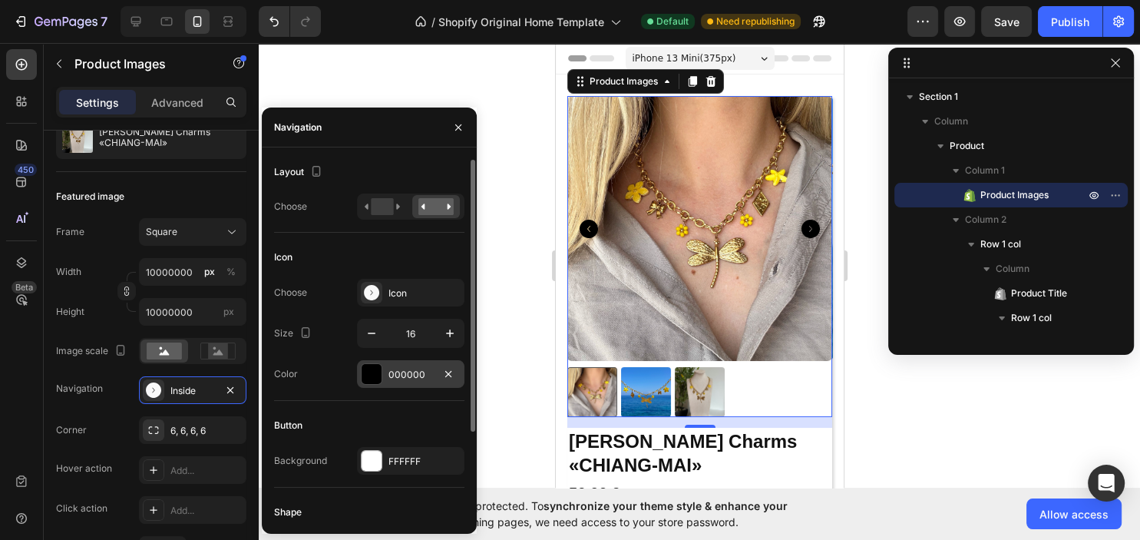
click at [387, 367] on div "000000" at bounding box center [410, 374] width 107 height 28
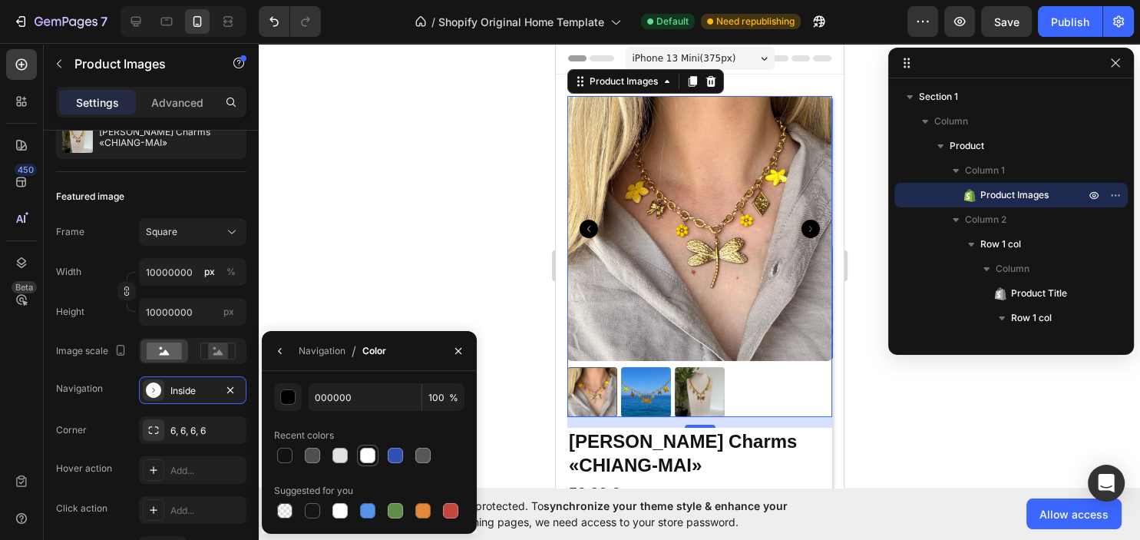
click at [364, 455] on div at bounding box center [367, 454] width 15 height 15
click at [101, 464] on div "Hover action" at bounding box center [84, 468] width 56 height 14
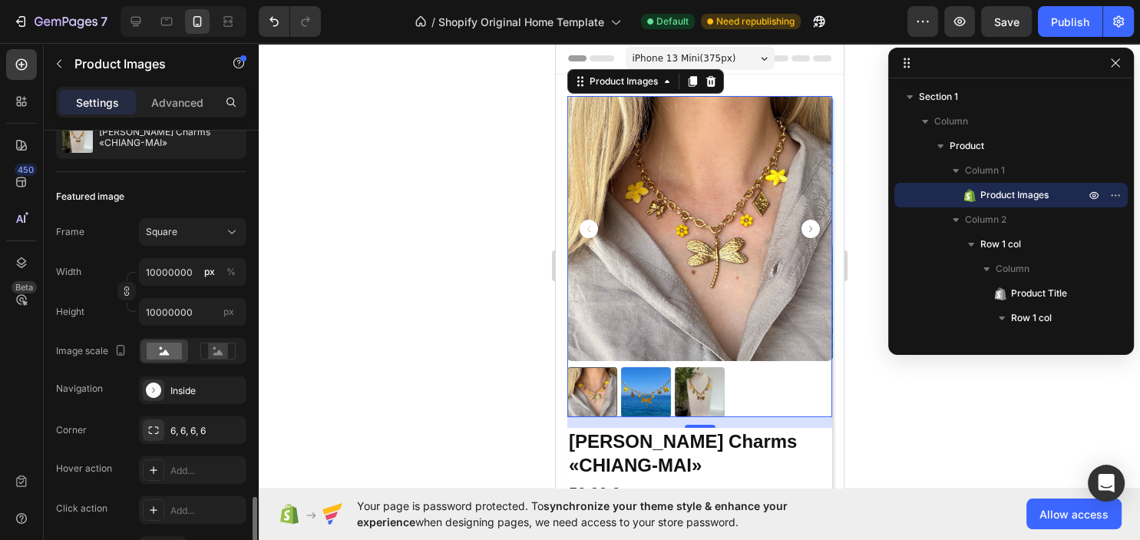
scroll to position [414, 0]
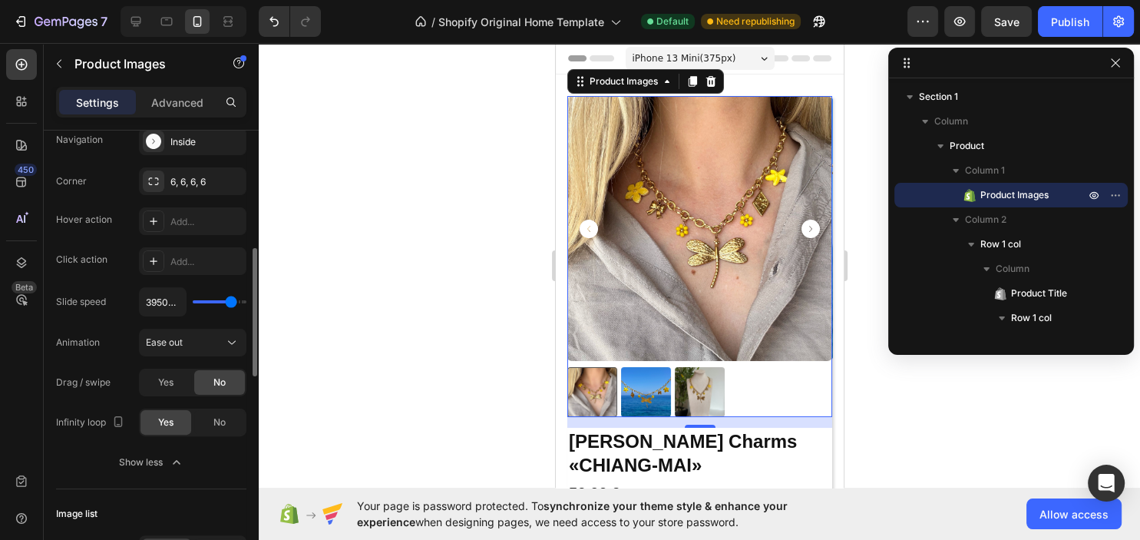
drag, startPoint x: 219, startPoint y: 305, endPoint x: 229, endPoint y: 305, distance: 9.2
click at [231, 303] on input "range" at bounding box center [220, 301] width 54 height 3
drag, startPoint x: 229, startPoint y: 304, endPoint x: 216, endPoint y: 307, distance: 12.7
click at [216, 303] on input "range" at bounding box center [220, 301] width 54 height 3
click at [809, 230] on icon "Carousel Next Arrow" at bounding box center [809, 228] width 18 height 18
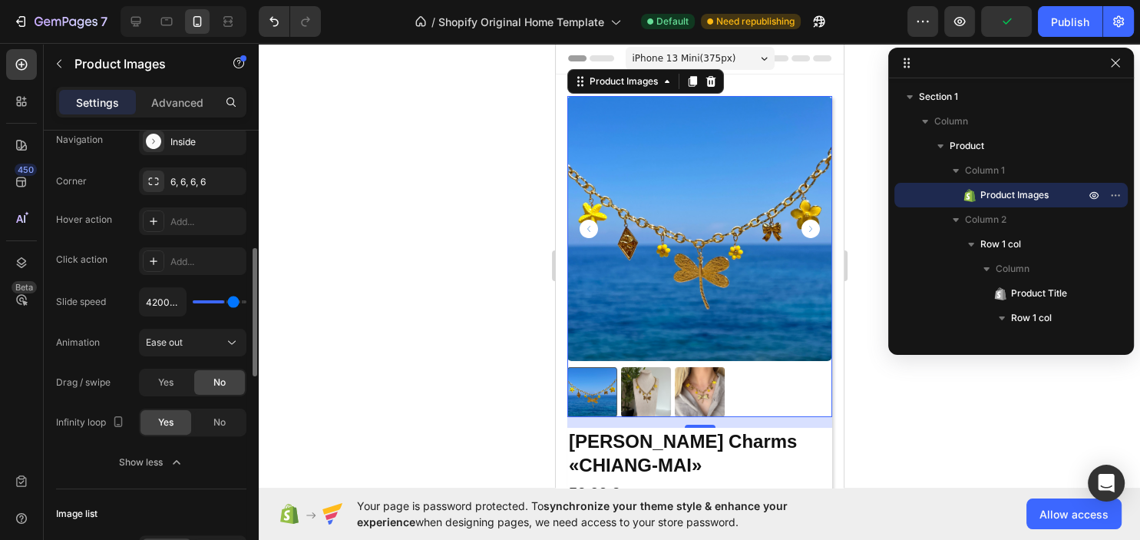
drag, startPoint x: 221, startPoint y: 302, endPoint x: 247, endPoint y: 302, distance: 26.1
click at [246, 302] on input "range" at bounding box center [220, 301] width 54 height 3
click at [807, 225] on icon "Carousel Next Arrow" at bounding box center [809, 228] width 18 height 18
drag, startPoint x: 219, startPoint y: 302, endPoint x: 203, endPoint y: 305, distance: 15.5
click at [203, 303] on input "range" at bounding box center [220, 301] width 54 height 3
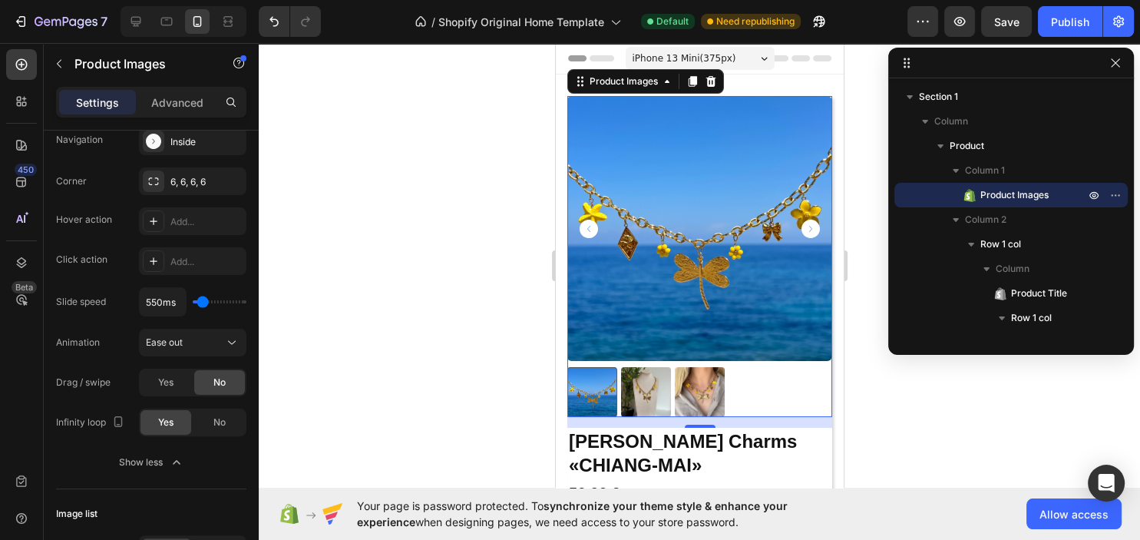
click at [589, 232] on icon "Carousel Back Arrow" at bounding box center [588, 228] width 18 height 18
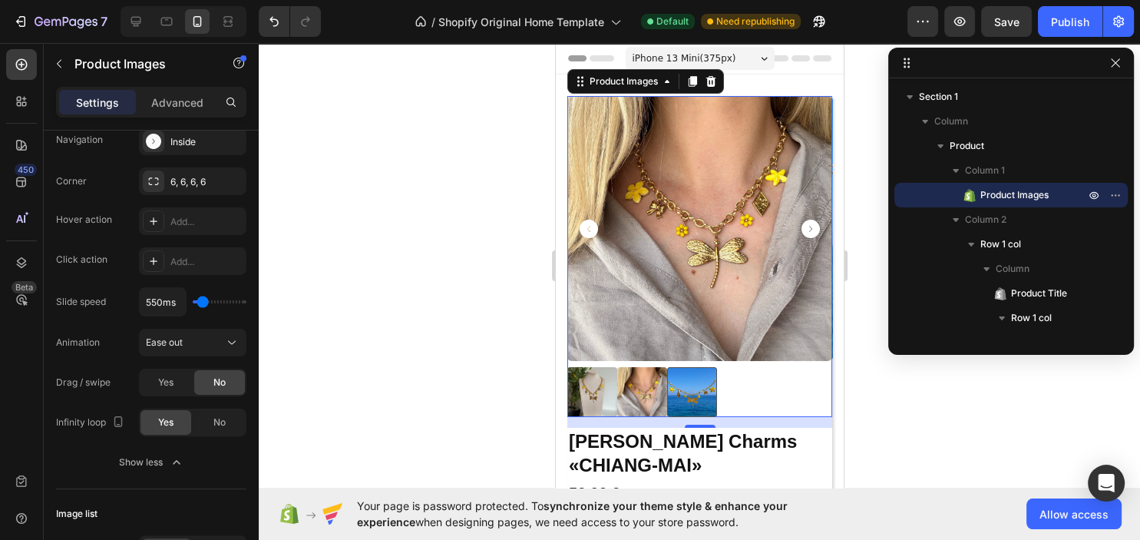
click at [589, 232] on icon "Carousel Back Arrow" at bounding box center [588, 228] width 18 height 18
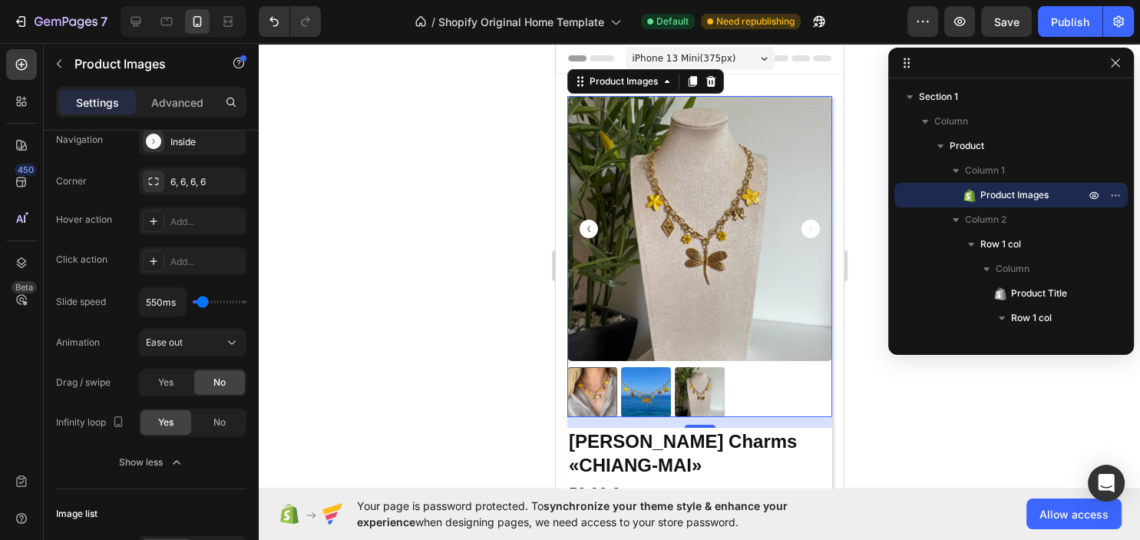
click at [589, 232] on icon "Carousel Back Arrow" at bounding box center [588, 228] width 18 height 18
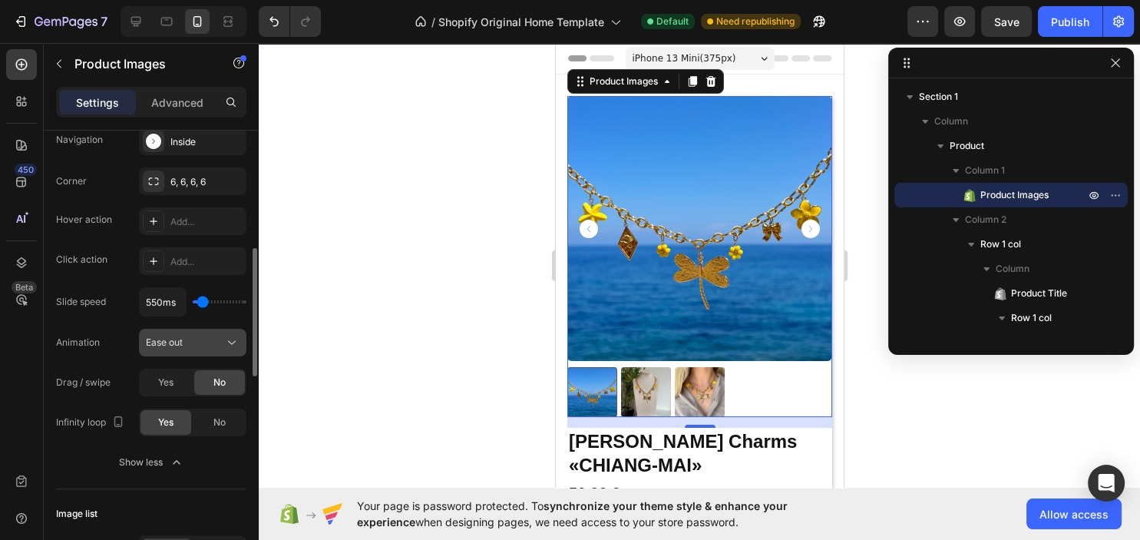
click at [180, 343] on span "Ease out" at bounding box center [164, 342] width 37 height 12
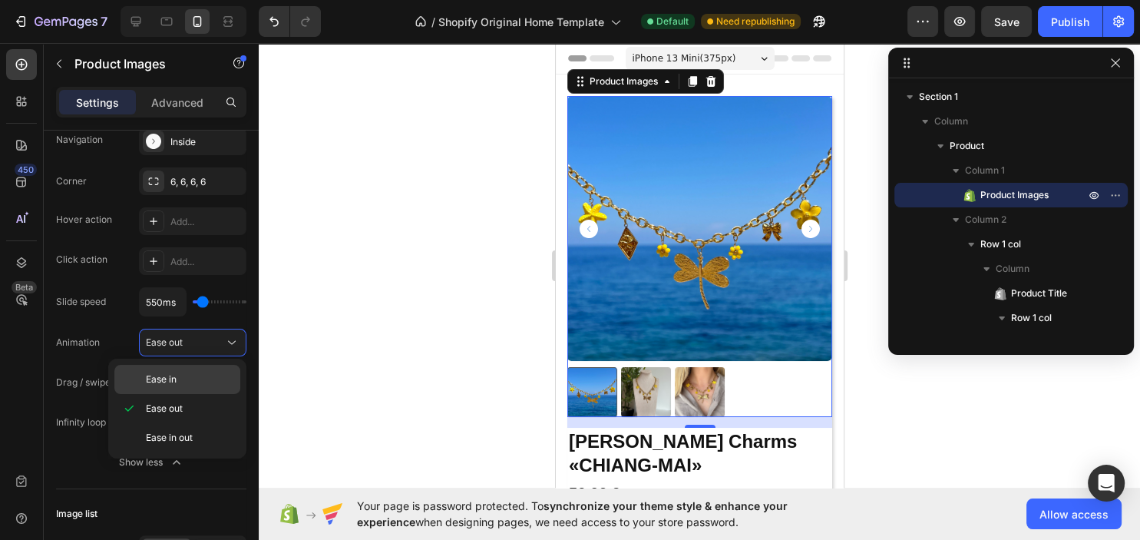
click at [180, 378] on p "Ease in" at bounding box center [189, 379] width 87 height 14
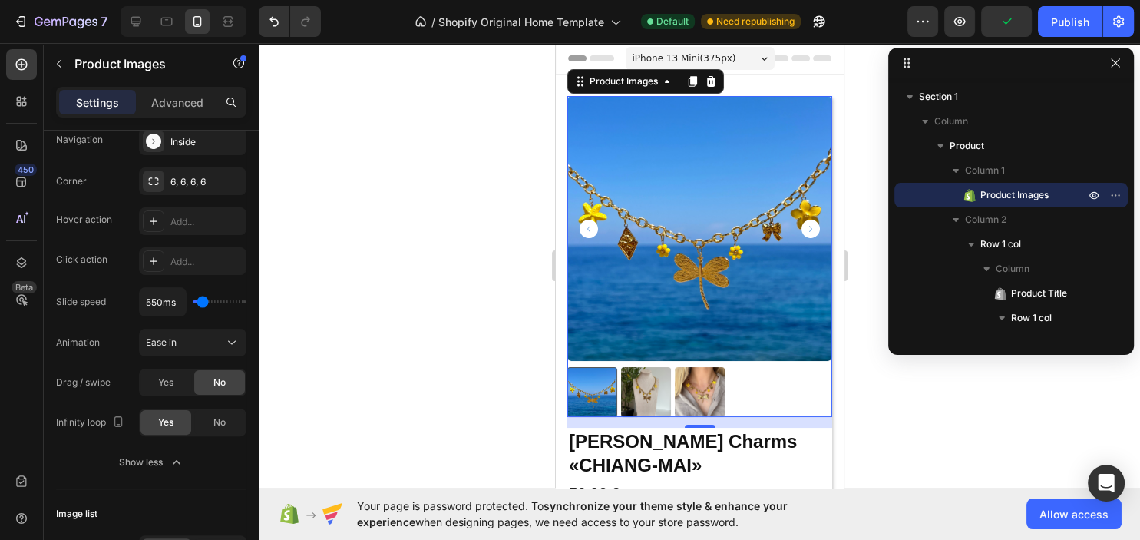
click at [586, 229] on icon "Carousel Back Arrow" at bounding box center [588, 228] width 18 height 18
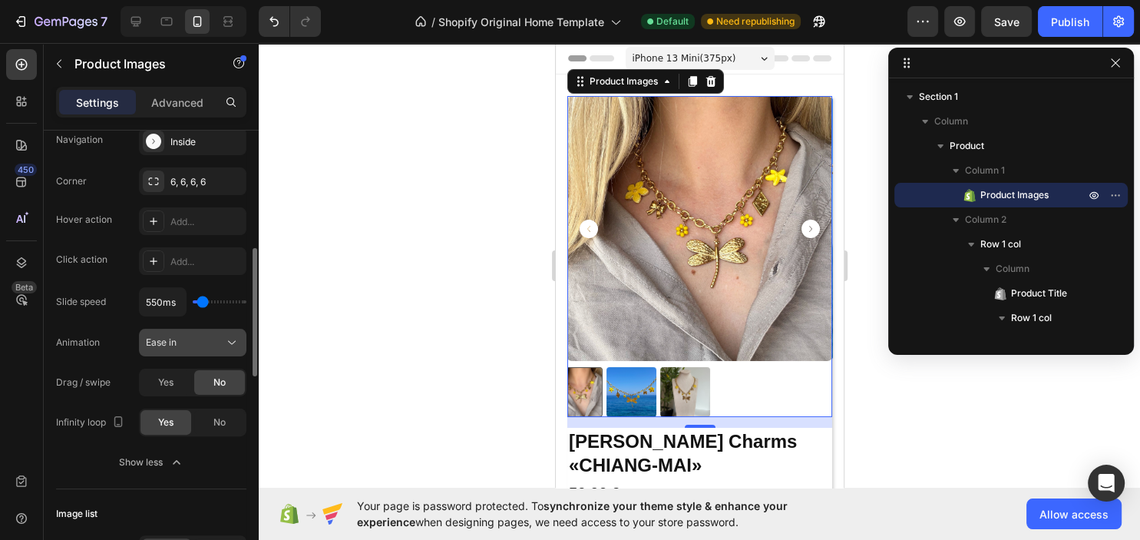
click at [211, 344] on div "Ease in" at bounding box center [185, 342] width 78 height 14
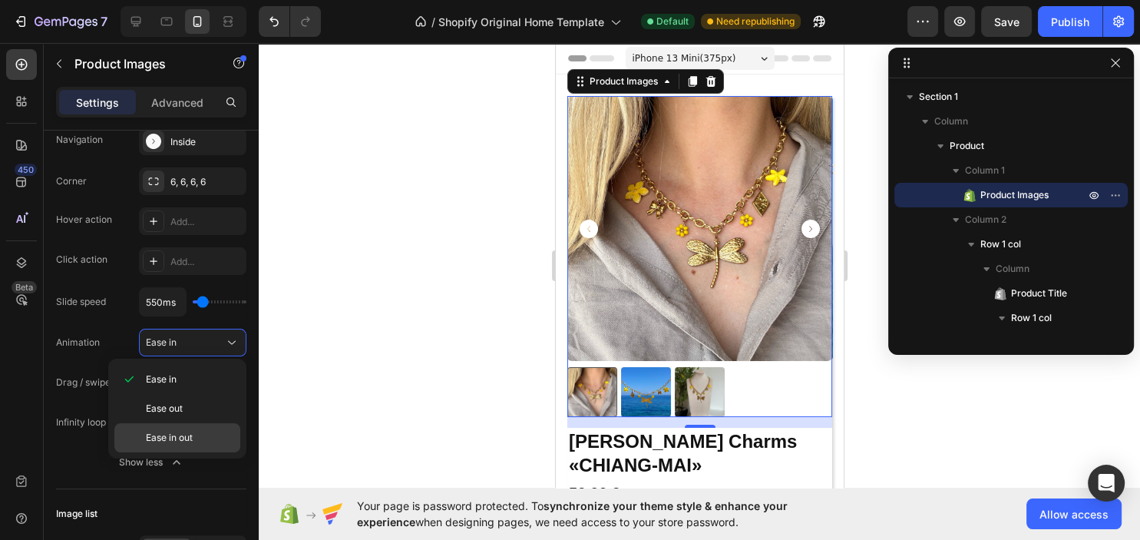
click at [194, 429] on div "Ease in out" at bounding box center [177, 437] width 126 height 29
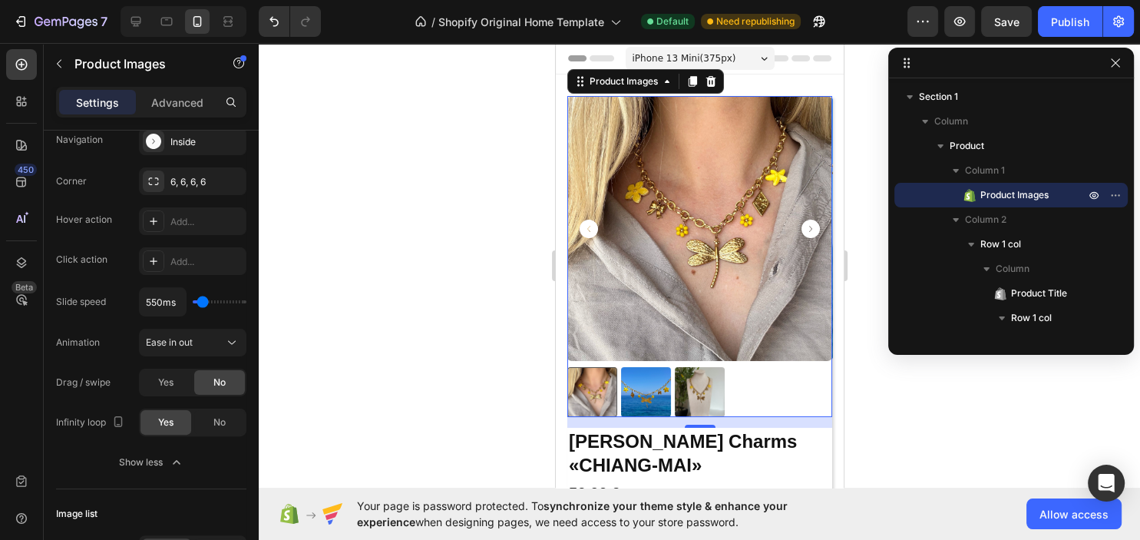
click at [585, 226] on icon "Carousel Back Arrow" at bounding box center [588, 228] width 18 height 18
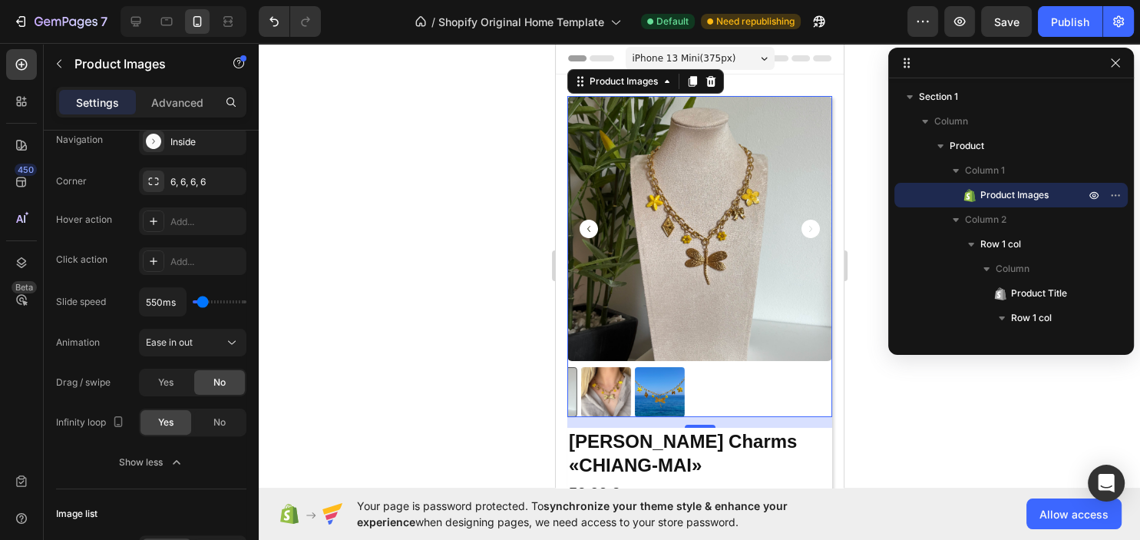
drag, startPoint x: 190, startPoint y: 344, endPoint x: 196, endPoint y: 367, distance: 23.8
click at [190, 345] on span "Ease in out" at bounding box center [169, 342] width 47 height 12
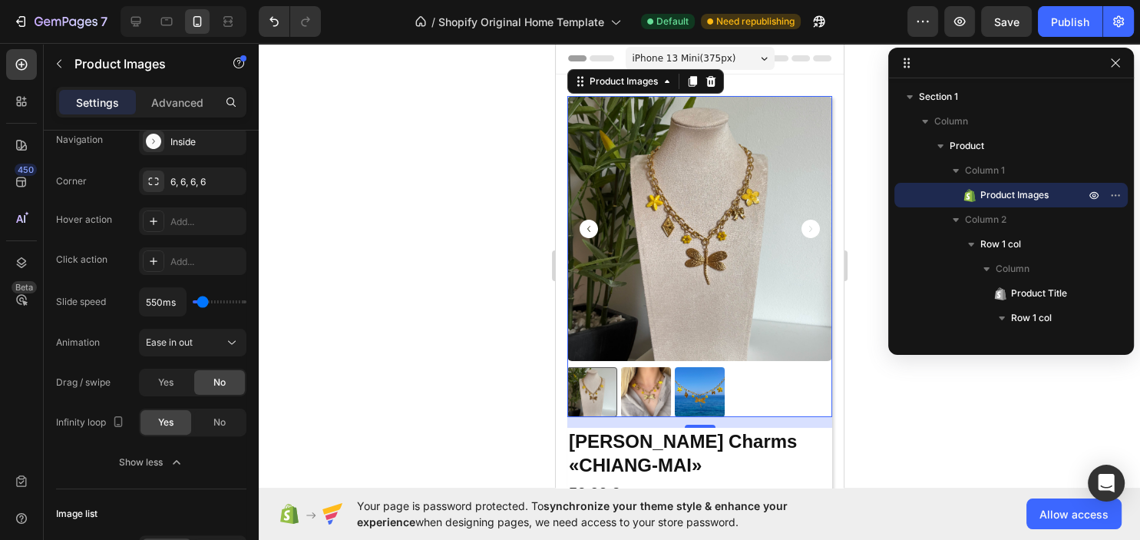
click at [277, 330] on div at bounding box center [699, 291] width 881 height 497
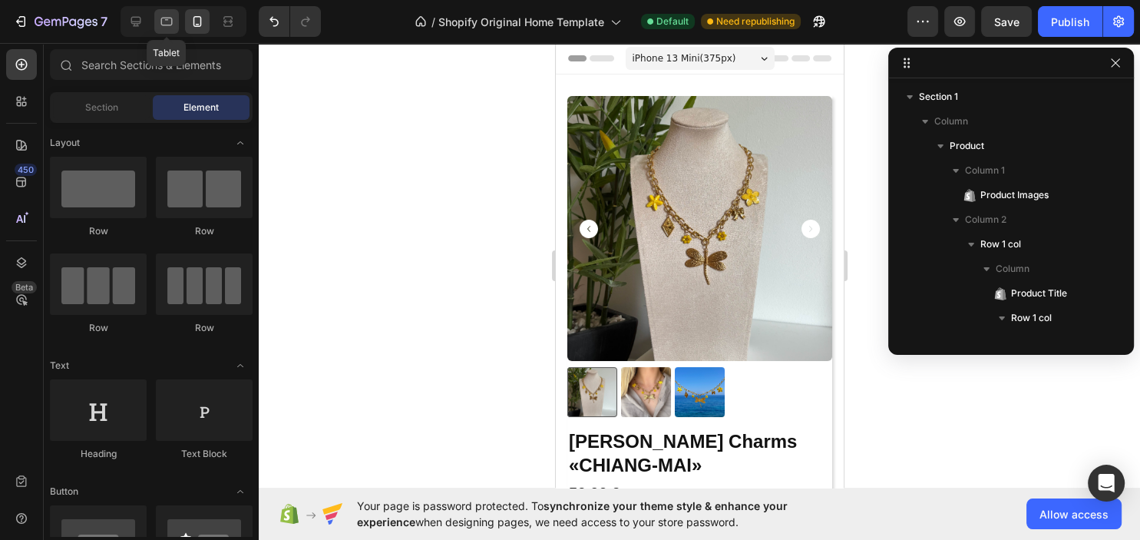
click at [171, 26] on icon at bounding box center [166, 21] width 15 height 15
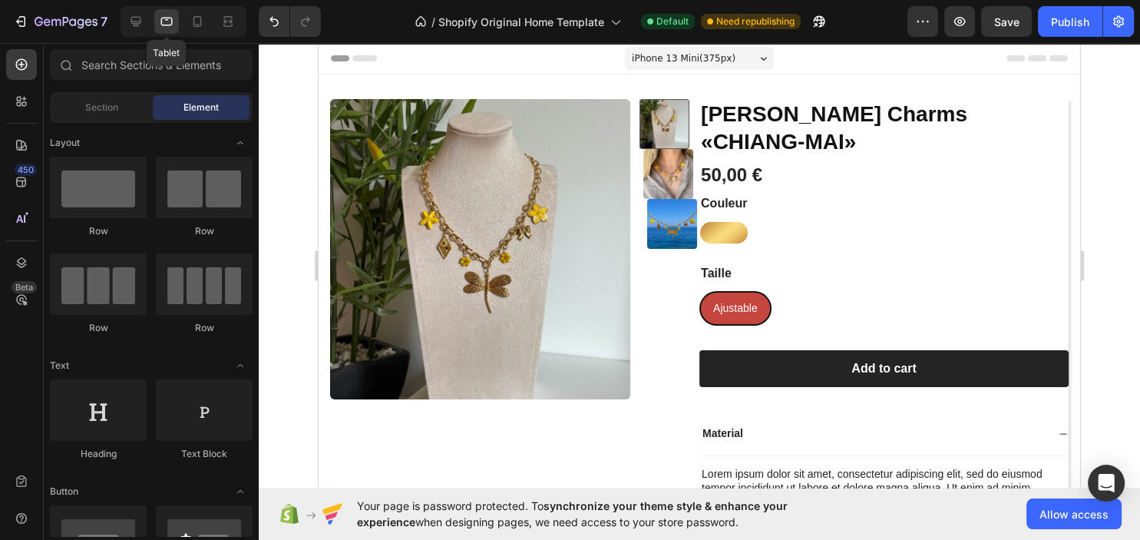
click at [171, 26] on icon at bounding box center [166, 21] width 15 height 15
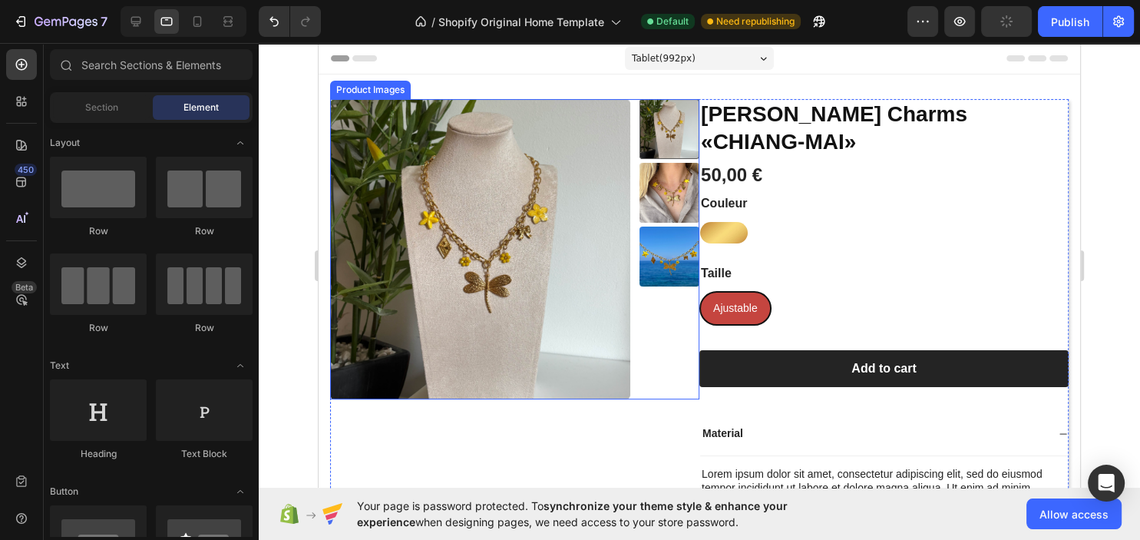
click at [648, 331] on div at bounding box center [669, 249] width 60 height 300
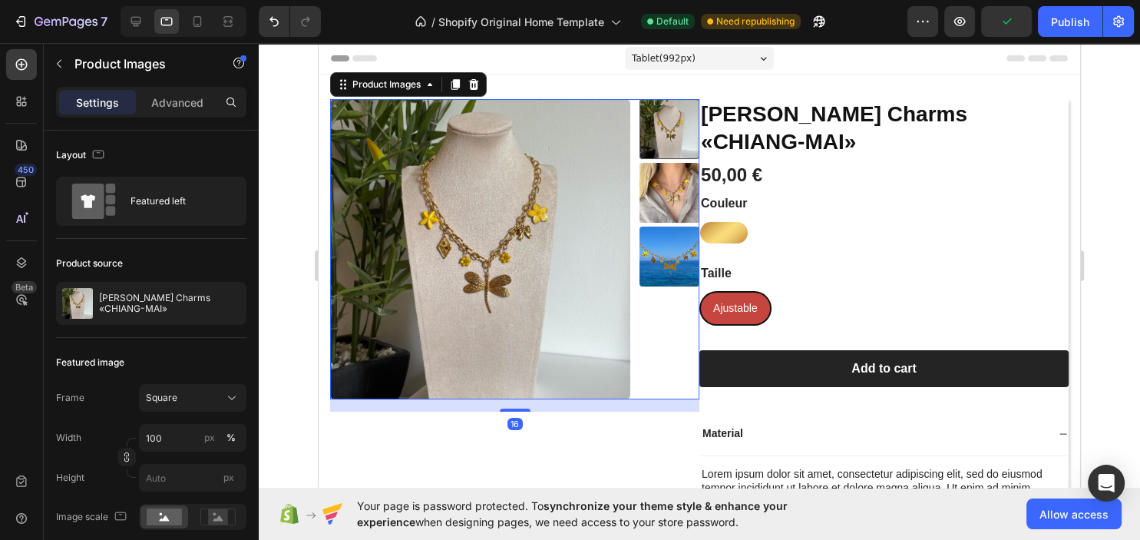
drag, startPoint x: 411, startPoint y: 262, endPoint x: 392, endPoint y: 257, distance: 19.7
click at [404, 262] on img at bounding box center [480, 249] width 300 height 300
click at [392, 257] on img at bounding box center [480, 249] width 300 height 300
click at [384, 256] on img at bounding box center [480, 249] width 300 height 300
click at [378, 253] on img at bounding box center [480, 249] width 300 height 300
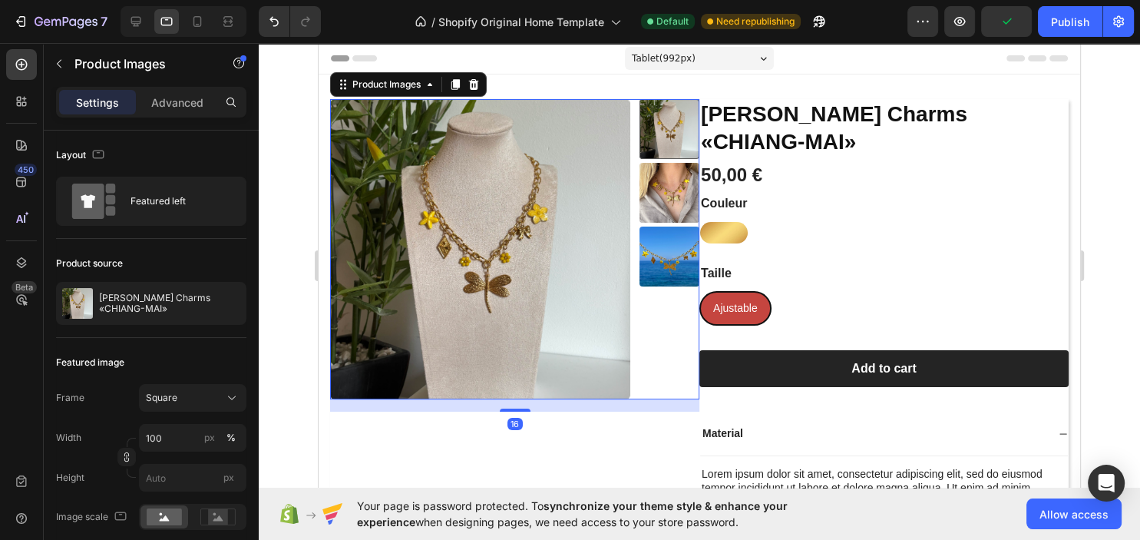
click at [378, 253] on img at bounding box center [480, 249] width 300 height 300
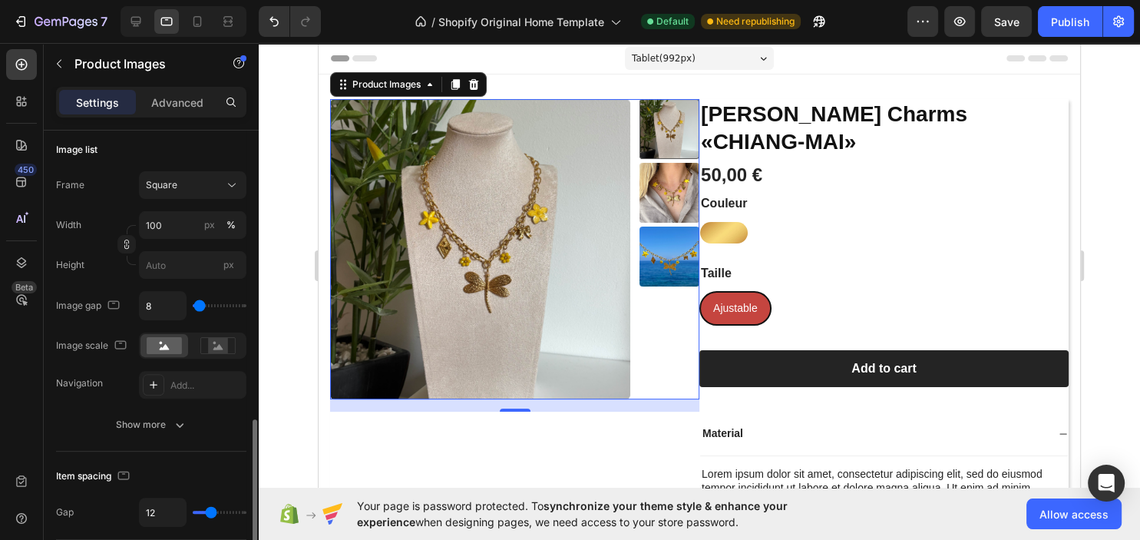
scroll to position [663, 0]
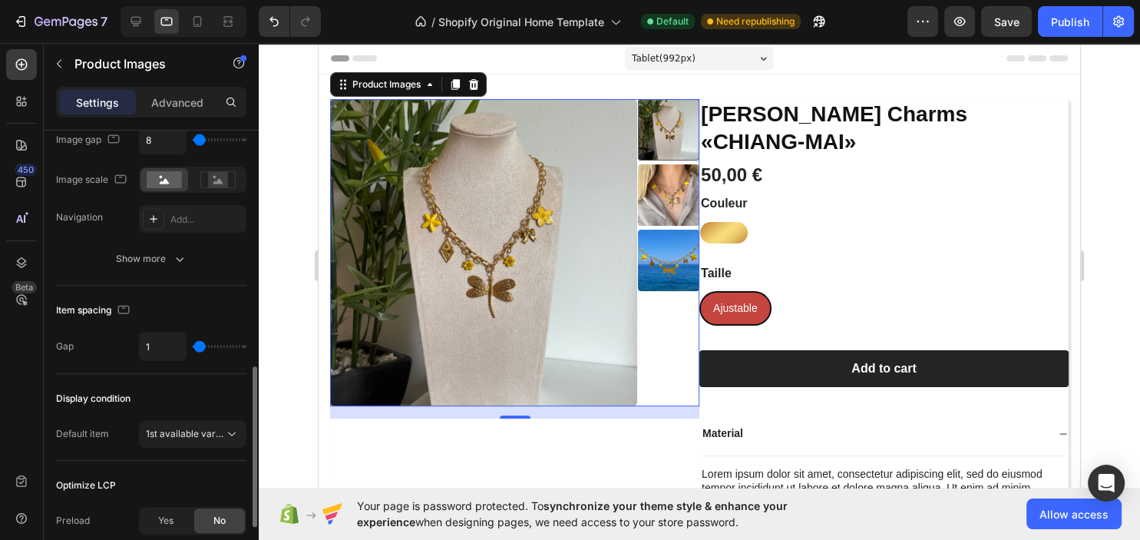
drag, startPoint x: 213, startPoint y: 346, endPoint x: 201, endPoint y: 361, distance: 19.1
click at [201, 348] on input "range" at bounding box center [220, 346] width 54 height 3
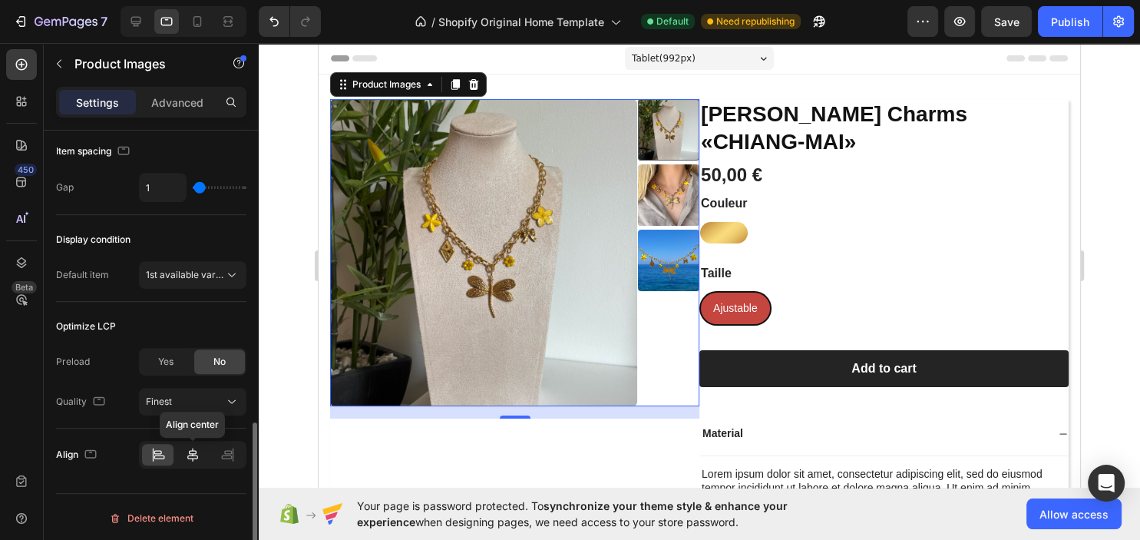
click at [192, 454] on icon at bounding box center [192, 454] width 15 height 15
click at [164, 455] on icon at bounding box center [158, 457] width 11 height 4
click at [226, 455] on icon at bounding box center [227, 457] width 11 height 4
click at [189, 455] on icon at bounding box center [192, 454] width 15 height 15
click at [196, 407] on div "Finest" at bounding box center [193, 401] width 94 height 15
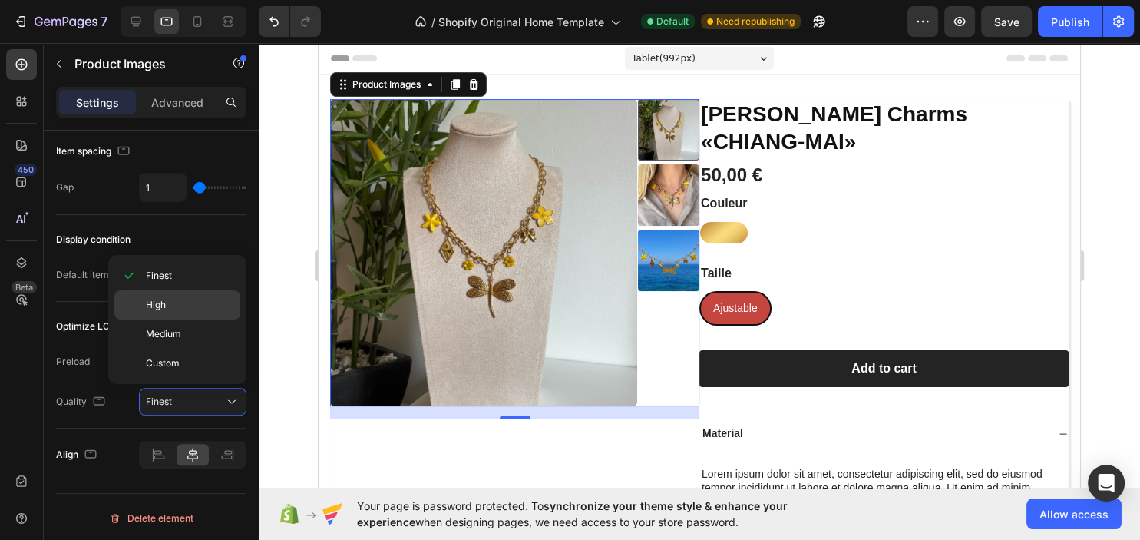
click at [172, 309] on p "High" at bounding box center [189, 305] width 87 height 14
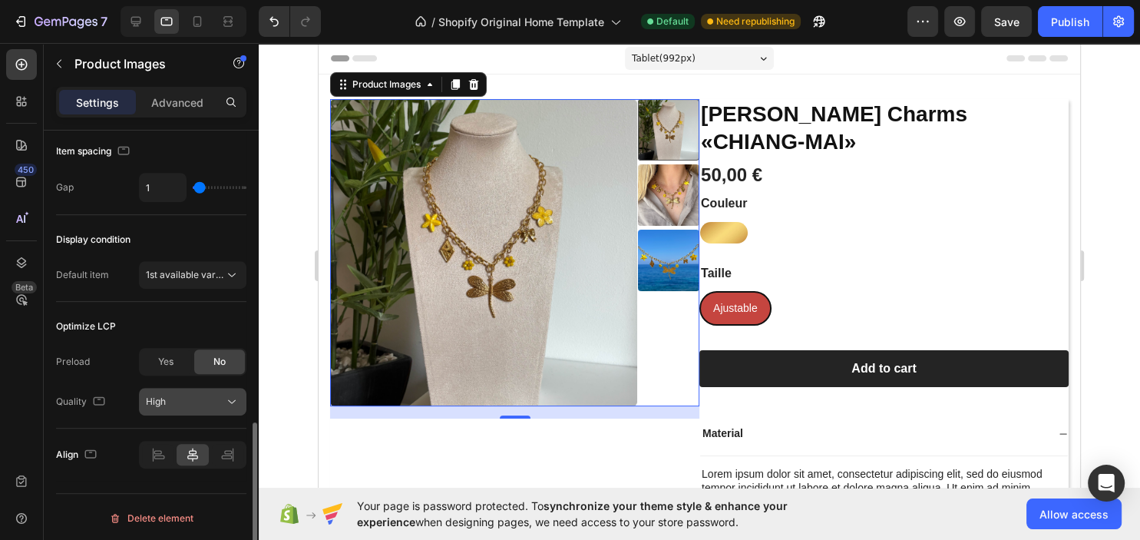
click at [167, 394] on div "High" at bounding box center [185, 401] width 78 height 14
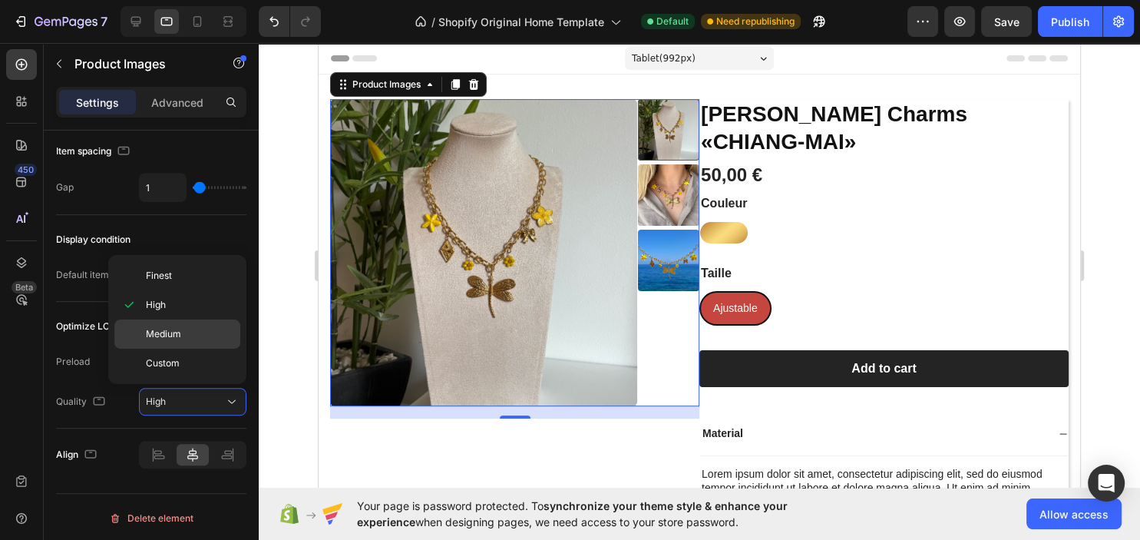
click at [167, 330] on span "Medium" at bounding box center [163, 334] width 35 height 14
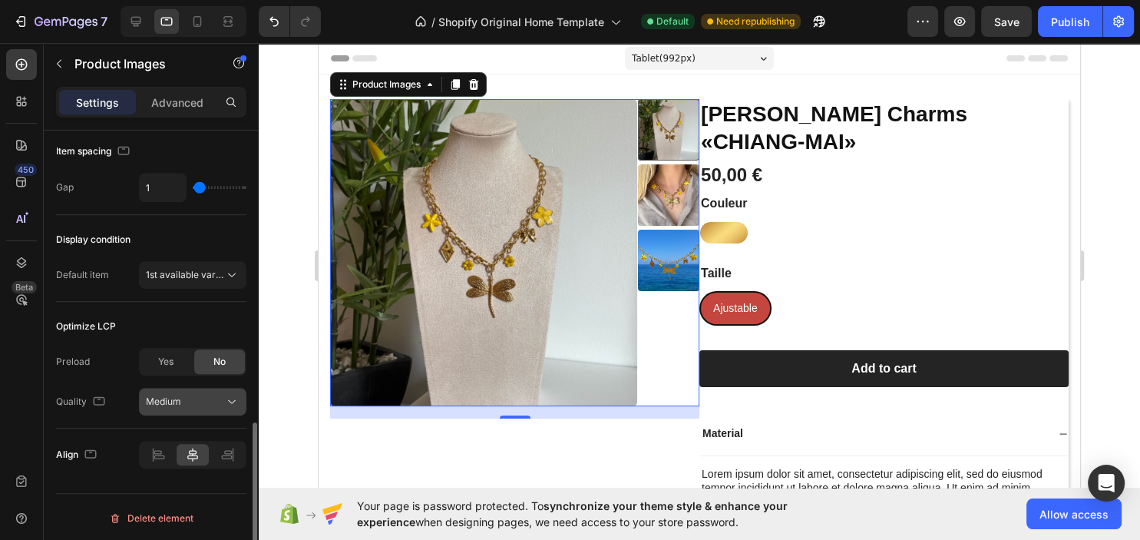
click at [168, 395] on span "Medium" at bounding box center [163, 401] width 35 height 12
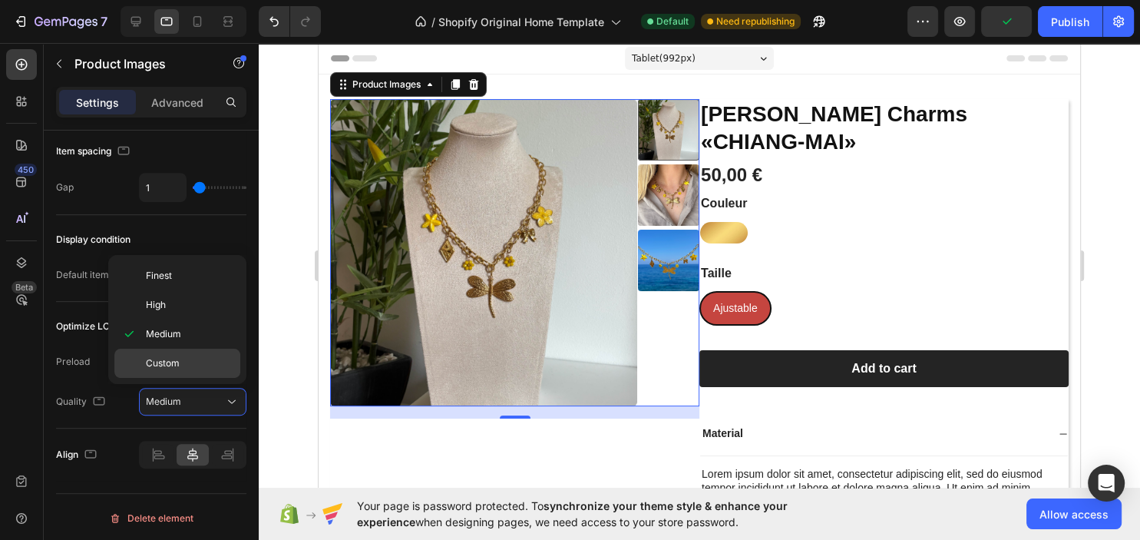
drag, startPoint x: 188, startPoint y: 281, endPoint x: 194, endPoint y: 366, distance: 85.4
click at [188, 280] on p "Finest" at bounding box center [189, 276] width 87 height 14
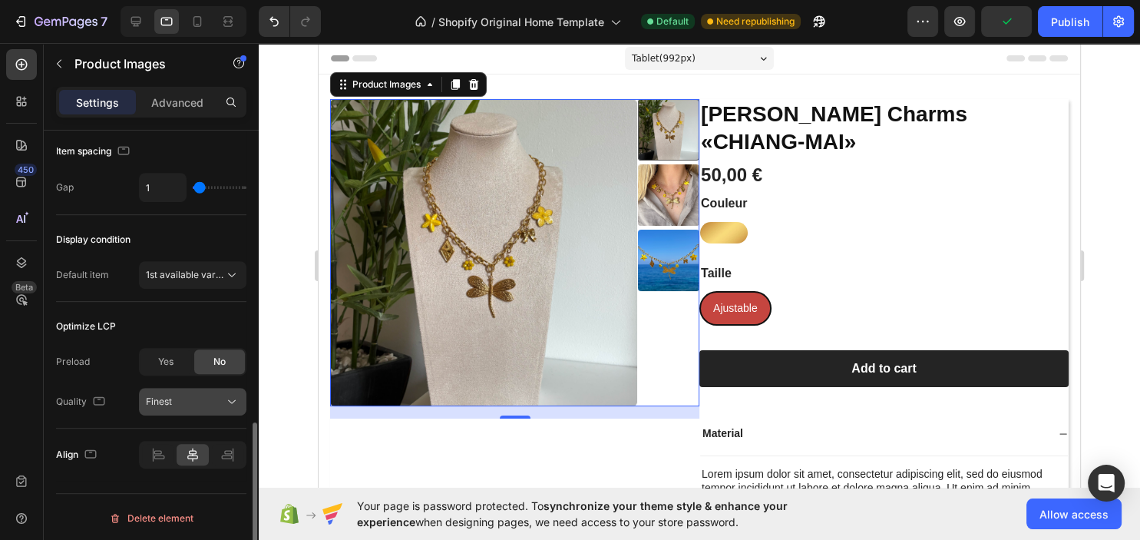
click at [180, 399] on div "Finest" at bounding box center [185, 401] width 78 height 14
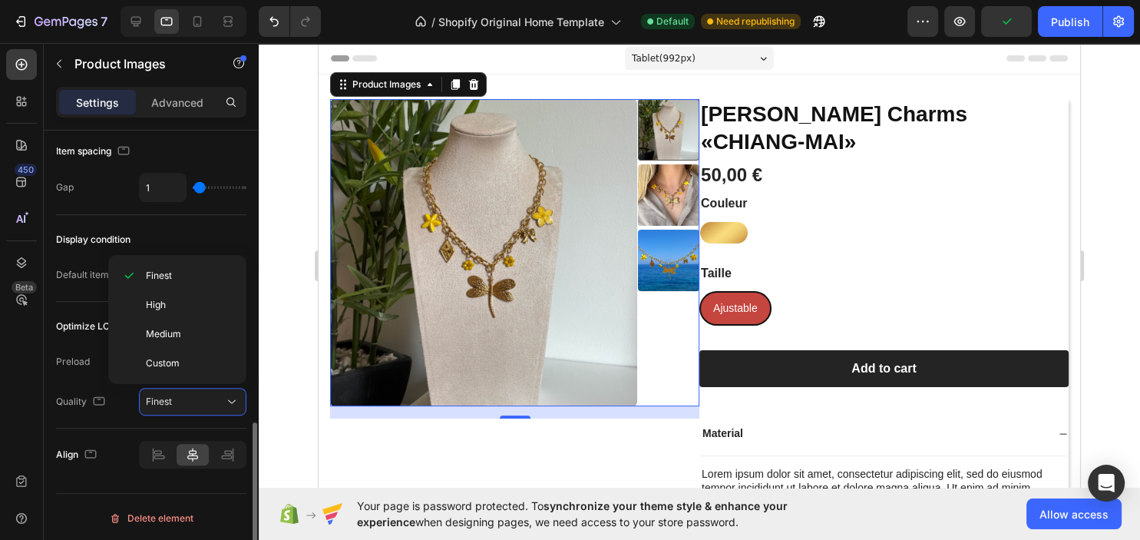
drag, startPoint x: 159, startPoint y: 364, endPoint x: 173, endPoint y: 385, distance: 26.0
click at [159, 363] on span "Custom" at bounding box center [163, 363] width 34 height 14
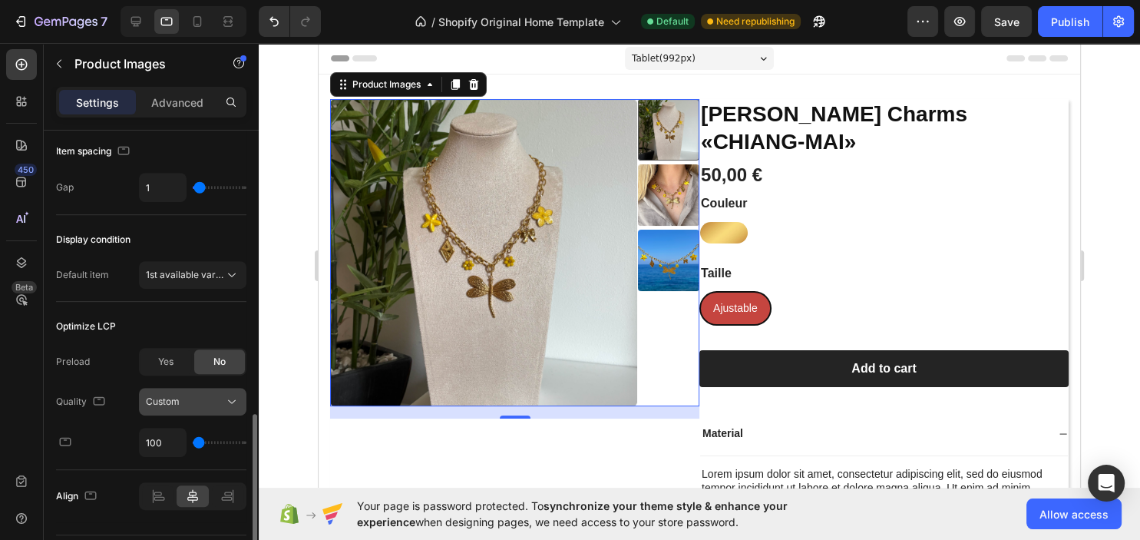
click at [186, 405] on div "Custom" at bounding box center [185, 401] width 78 height 14
drag, startPoint x: 199, startPoint y: 436, endPoint x: 250, endPoint y: 438, distance: 51.5
click at [246, 441] on input "range" at bounding box center [220, 442] width 54 height 3
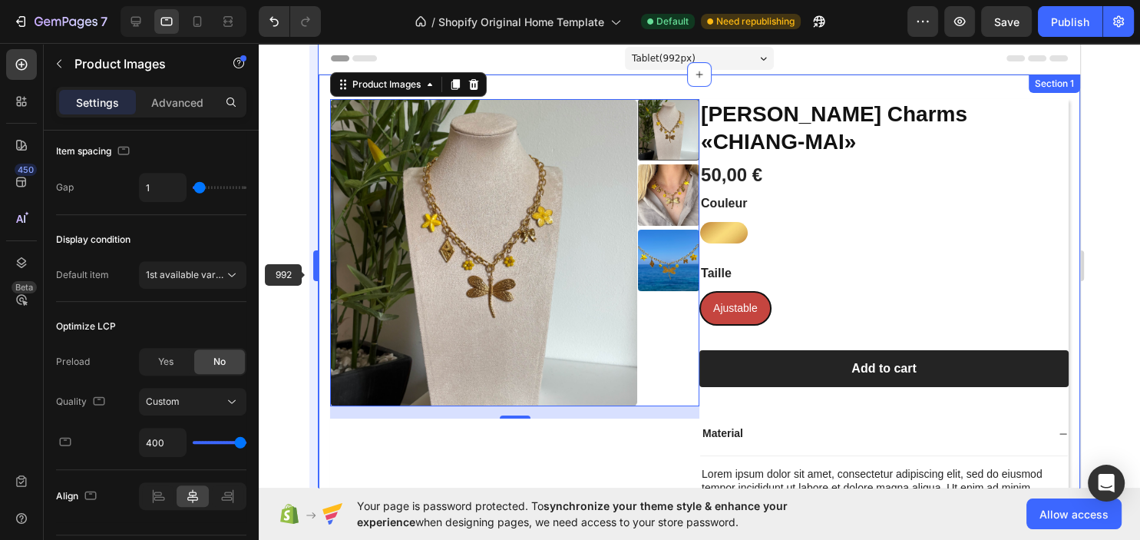
click at [314, 0] on body "7 / Shopify Original Home Template Default Need republishing Preview Save Publi…" at bounding box center [570, 0] width 1140 height 0
click at [306, 0] on body "7 / Shopify Original Home Template Default Need republishing Preview Save Publi…" at bounding box center [570, 0] width 1140 height 0
click at [295, 279] on div at bounding box center [699, 291] width 881 height 497
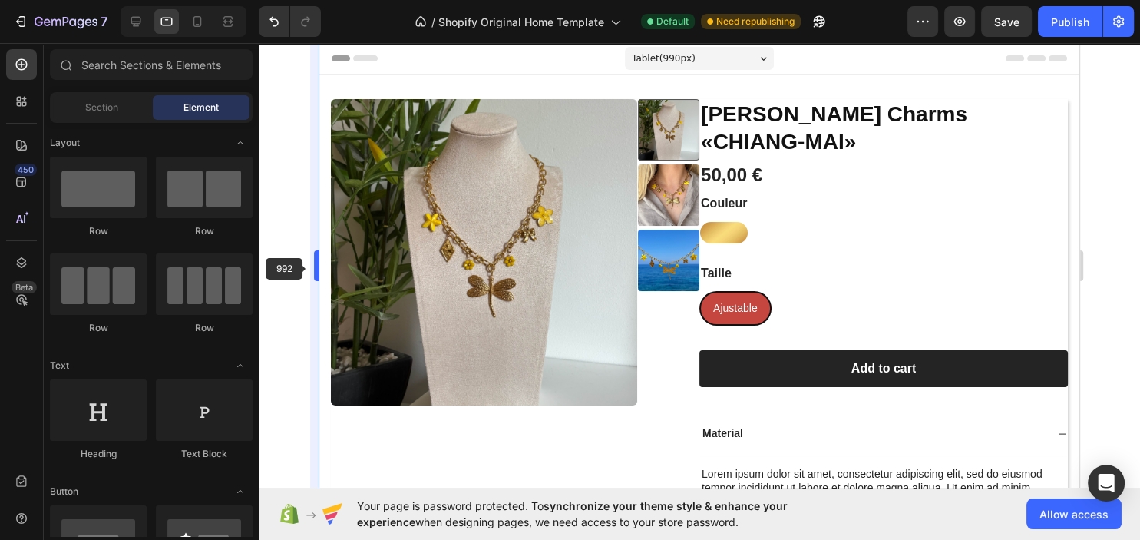
drag, startPoint x: 293, startPoint y: 279, endPoint x: 312, endPoint y: 266, distance: 22.6
click at [311, 267] on div "992 333333 100 % 333333 100 % Your page is password protected. To synchronize y…" at bounding box center [699, 291] width 881 height 497
click at [327, 0] on body "7 / Shopify Original Home Template Default Need republishing Preview Save Publi…" at bounding box center [570, 0] width 1140 height 0
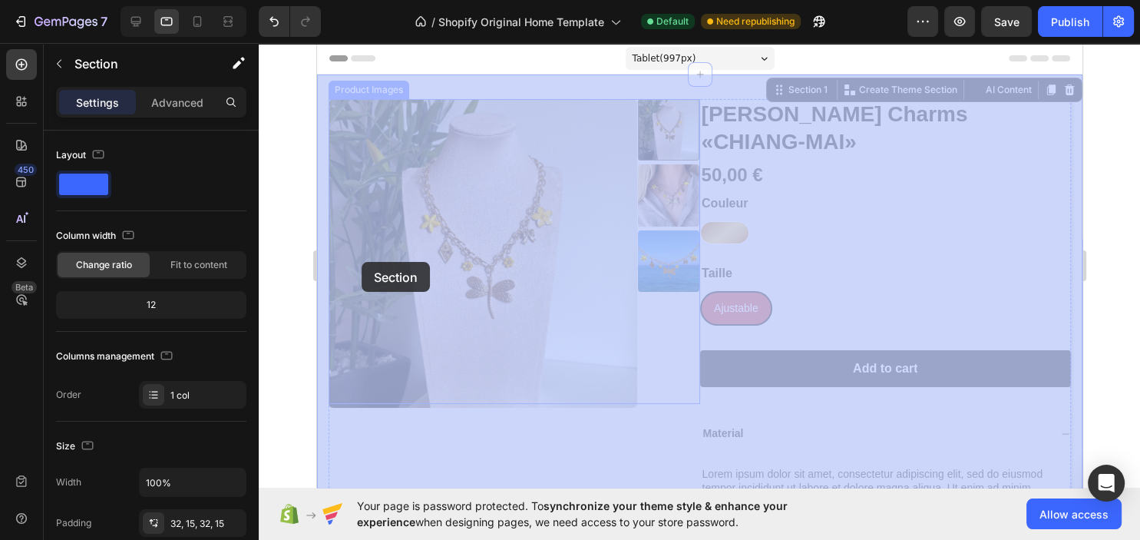
drag, startPoint x: 338, startPoint y: 266, endPoint x: 628, endPoint y: 317, distance: 294.5
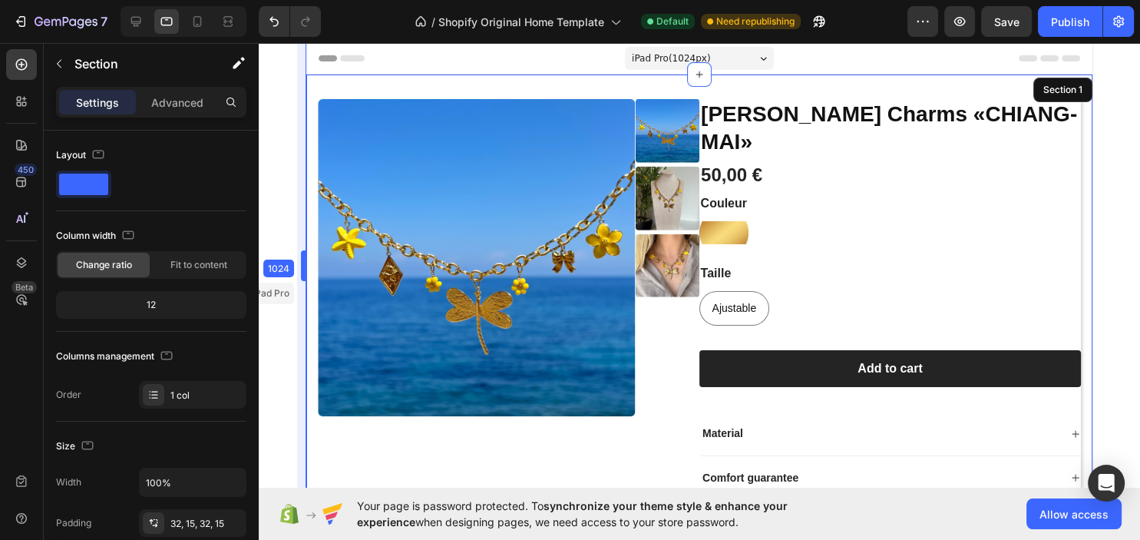
drag, startPoint x: 315, startPoint y: 263, endPoint x: 250, endPoint y: 284, distance: 67.7
click at [250, 0] on body "7 / Shopify Original Home Template Default Need republishing Preview Save Publi…" at bounding box center [570, 0] width 1140 height 0
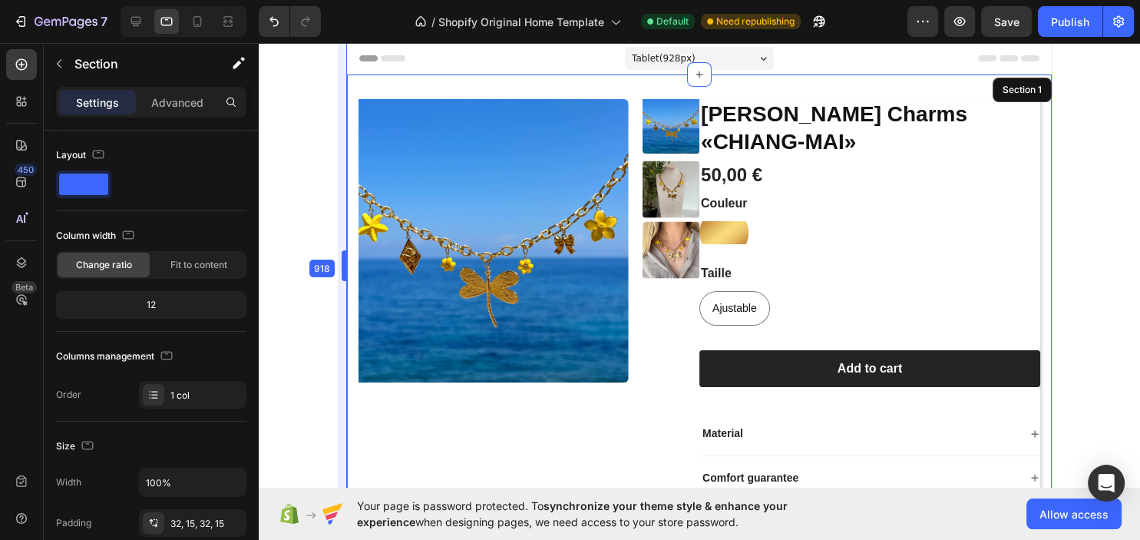
drag, startPoint x: 302, startPoint y: 268, endPoint x: 383, endPoint y: 262, distance: 81.5
click at [383, 0] on body "7 / Shopify Original Home Template Default Need republishing Preview Save Publi…" at bounding box center [570, 0] width 1140 height 0
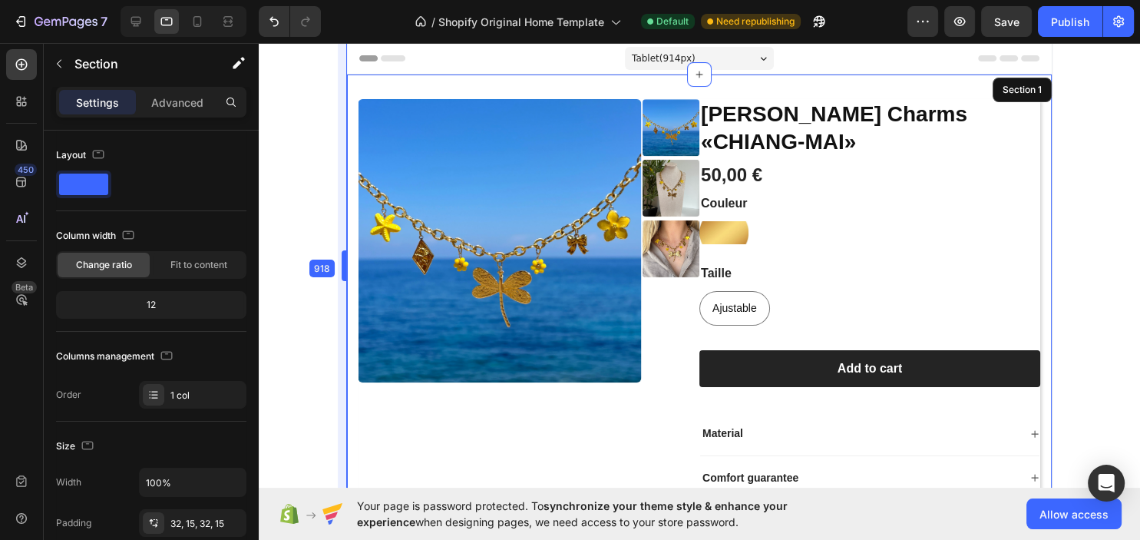
drag, startPoint x: 343, startPoint y: 265, endPoint x: 422, endPoint y: 256, distance: 79.5
click at [422, 0] on body "7 / Shopify Original Home Template Default Need republishing Preview Save Publi…" at bounding box center [570, 0] width 1140 height 0
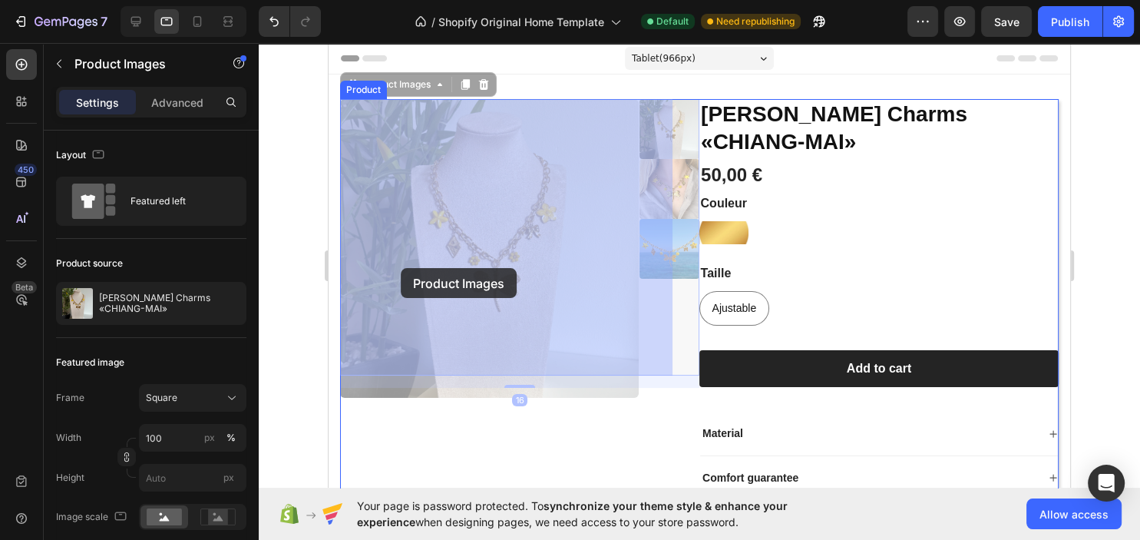
drag, startPoint x: 398, startPoint y: 256, endPoint x: 386, endPoint y: 264, distance: 14.5
click at [397, 268] on div "Tablet ( 966 px) iPhone 13 Mini iPhone 13 Pro iPhone 11 Pro Max iPhone 15 Pro M…" at bounding box center [698, 531] width 741 height 977
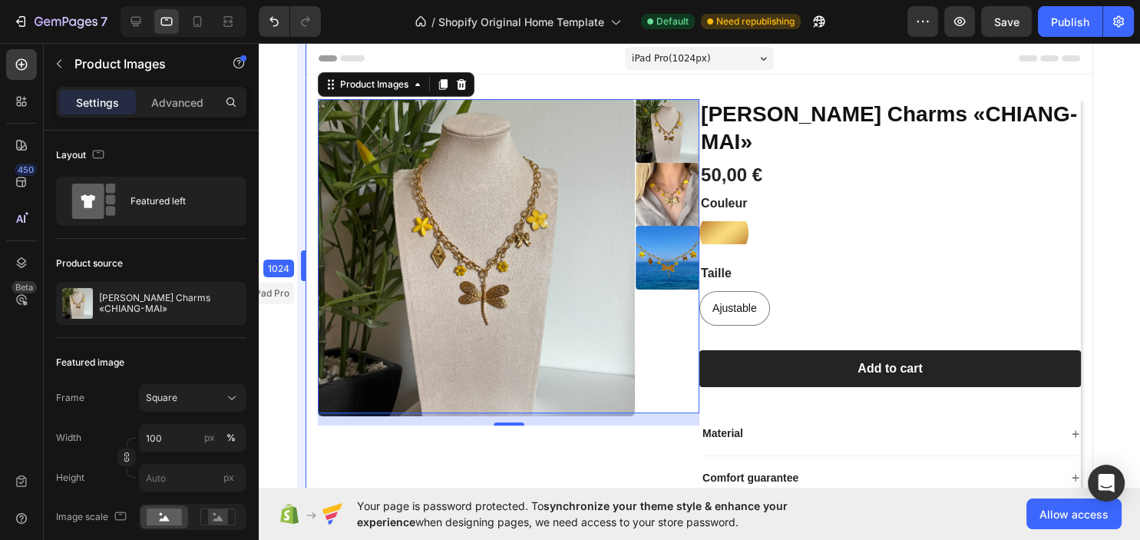
scroll to position [2, 0]
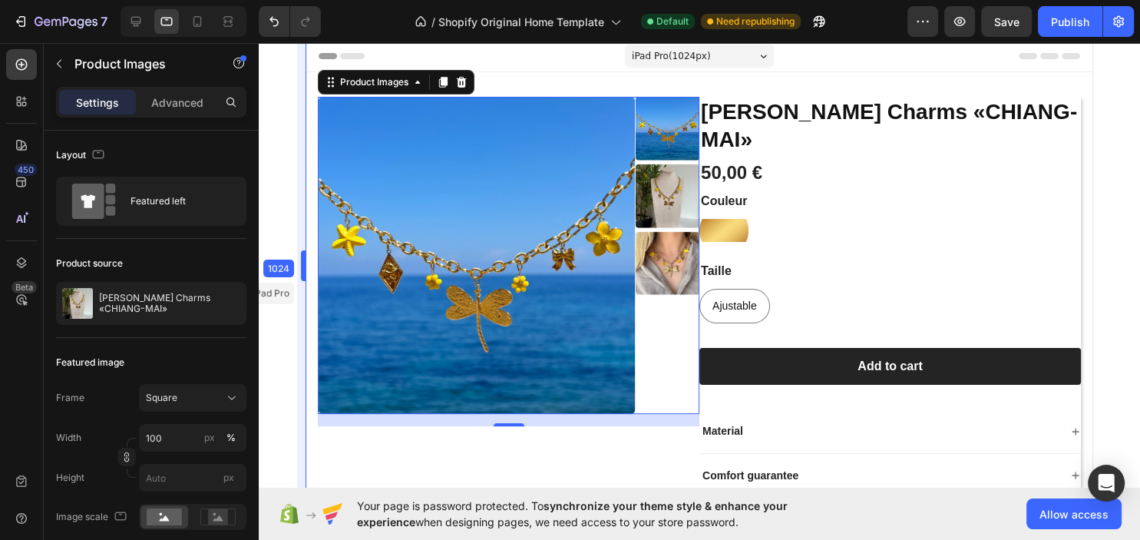
drag, startPoint x: 324, startPoint y: 269, endPoint x: 68, endPoint y: 321, distance: 261.6
click at [68, 0] on body "7 / Shopify Original Home Template Default Need republishing Preview Save Publi…" at bounding box center [570, 0] width 1140 height 0
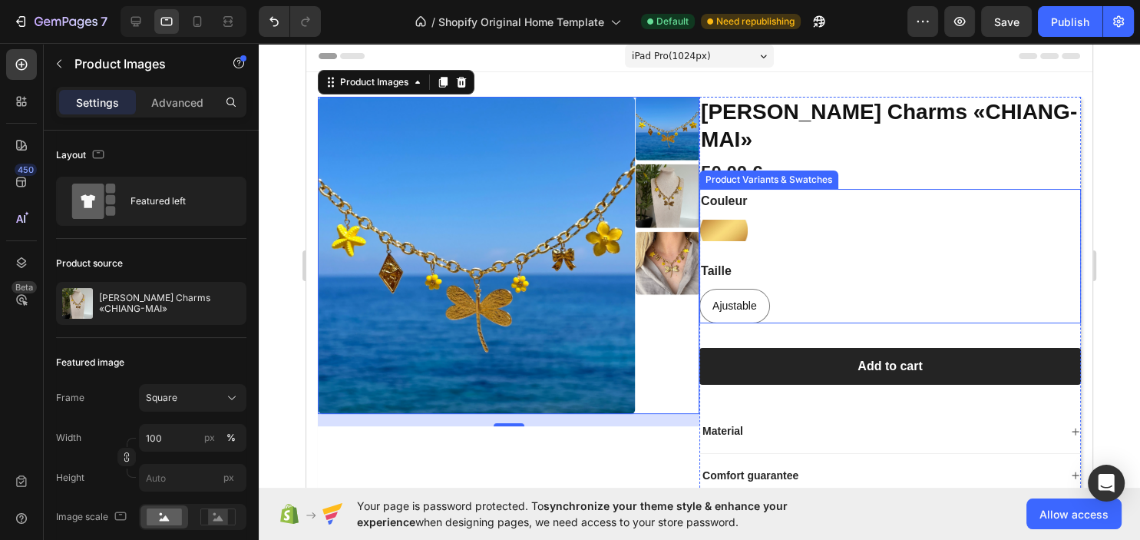
click at [730, 219] on img at bounding box center [724, 229] width 48 height 21
click at [699, 218] on input "[PERSON_NAME]" at bounding box center [698, 218] width 1 height 1
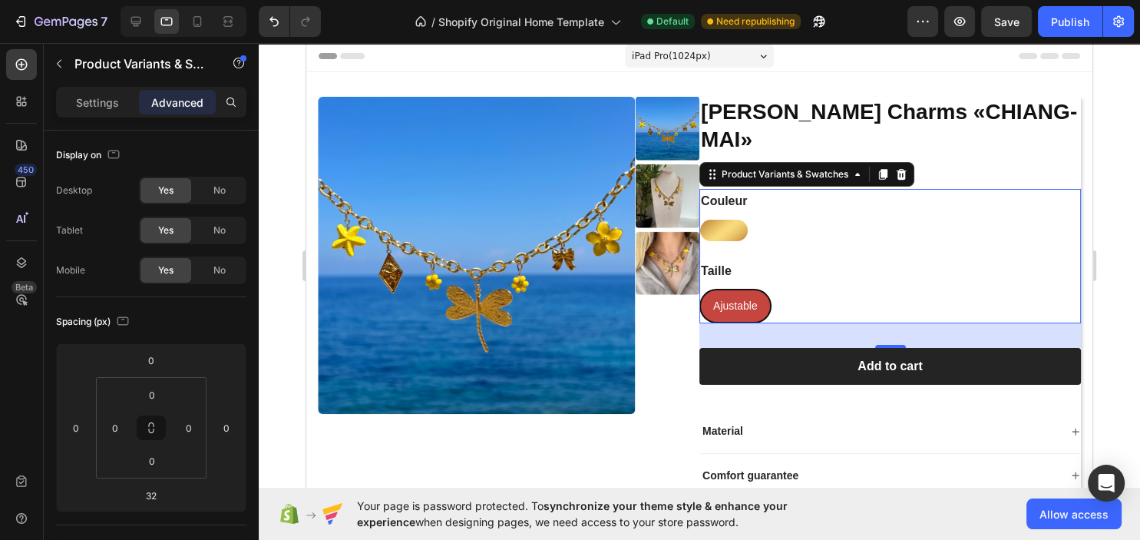
click at [732, 219] on img at bounding box center [724, 229] width 48 height 21
click at [699, 218] on input "[PERSON_NAME]" at bounding box center [698, 218] width 1 height 1
click at [91, 103] on p "Settings" at bounding box center [97, 102] width 43 height 16
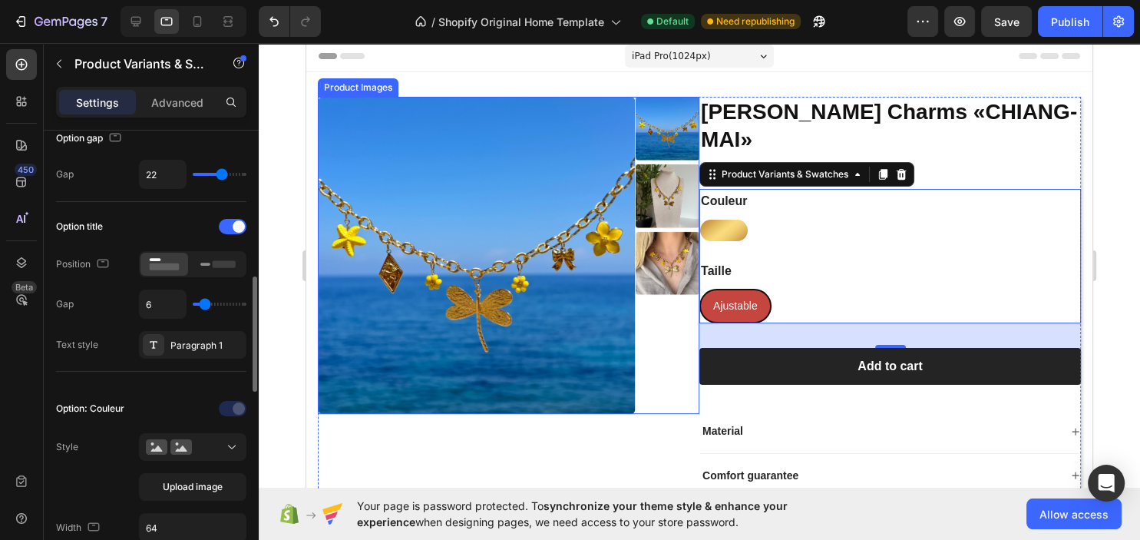
scroll to position [249, 0]
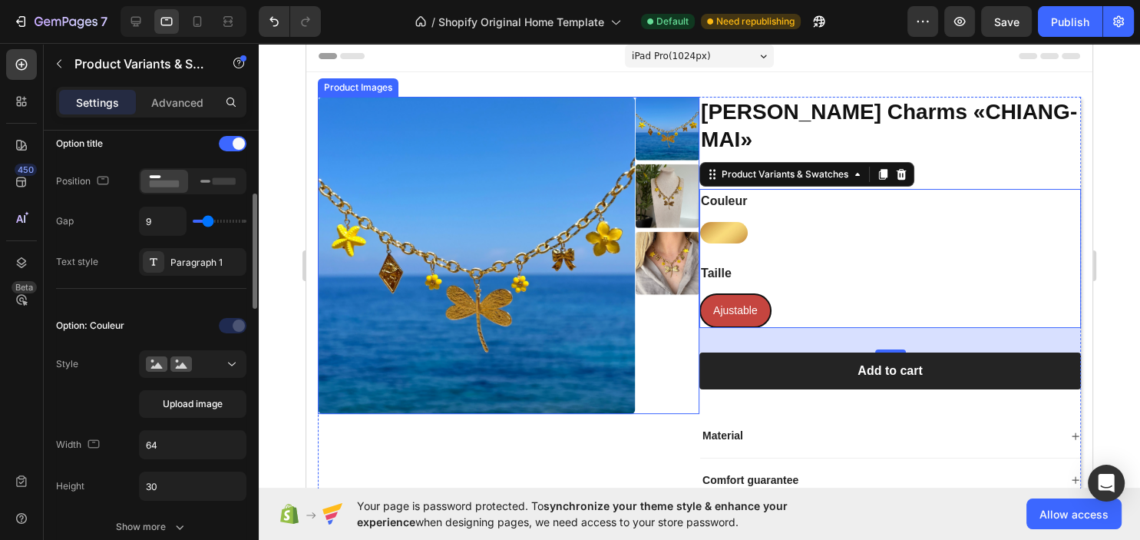
click at [208, 223] on input "range" at bounding box center [220, 220] width 54 height 3
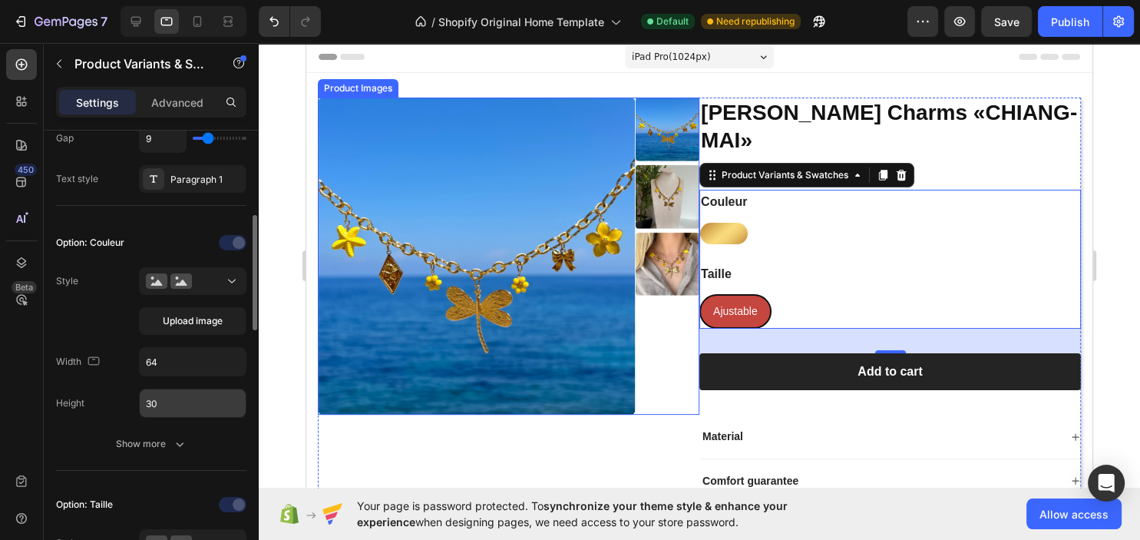
scroll to position [414, 0]
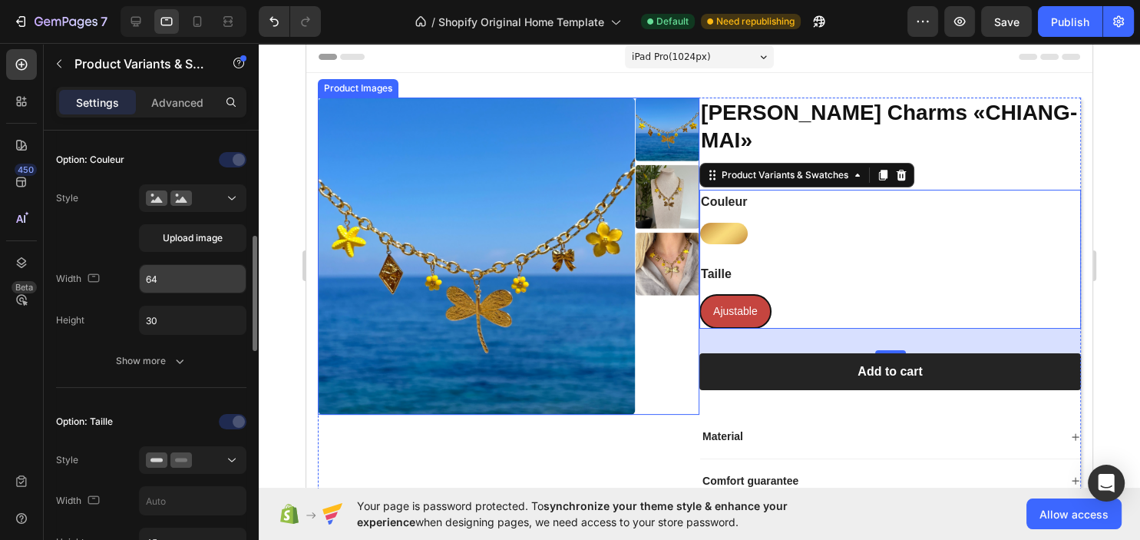
click at [170, 280] on input "64" at bounding box center [193, 279] width 106 height 28
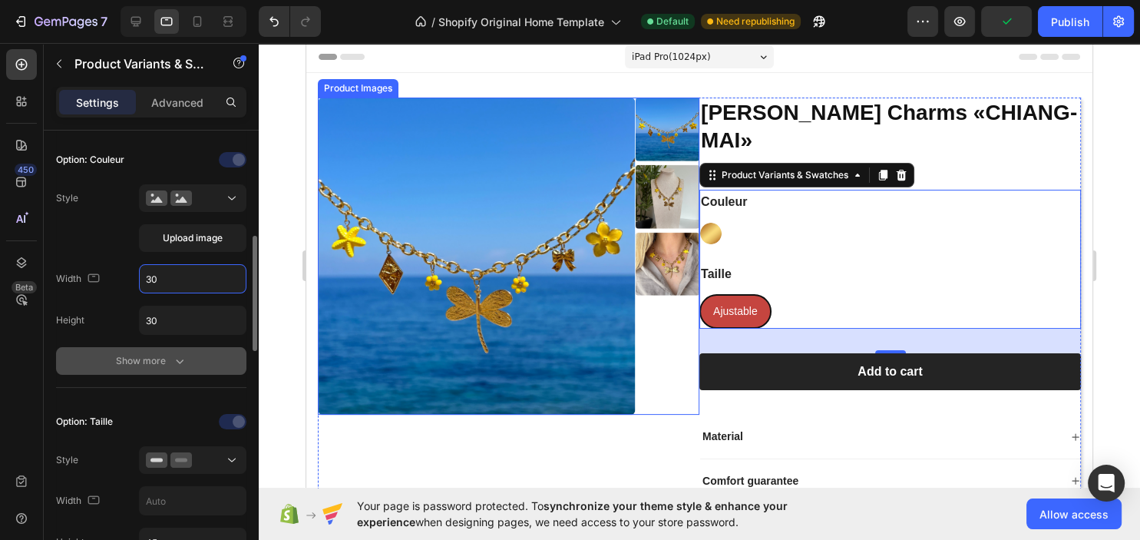
click at [179, 359] on icon "button" at bounding box center [179, 360] width 15 height 15
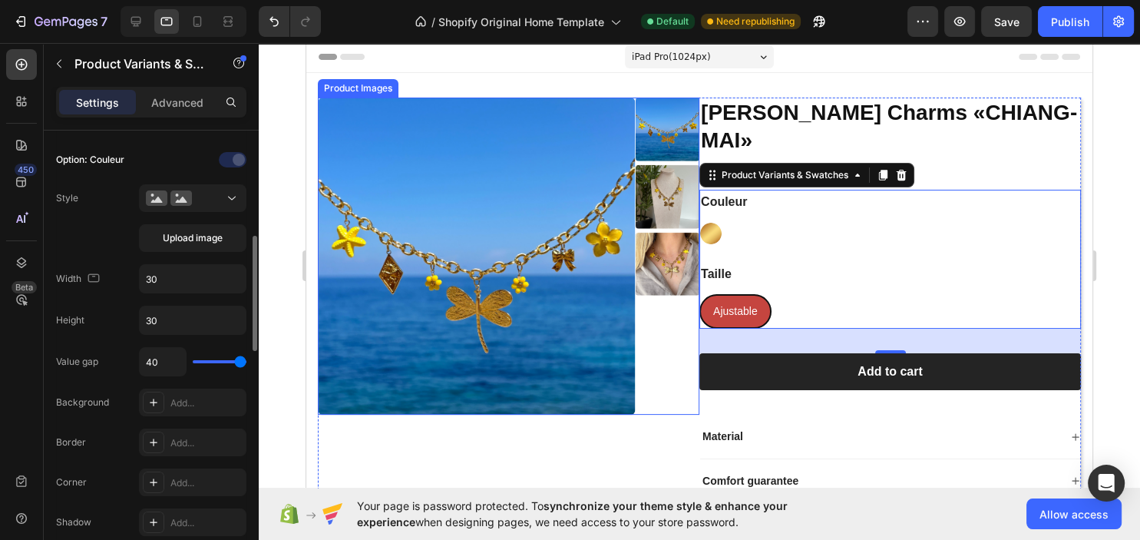
drag, startPoint x: 229, startPoint y: 364, endPoint x: 216, endPoint y: 362, distance: 12.4
click at [216, 362] on div "40" at bounding box center [192, 361] width 107 height 29
drag, startPoint x: 226, startPoint y: 360, endPoint x: 202, endPoint y: 358, distance: 23.9
click at [202, 360] on input "range" at bounding box center [220, 361] width 54 height 3
drag, startPoint x: 203, startPoint y: 358, endPoint x: 276, endPoint y: 345, distance: 73.2
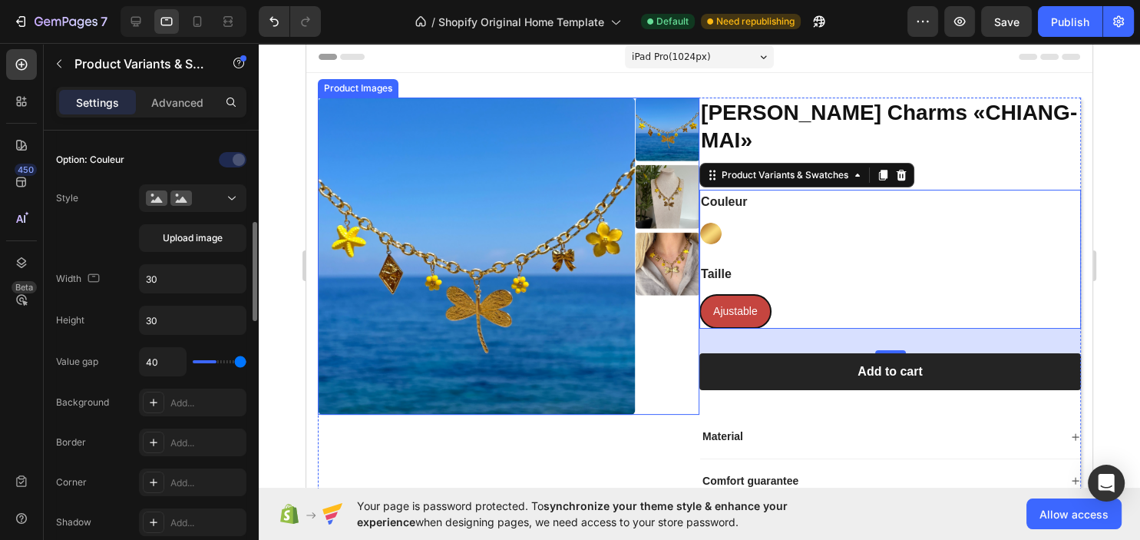
click at [246, 360] on input "range" at bounding box center [220, 361] width 54 height 3
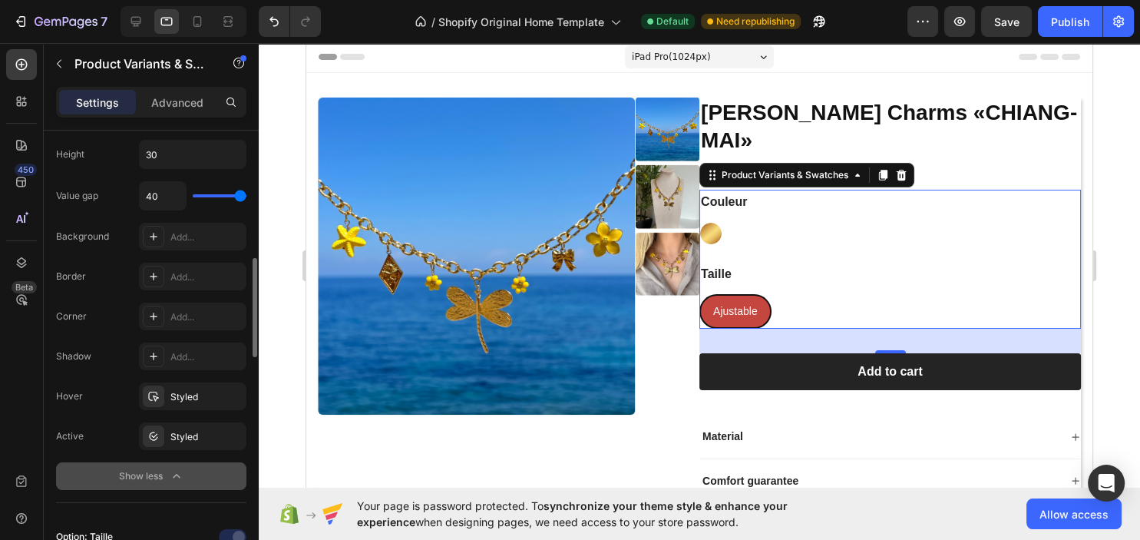
scroll to position [829, 0]
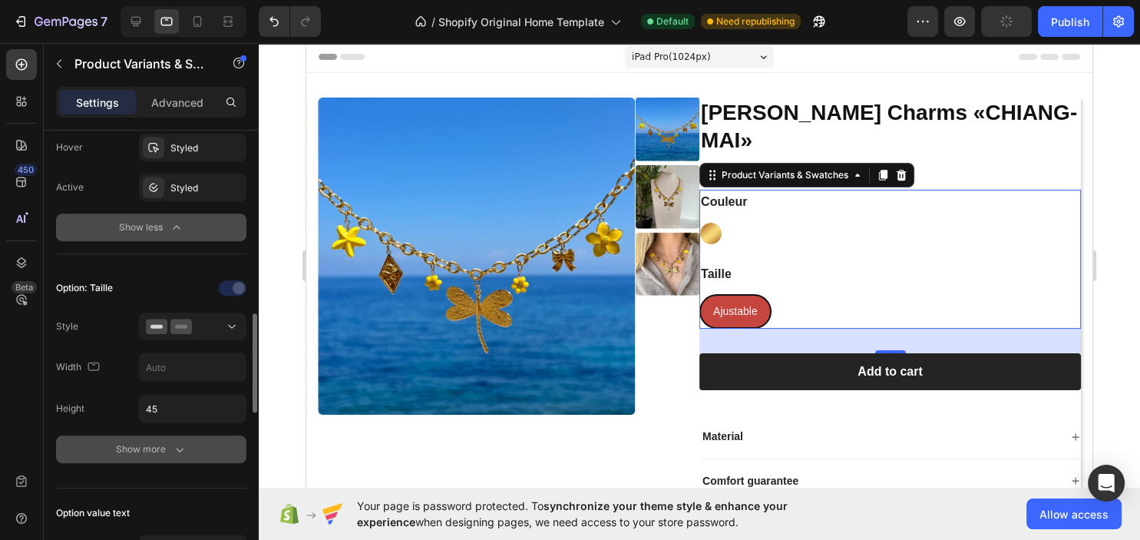
click at [161, 435] on button "Show more" at bounding box center [151, 449] width 190 height 28
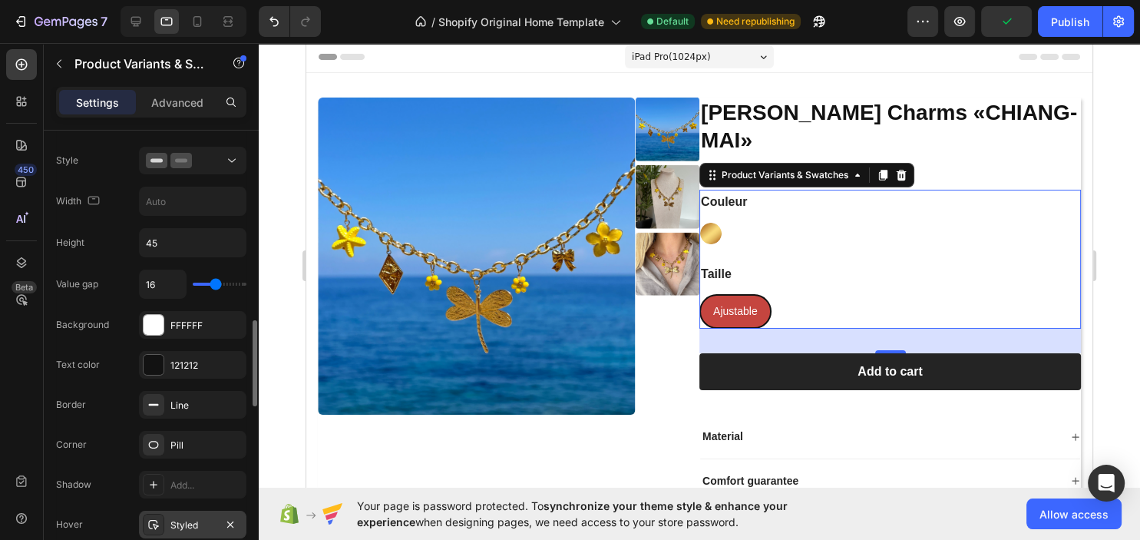
scroll to position [1160, 0]
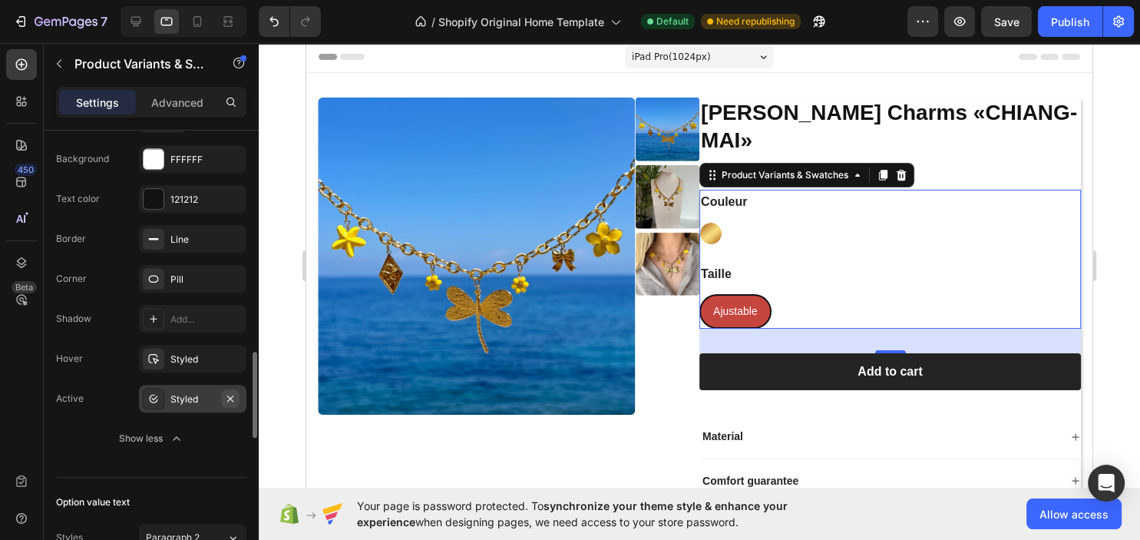
click at [229, 395] on icon "button" at bounding box center [230, 397] width 6 height 6
click at [231, 352] on icon "button" at bounding box center [230, 358] width 12 height 12
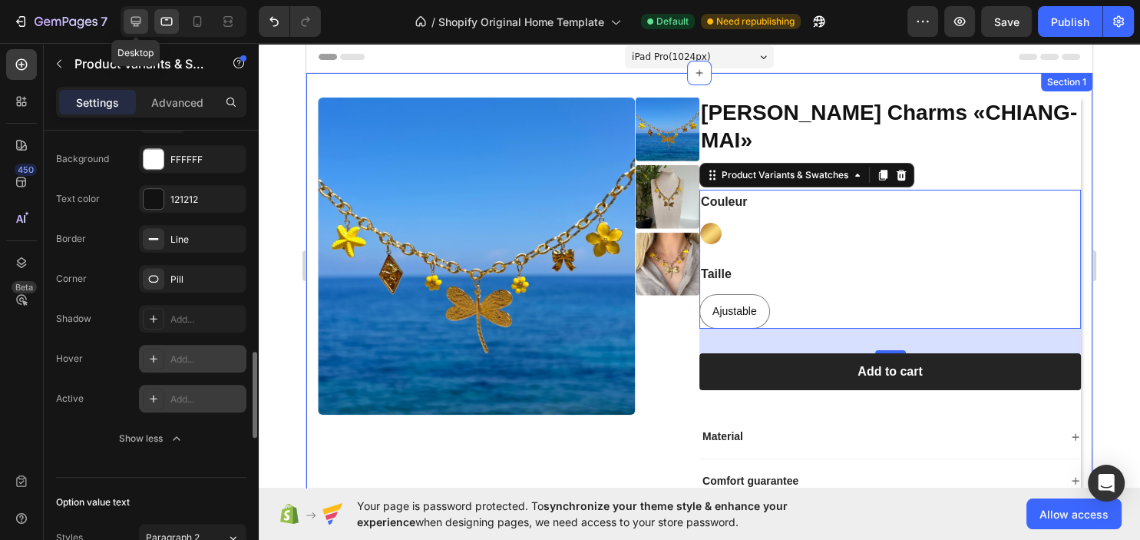
click at [143, 22] on icon at bounding box center [135, 21] width 15 height 15
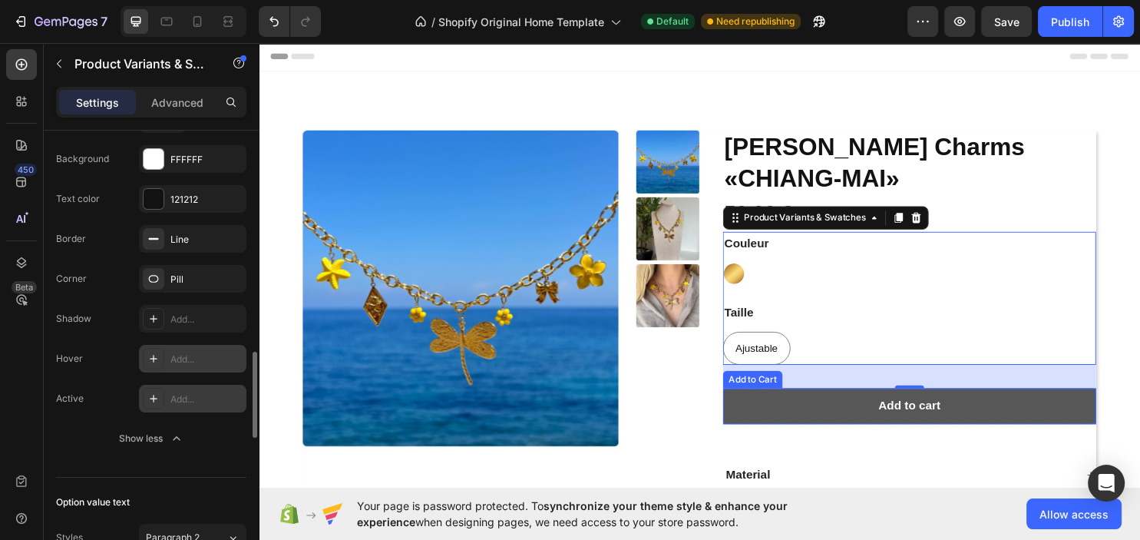
click at [786, 404] on button "Add to cart" at bounding box center [939, 423] width 390 height 38
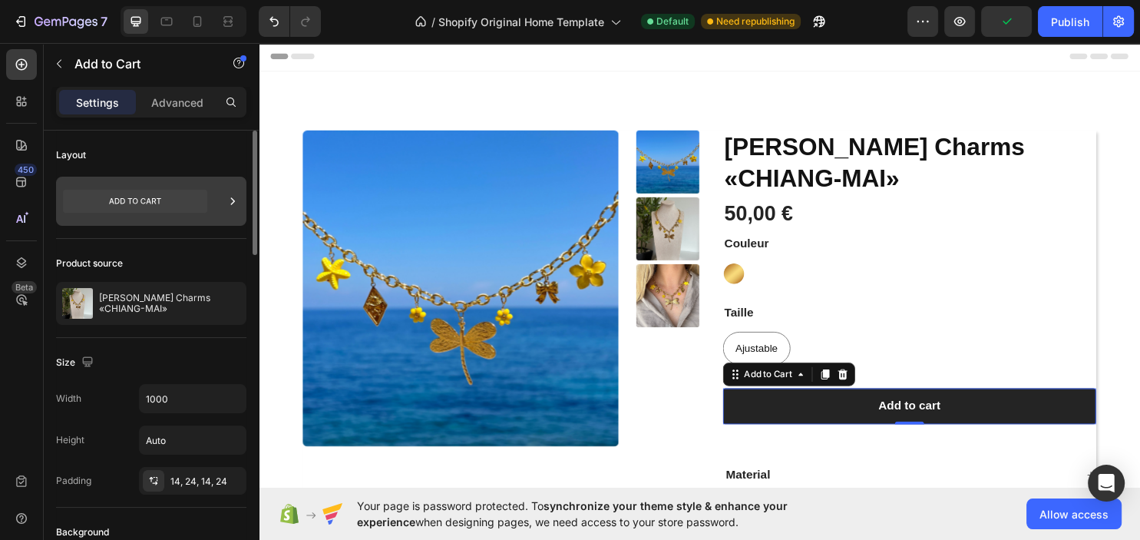
click at [230, 203] on icon at bounding box center [232, 200] width 15 height 15
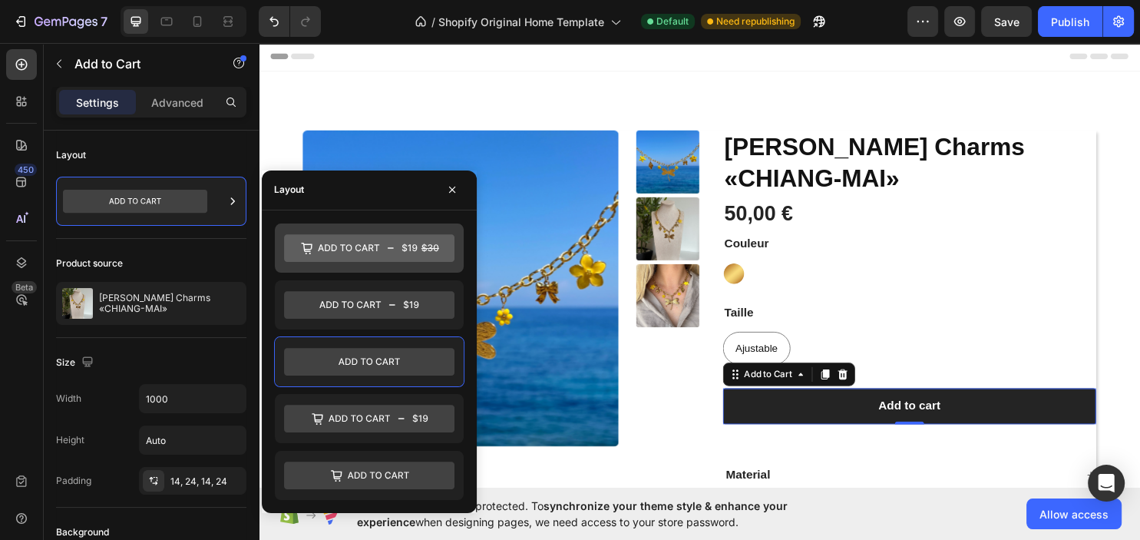
click at [391, 253] on icon at bounding box center [369, 248] width 170 height 28
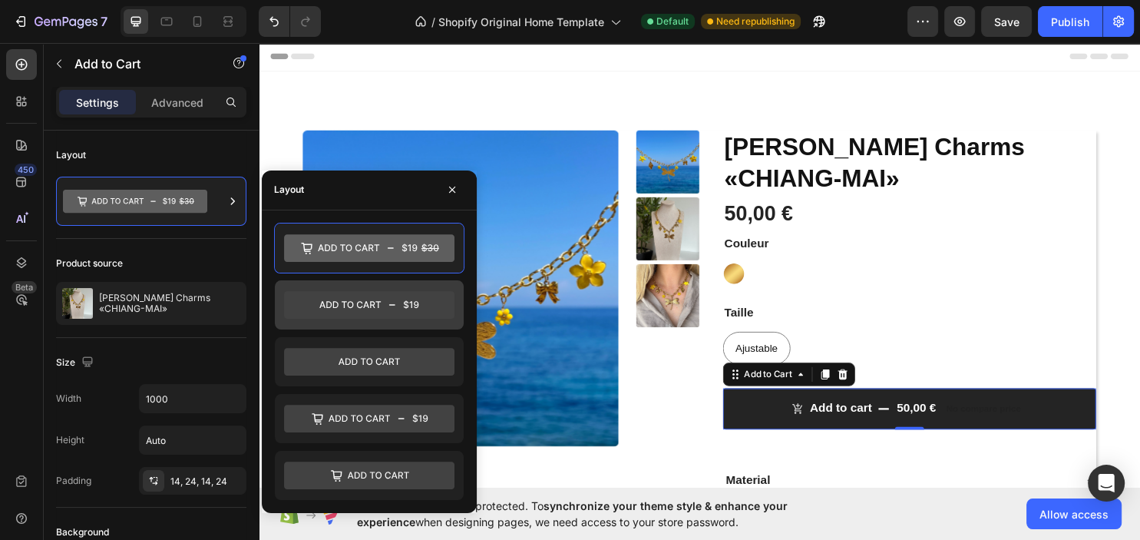
click at [370, 305] on icon at bounding box center [349, 304] width 61 height 7
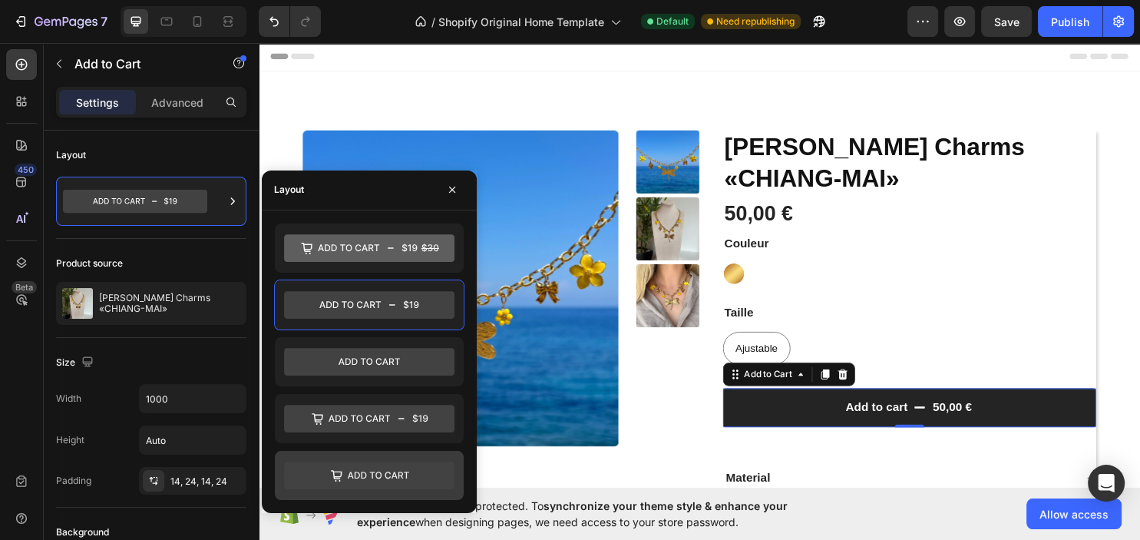
click at [392, 465] on icon at bounding box center [369, 475] width 170 height 28
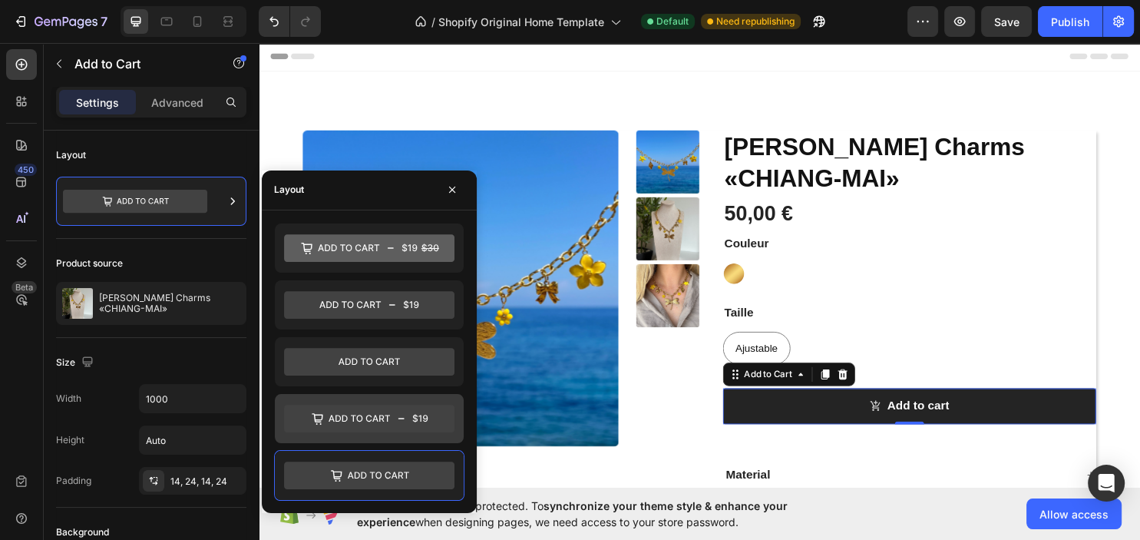
click at [358, 416] on icon at bounding box center [369, 418] width 170 height 28
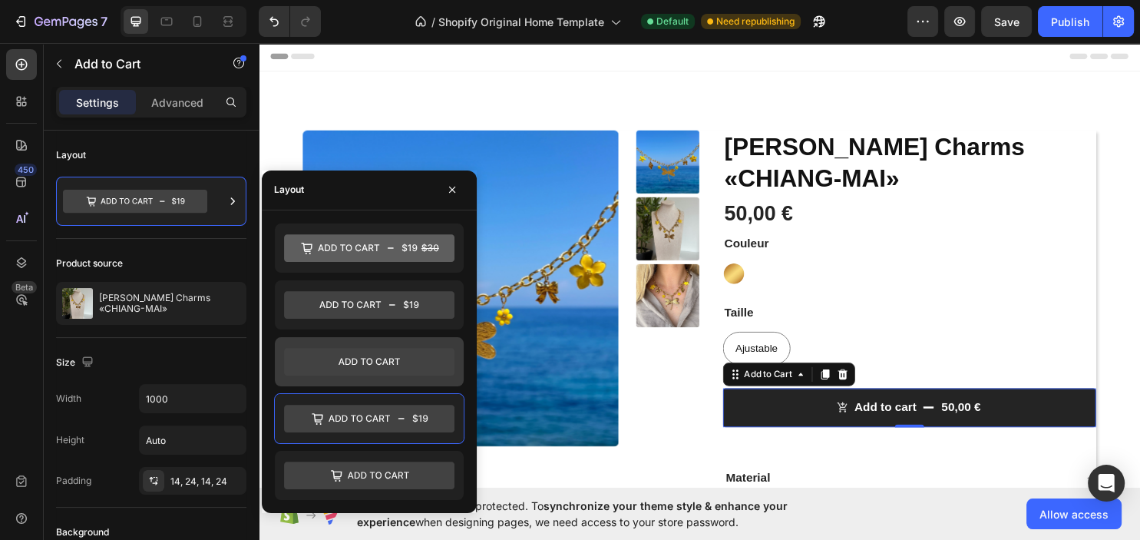
drag, startPoint x: 373, startPoint y: 370, endPoint x: 367, endPoint y: 340, distance: 30.6
click at [373, 369] on icon at bounding box center [369, 362] width 170 height 28
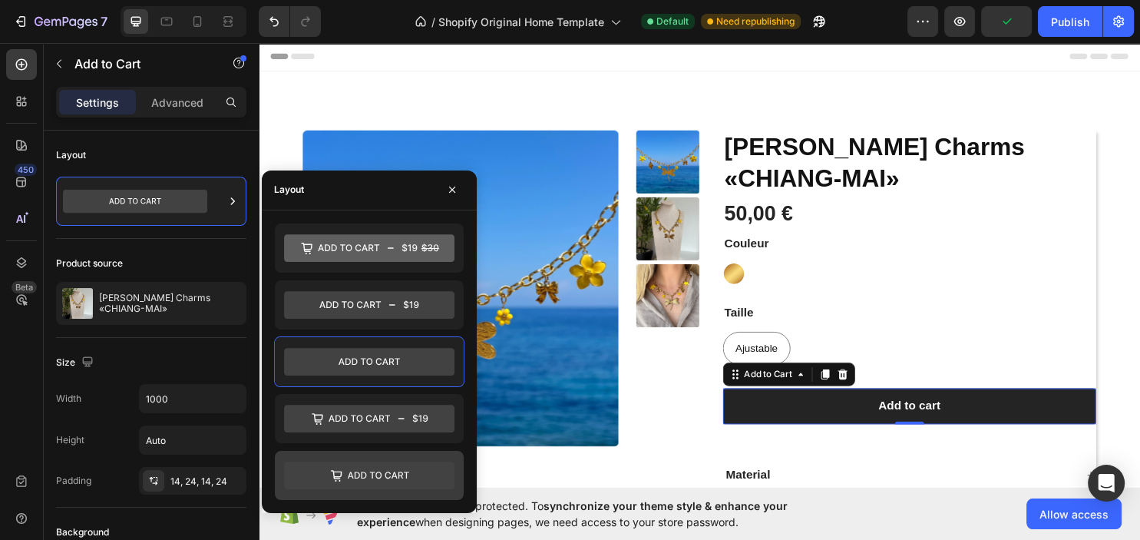
click at [371, 468] on icon at bounding box center [369, 475] width 170 height 28
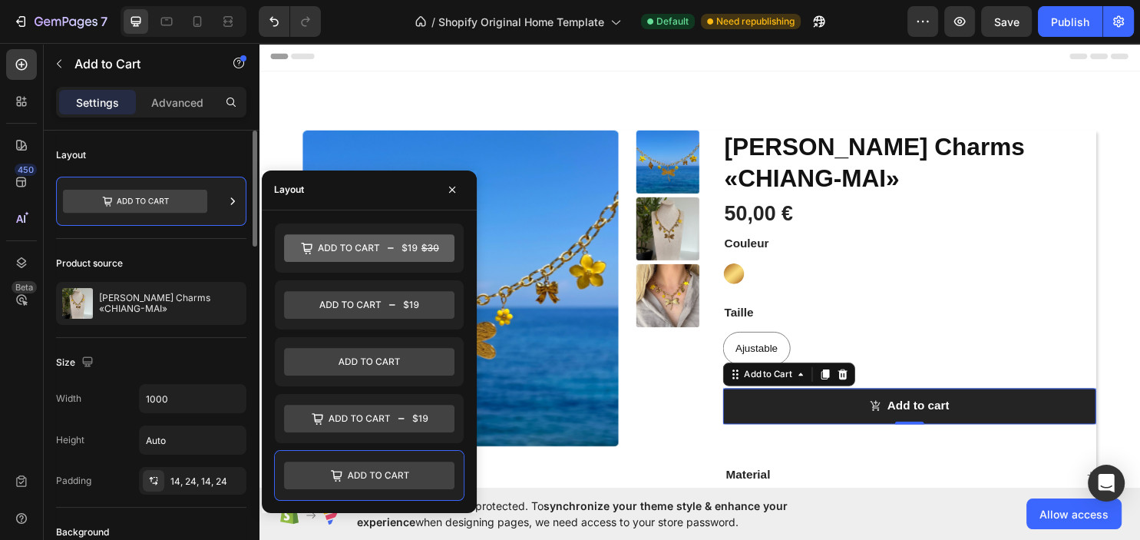
click at [144, 351] on div "Size" at bounding box center [151, 362] width 190 height 25
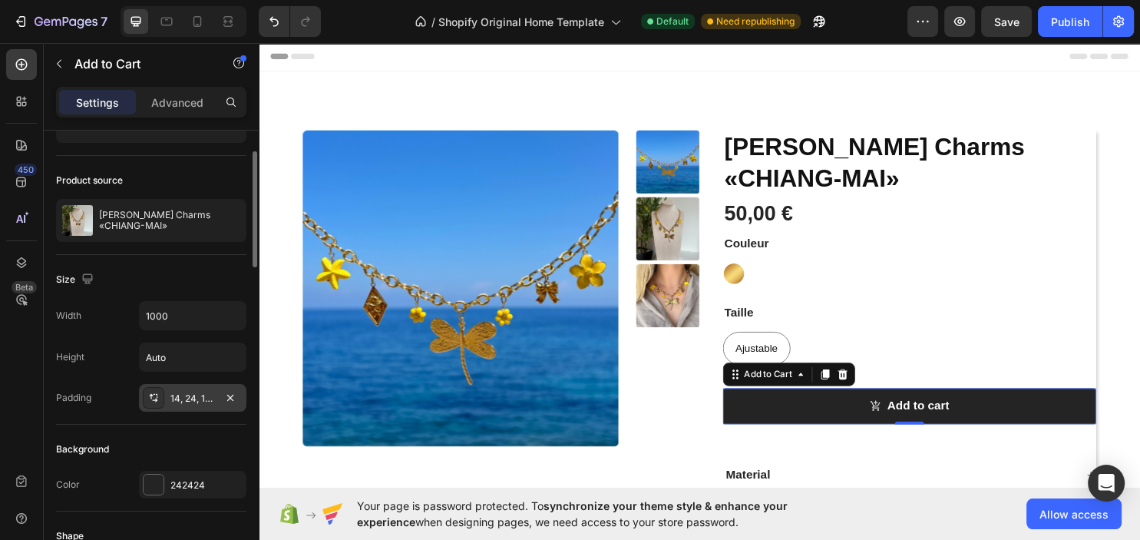
scroll to position [166, 0]
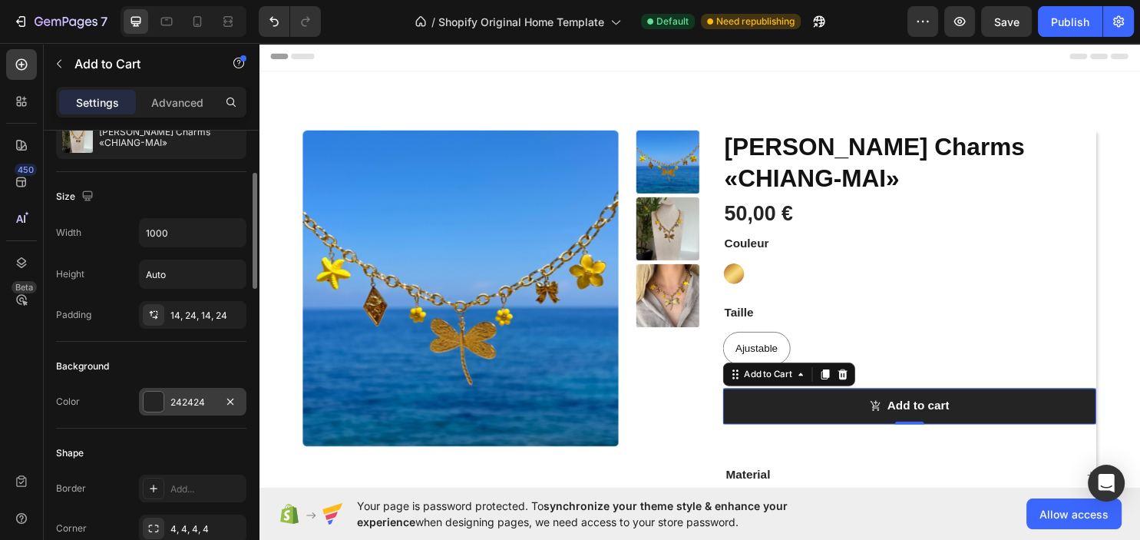
click at [210, 395] on div "242424" at bounding box center [192, 402] width 45 height 14
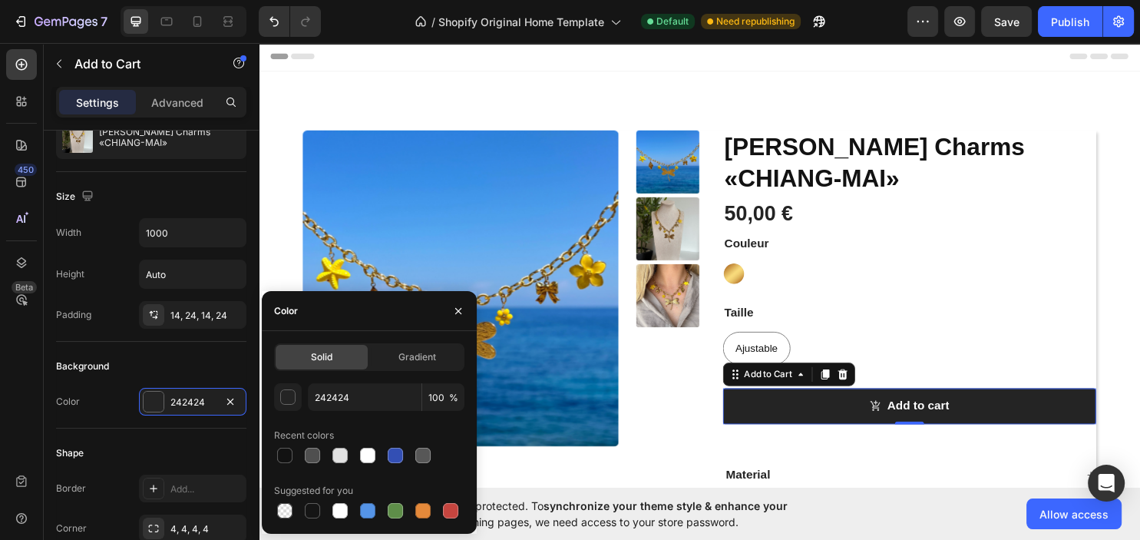
click at [434, 511] on div at bounding box center [369, 510] width 190 height 21
click at [430, 508] on div at bounding box center [422, 510] width 15 height 15
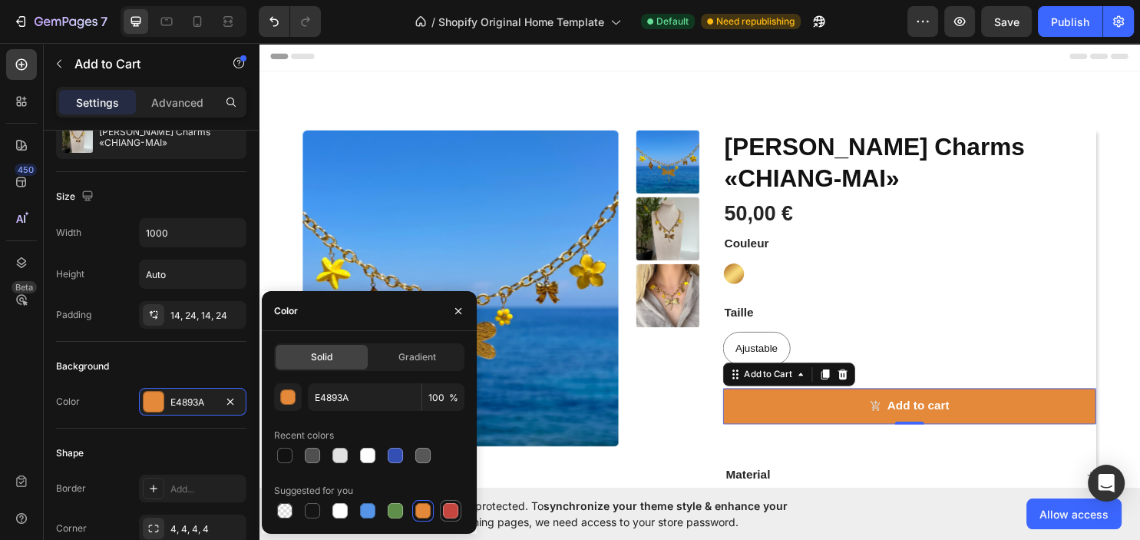
click at [444, 503] on div at bounding box center [450, 510] width 18 height 18
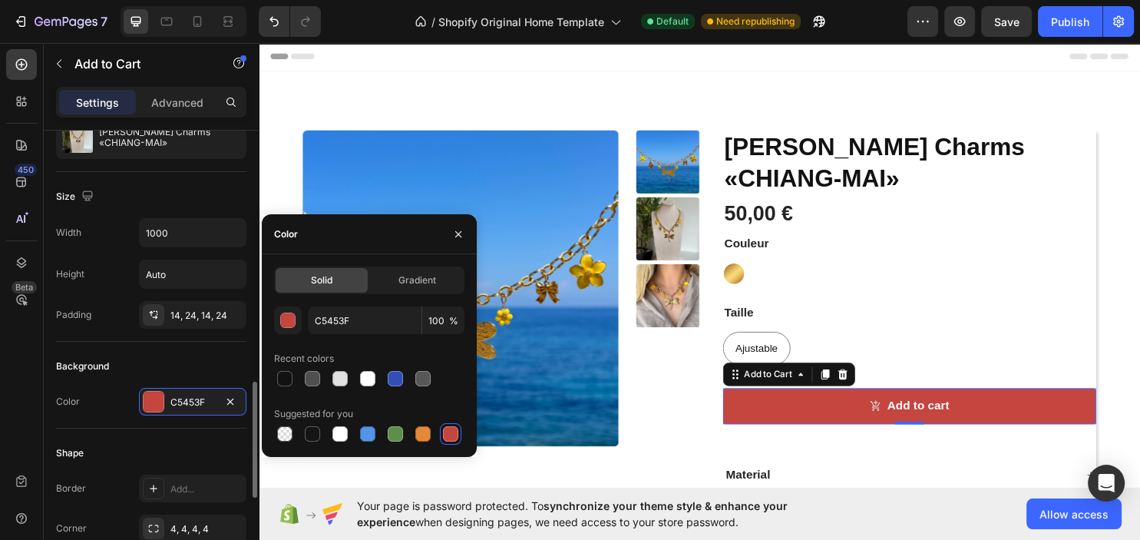
scroll to position [332, 0]
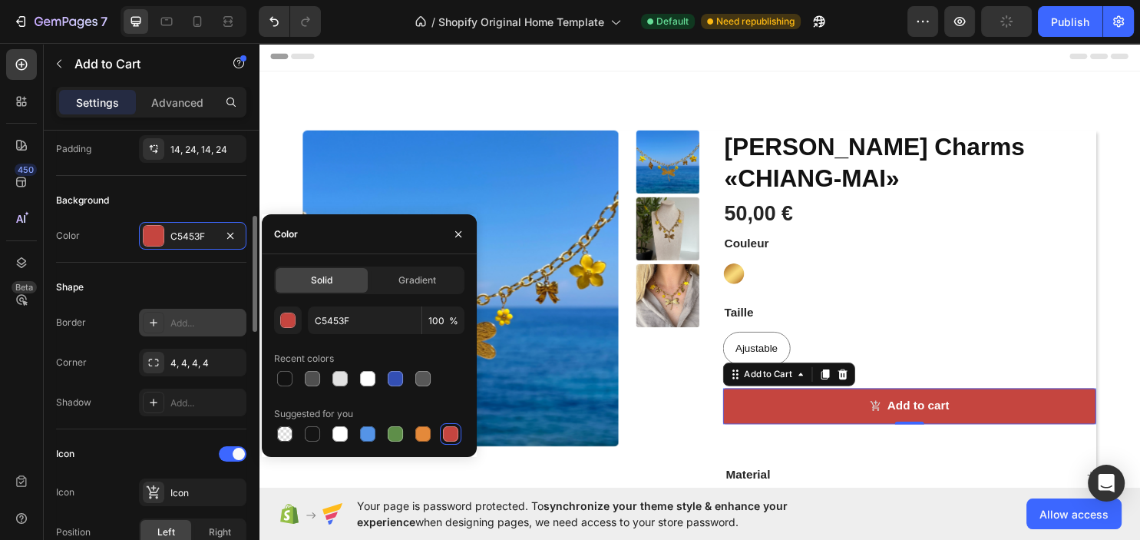
click at [210, 317] on div "Add..." at bounding box center [206, 323] width 72 height 14
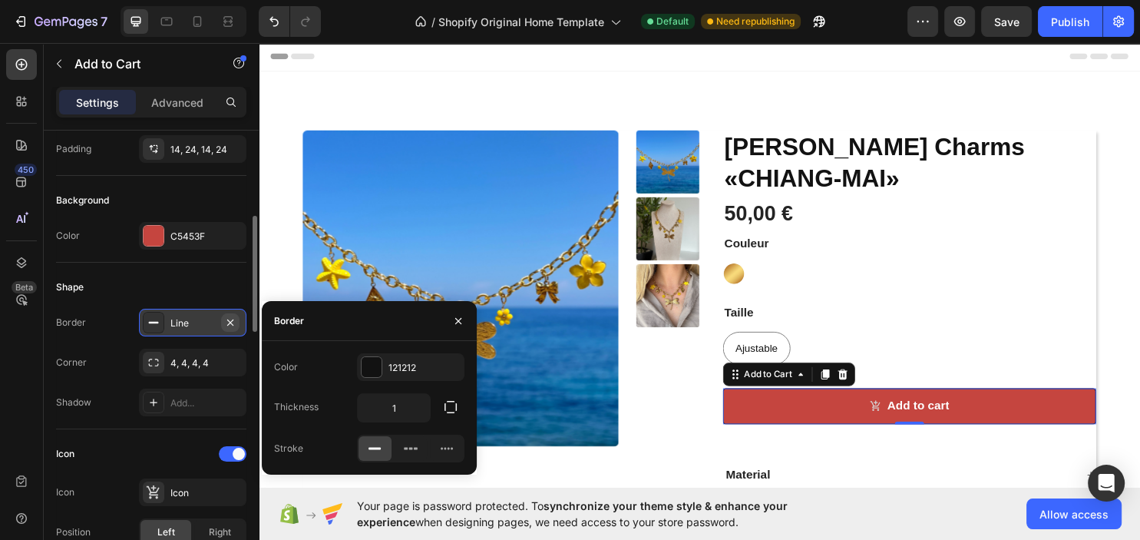
click at [232, 321] on icon "button" at bounding box center [230, 321] width 6 height 6
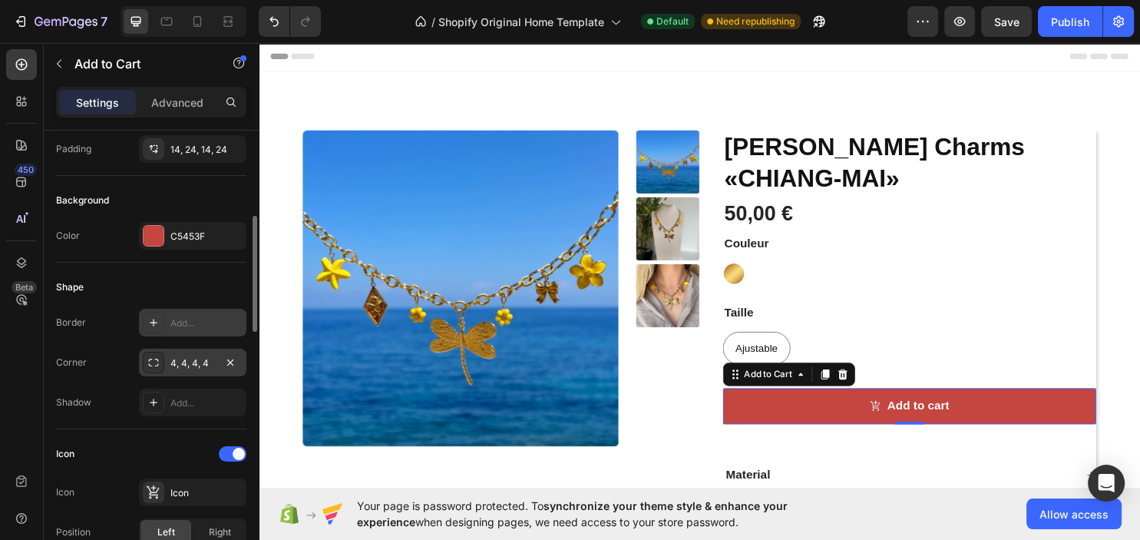
click at [199, 358] on div "4, 4, 4, 4" at bounding box center [192, 363] width 45 height 14
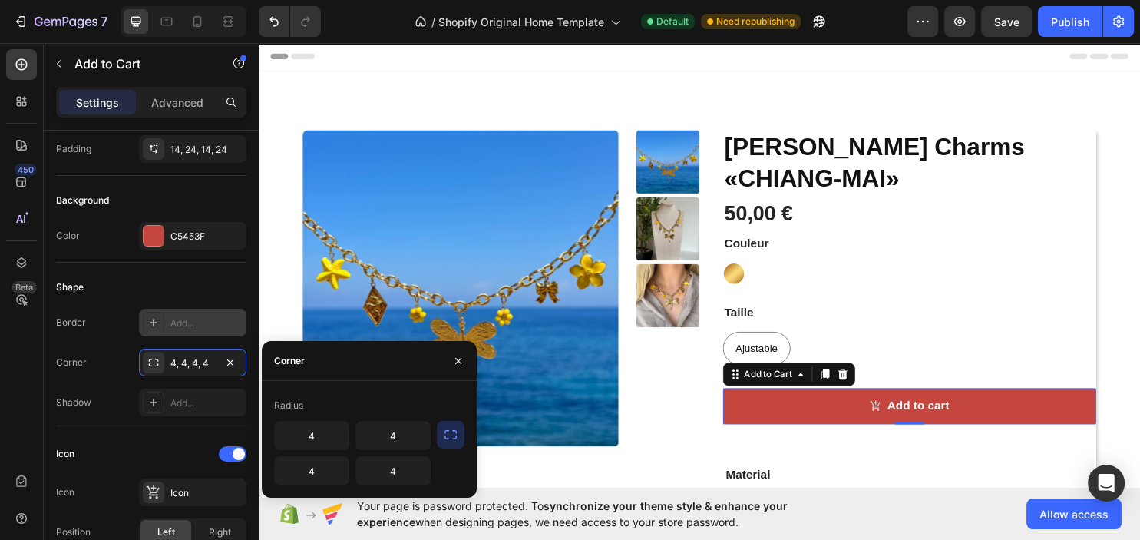
click at [454, 436] on icon "button" at bounding box center [450, 434] width 15 height 15
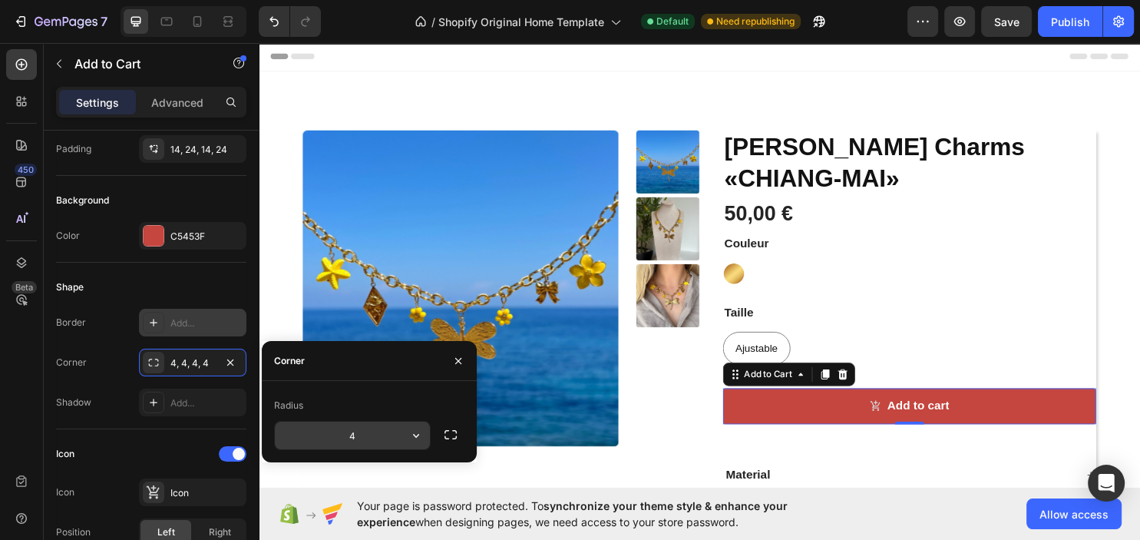
click at [384, 439] on input "4" at bounding box center [352, 435] width 155 height 28
click at [418, 428] on icon "button" at bounding box center [415, 434] width 15 height 15
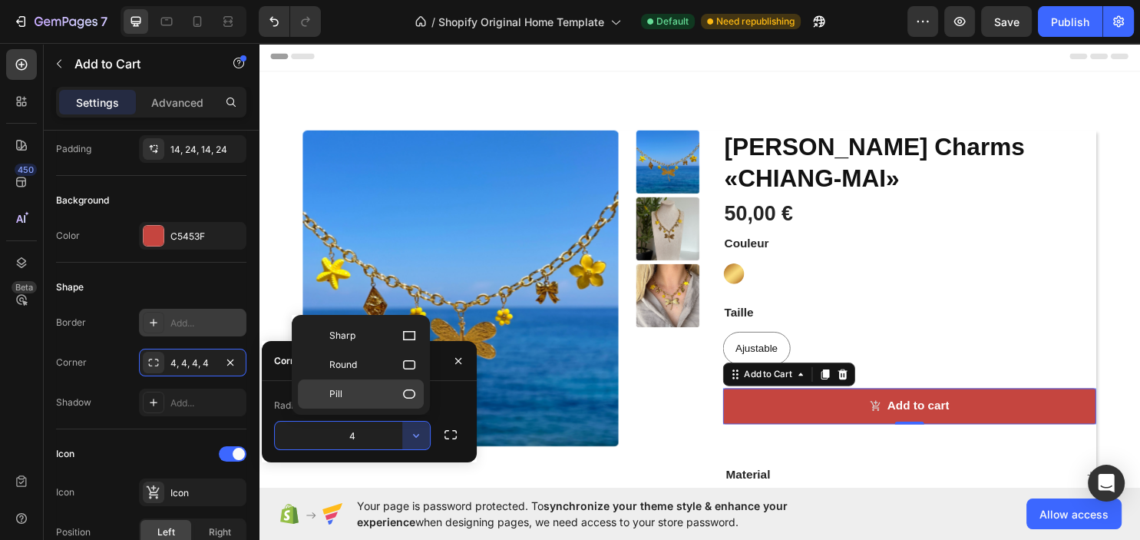
click at [388, 392] on p "Pill" at bounding box center [372, 393] width 87 height 15
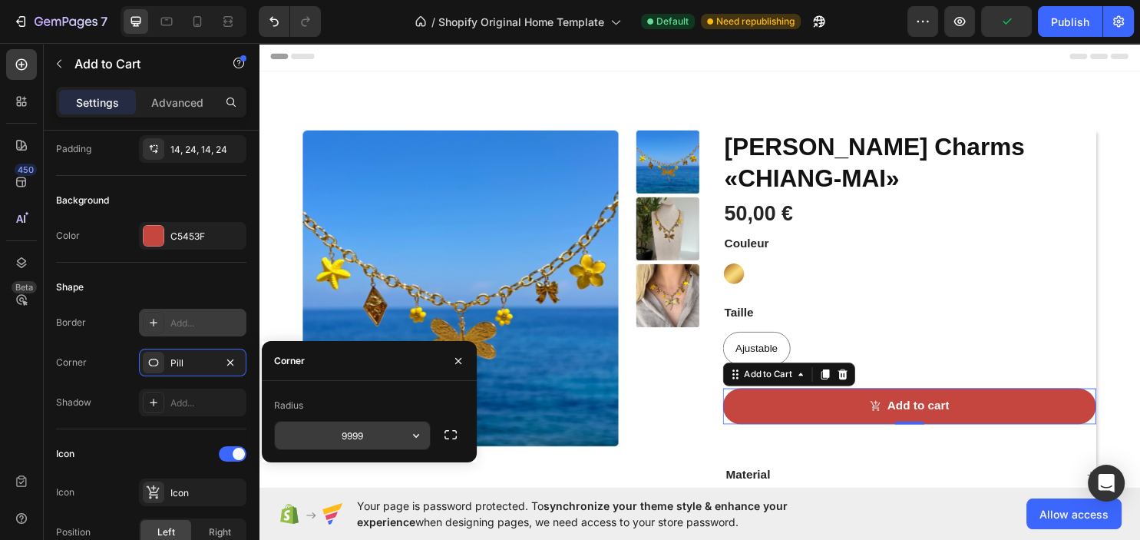
click at [385, 431] on input "9999" at bounding box center [352, 435] width 155 height 28
click at [421, 434] on icon "button" at bounding box center [415, 434] width 15 height 15
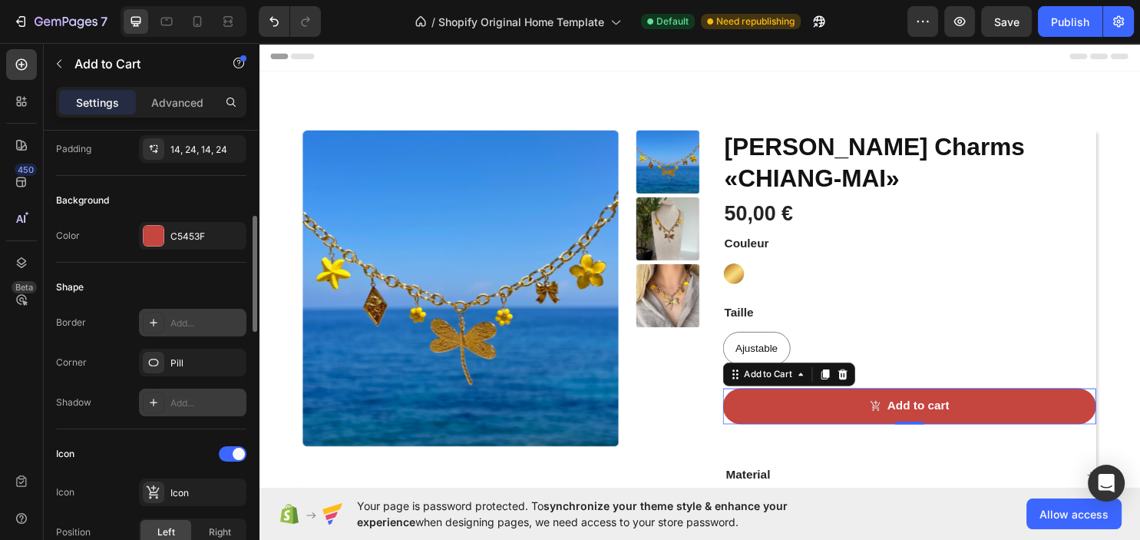
click at [212, 401] on div "Add..." at bounding box center [206, 403] width 72 height 14
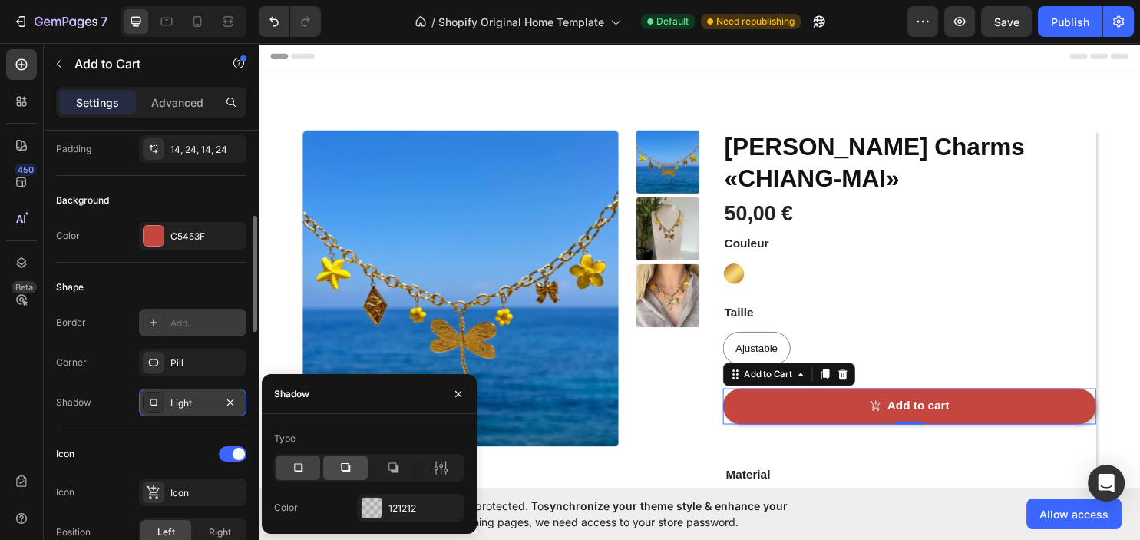
click at [354, 467] on div at bounding box center [345, 467] width 45 height 25
click at [390, 465] on icon at bounding box center [392, 467] width 15 height 15
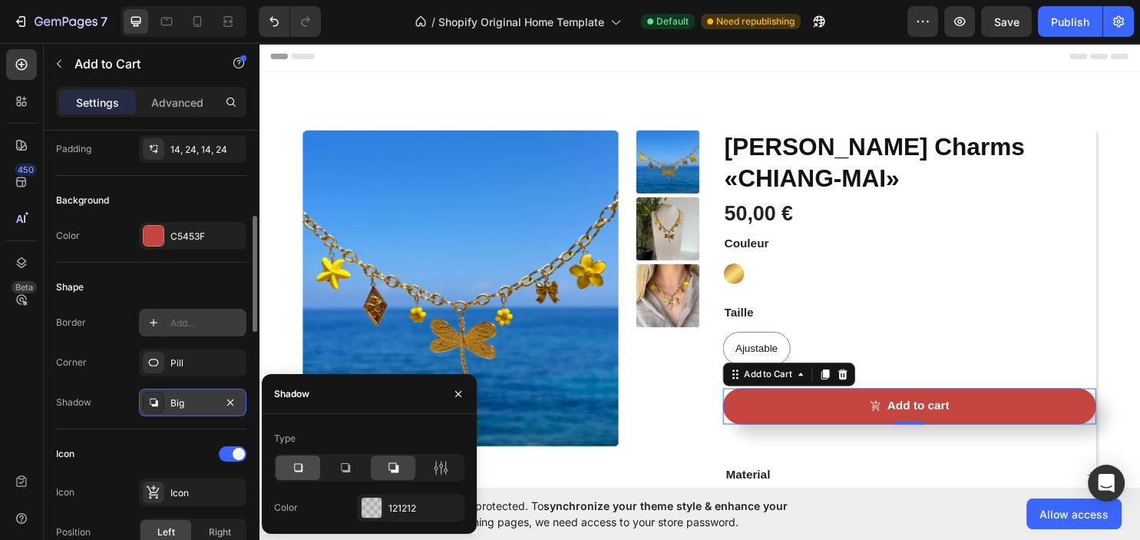
click at [299, 470] on icon at bounding box center [298, 468] width 8 height 8
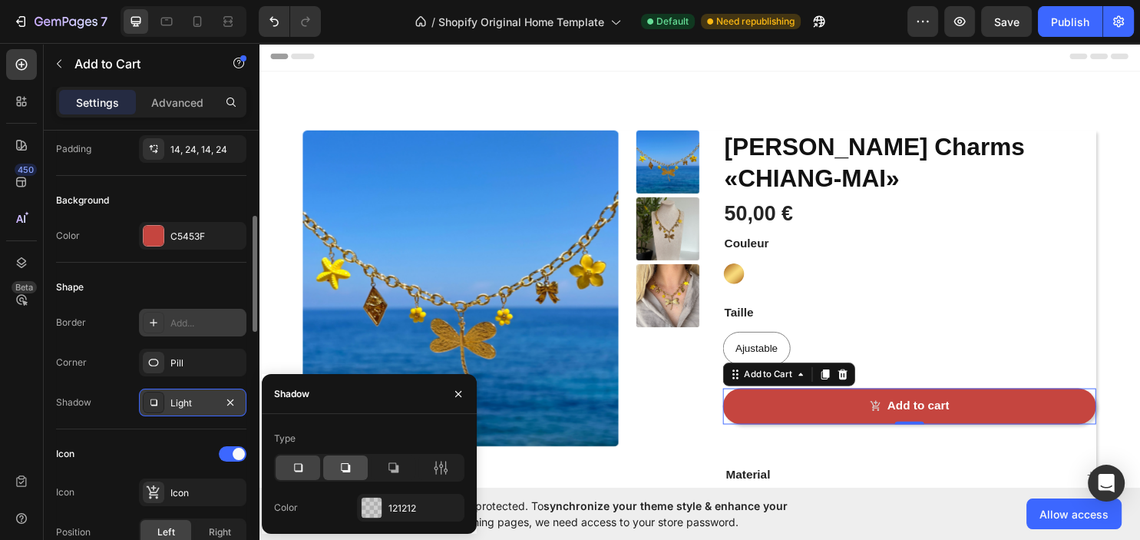
click at [342, 469] on icon at bounding box center [345, 467] width 15 height 15
click at [403, 502] on div "121212" at bounding box center [410, 508] width 45 height 14
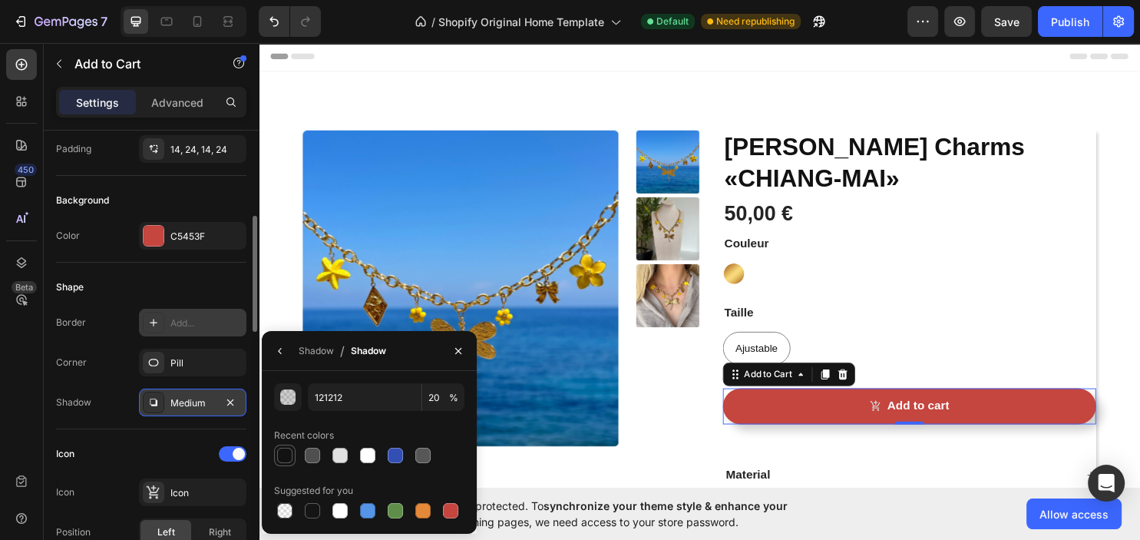
click at [284, 455] on div at bounding box center [284, 454] width 15 height 15
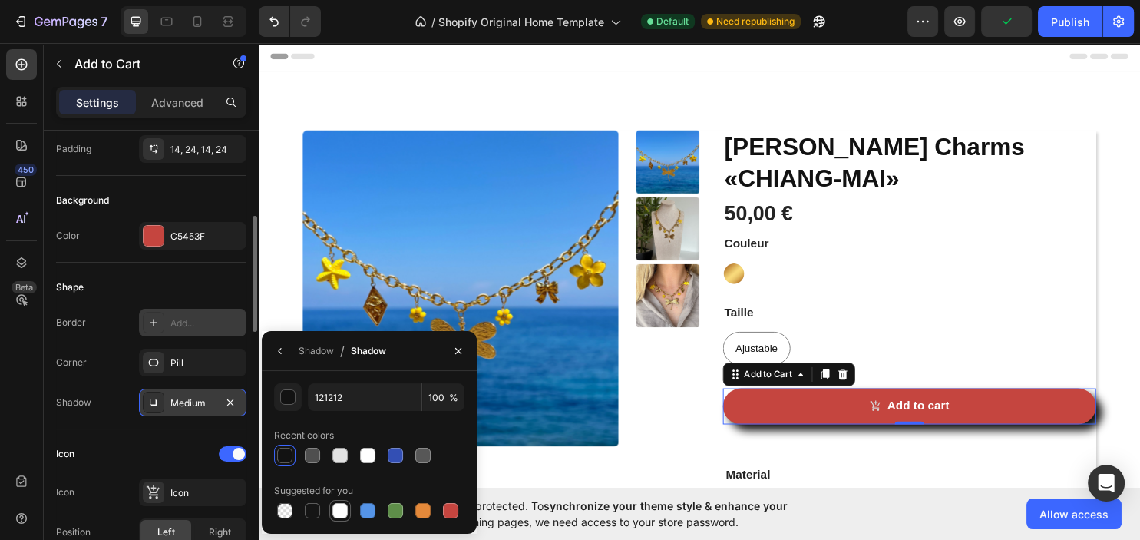
click at [342, 511] on div at bounding box center [339, 510] width 15 height 15
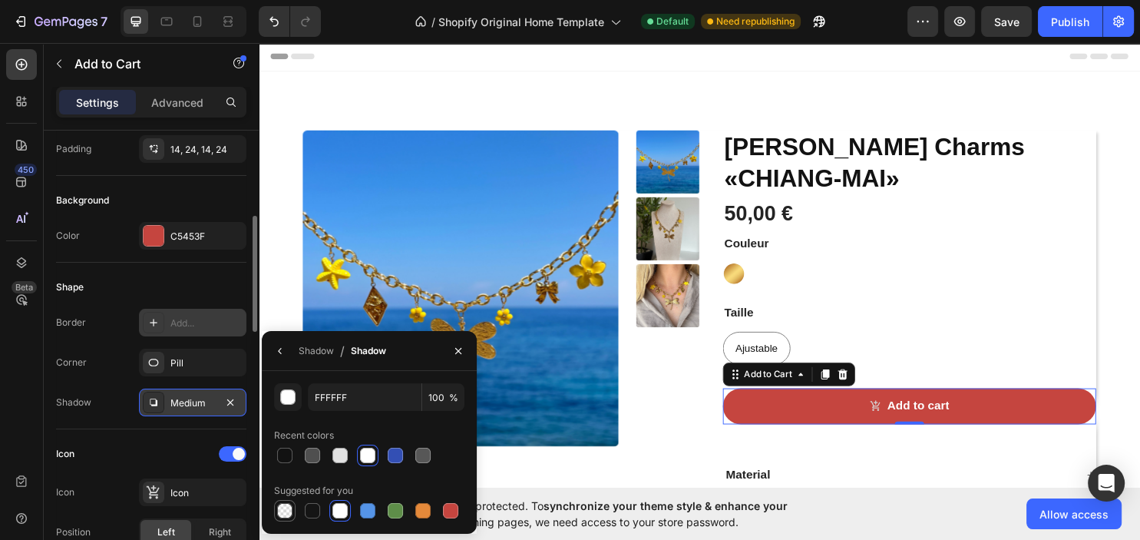
click at [288, 508] on div at bounding box center [284, 510] width 15 height 15
click at [223, 406] on button "button" at bounding box center [230, 402] width 18 height 18
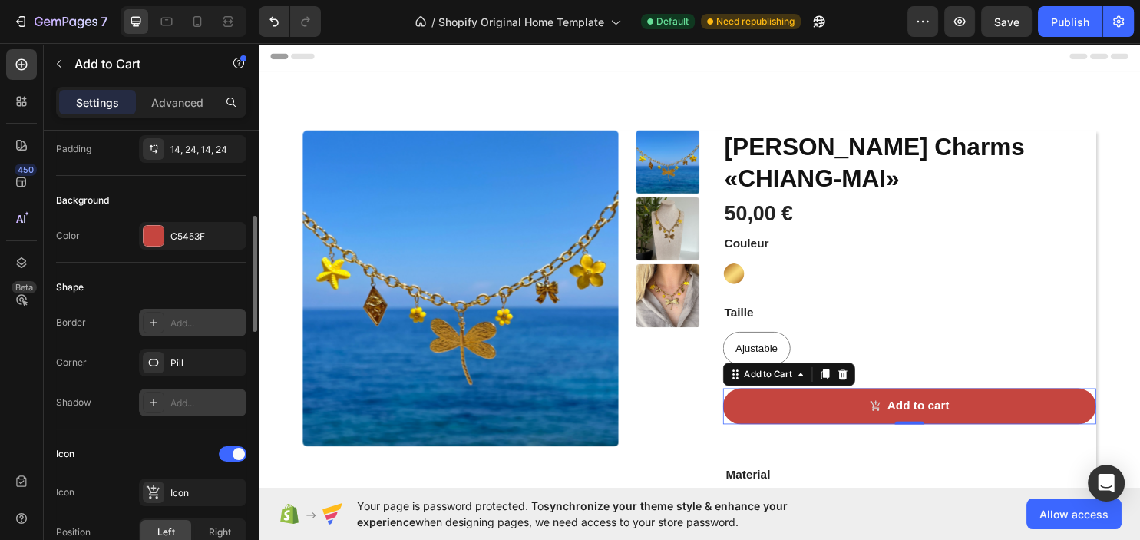
click at [229, 400] on div "Add..." at bounding box center [206, 403] width 72 height 14
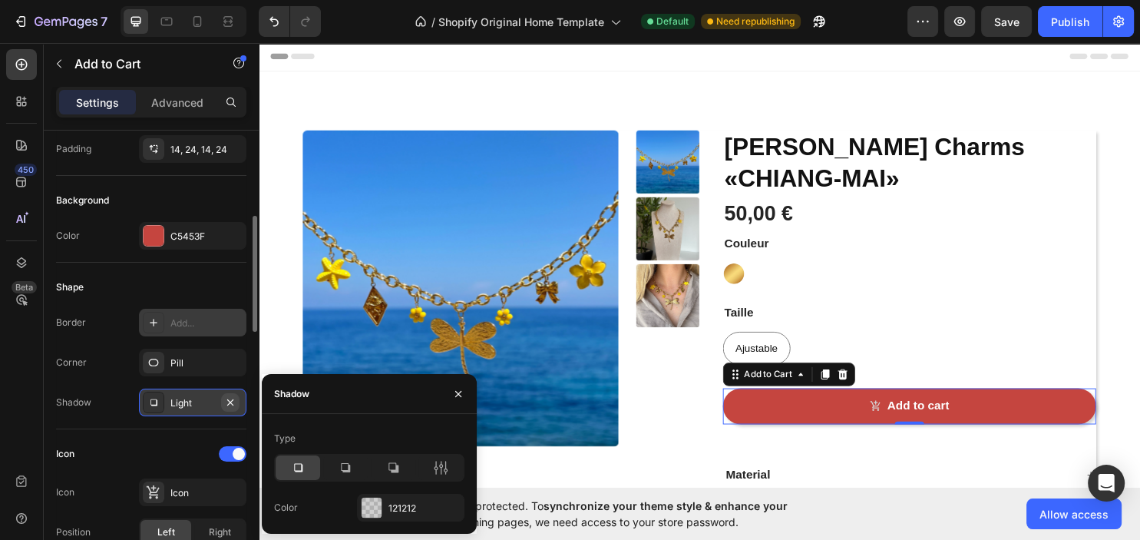
click at [234, 401] on icon "button" at bounding box center [230, 402] width 12 height 12
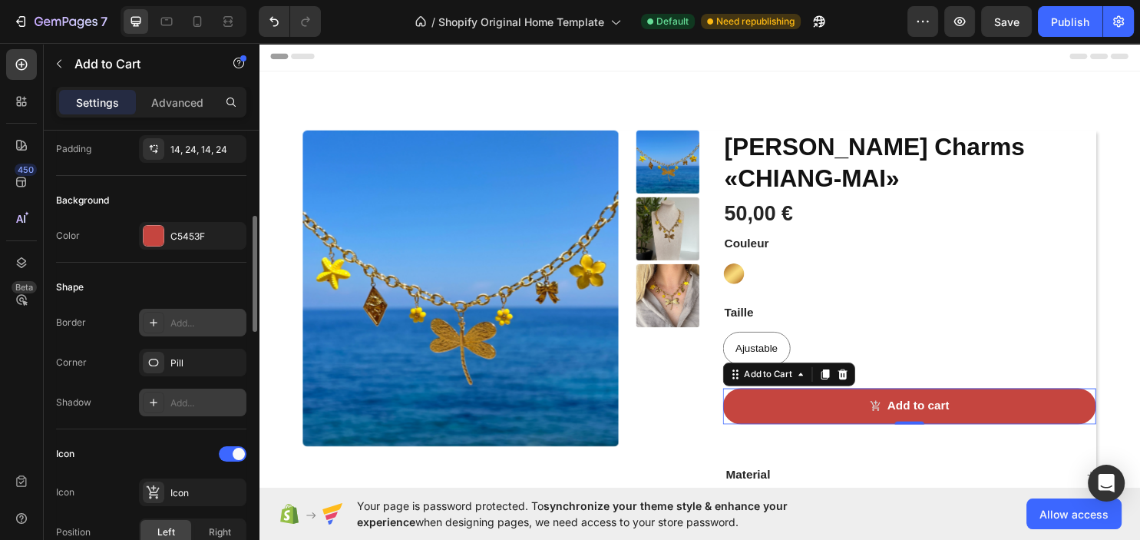
click at [234, 401] on div "Add..." at bounding box center [206, 403] width 72 height 14
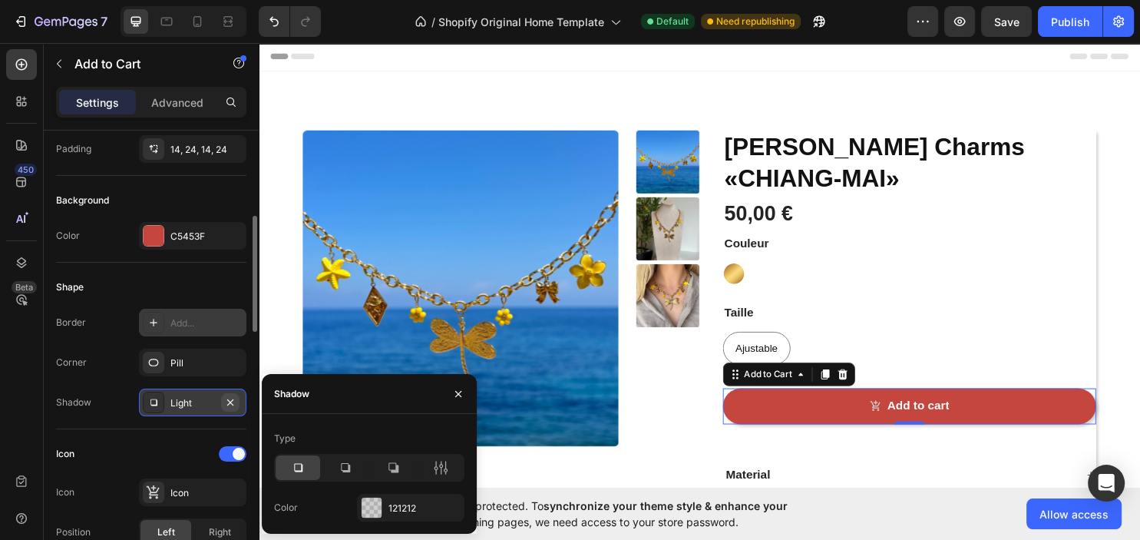
click at [236, 401] on icon "button" at bounding box center [230, 402] width 12 height 12
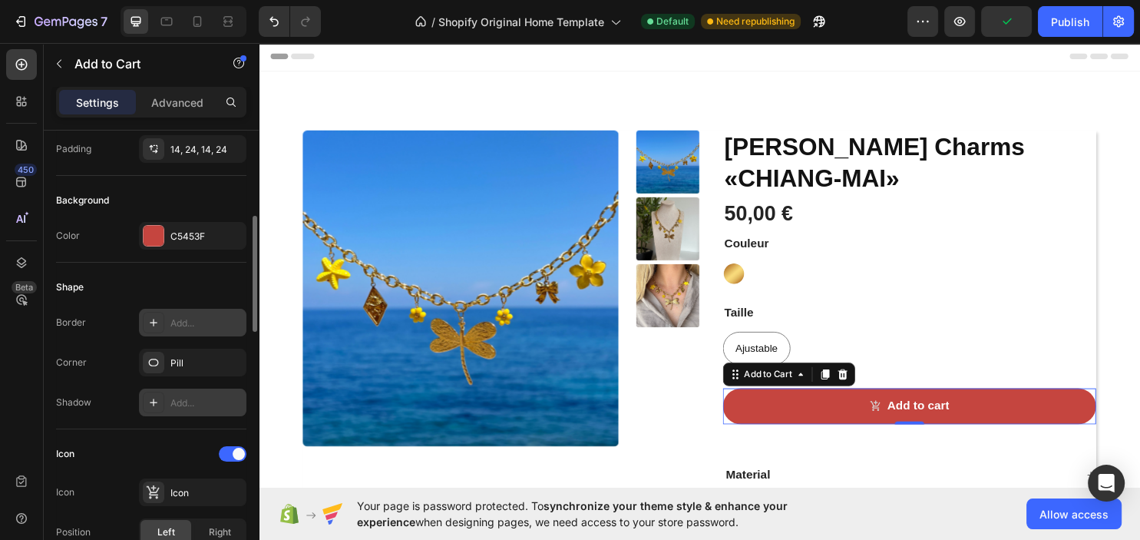
scroll to position [497, 0]
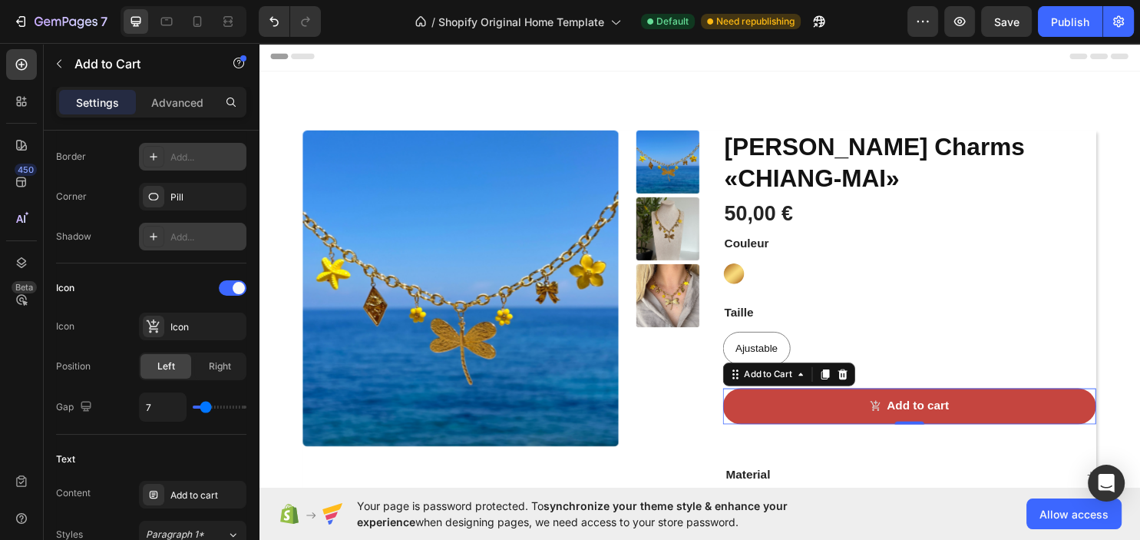
click at [207, 406] on input "range" at bounding box center [220, 406] width 54 height 3
click at [211, 367] on span "Right" at bounding box center [220, 366] width 22 height 14
click at [191, 331] on div "Icon" at bounding box center [206, 327] width 72 height 14
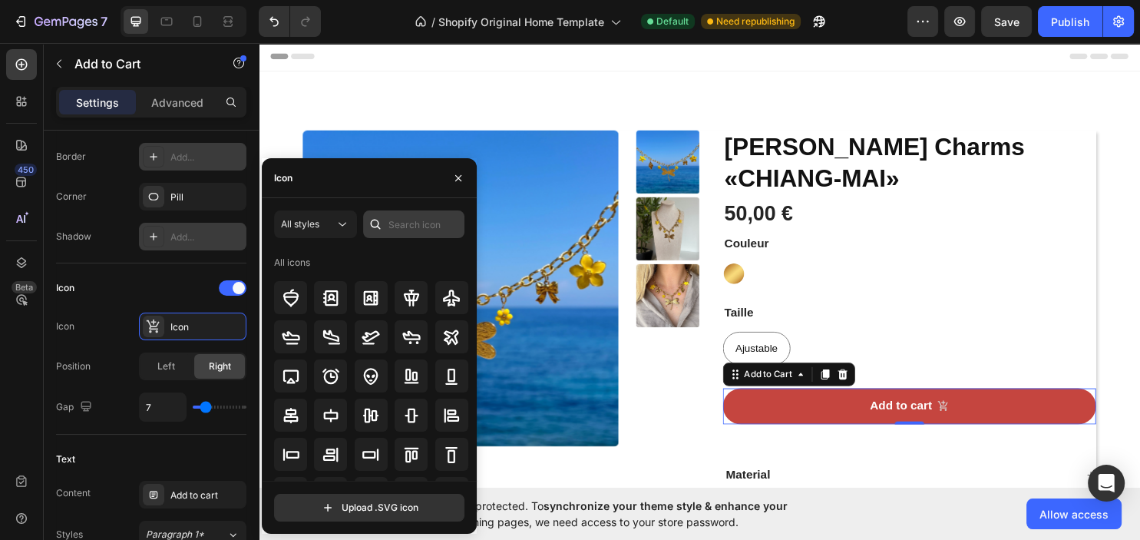
scroll to position [0, 0]
click at [394, 233] on input "text" at bounding box center [413, 224] width 101 height 28
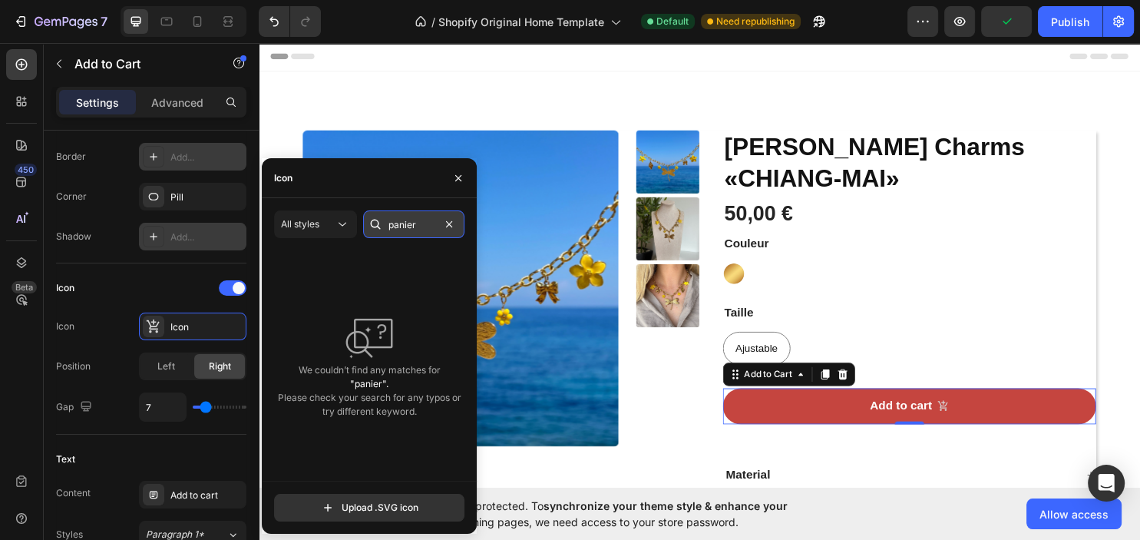
click at [414, 219] on input "panier" at bounding box center [413, 224] width 101 height 28
click at [413, 219] on input "panier" at bounding box center [413, 224] width 101 height 28
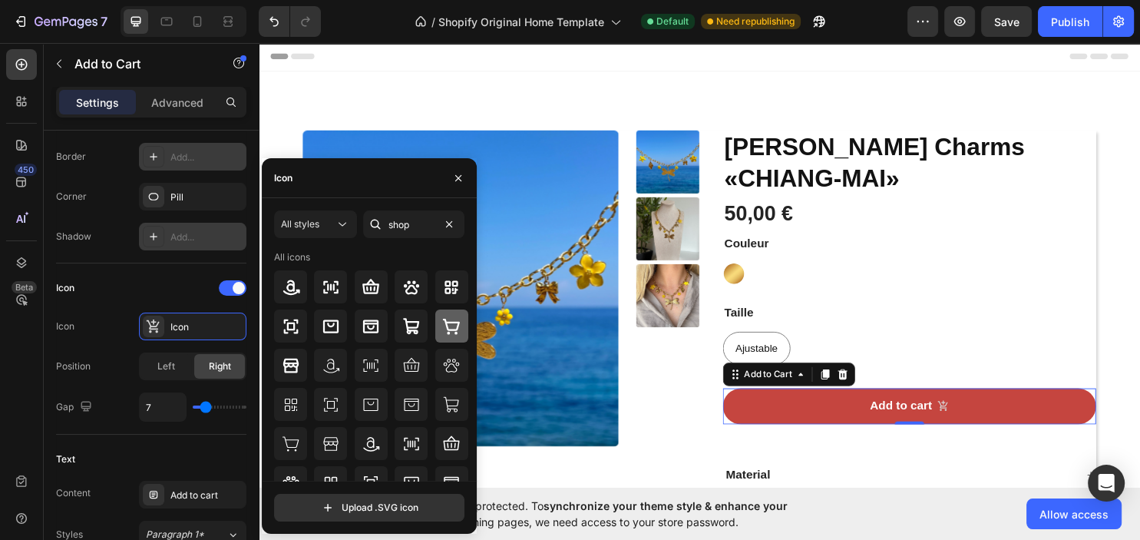
click at [447, 327] on icon at bounding box center [451, 326] width 17 height 16
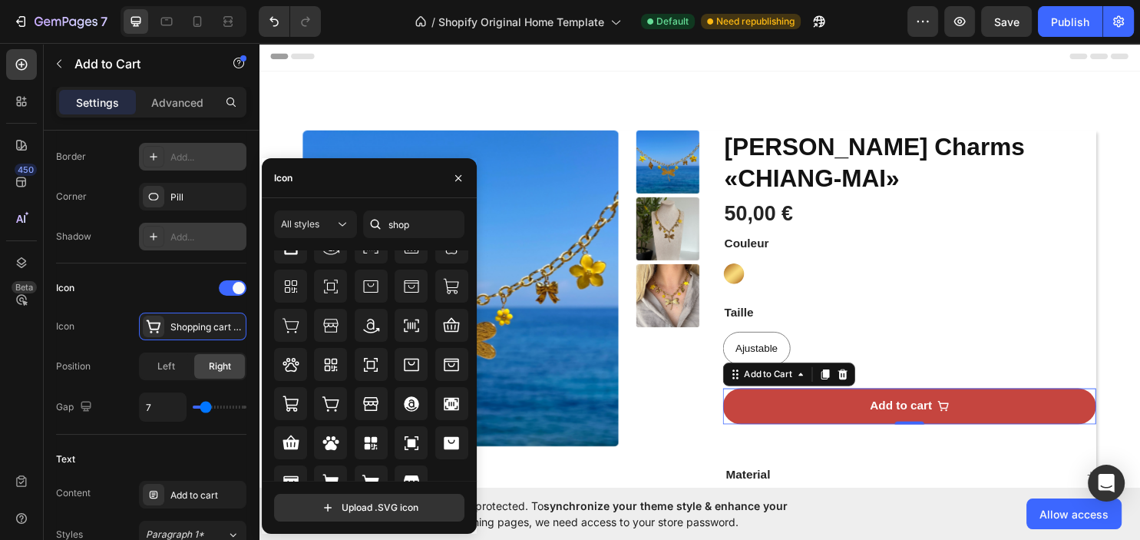
scroll to position [135, 0]
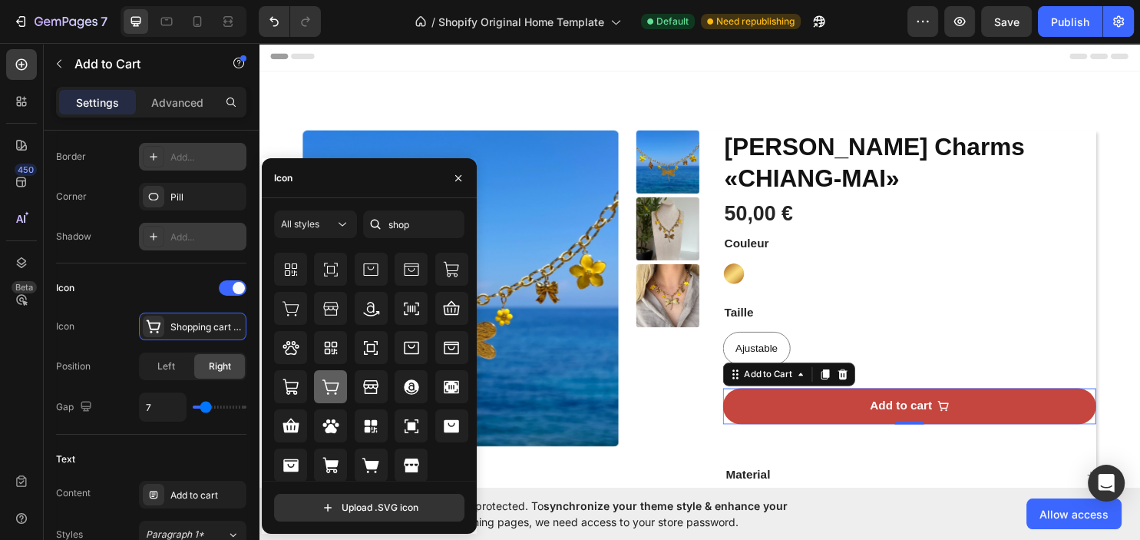
click at [333, 379] on icon at bounding box center [331, 387] width 18 height 18
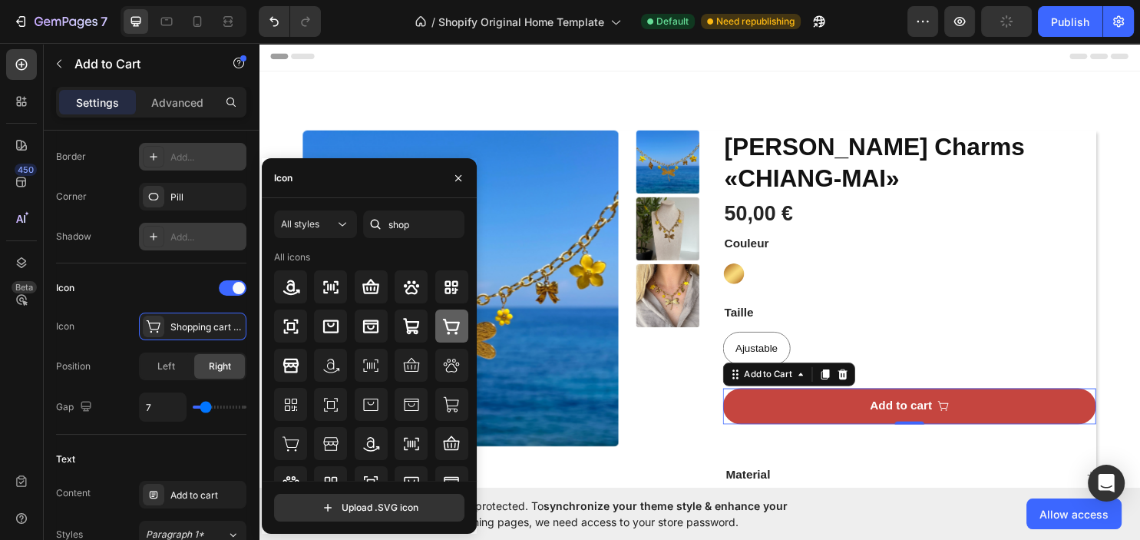
click at [450, 324] on icon at bounding box center [451, 326] width 18 height 18
click at [118, 384] on div "Icon Icon Shopping cart simple bold Position Left Right Gap 7" at bounding box center [151, 349] width 190 height 146
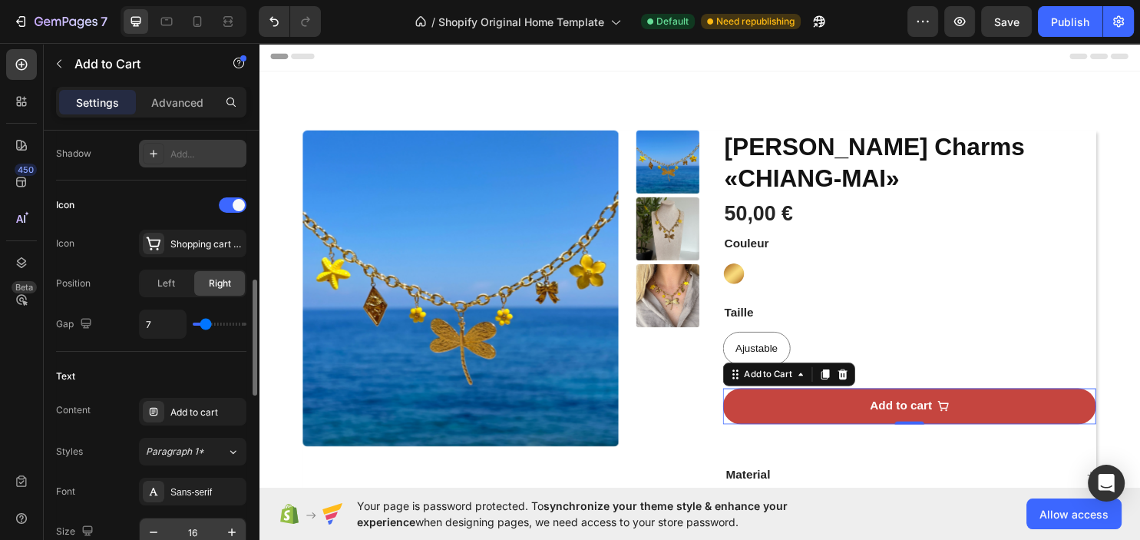
scroll to position [746, 0]
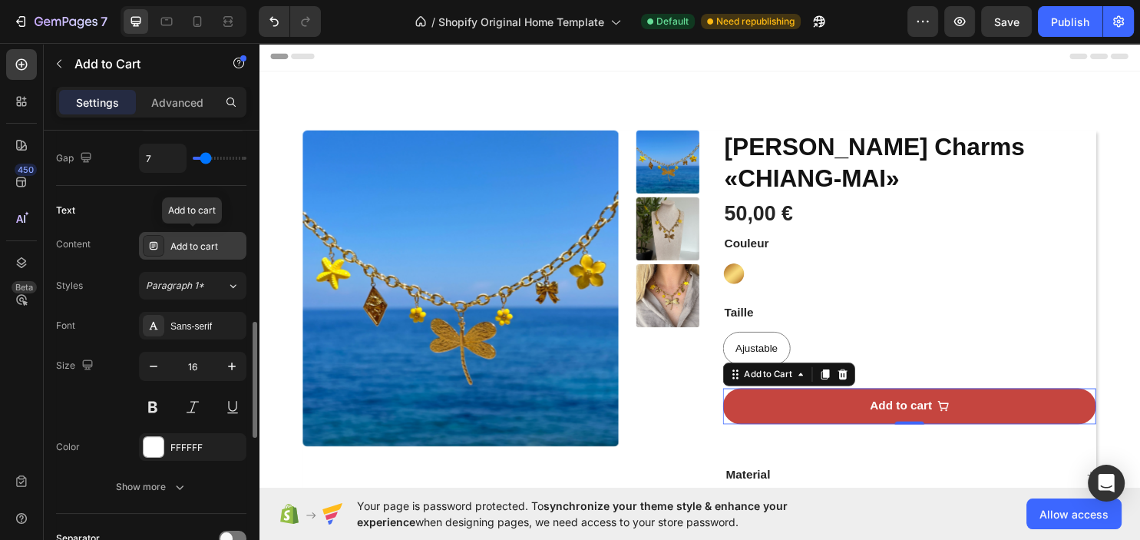
click at [215, 249] on div "Add to cart" at bounding box center [206, 246] width 72 height 14
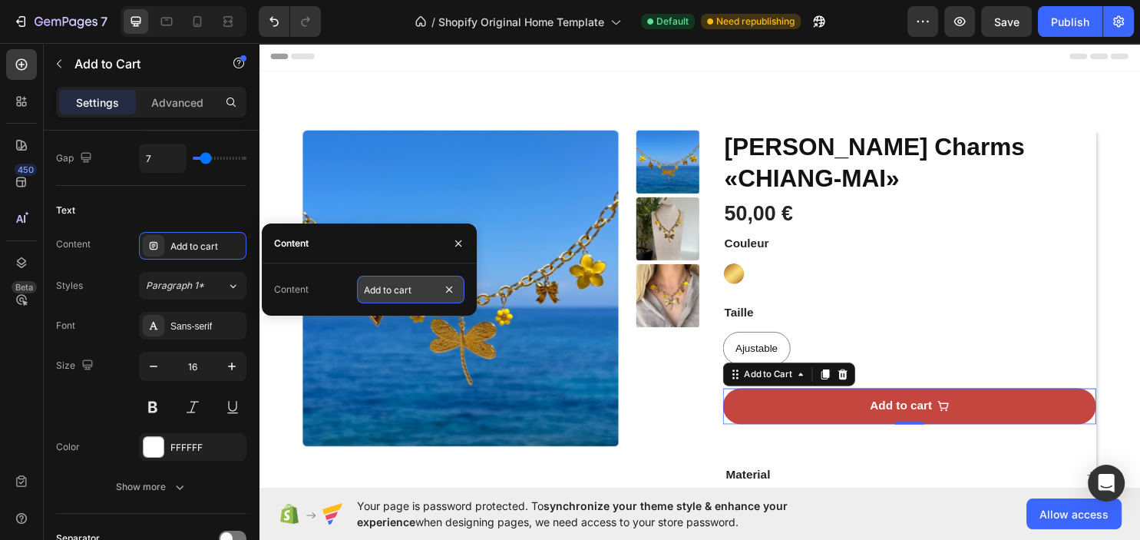
click at [376, 279] on input "Add to cart" at bounding box center [410, 290] width 107 height 28
click at [428, 284] on input "Add to cart" at bounding box center [410, 290] width 107 height 28
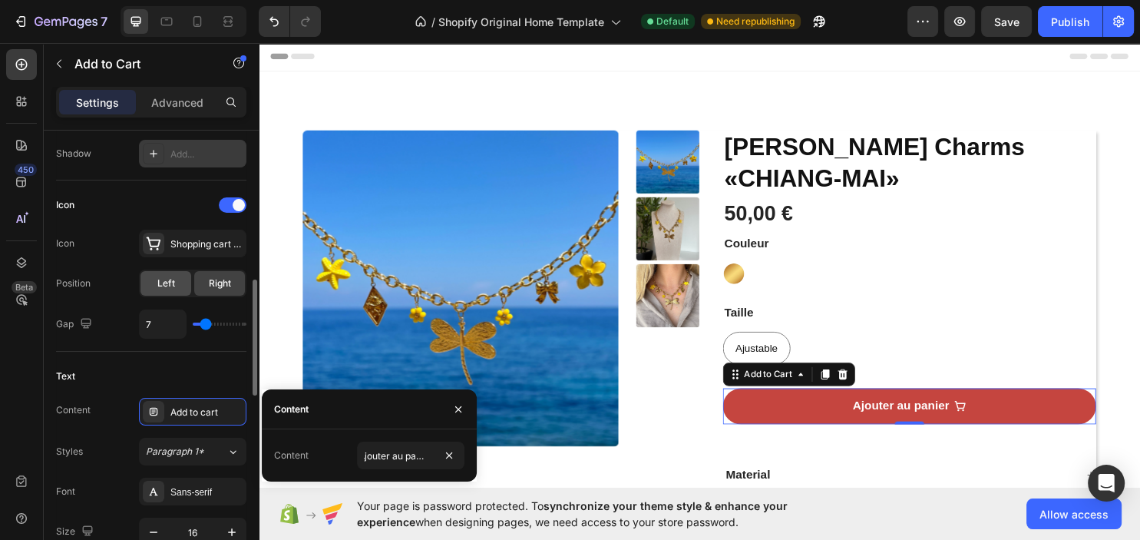
click at [173, 285] on span "Left" at bounding box center [166, 283] width 18 height 14
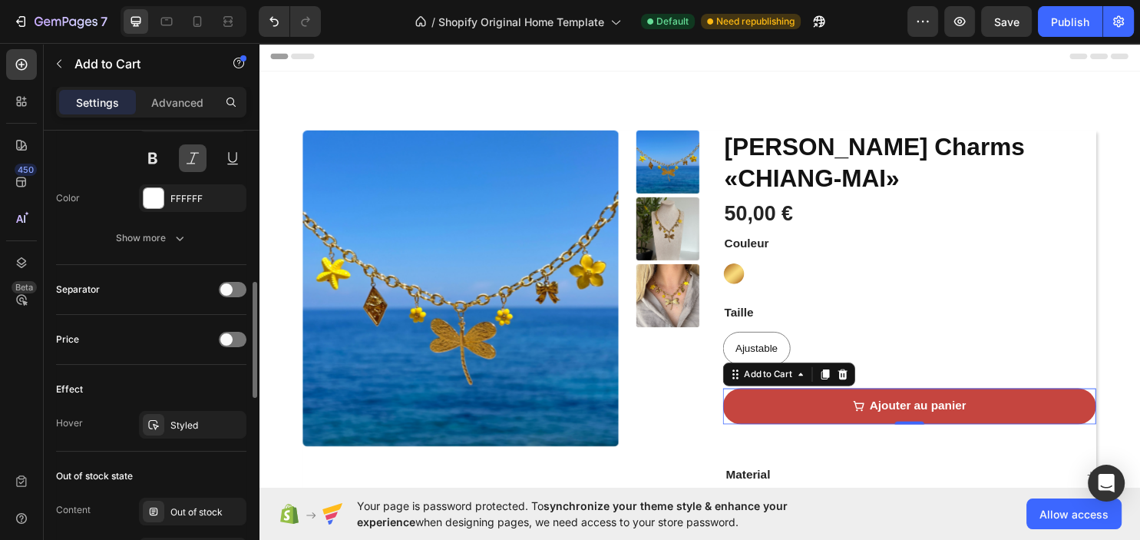
scroll to position [912, 0]
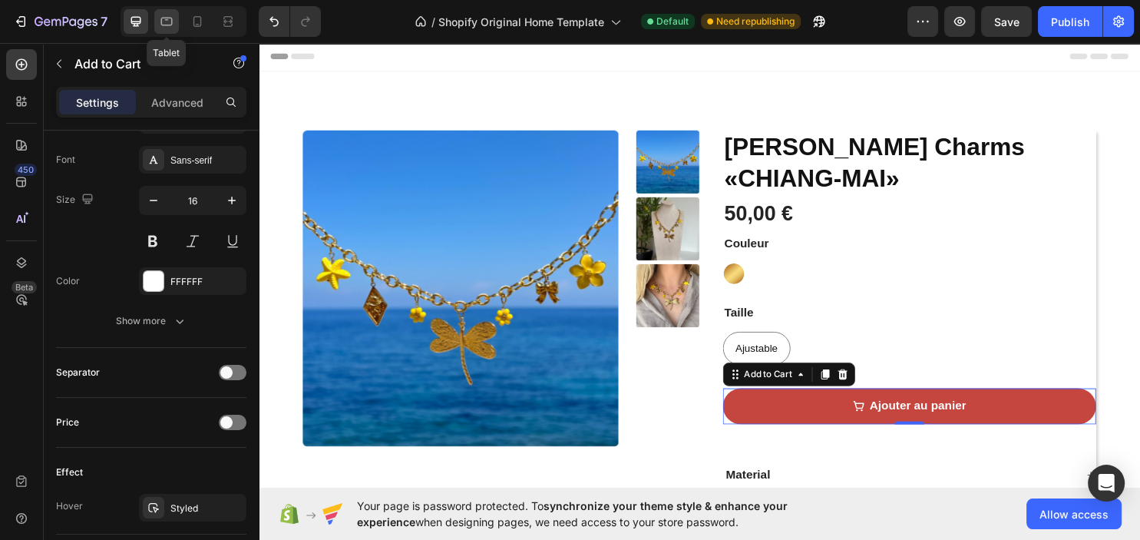
click at [175, 16] on div at bounding box center [166, 21] width 25 height 25
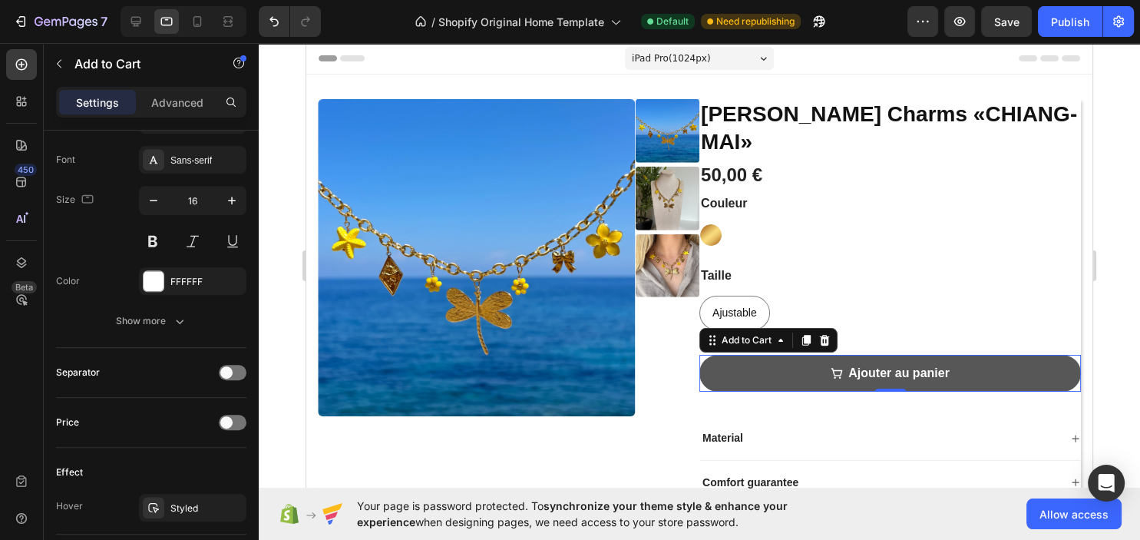
drag, startPoint x: 777, startPoint y: 335, endPoint x: 761, endPoint y: 345, distance: 19.2
click at [777, 355] on button "Ajouter au panier" at bounding box center [889, 374] width 381 height 38
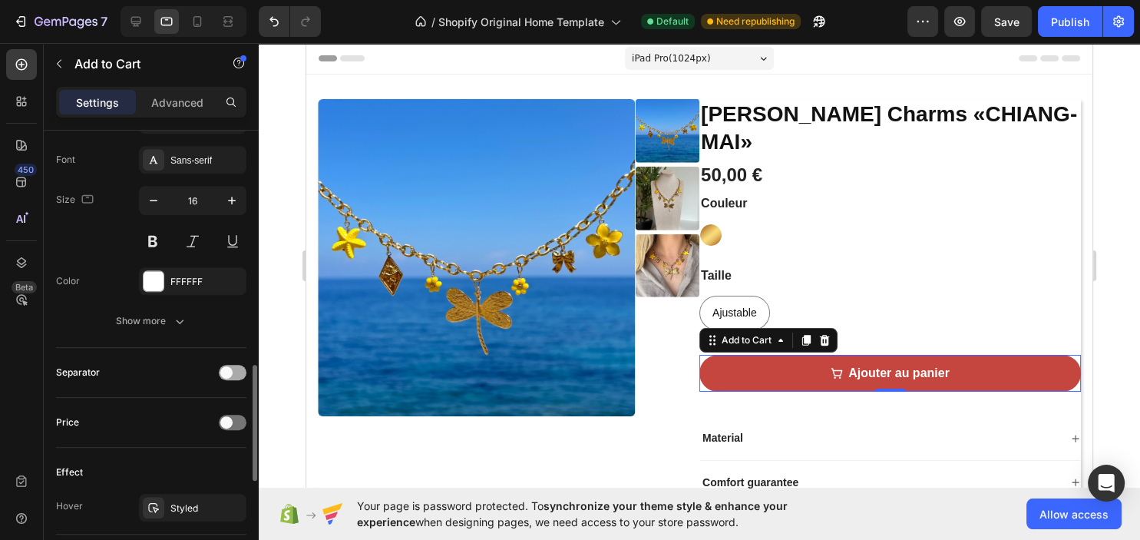
click at [225, 371] on span at bounding box center [226, 372] width 12 height 12
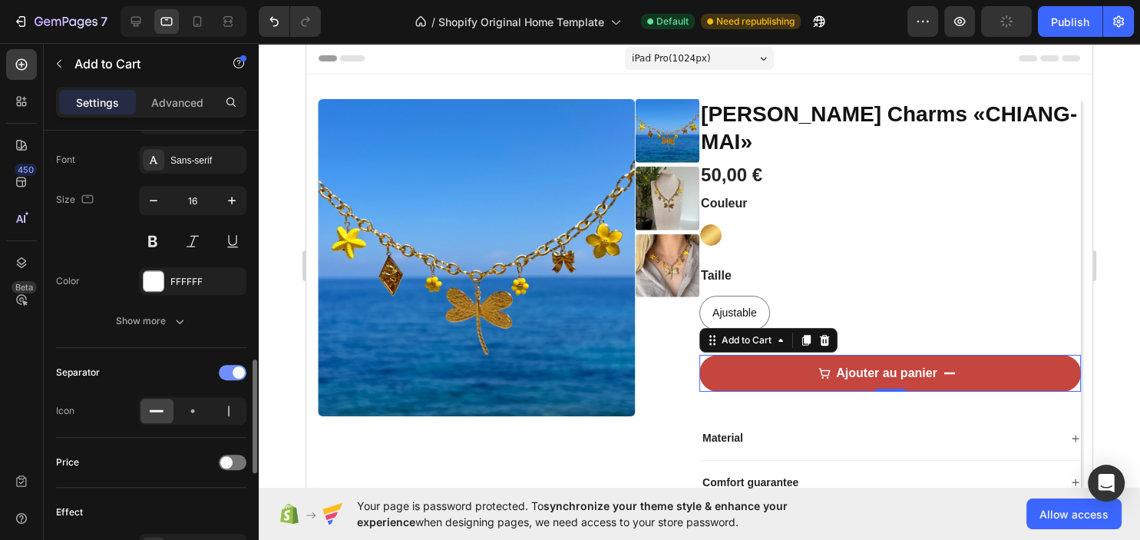
click at [236, 371] on span at bounding box center [239, 372] width 12 height 12
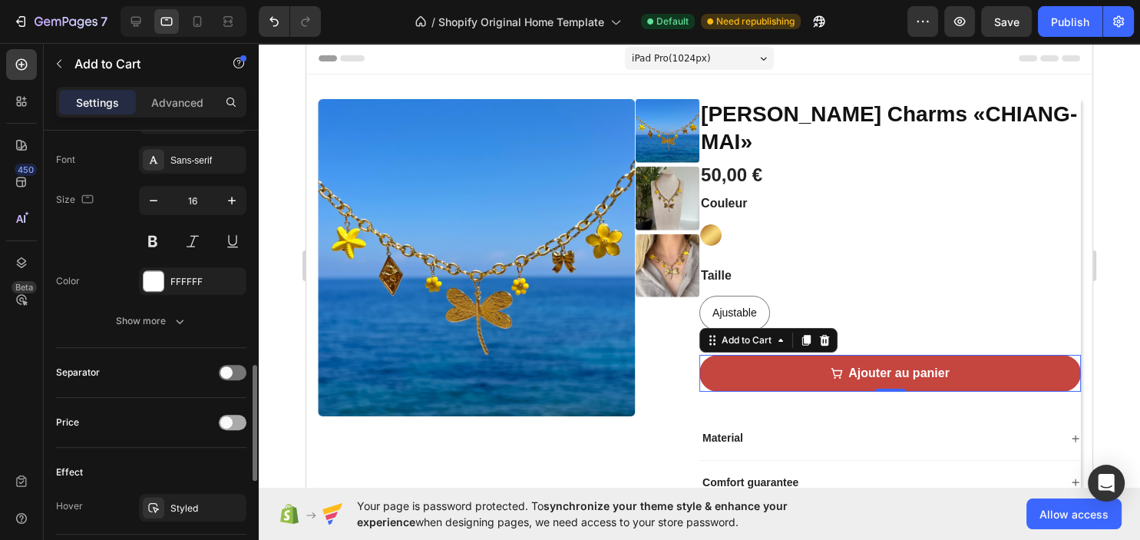
click at [238, 417] on div at bounding box center [233, 421] width 28 height 15
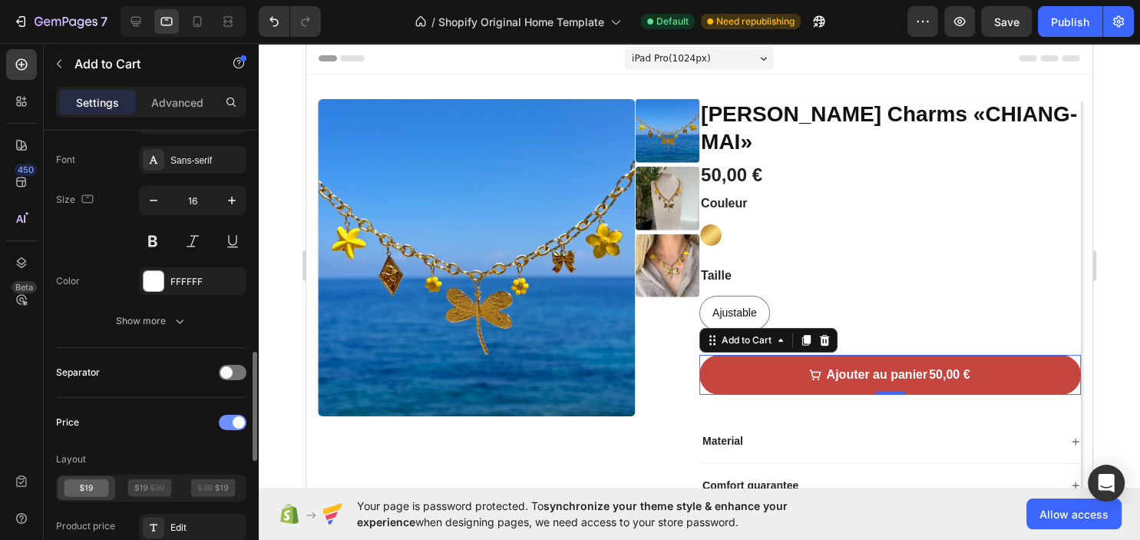
click at [234, 419] on span at bounding box center [239, 422] width 12 height 12
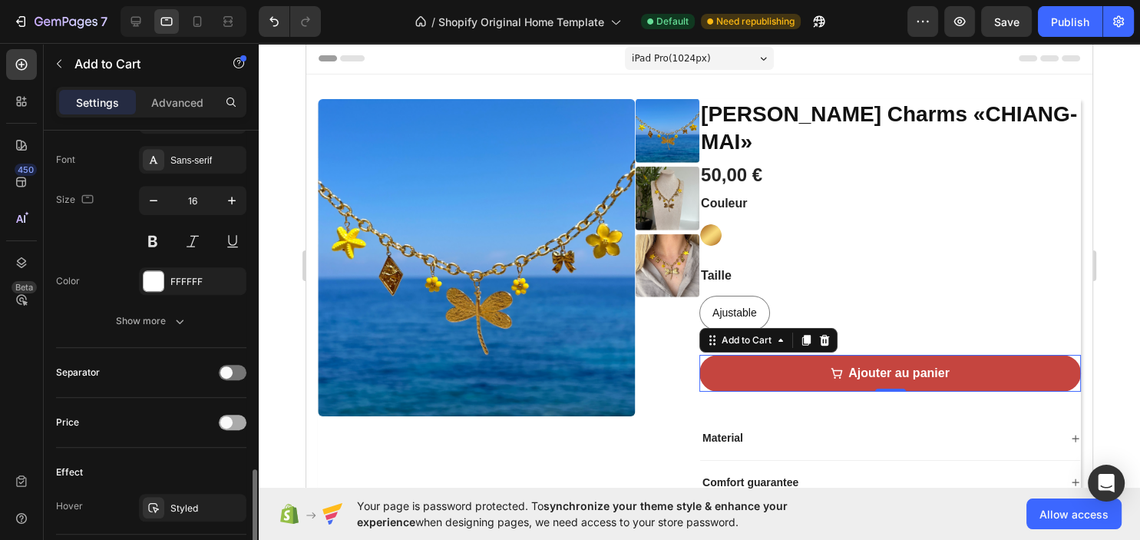
scroll to position [995, 0]
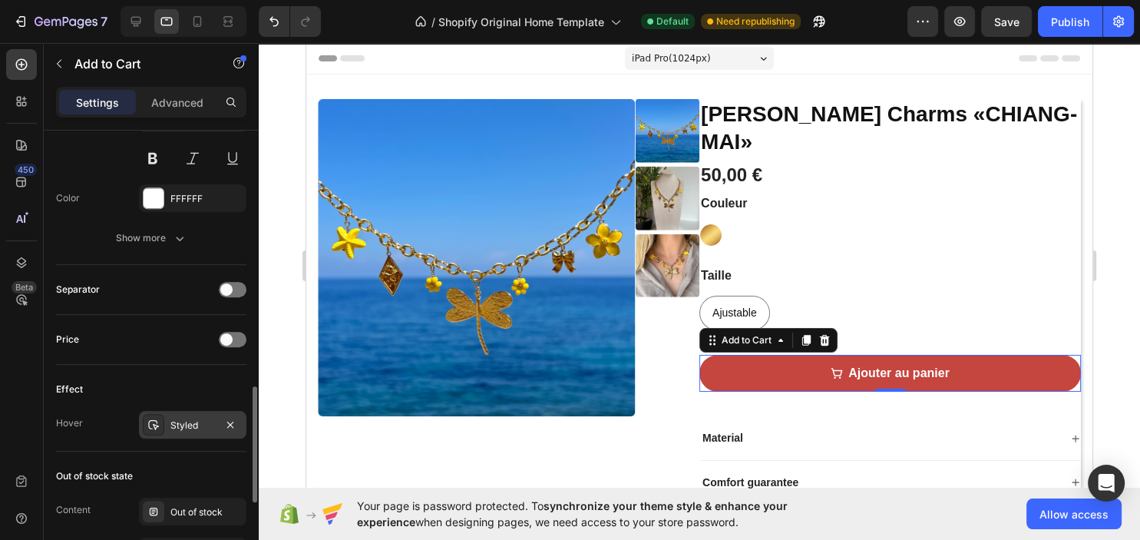
click at [200, 418] on div "Styled" at bounding box center [192, 425] width 45 height 14
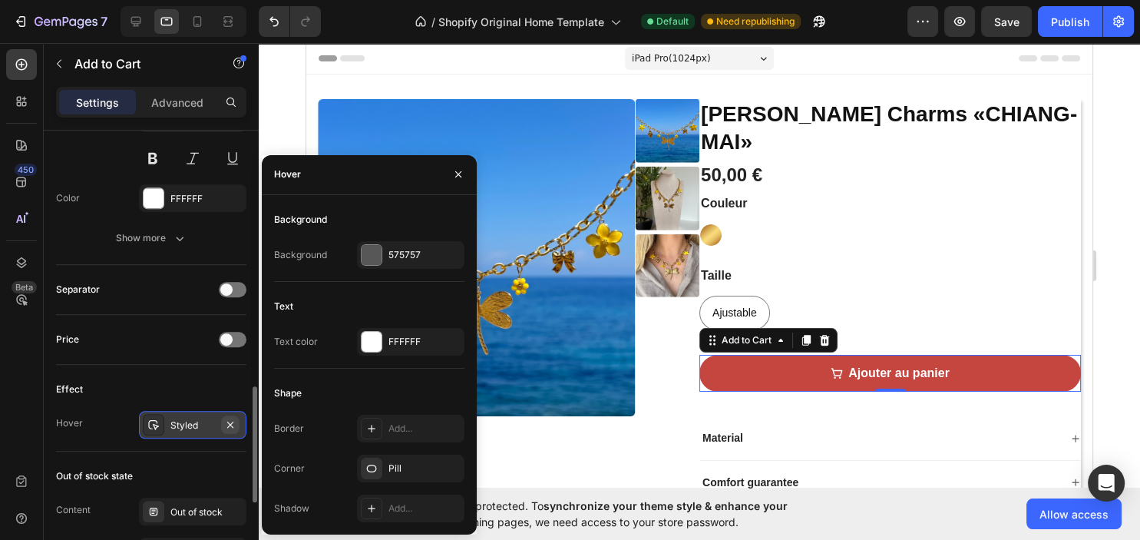
click at [233, 421] on icon "button" at bounding box center [230, 424] width 12 height 12
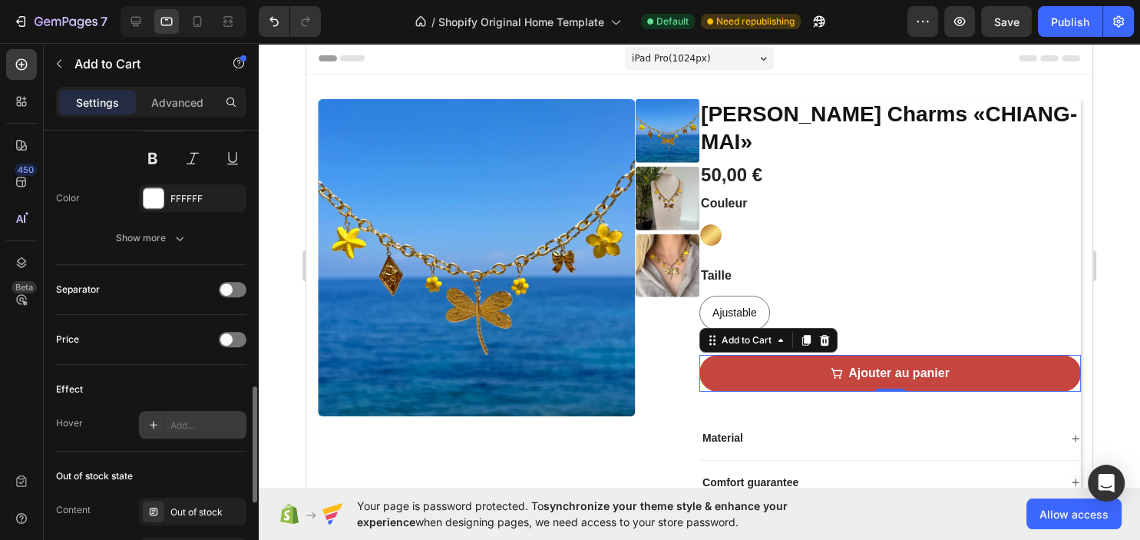
click at [203, 418] on div "Add..." at bounding box center [206, 425] width 72 height 14
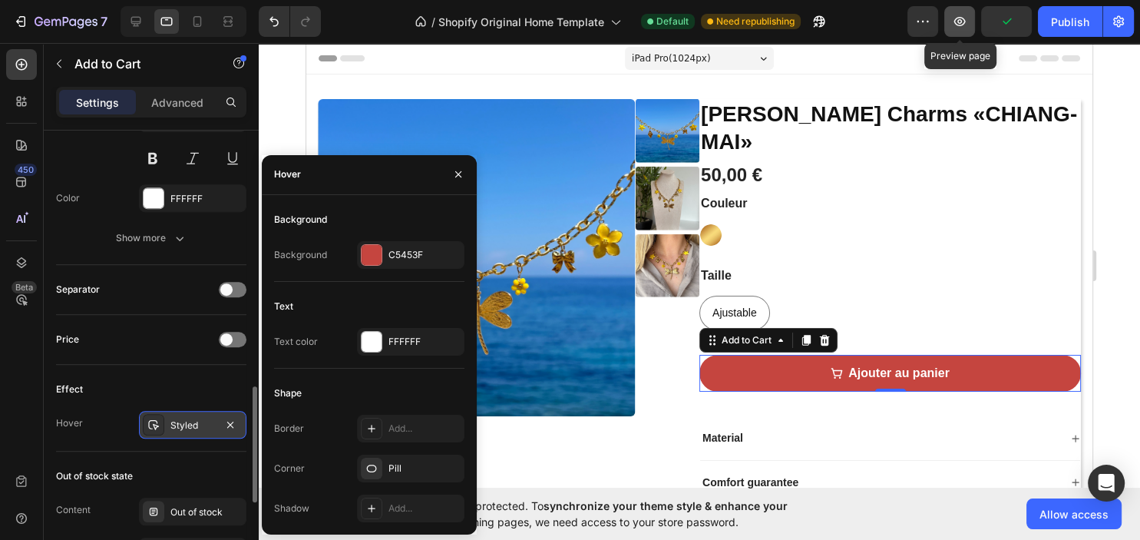
click at [967, 20] on icon "button" at bounding box center [959, 21] width 15 height 15
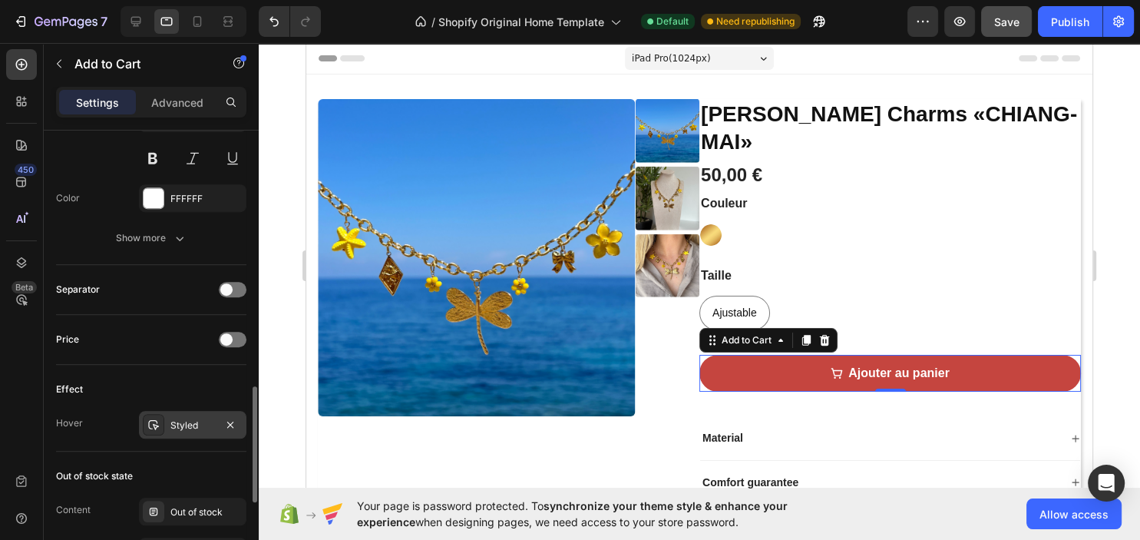
click at [1002, 17] on span "Save" at bounding box center [1006, 21] width 25 height 13
